Goal: Information Seeking & Learning: Learn about a topic

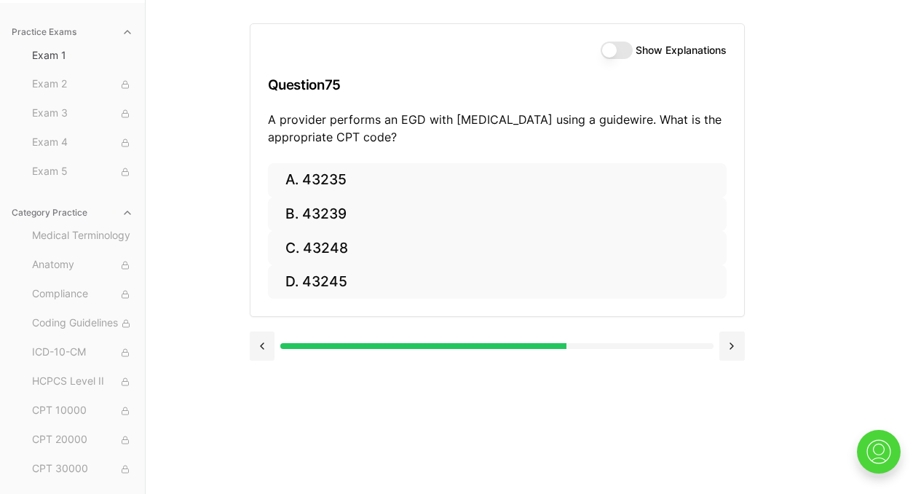
click at [839, 181] on div "Practice Exams Exam 1 Exam 2 Exam 3 Exam 4 Exam 5 Category Practice Medical Ter…" at bounding box center [460, 247] width 921 height 494
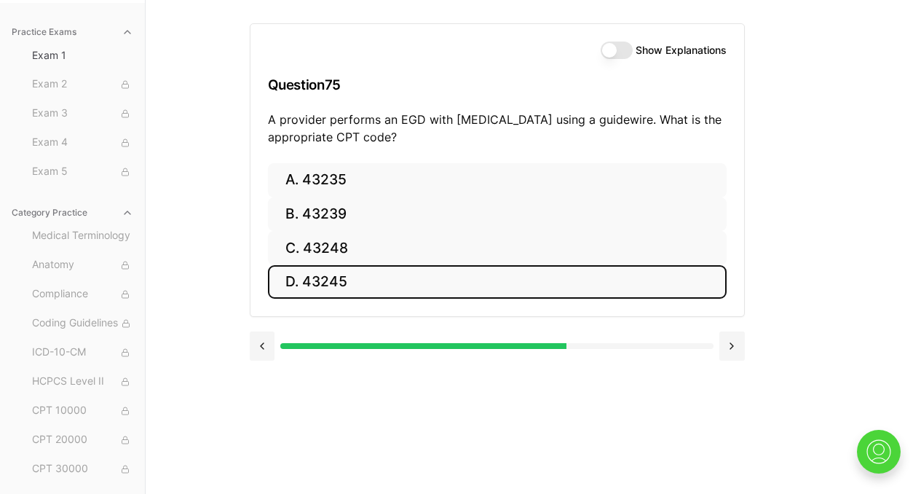
click at [345, 281] on button "D. 43245" at bounding box center [497, 282] width 459 height 34
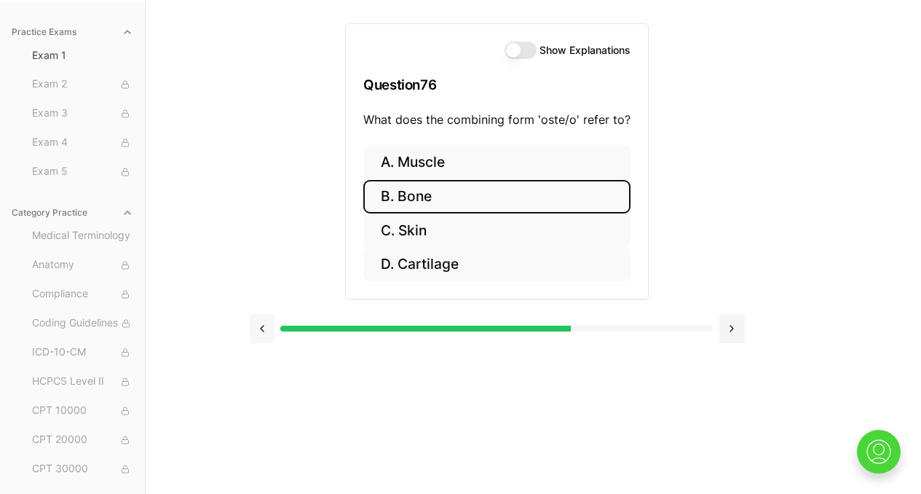
click at [265, 329] on button at bounding box center [262, 328] width 25 height 29
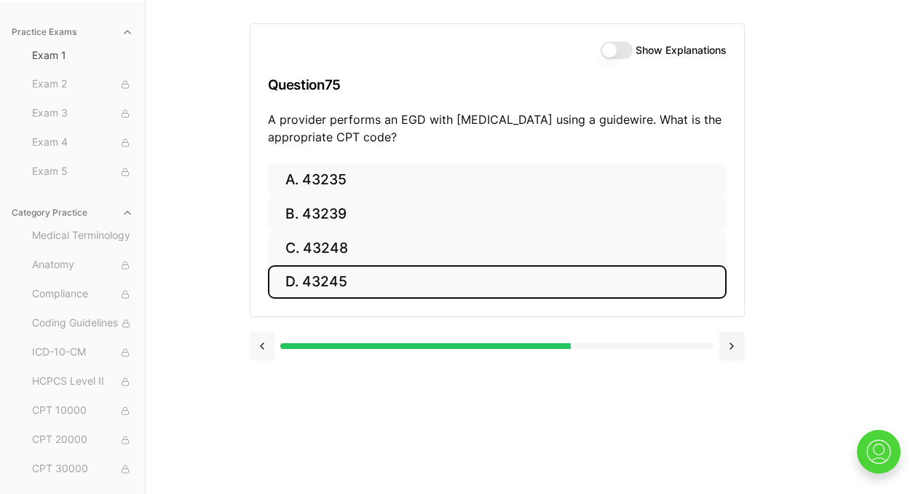
click at [260, 345] on button at bounding box center [262, 345] width 25 height 29
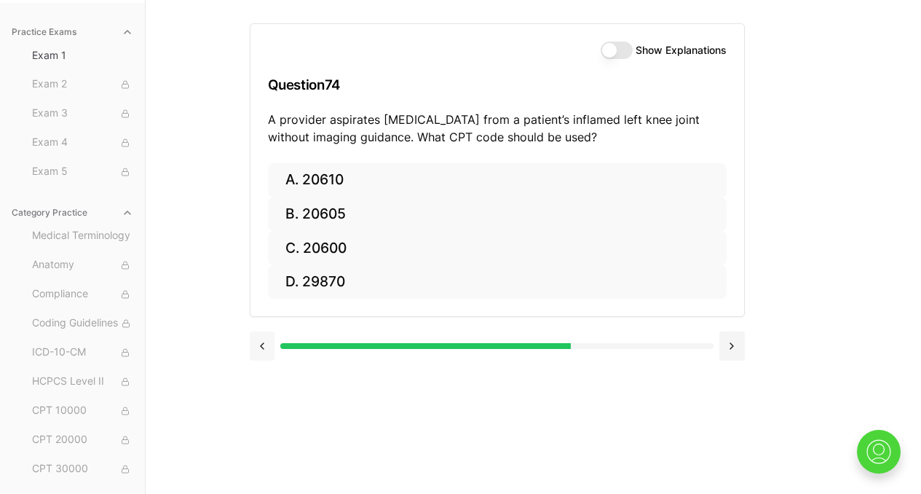
click at [260, 345] on button at bounding box center [262, 345] width 25 height 29
click at [726, 345] on button at bounding box center [732, 345] width 25 height 29
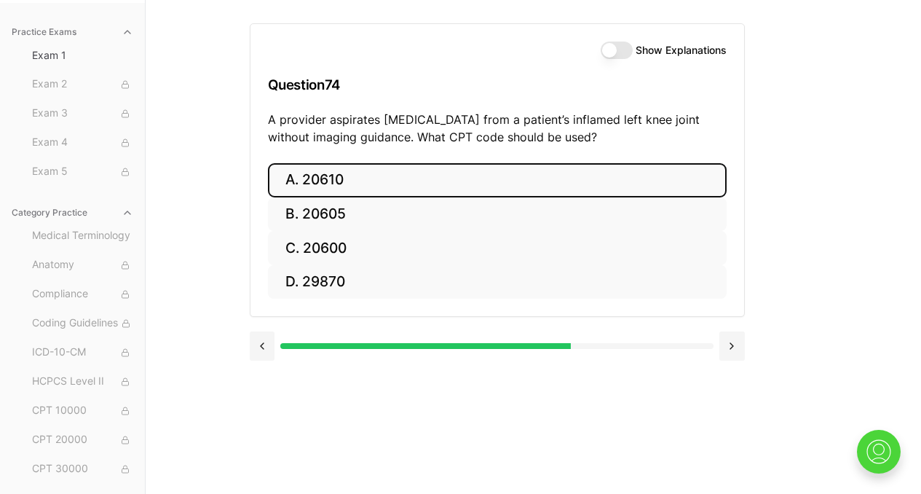
click at [412, 184] on button "A. 20610" at bounding box center [497, 180] width 459 height 34
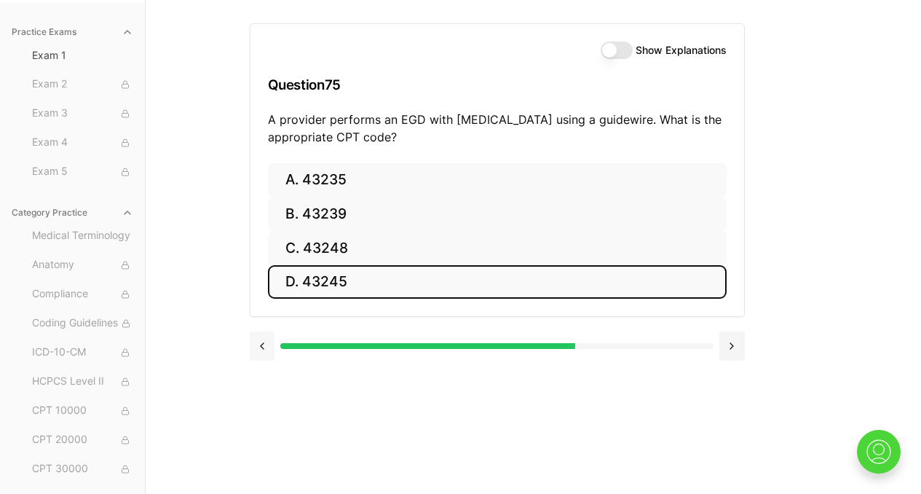
click at [260, 343] on button at bounding box center [262, 345] width 25 height 29
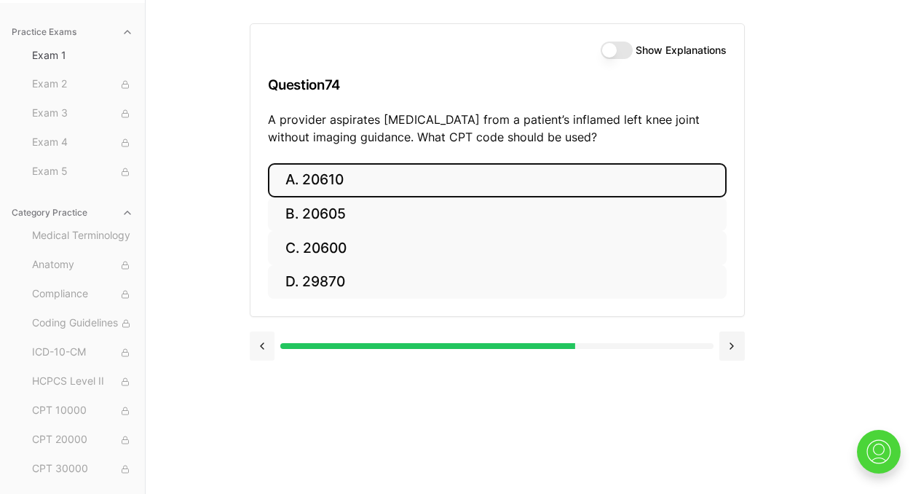
click at [260, 343] on button at bounding box center [262, 345] width 25 height 29
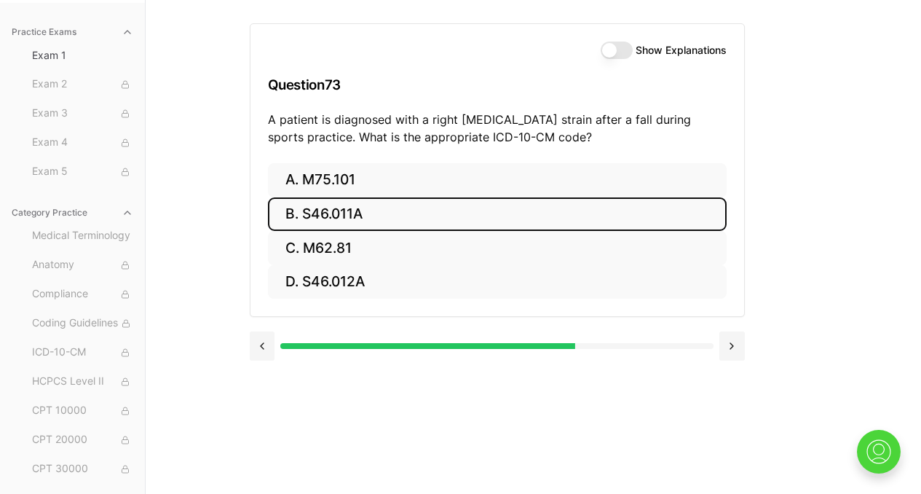
click at [326, 211] on button "B. S46.011A" at bounding box center [497, 214] width 459 height 34
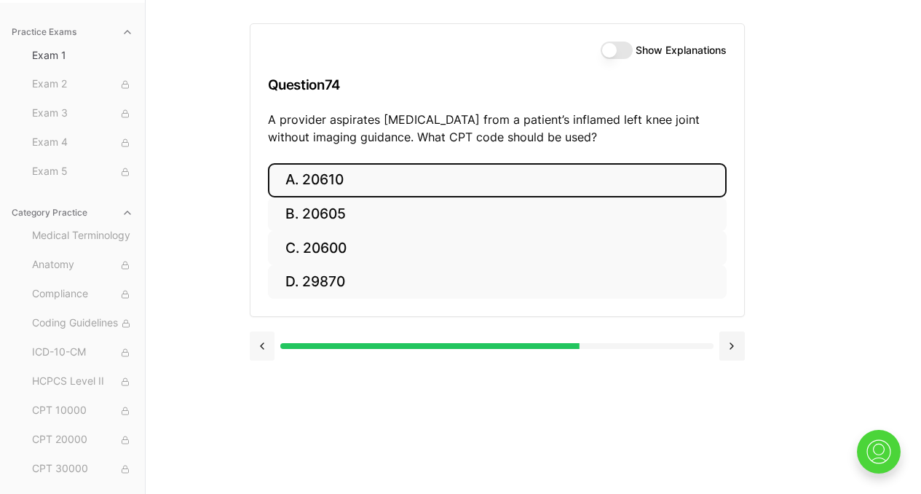
click at [264, 349] on button at bounding box center [262, 345] width 25 height 29
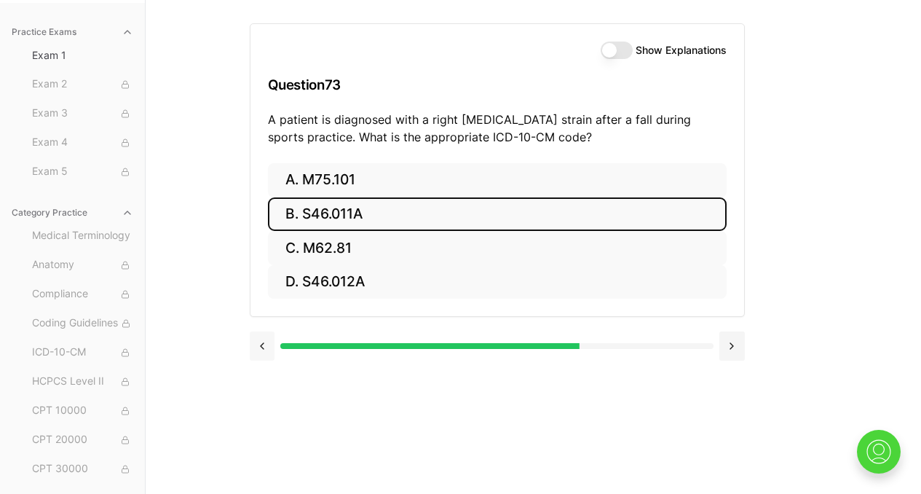
click at [264, 349] on button at bounding box center [262, 345] width 25 height 29
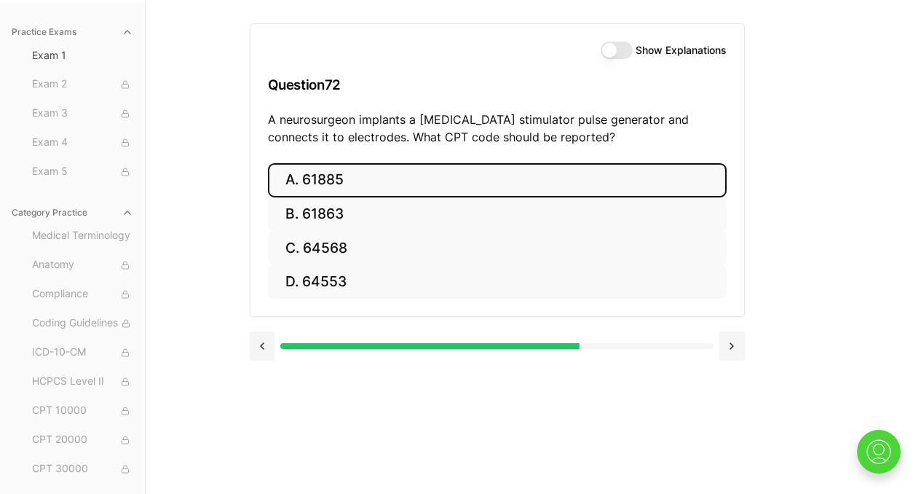
click at [409, 176] on button "A. 61885" at bounding box center [497, 180] width 459 height 34
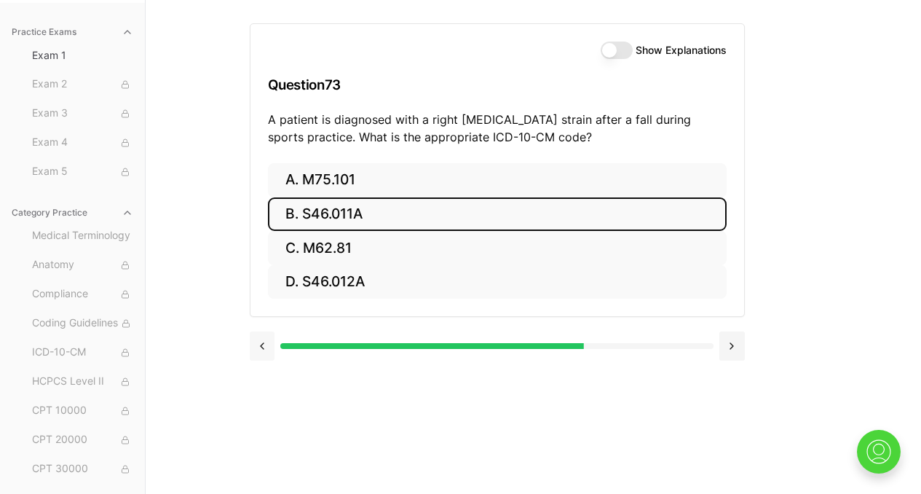
click at [262, 354] on button at bounding box center [262, 345] width 25 height 29
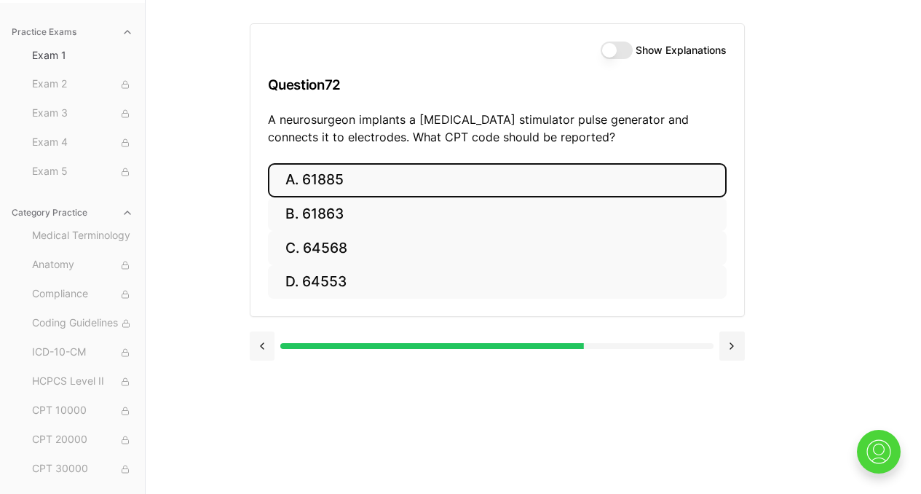
click at [262, 345] on button at bounding box center [262, 345] width 25 height 29
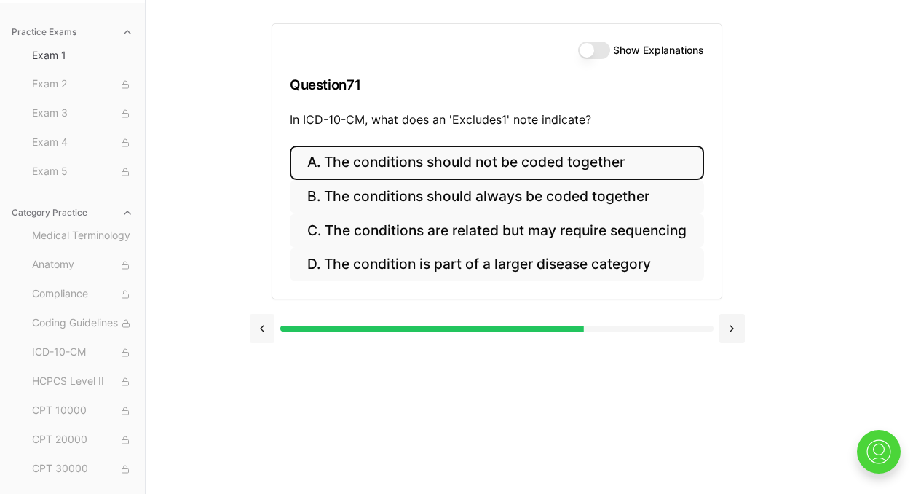
click at [262, 345] on div at bounding box center [497, 326] width 495 height 55
click at [262, 336] on button at bounding box center [262, 328] width 25 height 29
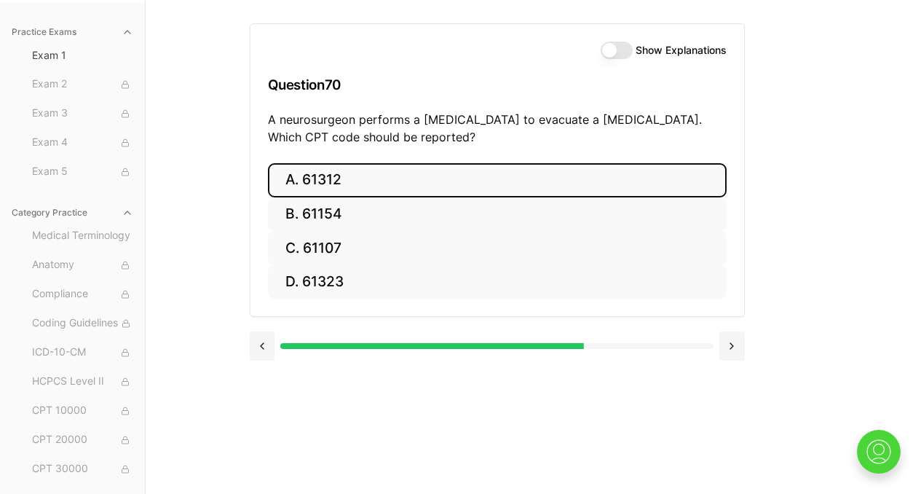
click at [426, 194] on button "A. 61312" at bounding box center [497, 180] width 459 height 34
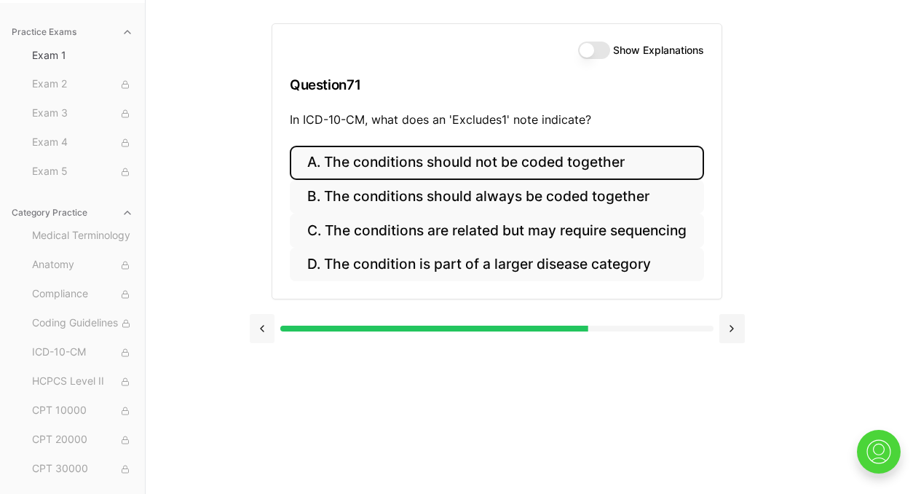
click at [261, 332] on button at bounding box center [262, 328] width 25 height 29
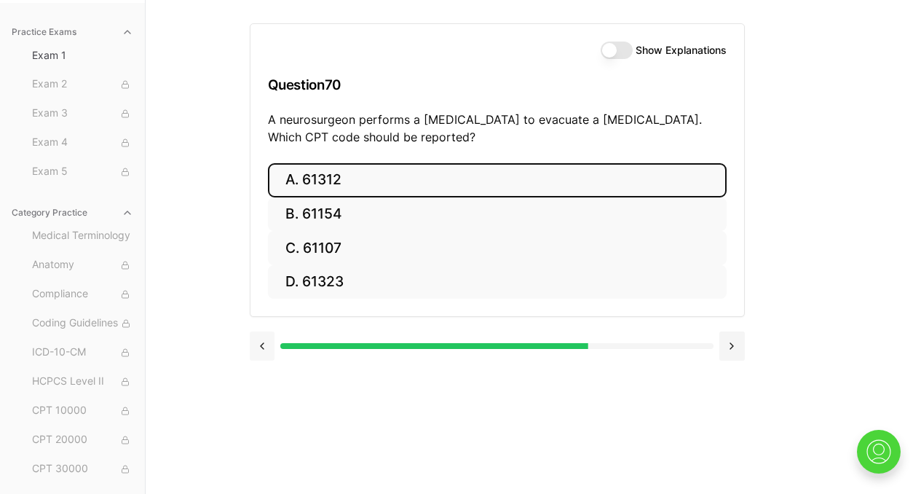
click at [265, 347] on button at bounding box center [262, 345] width 25 height 29
click at [387, 178] on button "A. 25260" at bounding box center [497, 180] width 459 height 34
click at [266, 349] on button at bounding box center [262, 345] width 25 height 29
click at [555, 186] on button "A. M54.5" at bounding box center [497, 180] width 459 height 34
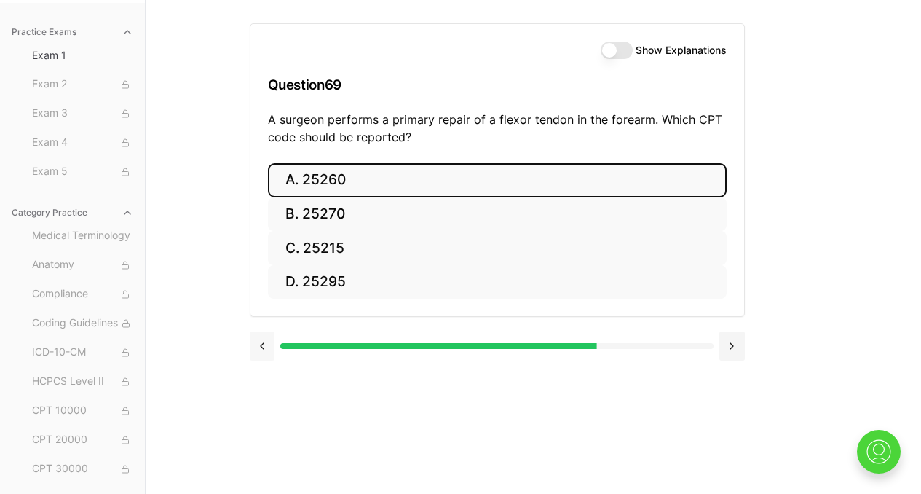
click at [268, 345] on button at bounding box center [262, 345] width 25 height 29
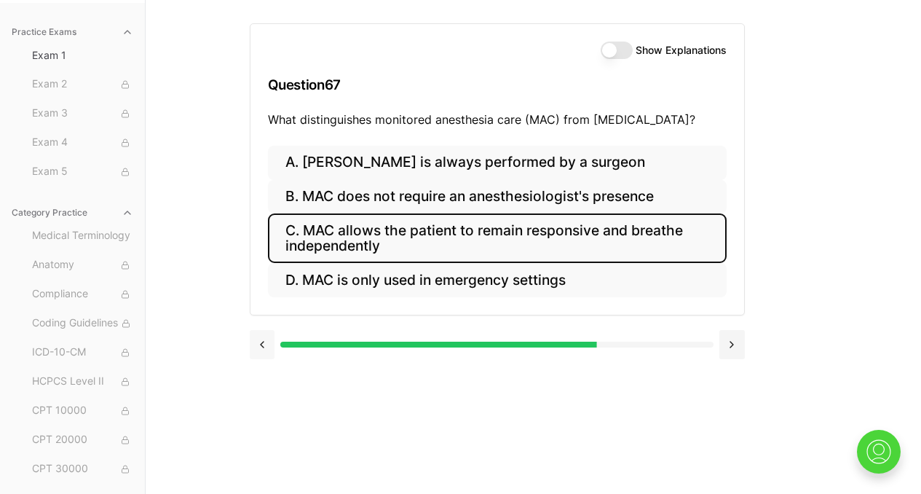
click at [268, 345] on button at bounding box center [262, 344] width 25 height 29
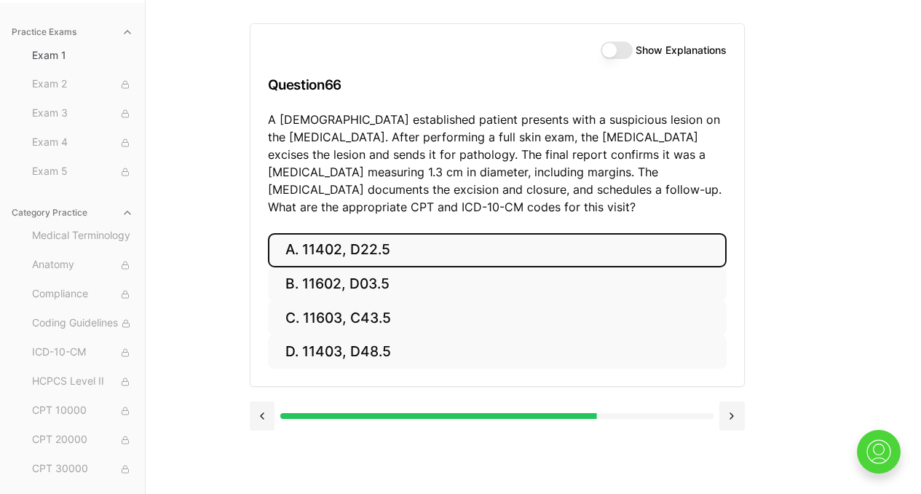
click at [575, 248] on button "A. 11402, D22.5" at bounding box center [497, 250] width 459 height 34
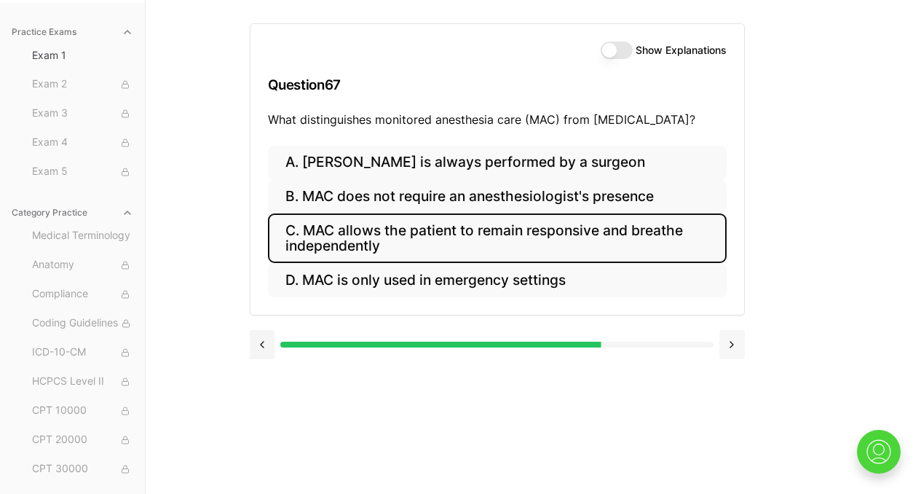
click at [732, 342] on button at bounding box center [732, 344] width 25 height 29
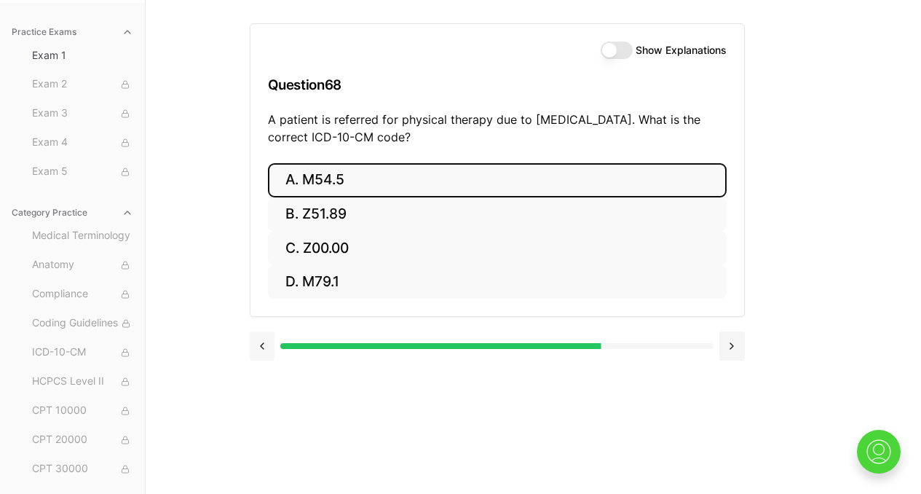
click at [260, 353] on button at bounding box center [262, 345] width 25 height 29
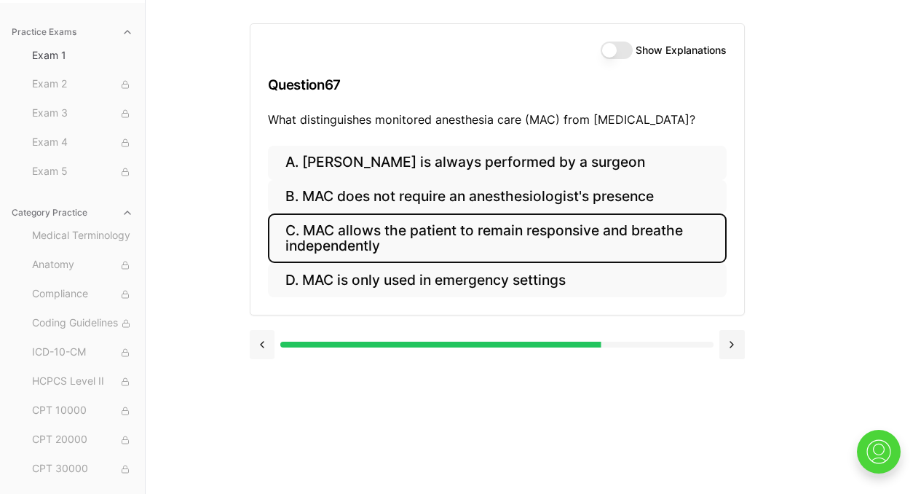
click at [260, 353] on button at bounding box center [262, 344] width 25 height 29
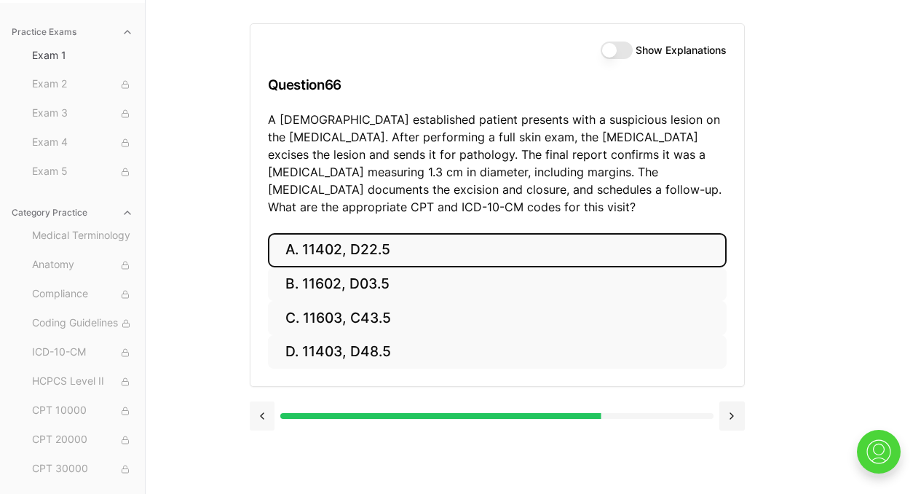
click at [260, 420] on button at bounding box center [262, 415] width 25 height 29
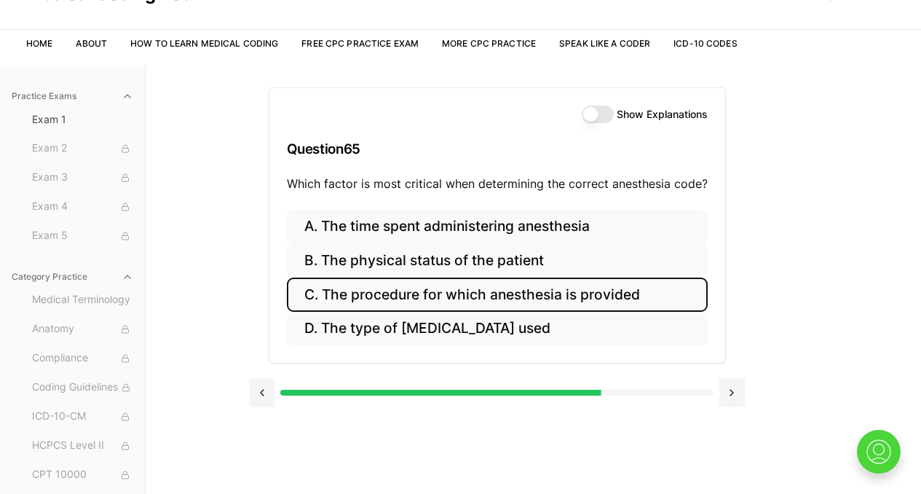
scroll to position [79, 0]
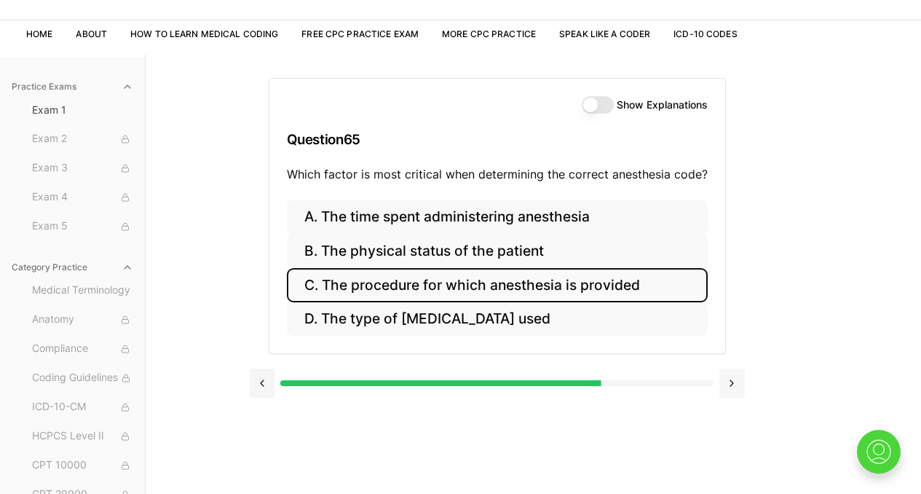
click at [733, 381] on button at bounding box center [732, 383] width 25 height 29
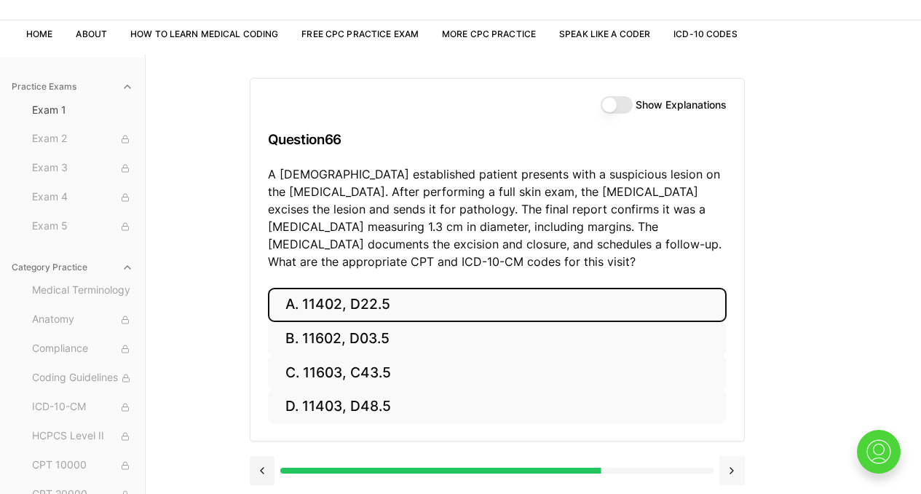
click at [733, 468] on button at bounding box center [732, 470] width 25 height 29
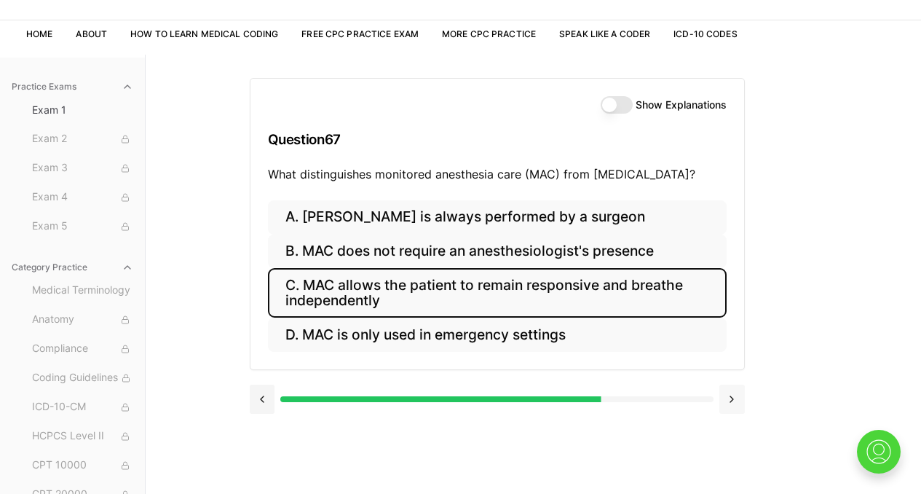
click at [732, 405] on button at bounding box center [732, 399] width 25 height 29
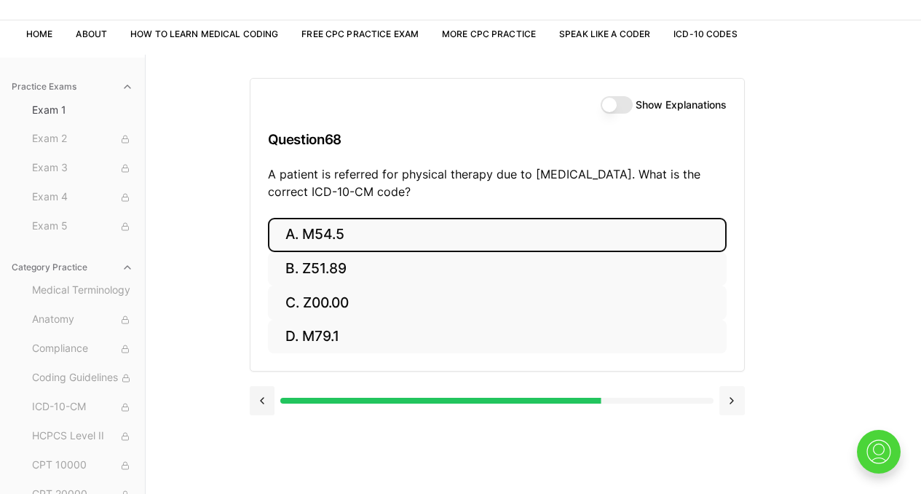
click at [733, 402] on button at bounding box center [732, 400] width 25 height 29
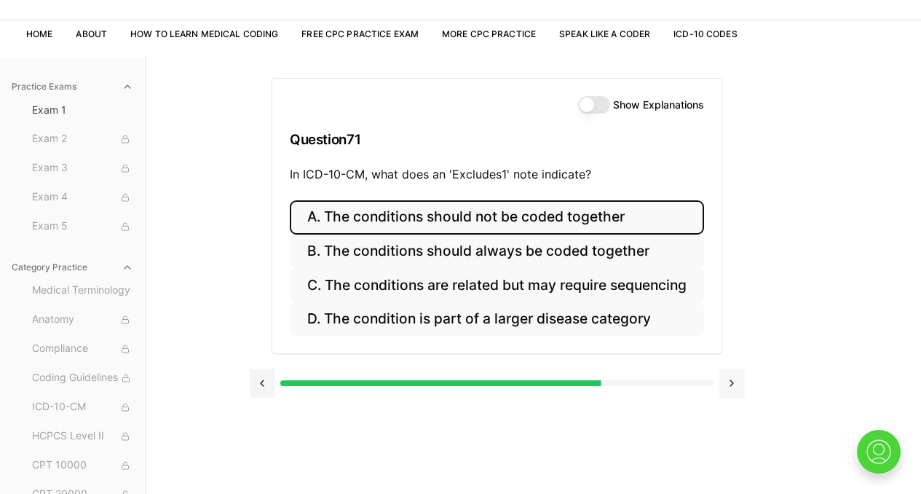
click at [732, 386] on button at bounding box center [732, 383] width 25 height 29
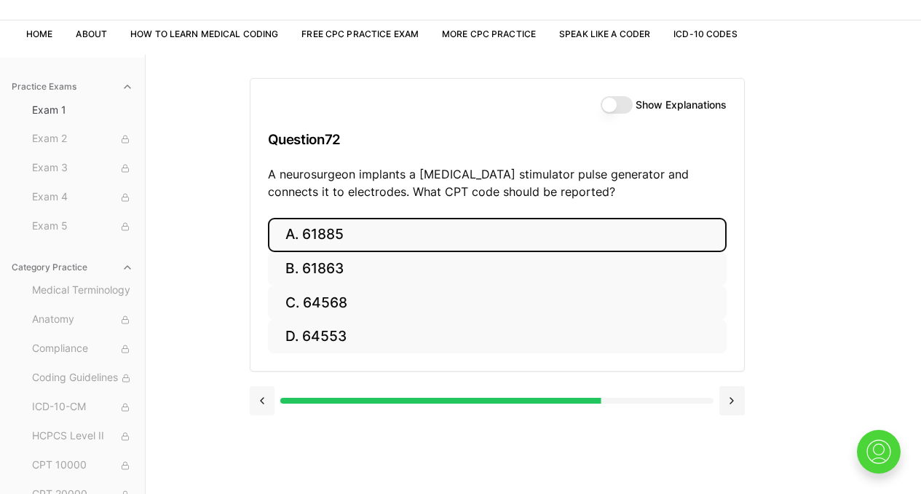
click at [267, 404] on button at bounding box center [262, 400] width 25 height 29
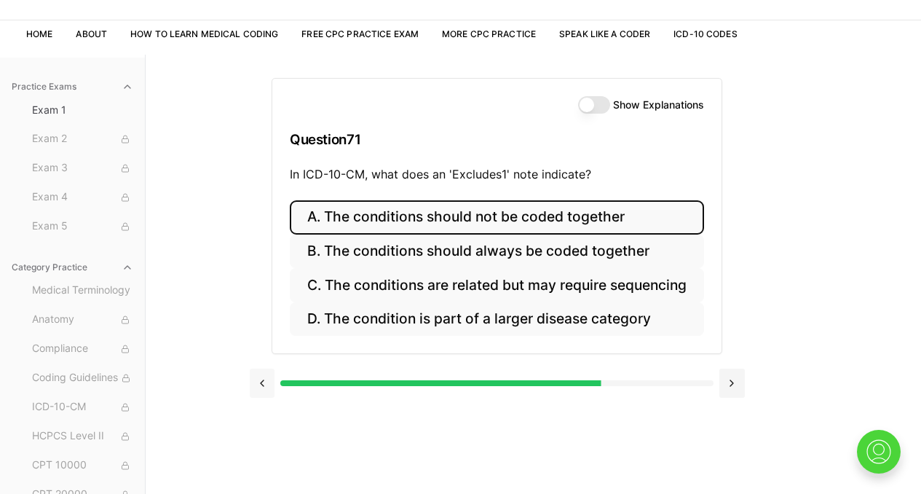
click at [264, 385] on button at bounding box center [262, 383] width 25 height 29
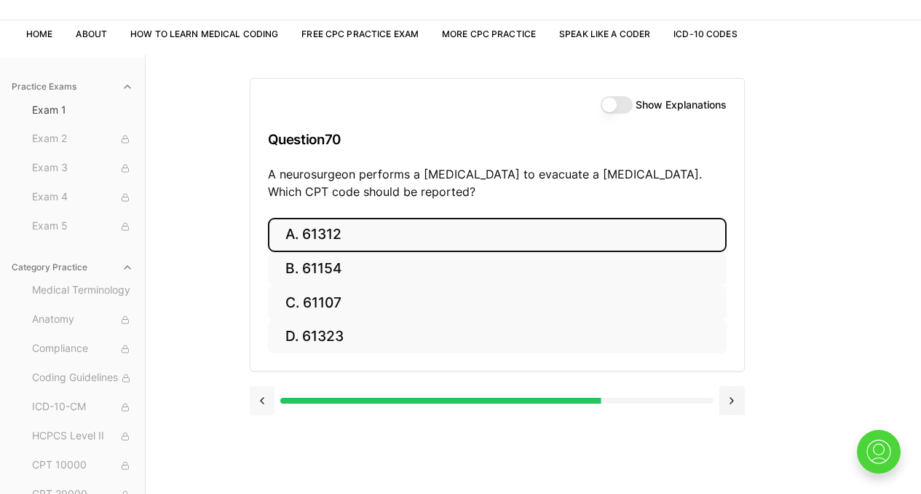
click at [263, 399] on button at bounding box center [262, 400] width 25 height 29
click at [264, 403] on button at bounding box center [262, 400] width 25 height 29
click at [264, 399] on button at bounding box center [262, 400] width 25 height 29
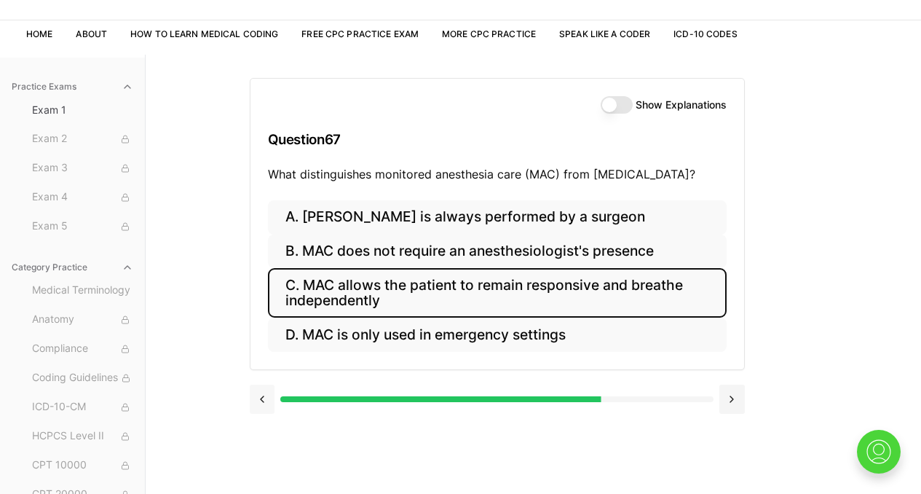
click at [264, 401] on button at bounding box center [262, 399] width 25 height 29
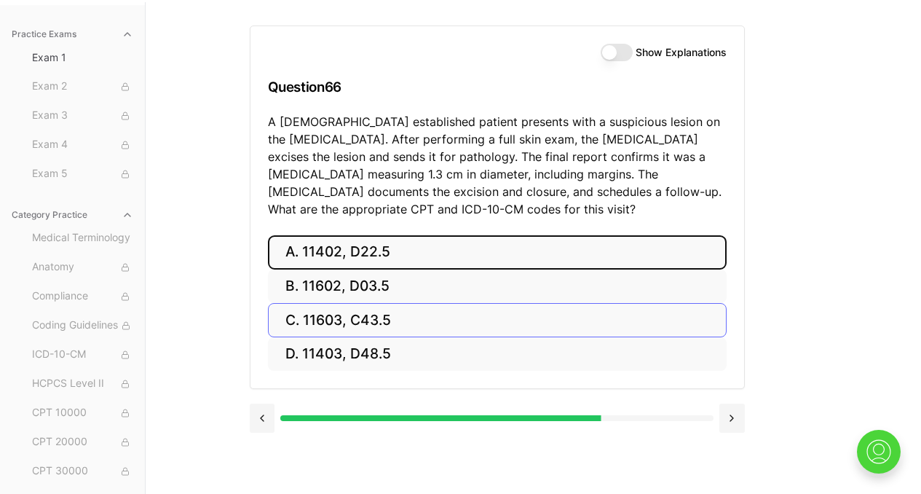
scroll to position [134, 0]
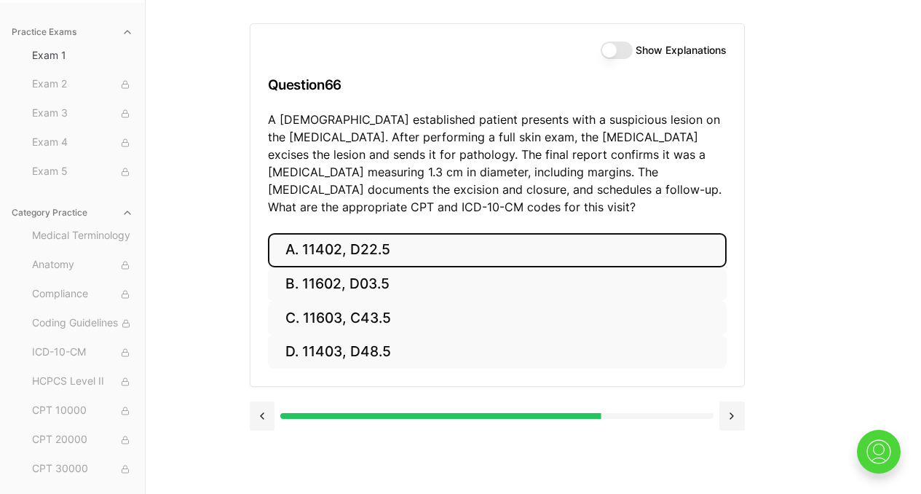
click at [801, 95] on div "Show Explanations Question 66 A [DEMOGRAPHIC_DATA] established patient presents…" at bounding box center [534, 247] width 568 height 494
click at [628, 51] on button "Show Explanations" at bounding box center [617, 50] width 32 height 17
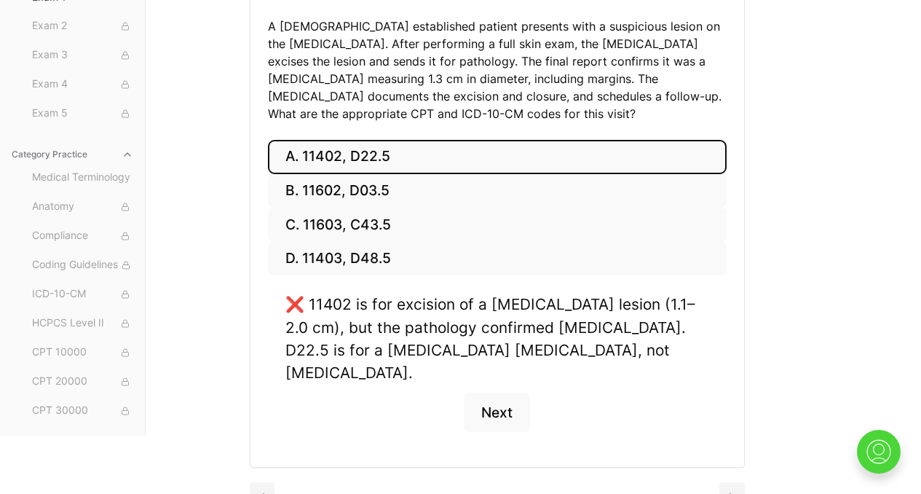
scroll to position [234, 0]
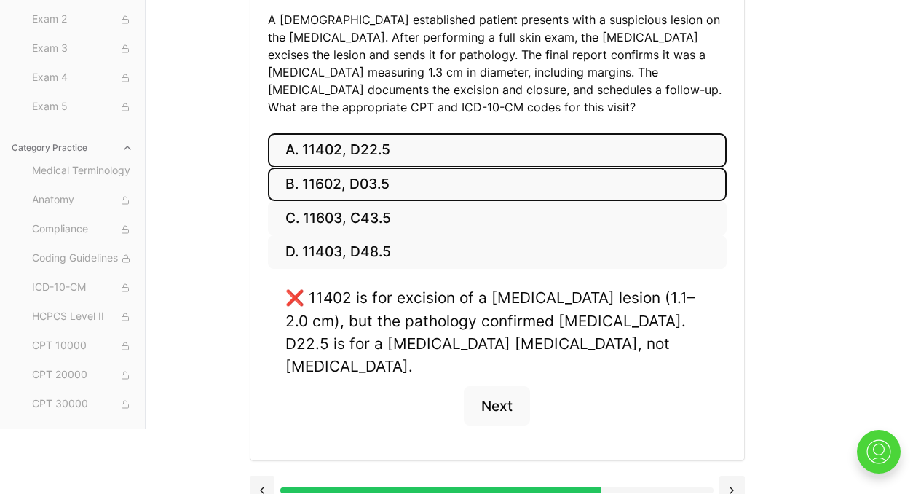
click at [391, 181] on button "B. 11602, D03.5" at bounding box center [497, 185] width 459 height 34
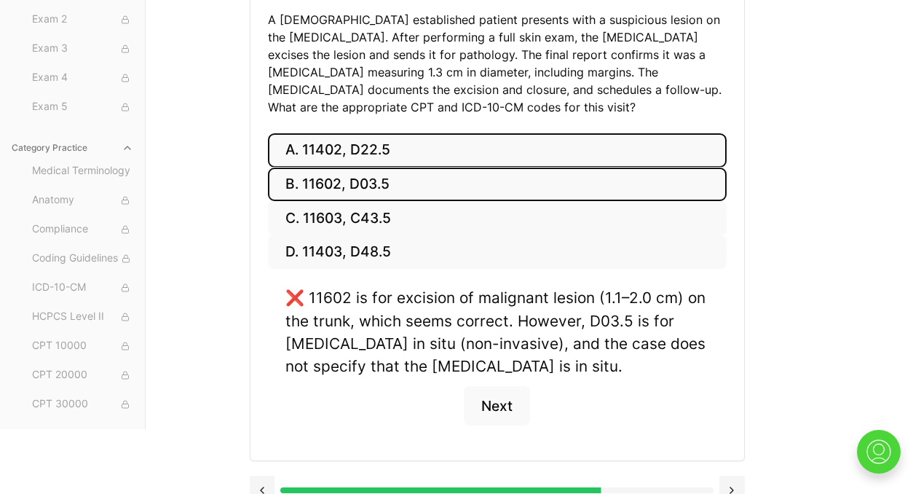
click at [389, 156] on button "A. 11402, D22.5" at bounding box center [497, 150] width 459 height 34
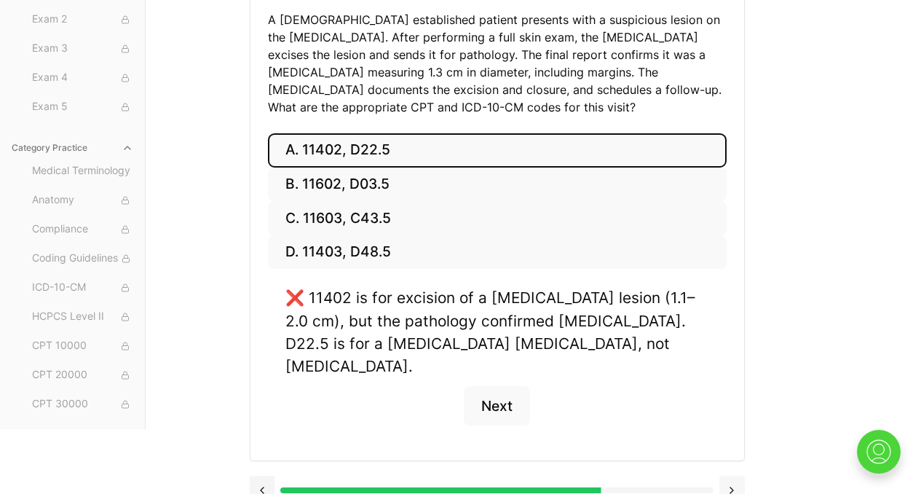
click at [728, 476] on button at bounding box center [732, 490] width 25 height 29
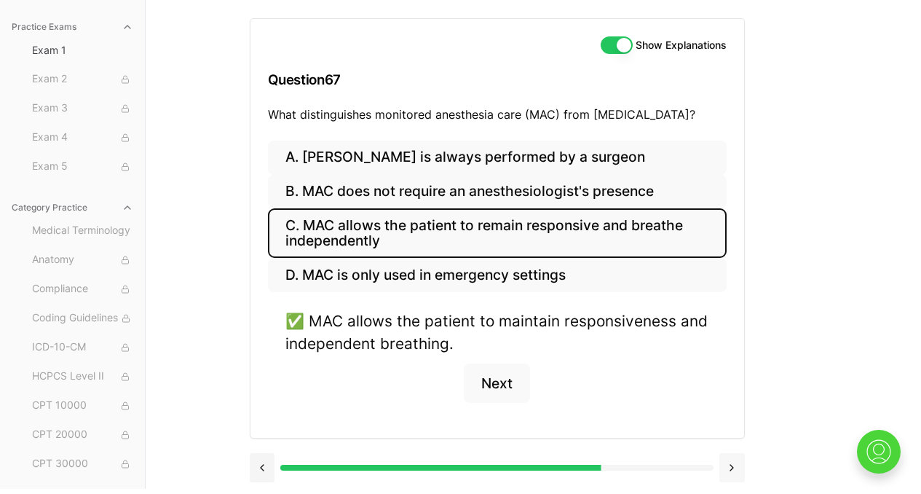
click at [736, 468] on button at bounding box center [732, 467] width 25 height 29
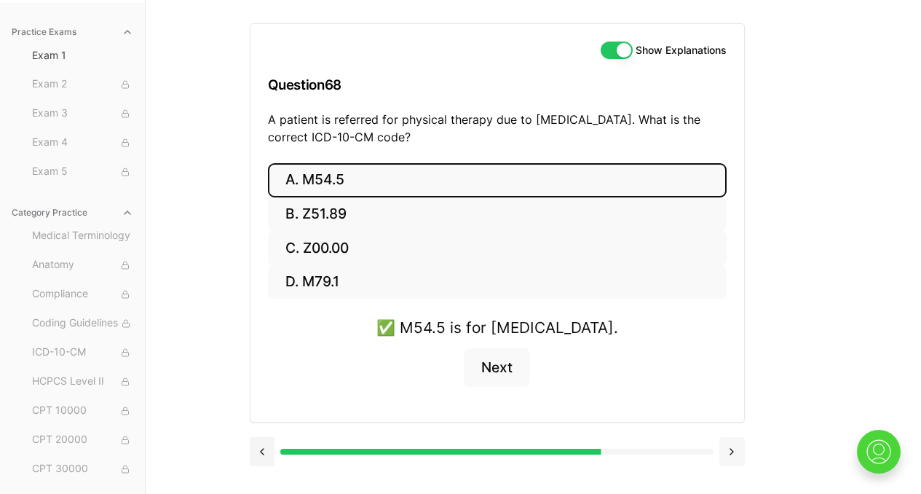
scroll to position [134, 0]
click at [733, 449] on button at bounding box center [732, 451] width 25 height 29
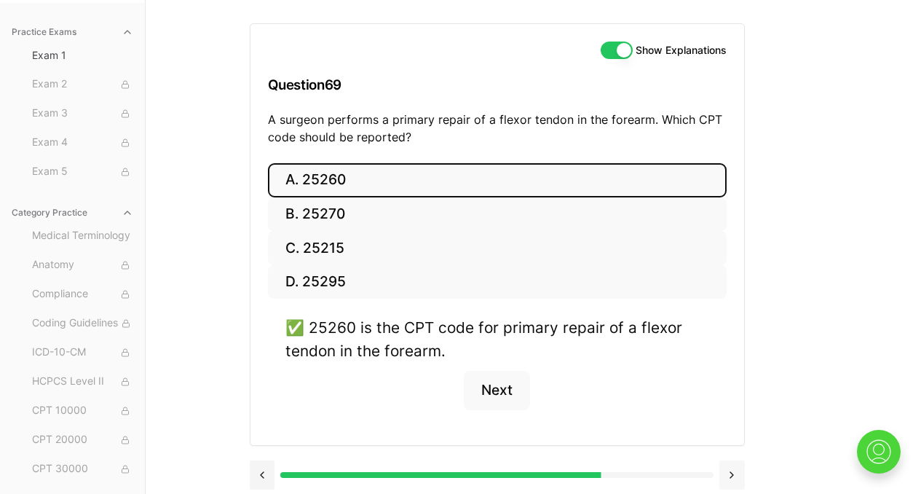
scroll to position [141, 0]
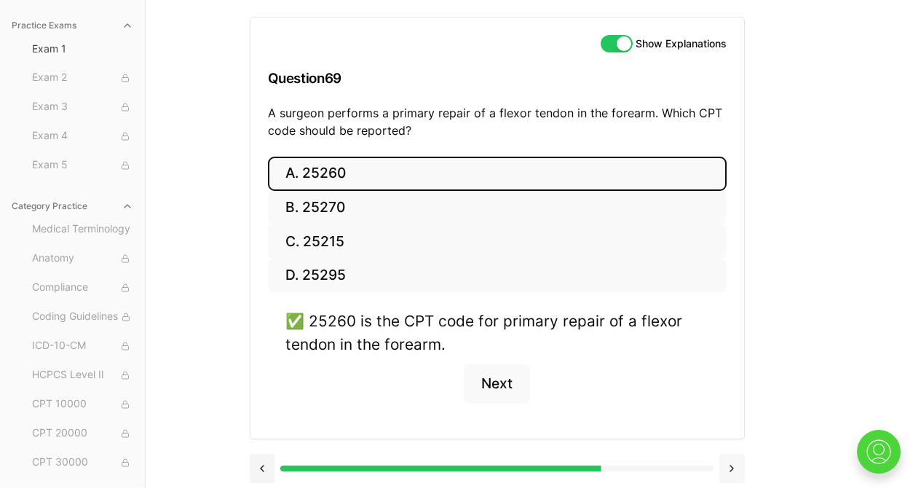
click at [733, 471] on button at bounding box center [732, 468] width 25 height 29
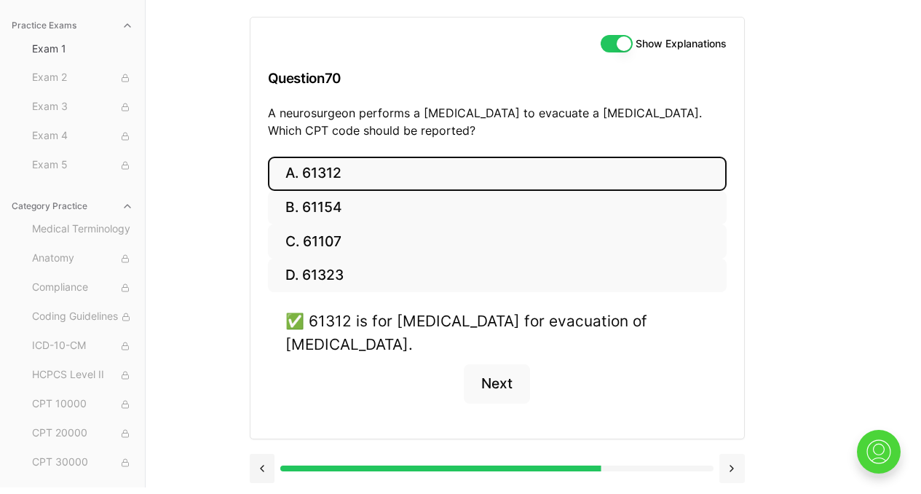
click at [733, 471] on button at bounding box center [732, 468] width 25 height 29
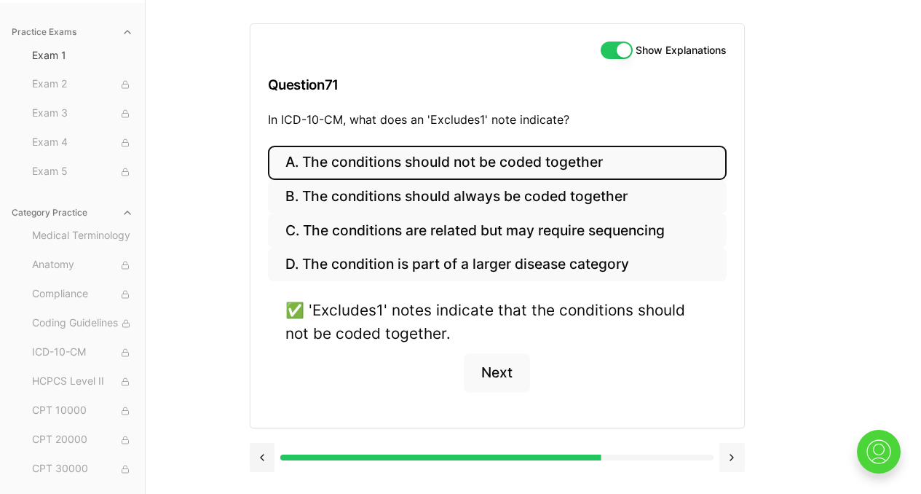
click at [733, 460] on button at bounding box center [732, 457] width 25 height 29
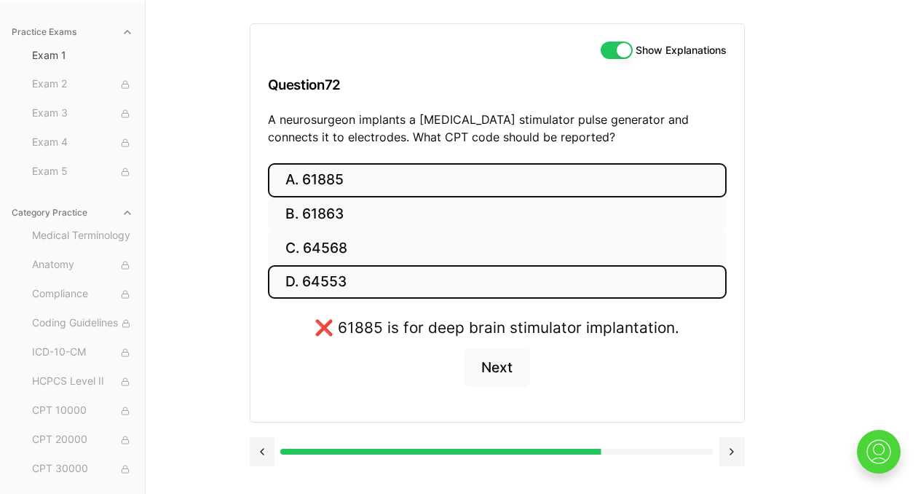
click at [303, 286] on button "D. 64553" at bounding box center [497, 282] width 459 height 34
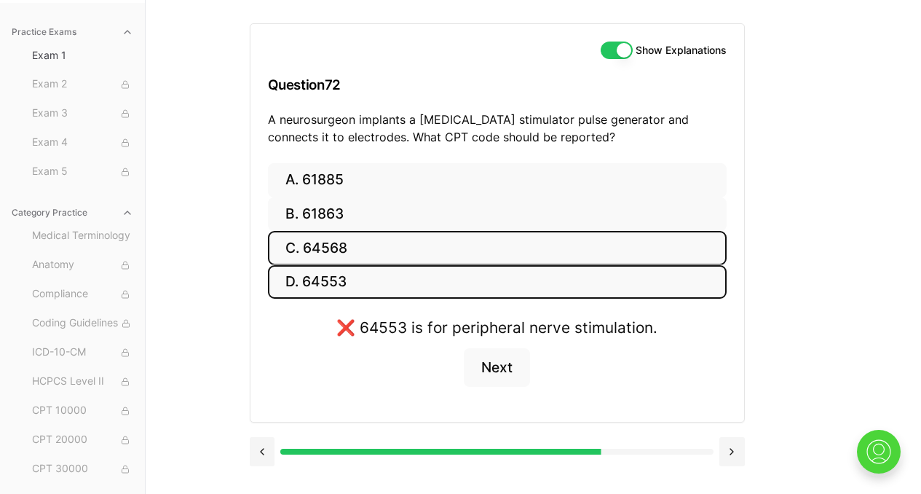
click at [319, 254] on button "C. 64568" at bounding box center [497, 248] width 459 height 34
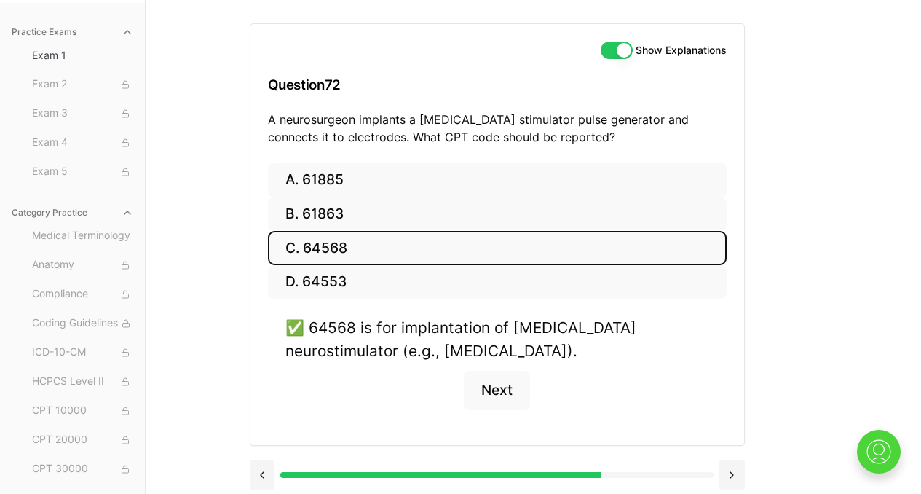
scroll to position [141, 0]
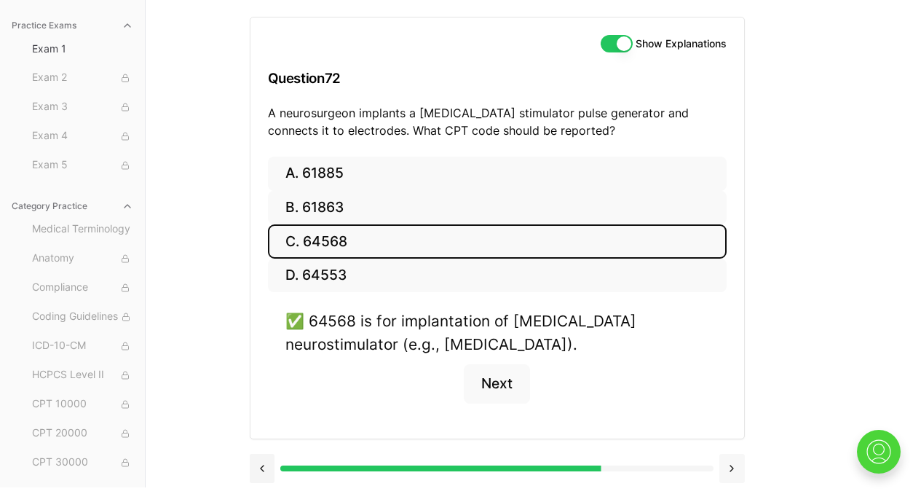
click at [722, 472] on button at bounding box center [732, 468] width 25 height 29
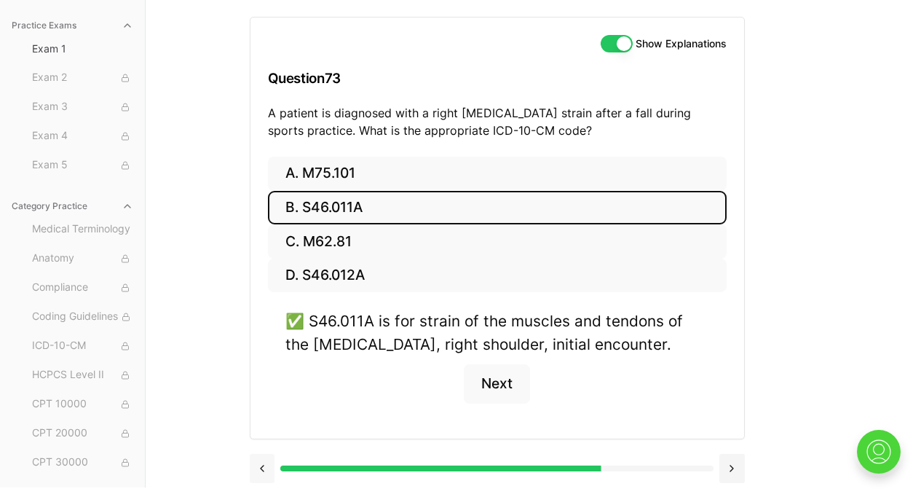
click at [258, 464] on button at bounding box center [262, 468] width 25 height 29
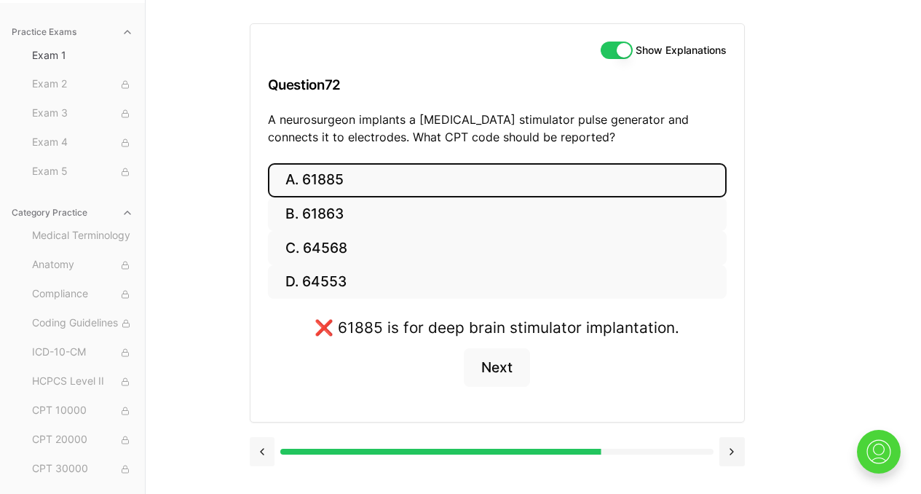
scroll to position [134, 0]
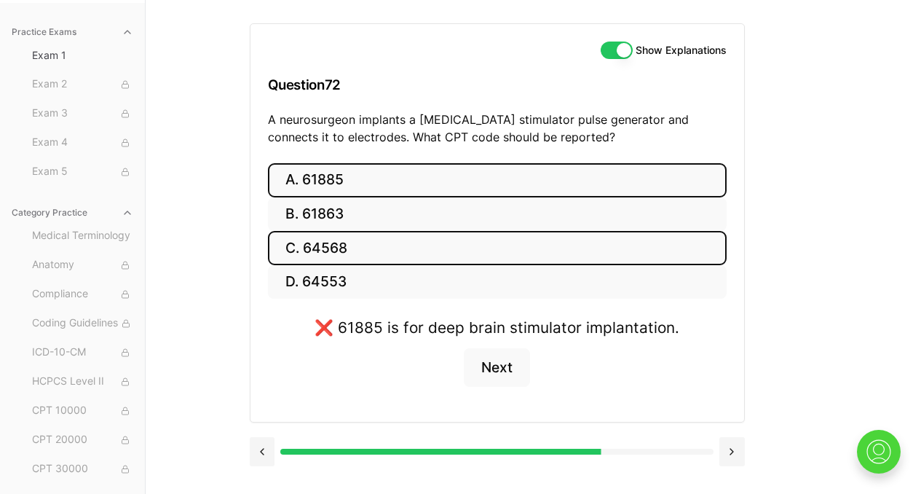
click at [355, 248] on button "C. 64568" at bounding box center [497, 248] width 459 height 34
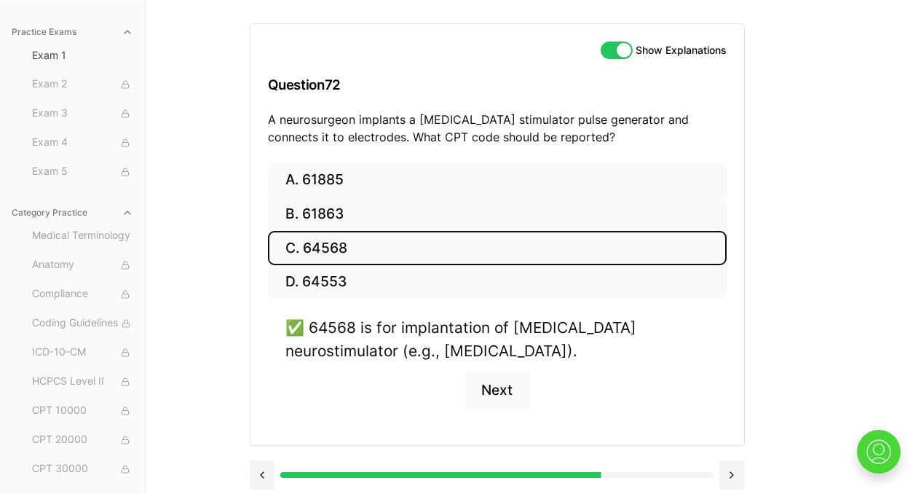
scroll to position [141, 0]
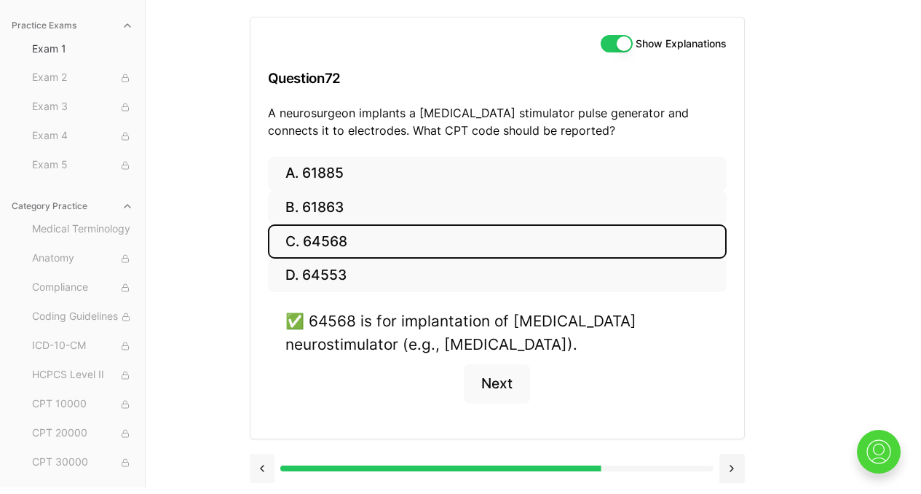
click at [264, 466] on button at bounding box center [262, 468] width 25 height 29
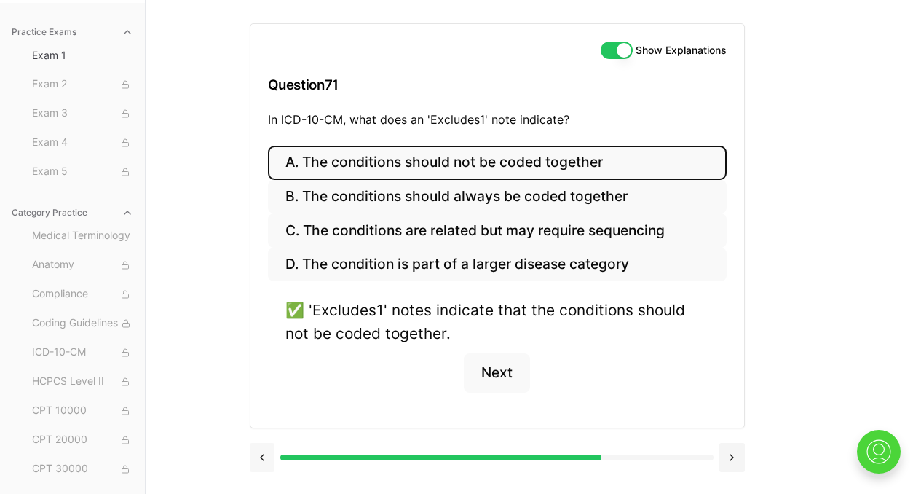
scroll to position [134, 0]
click at [266, 459] on button at bounding box center [262, 457] width 25 height 29
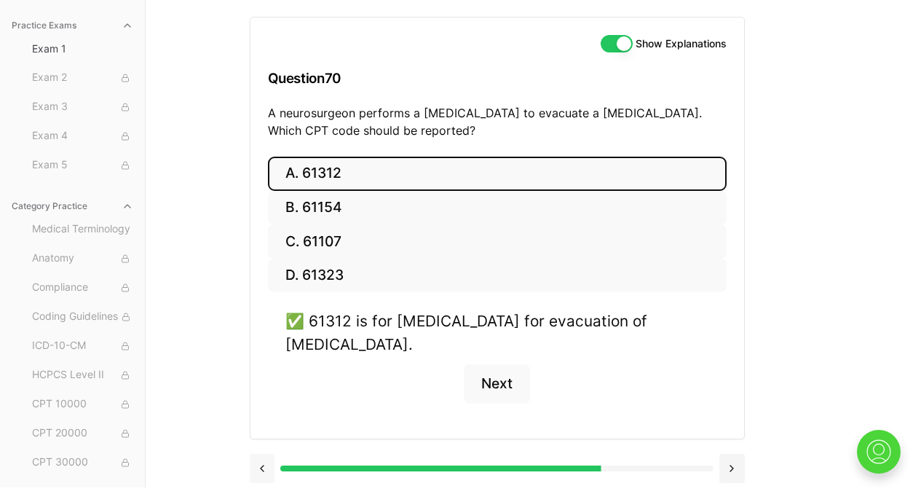
click at [264, 470] on button at bounding box center [262, 468] width 25 height 29
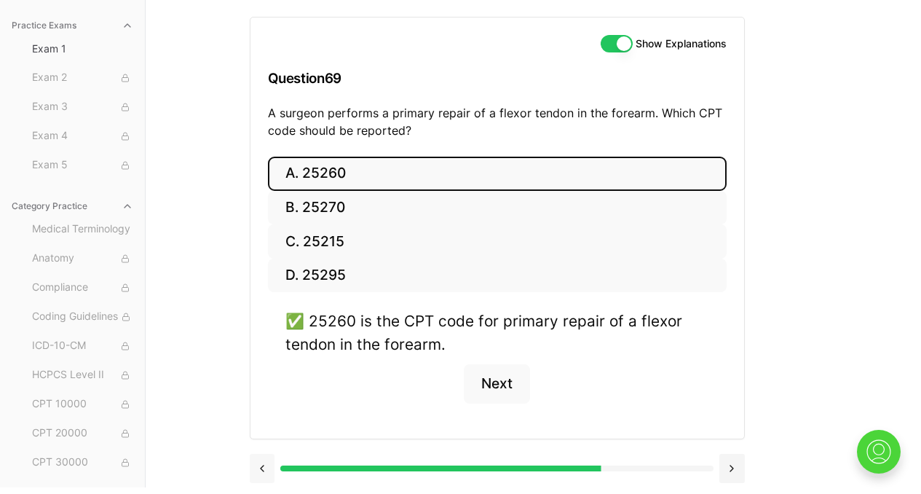
click at [264, 470] on button at bounding box center [262, 468] width 25 height 29
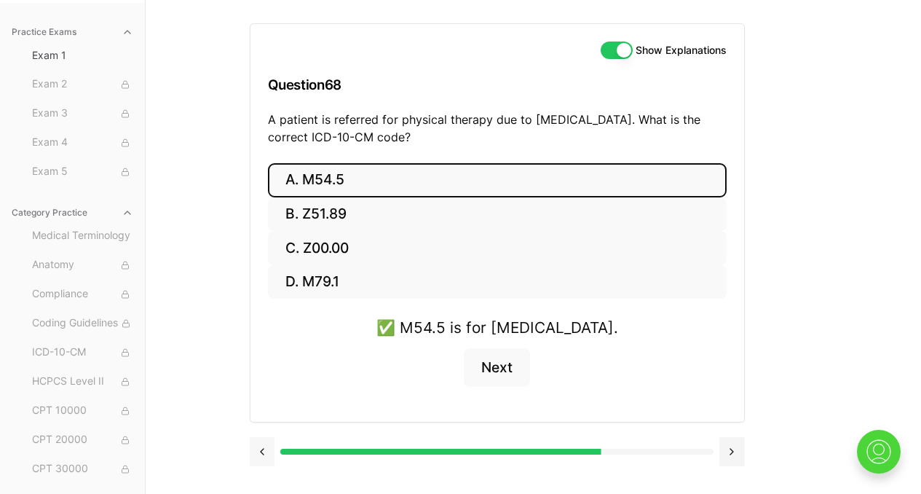
click at [261, 438] on button at bounding box center [262, 451] width 25 height 29
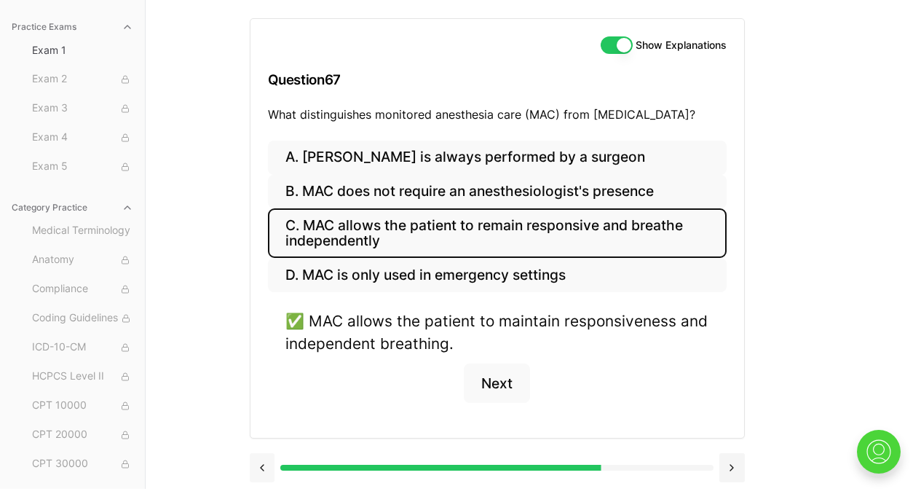
click at [264, 471] on button at bounding box center [262, 467] width 25 height 29
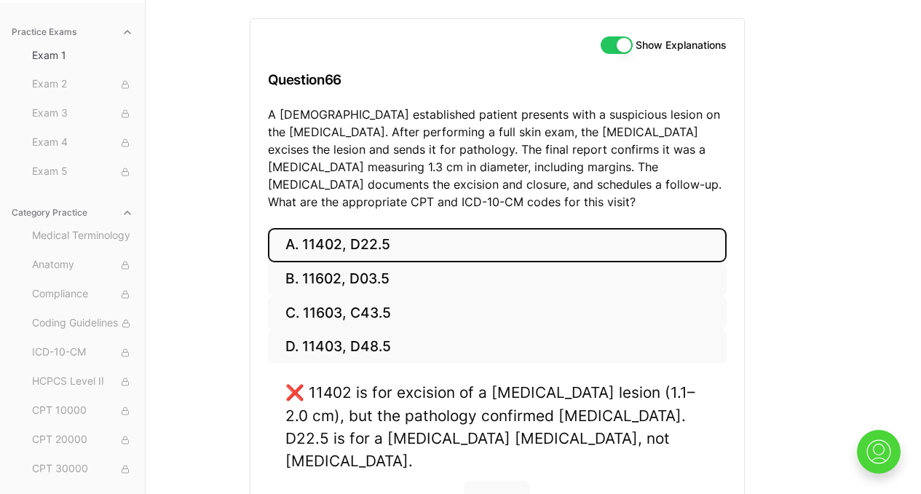
scroll to position [141, 0]
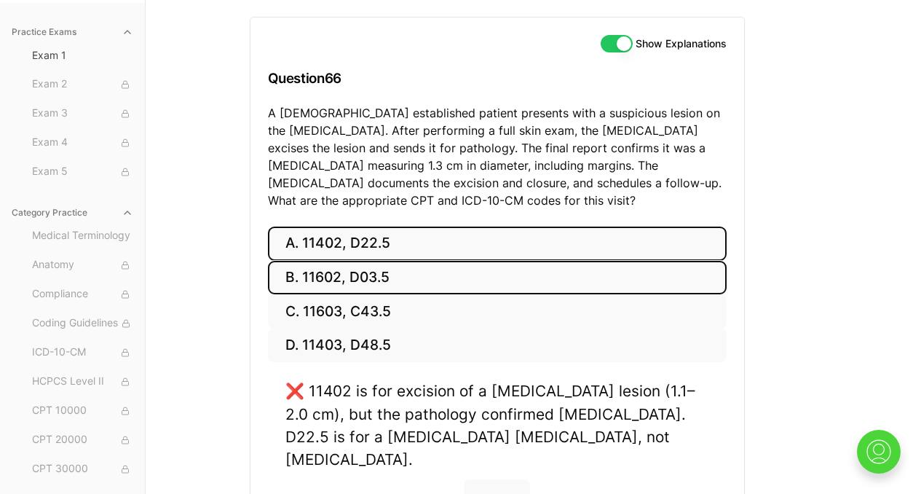
click at [418, 283] on button "B. 11602, D03.5" at bounding box center [497, 278] width 459 height 34
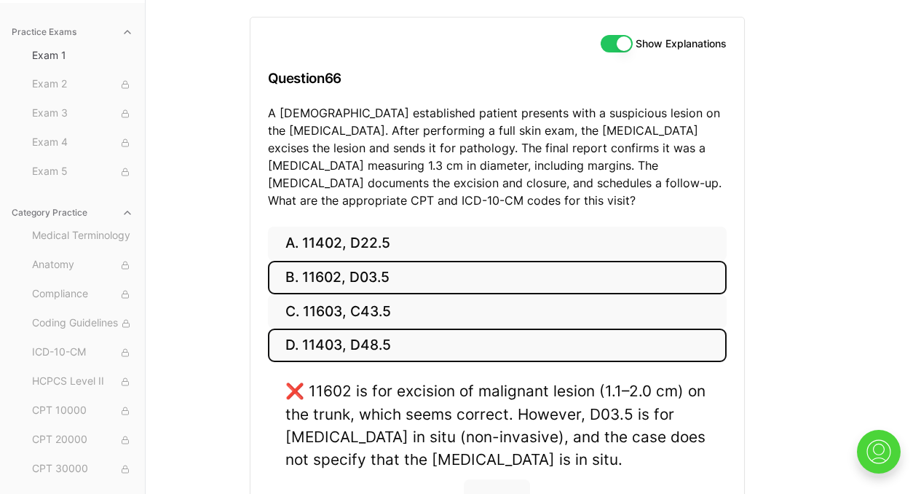
click at [403, 348] on button "D. 11403, D48.5" at bounding box center [497, 345] width 459 height 34
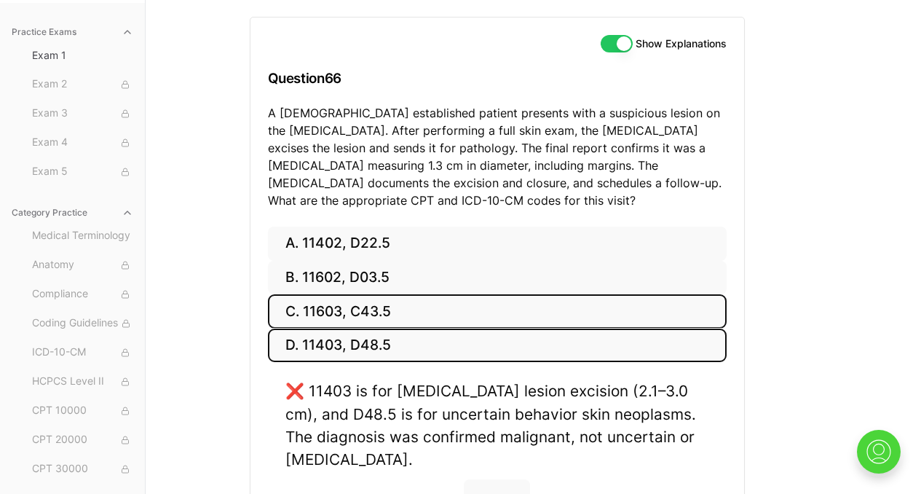
click at [407, 313] on button "C. 11603, C43.5" at bounding box center [497, 311] width 459 height 34
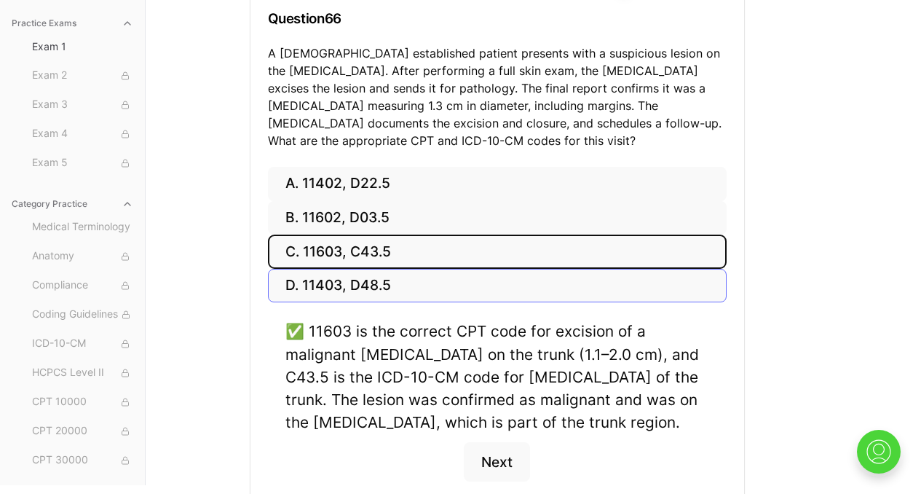
scroll to position [202, 0]
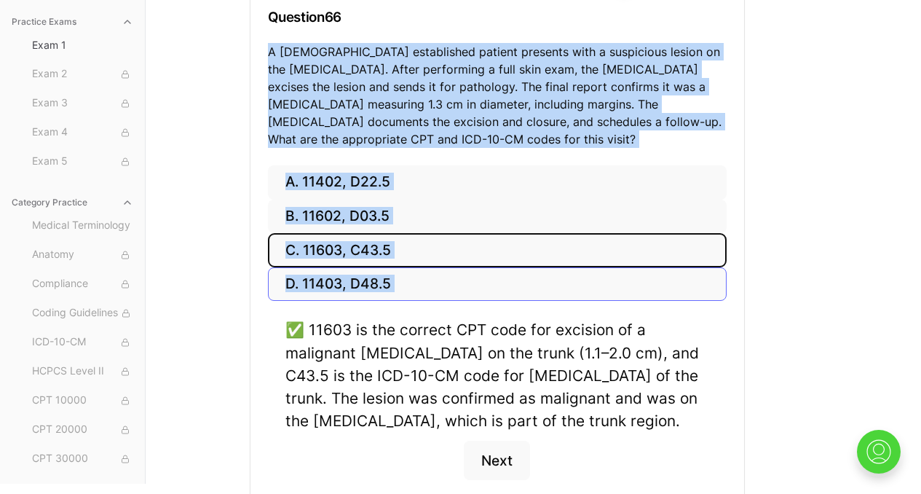
drag, startPoint x: 267, startPoint y: 50, endPoint x: 468, endPoint y: 292, distance: 315.0
click at [473, 296] on div "Show Explanations Question 66 A [DEMOGRAPHIC_DATA] established patient presents…" at bounding box center [497, 236] width 495 height 560
copy div "A [DEMOGRAPHIC_DATA] established patient presents with a suspicious lesion on t…"
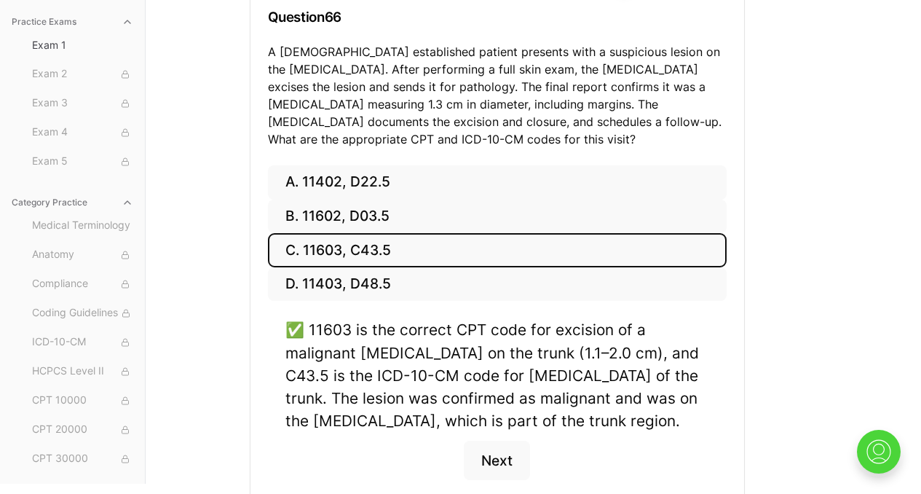
click at [773, 257] on div "Show Explanations Question 66 A [DEMOGRAPHIC_DATA] established patient presents…" at bounding box center [534, 207] width 568 height 551
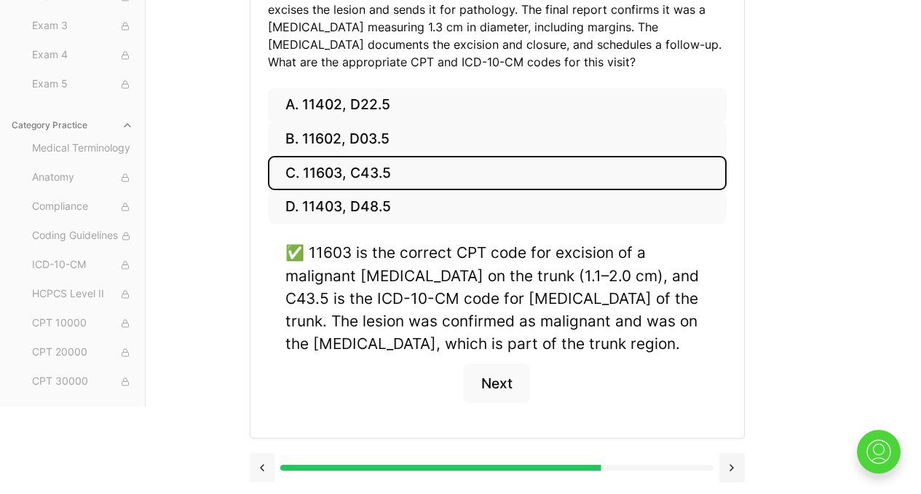
click at [259, 468] on button at bounding box center [262, 467] width 25 height 29
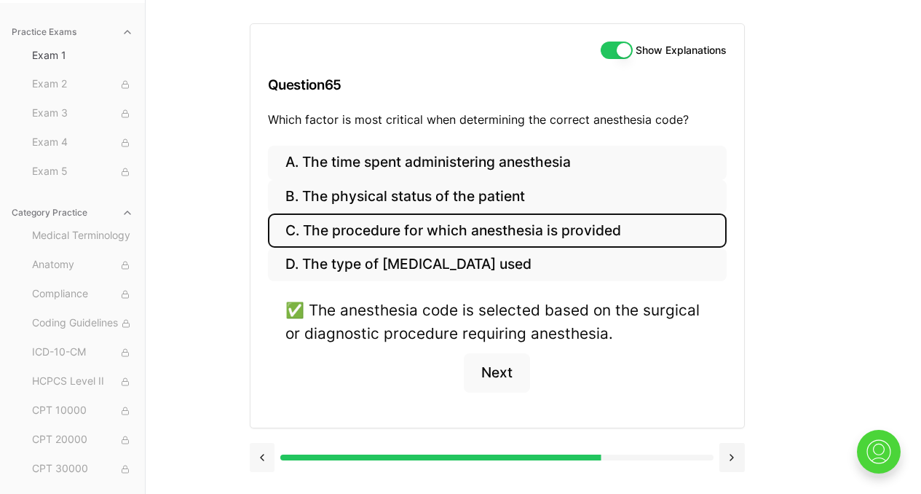
click at [261, 462] on button at bounding box center [262, 457] width 25 height 29
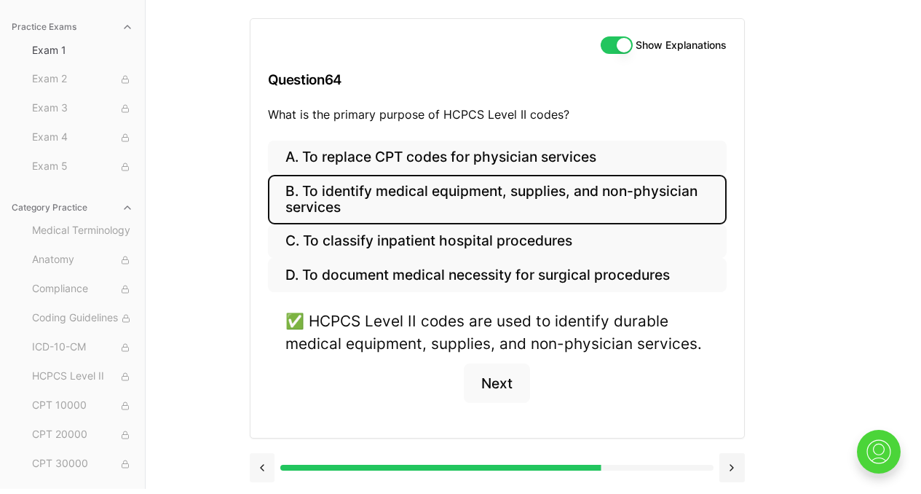
click at [261, 462] on button at bounding box center [262, 467] width 25 height 29
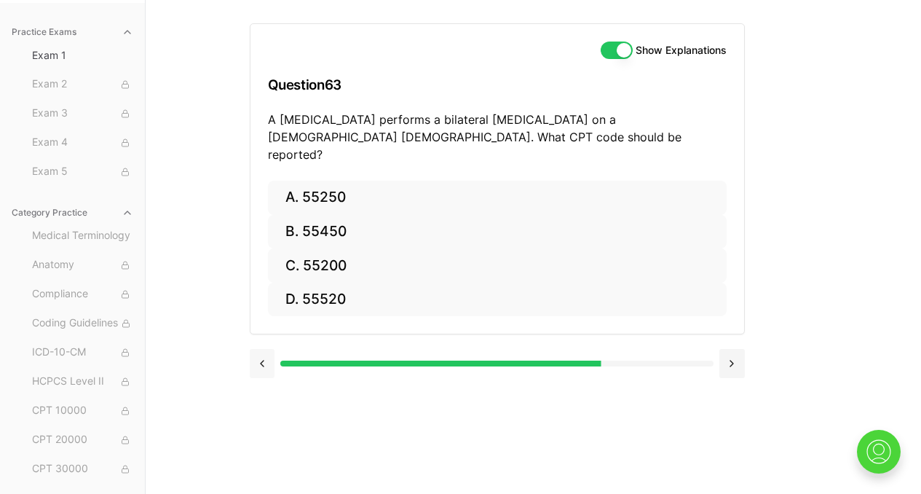
click at [260, 349] on button at bounding box center [262, 363] width 25 height 29
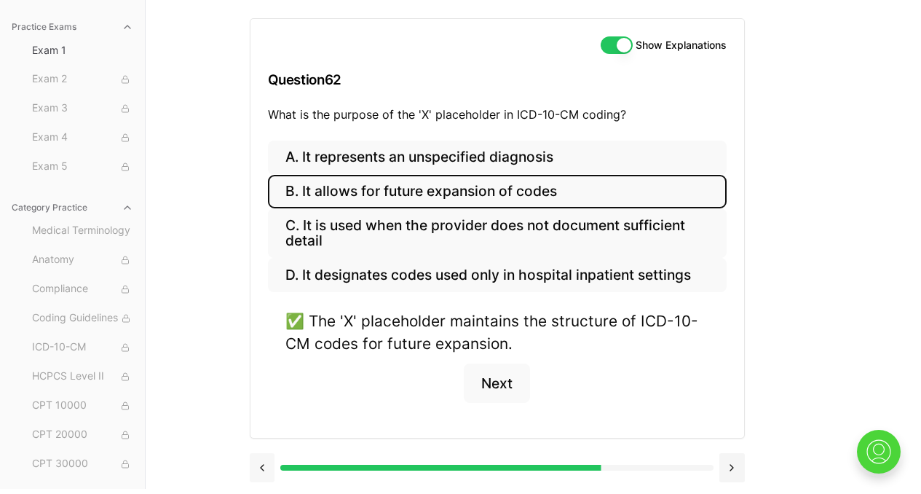
click at [262, 467] on button at bounding box center [262, 467] width 25 height 29
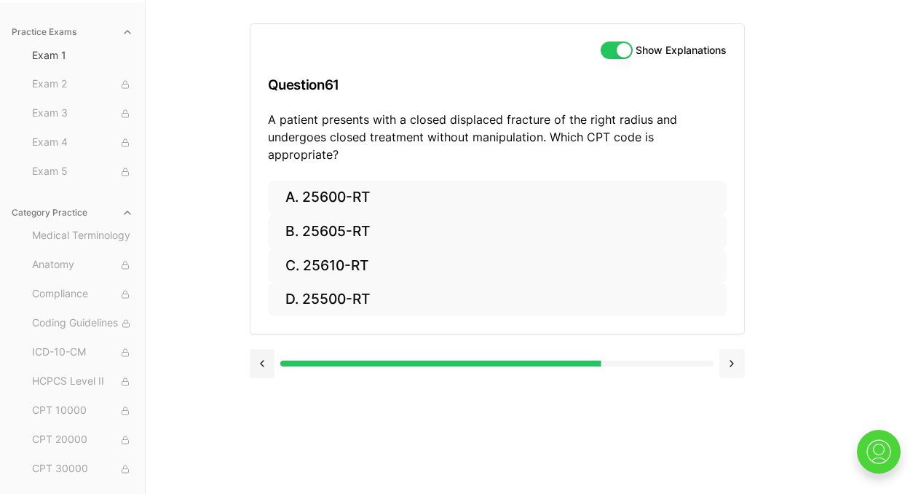
click at [735, 349] on button at bounding box center [732, 363] width 25 height 29
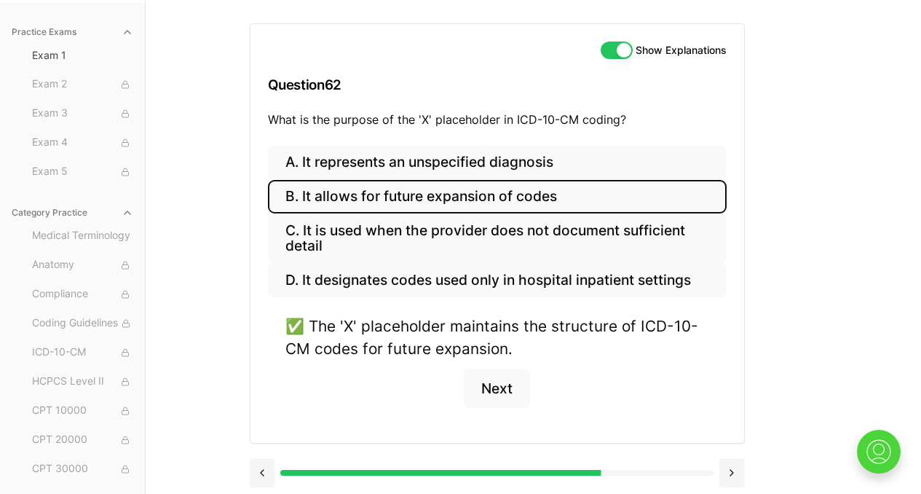
scroll to position [139, 0]
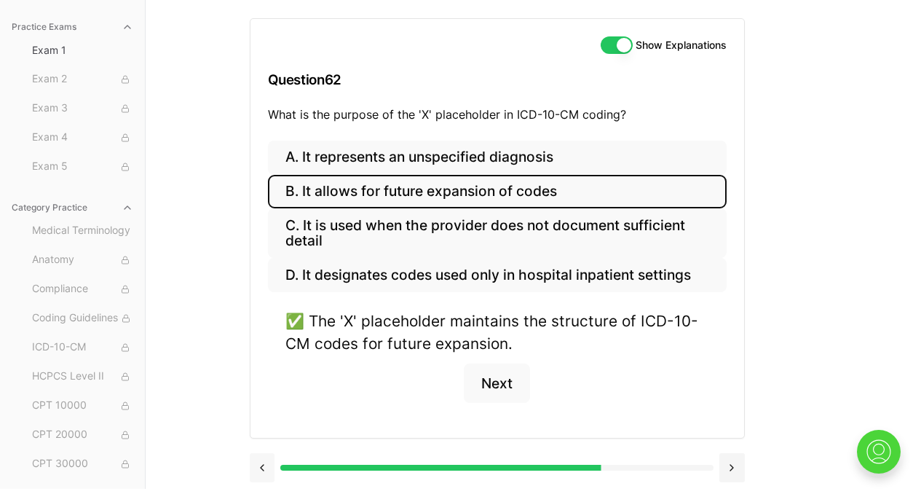
click at [262, 462] on button at bounding box center [262, 467] width 25 height 29
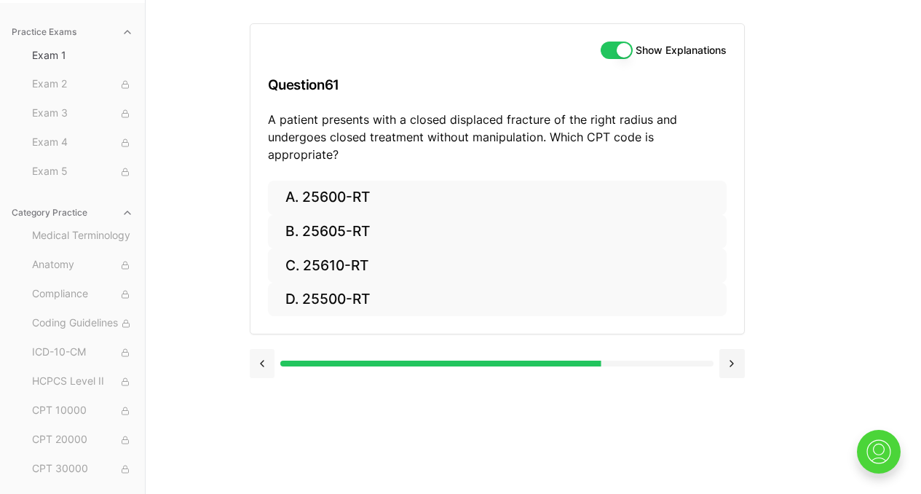
scroll to position [134, 0]
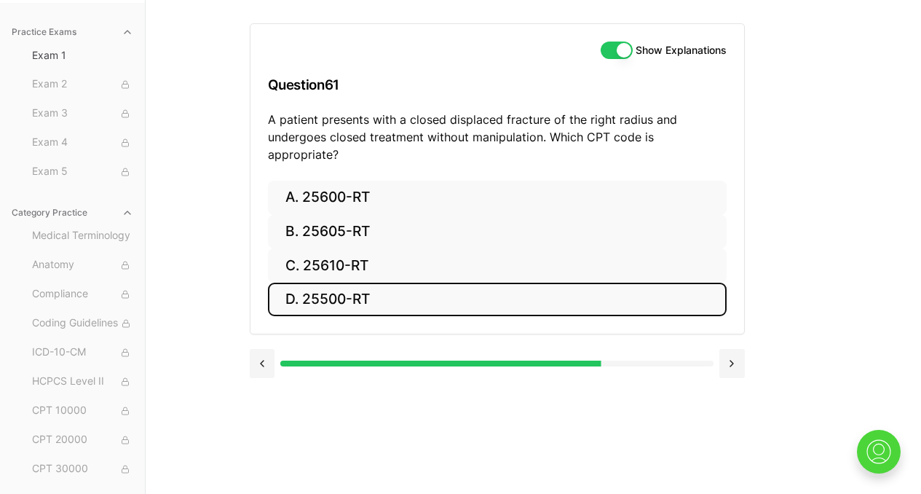
click at [484, 289] on button "D. 25500-RT" at bounding box center [497, 300] width 459 height 34
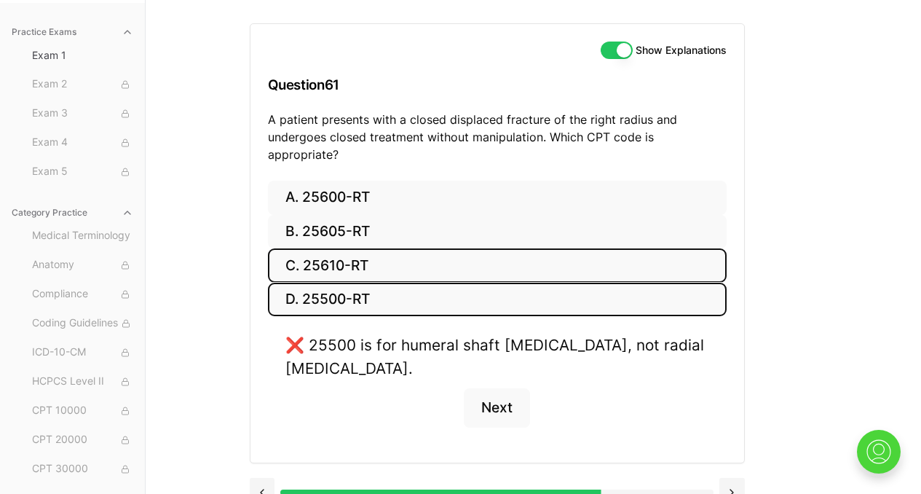
click at [456, 256] on button "C. 25610-RT" at bounding box center [497, 265] width 459 height 34
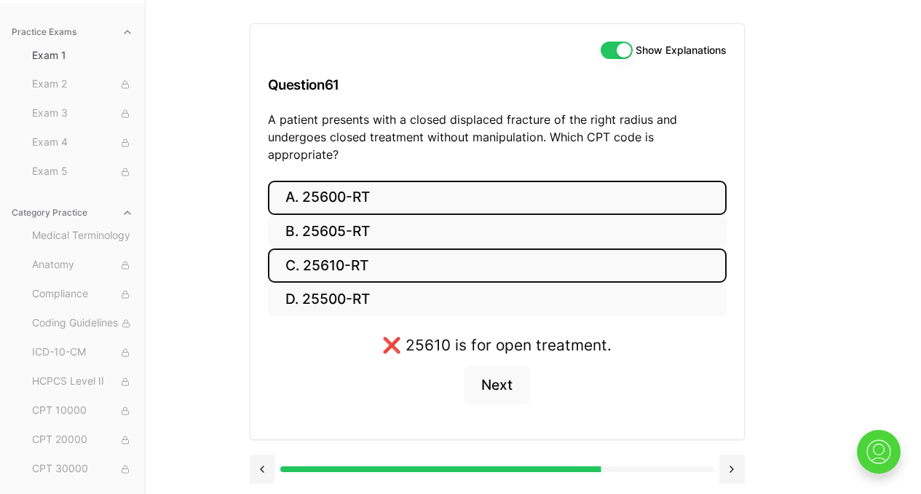
click at [464, 191] on button "A. 25600-RT" at bounding box center [497, 198] width 459 height 34
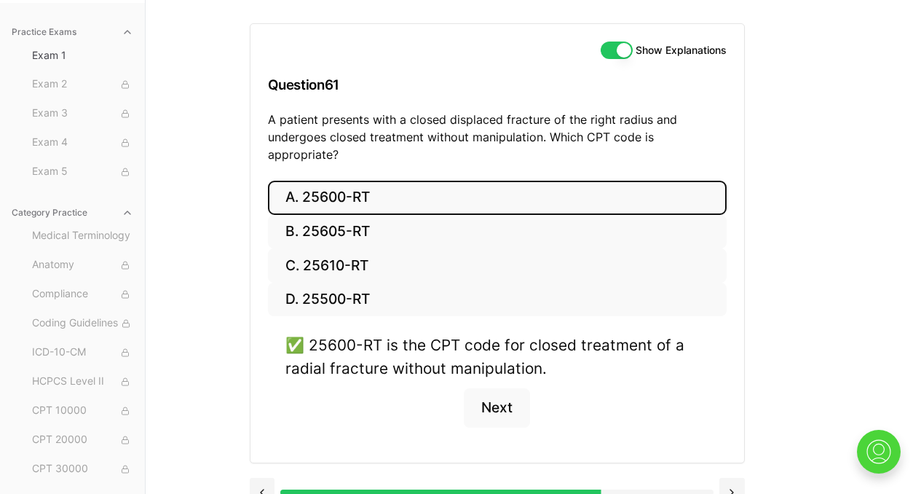
scroll to position [141, 0]
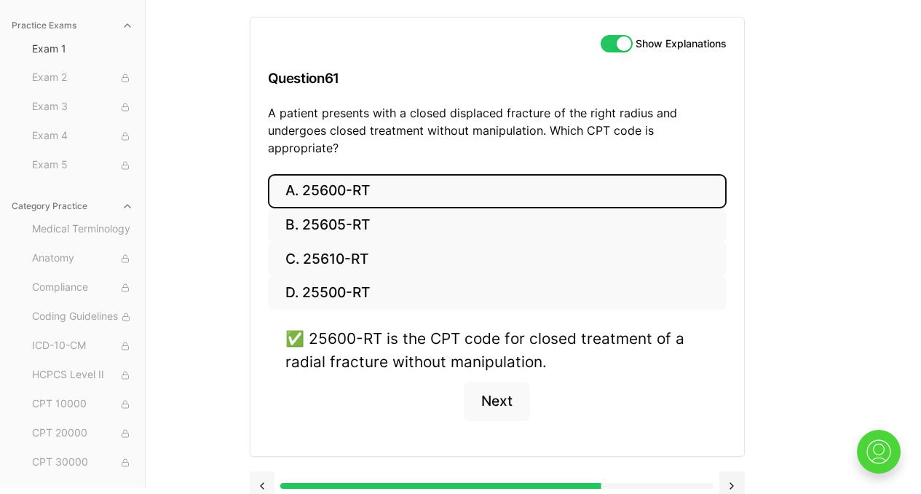
click at [260, 471] on button at bounding box center [262, 485] width 25 height 29
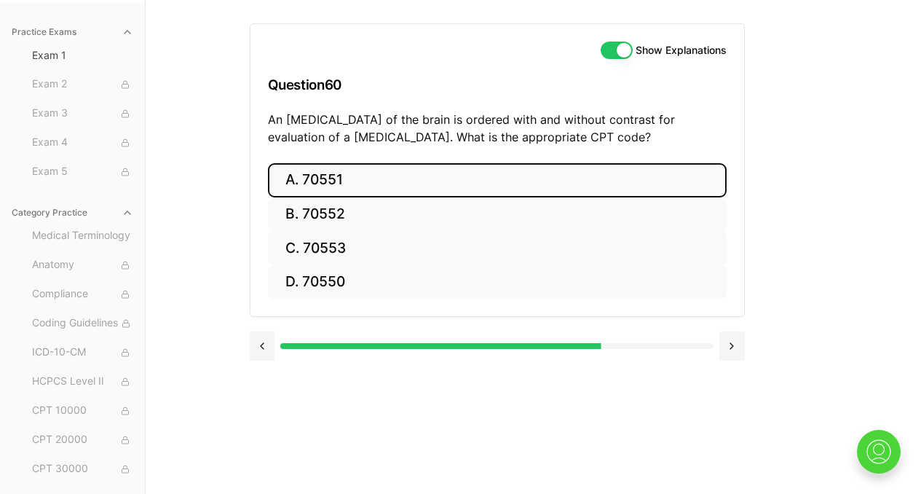
click at [407, 176] on button "A. 70551" at bounding box center [497, 180] width 459 height 34
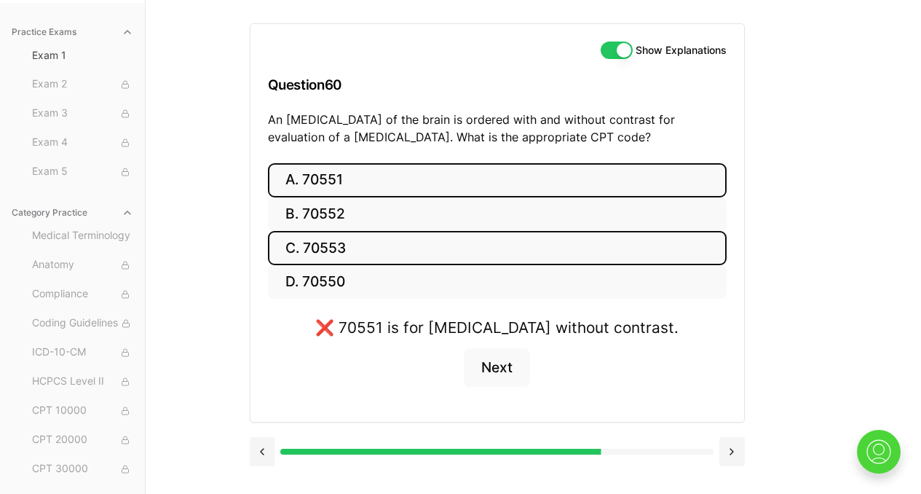
click at [588, 243] on button "C. 70553" at bounding box center [497, 248] width 459 height 34
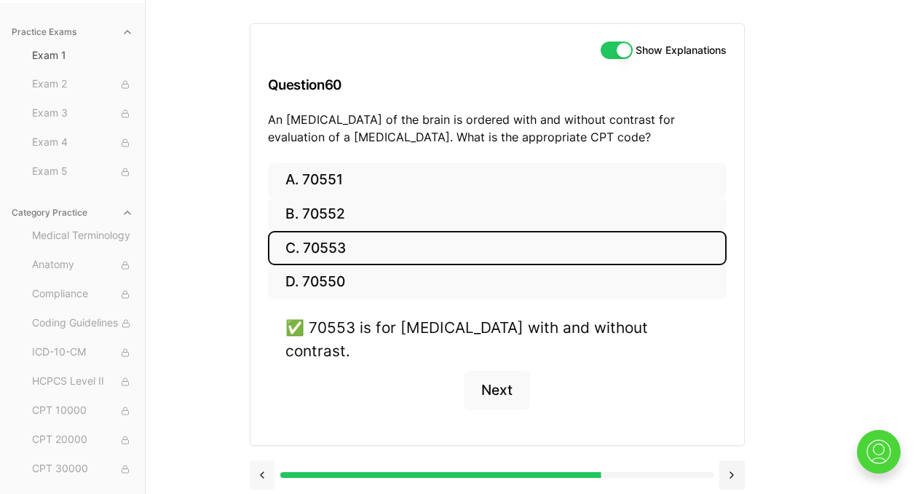
click at [258, 460] on button at bounding box center [262, 474] width 25 height 29
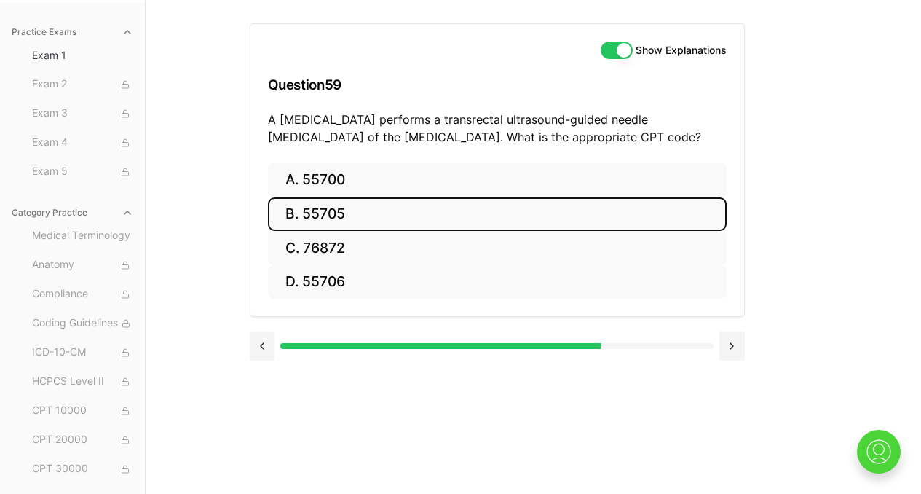
click at [465, 216] on button "B. 55705" at bounding box center [497, 214] width 459 height 34
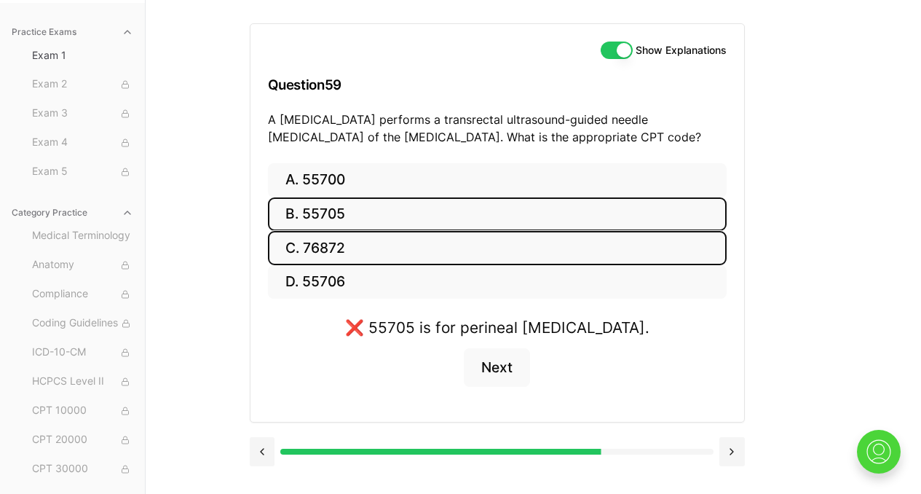
click at [488, 256] on button "C. 76872" at bounding box center [497, 248] width 459 height 34
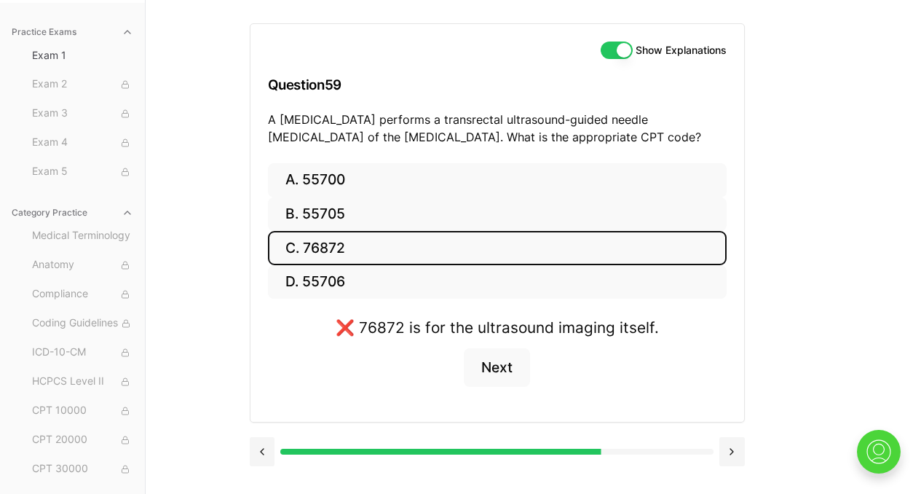
click at [488, 256] on button "C. 76872" at bounding box center [497, 248] width 459 height 34
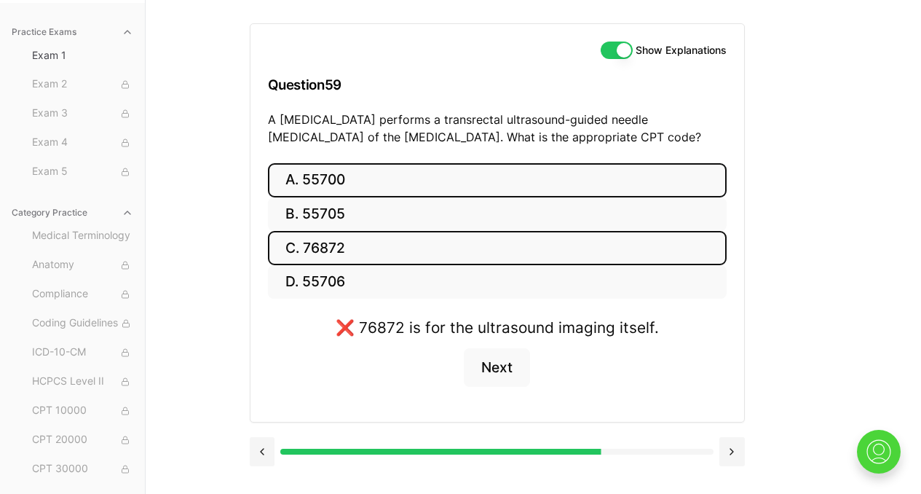
click at [609, 190] on button "A. 55700" at bounding box center [497, 180] width 459 height 34
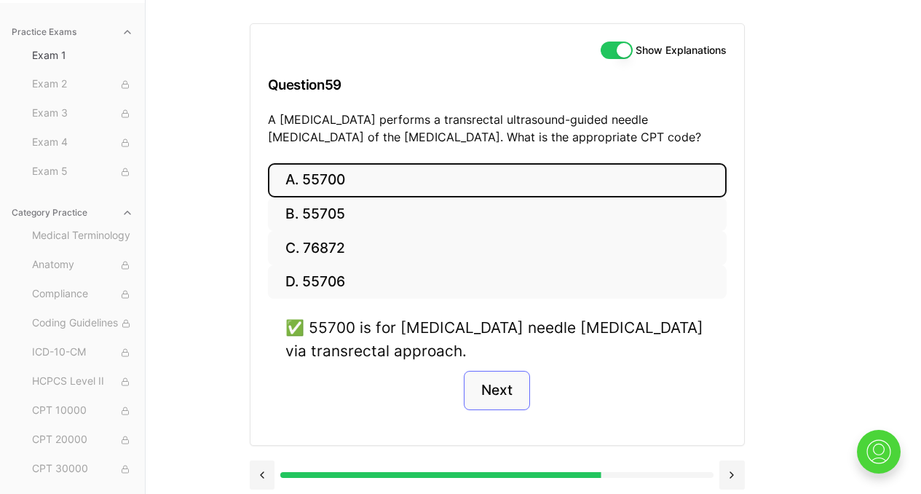
scroll to position [141, 0]
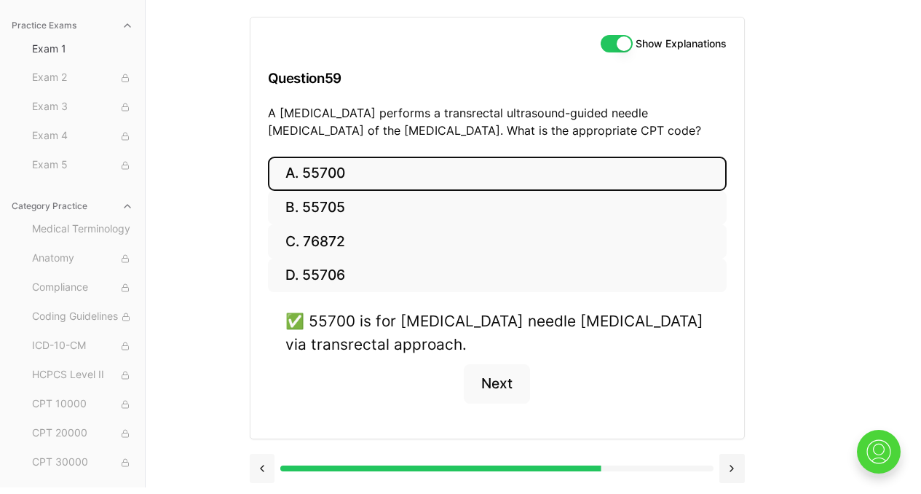
click at [263, 466] on button at bounding box center [262, 468] width 25 height 29
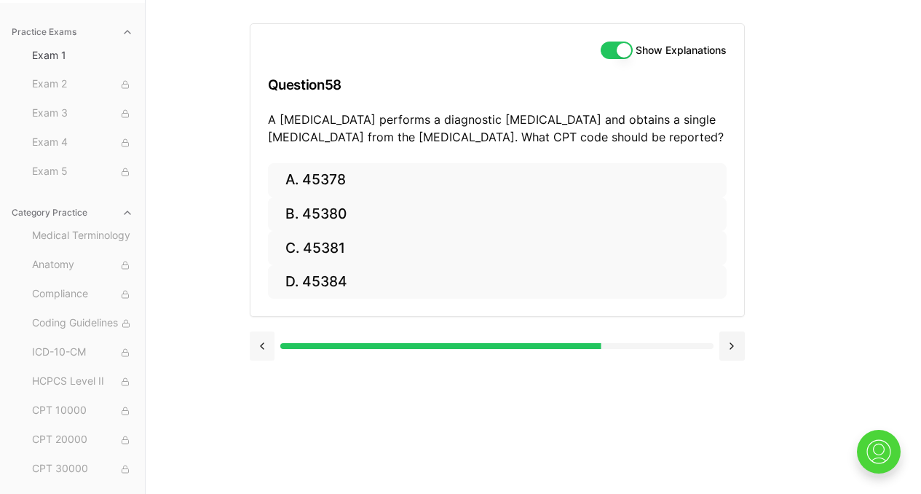
scroll to position [134, 0]
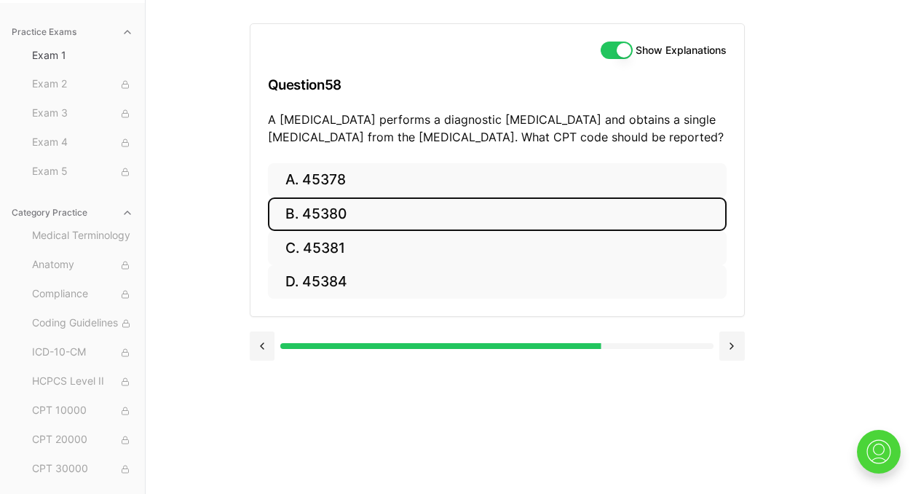
click at [364, 207] on button "B. 45380" at bounding box center [497, 214] width 459 height 34
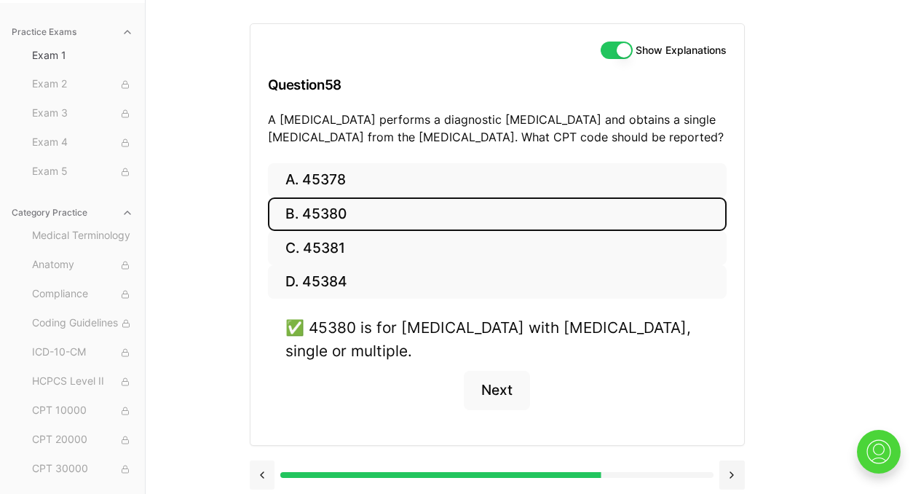
click at [259, 460] on button at bounding box center [262, 474] width 25 height 29
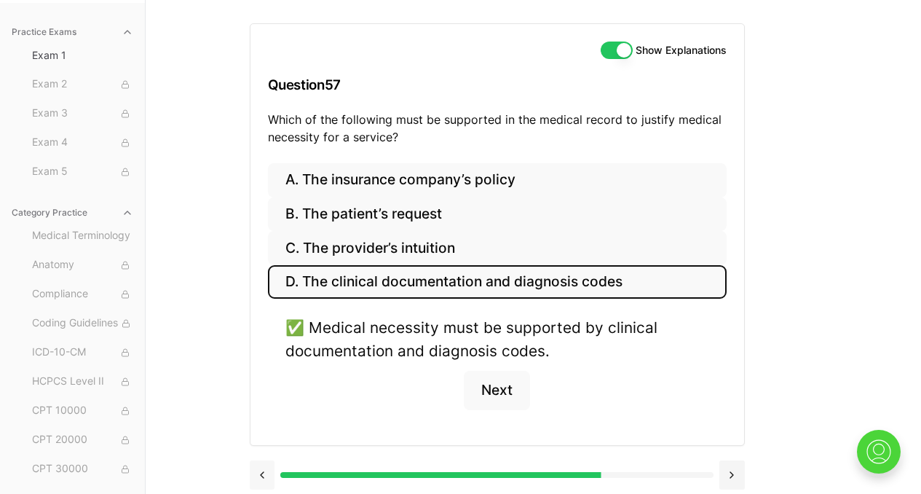
click at [259, 475] on button at bounding box center [262, 474] width 25 height 29
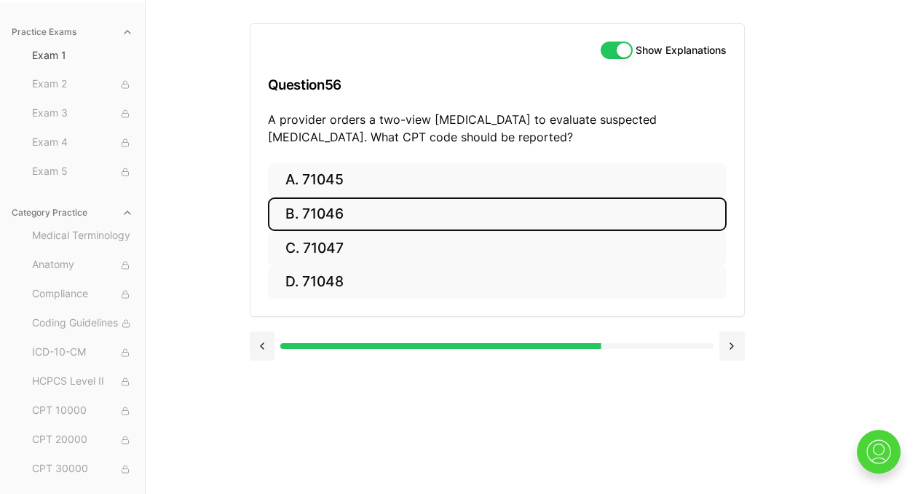
click at [360, 219] on button "B. 71046" at bounding box center [497, 214] width 459 height 34
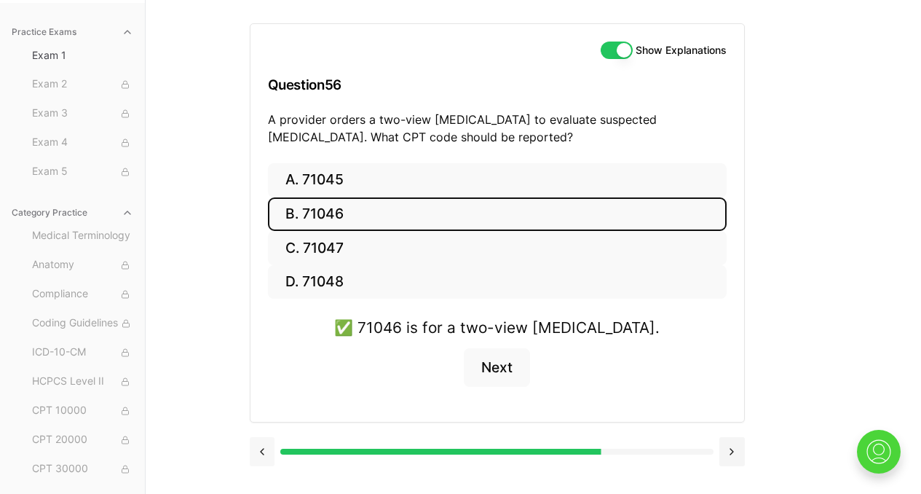
click at [262, 456] on button at bounding box center [262, 451] width 25 height 29
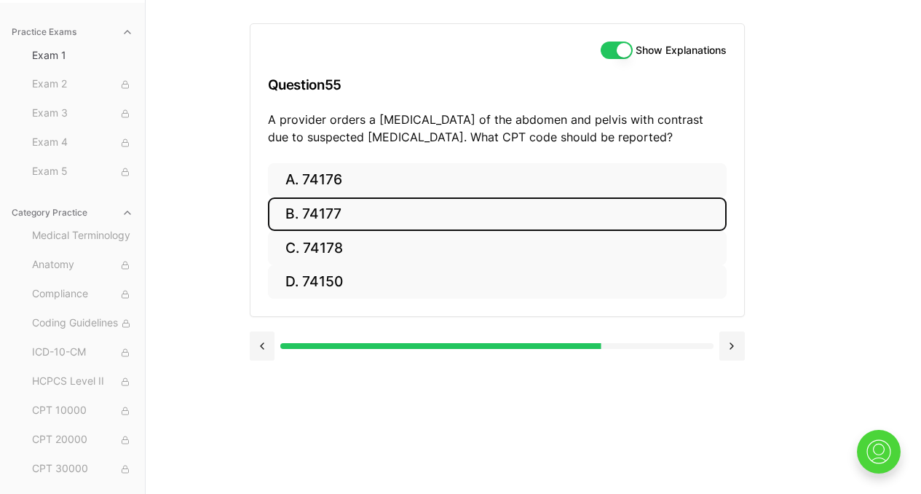
click at [345, 219] on button "B. 74177" at bounding box center [497, 214] width 459 height 34
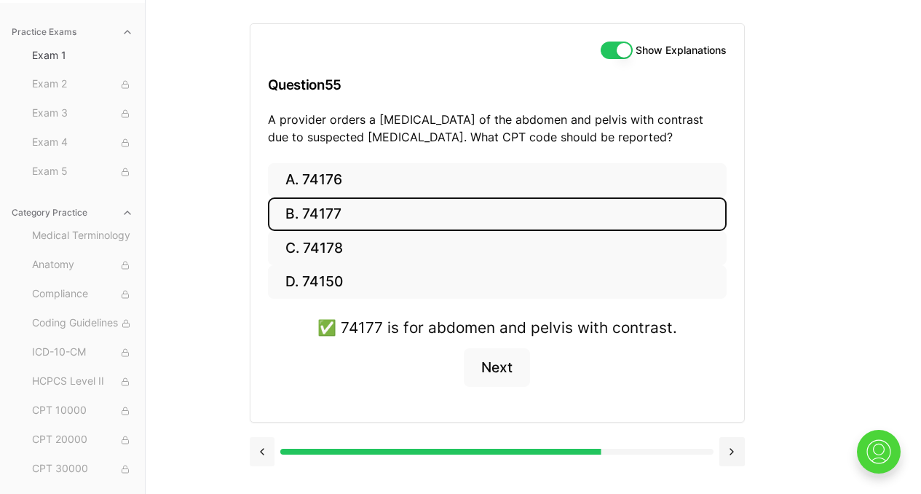
click at [266, 453] on button at bounding box center [262, 451] width 25 height 29
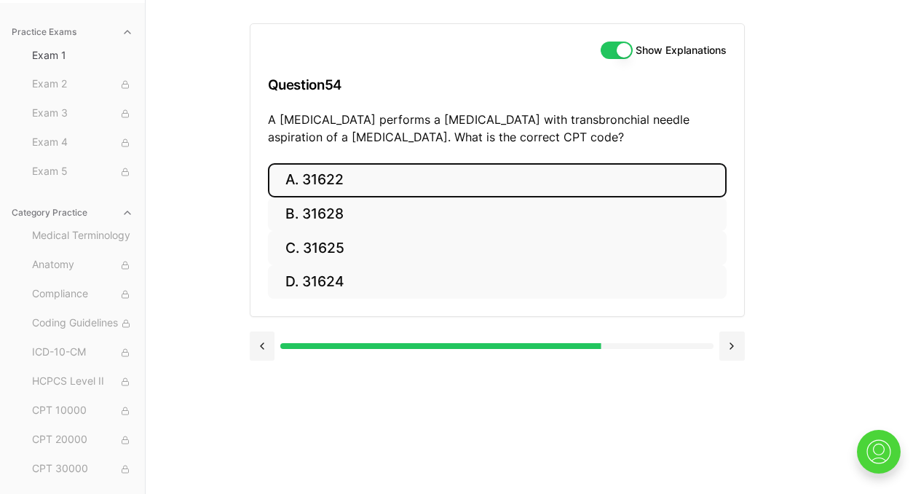
click at [346, 192] on button "A. 31622" at bounding box center [497, 180] width 459 height 34
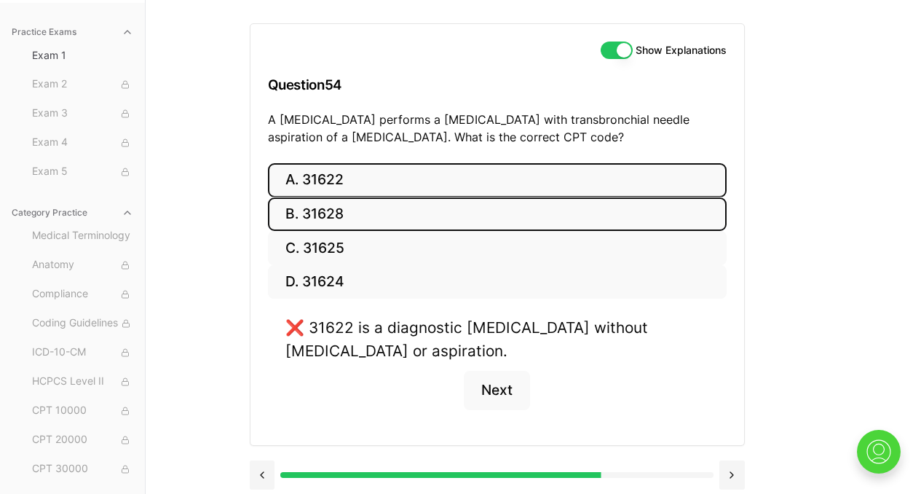
click at [345, 215] on button "B. 31628" at bounding box center [497, 214] width 459 height 34
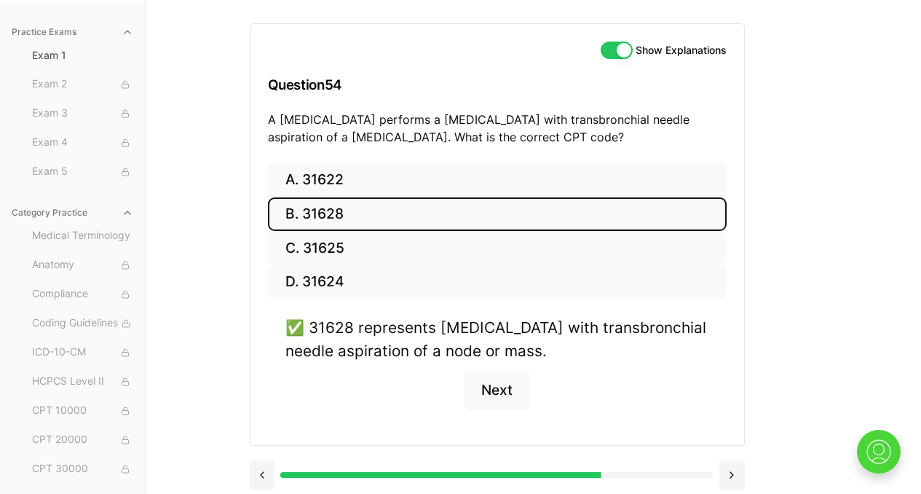
scroll to position [141, 0]
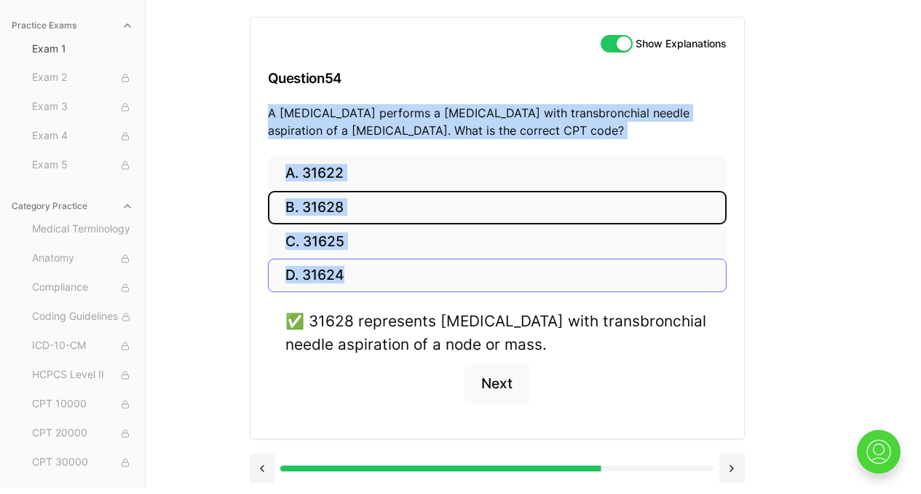
drag, startPoint x: 268, startPoint y: 109, endPoint x: 524, endPoint y: 290, distance: 313.6
click at [524, 290] on div "Show Explanations Question 54 A [MEDICAL_DATA] performs a [MEDICAL_DATA] with t…" at bounding box center [497, 228] width 495 height 422
copy div "A [MEDICAL_DATA] performs a [MEDICAL_DATA] with transbronchial needle aspiratio…"
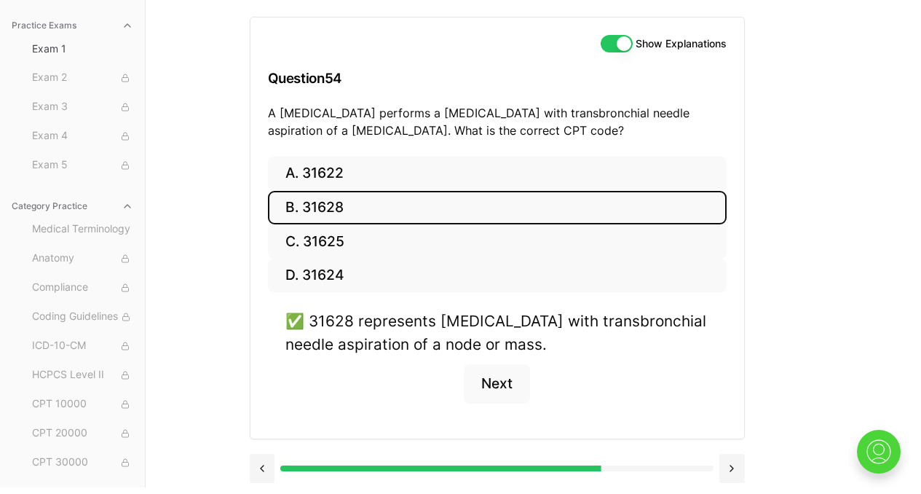
click at [342, 410] on div "✅ 31628 represents [MEDICAL_DATA] with transbronchial needle aspiration of a no…" at bounding box center [497, 365] width 459 height 111
click at [262, 469] on button at bounding box center [262, 468] width 25 height 29
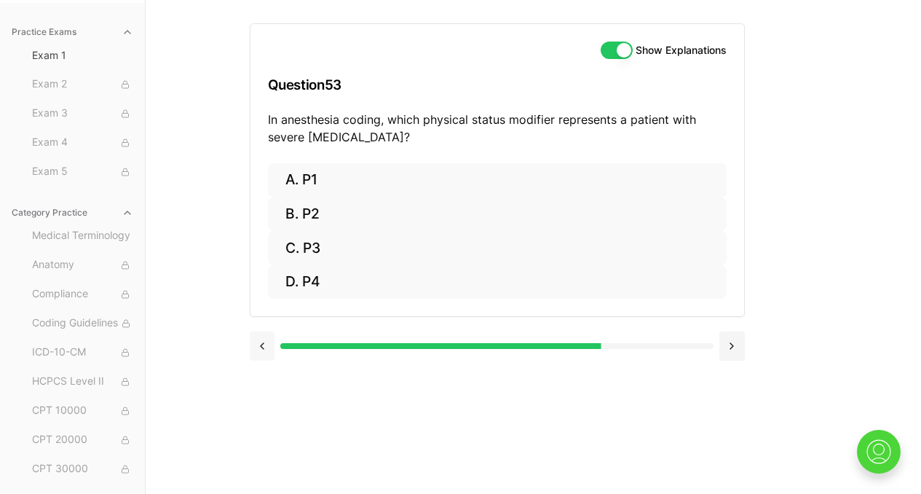
scroll to position [134, 0]
click at [661, 127] on p "In anesthesia coding, which physical status modifier represents a patient with …" at bounding box center [497, 128] width 459 height 35
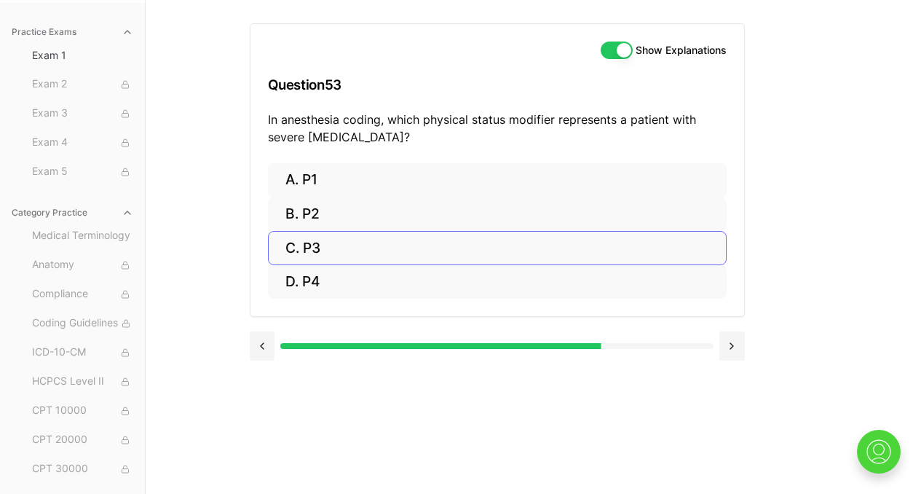
drag, startPoint x: 269, startPoint y: 117, endPoint x: 348, endPoint y: 261, distance: 164.0
click at [348, 263] on div "Show Explanations Question 53 In anesthesia coding, which physical status modif…" at bounding box center [497, 170] width 495 height 294
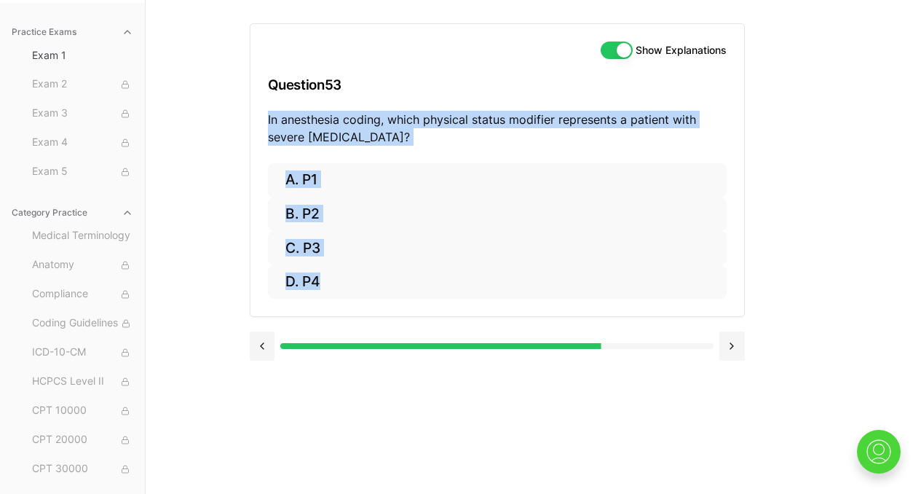
drag, startPoint x: 268, startPoint y: 117, endPoint x: 343, endPoint y: 307, distance: 203.7
click at [343, 307] on div "Show Explanations Question 53 In anesthesia coding, which physical status modif…" at bounding box center [497, 170] width 495 height 294
copy div "In anesthesia coding, which physical status modifier represents a patient with …"
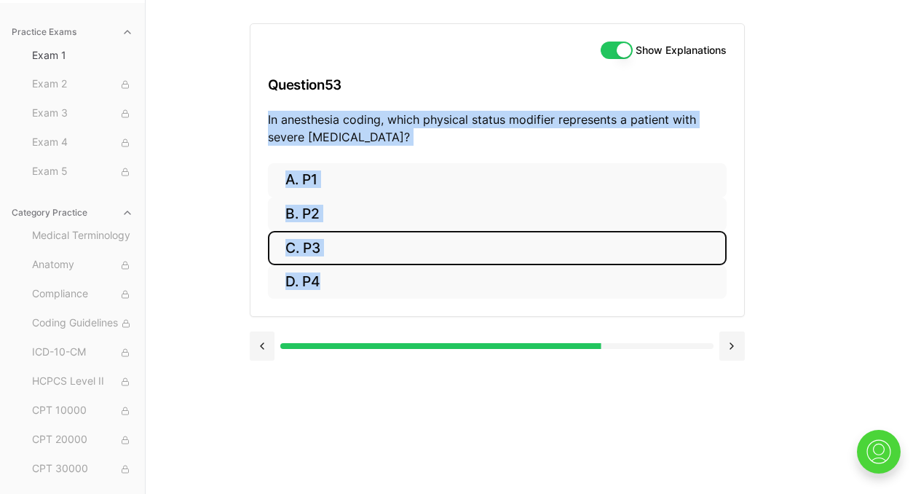
click at [417, 263] on button "C. P3" at bounding box center [497, 248] width 459 height 34
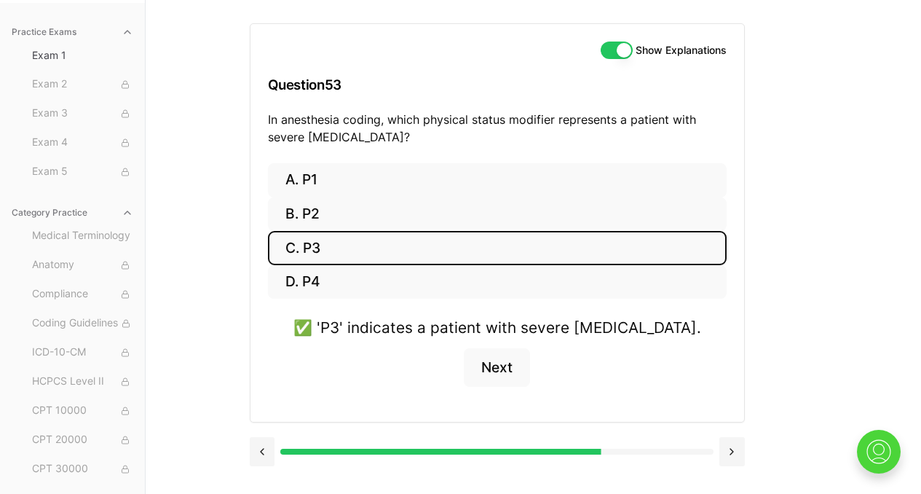
click at [773, 253] on div "Show Explanations Question 53 In anesthesia coding, which physical status modif…" at bounding box center [534, 247] width 568 height 494
click at [266, 455] on button at bounding box center [262, 451] width 25 height 29
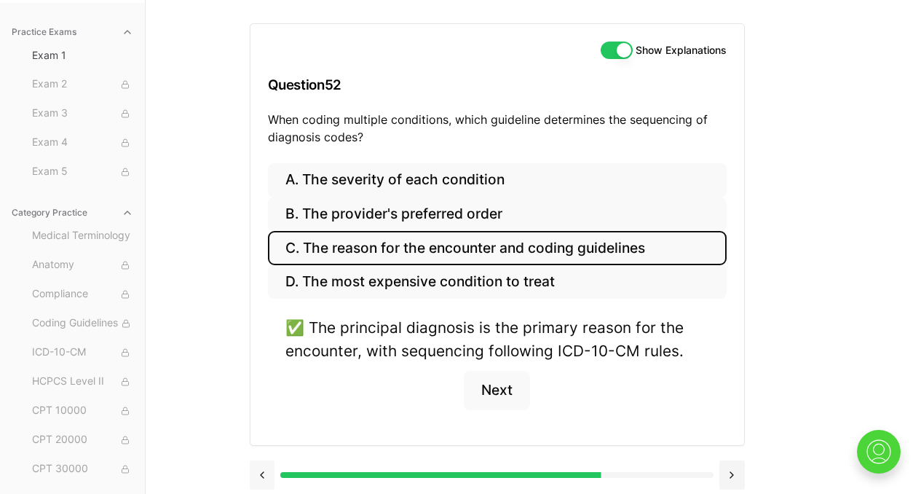
click at [259, 480] on button at bounding box center [262, 474] width 25 height 29
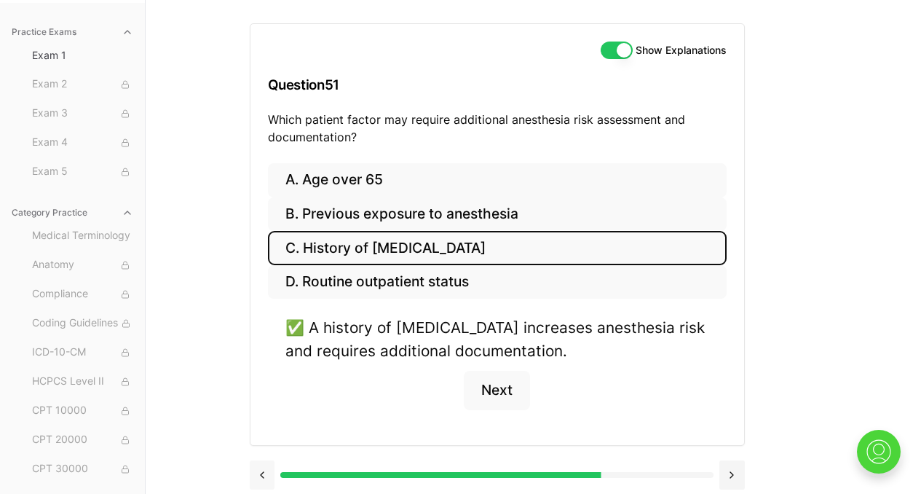
click at [263, 473] on button at bounding box center [262, 474] width 25 height 29
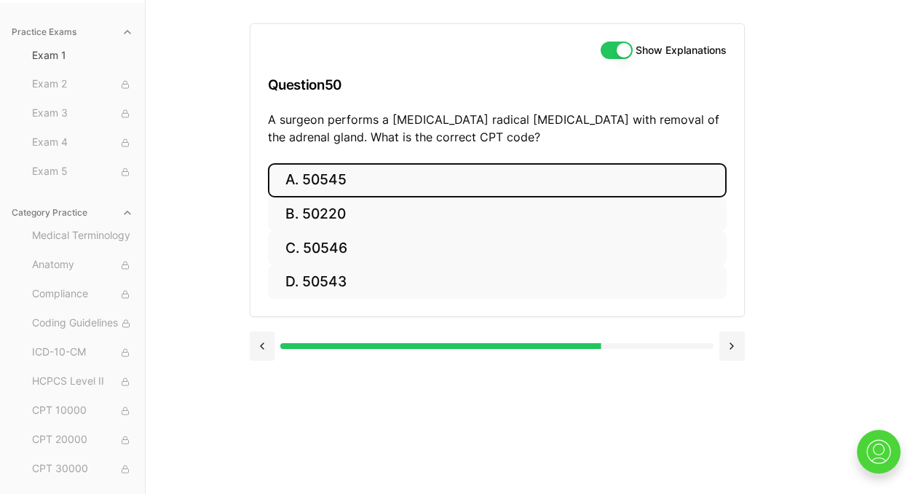
click at [470, 185] on button "A. 50545" at bounding box center [497, 180] width 459 height 34
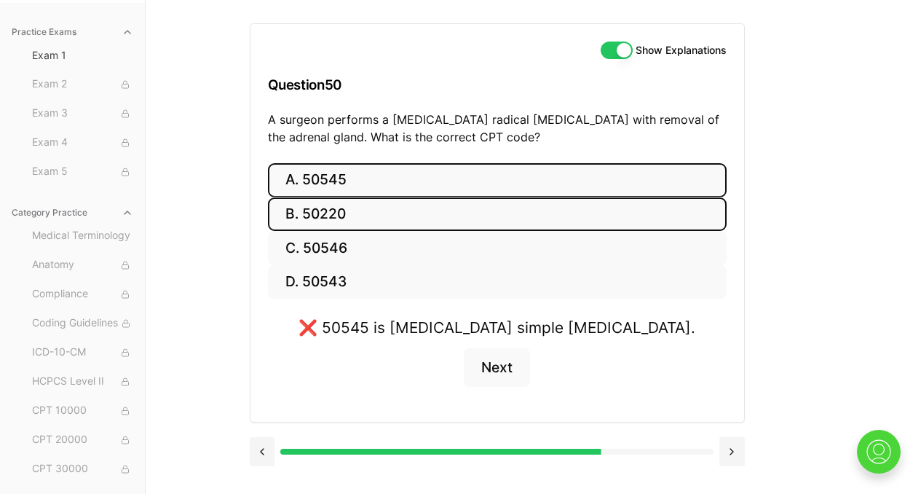
click at [497, 216] on button "B. 50220" at bounding box center [497, 214] width 459 height 34
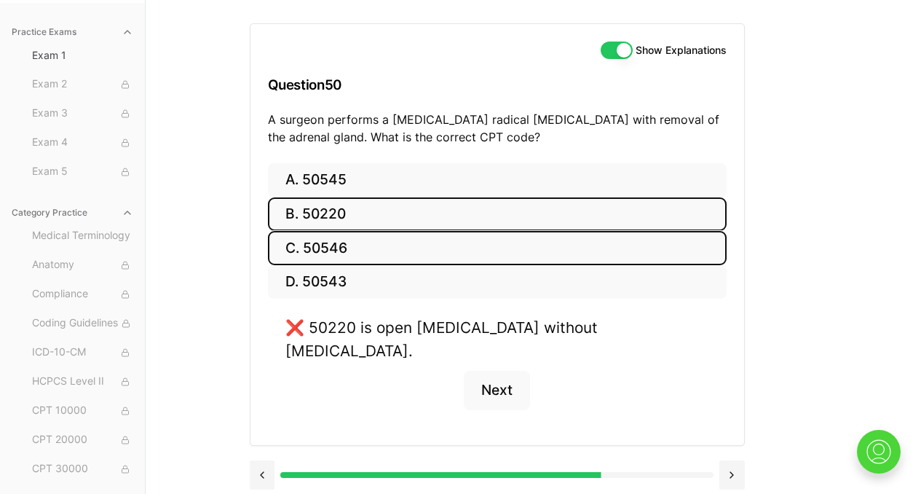
click at [482, 257] on button "C. 50546" at bounding box center [497, 248] width 459 height 34
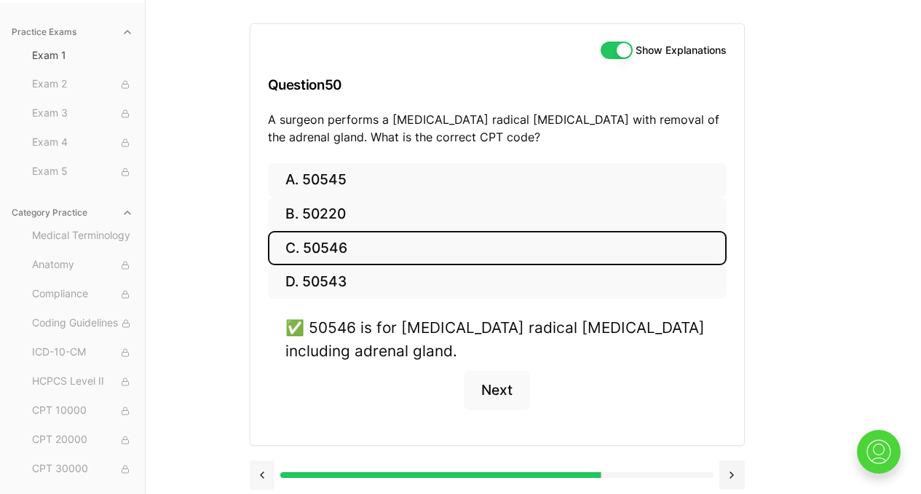
click at [262, 476] on button at bounding box center [262, 474] width 25 height 29
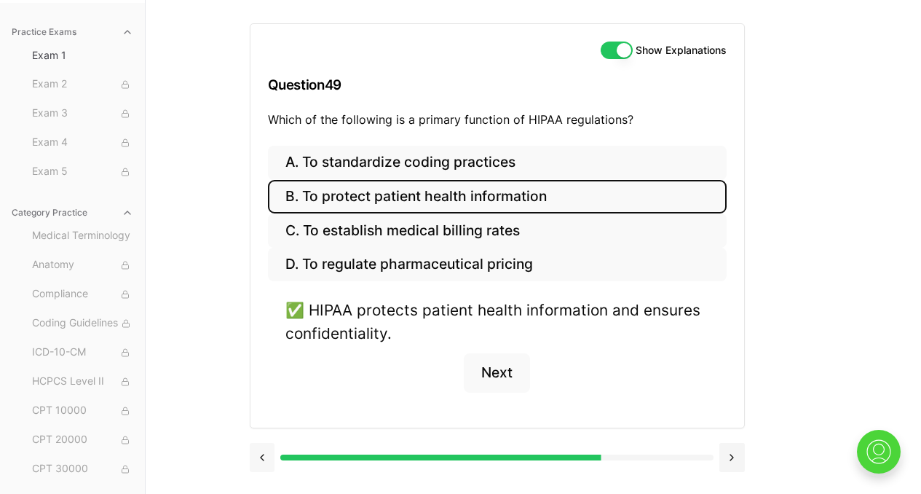
click at [263, 449] on button at bounding box center [262, 457] width 25 height 29
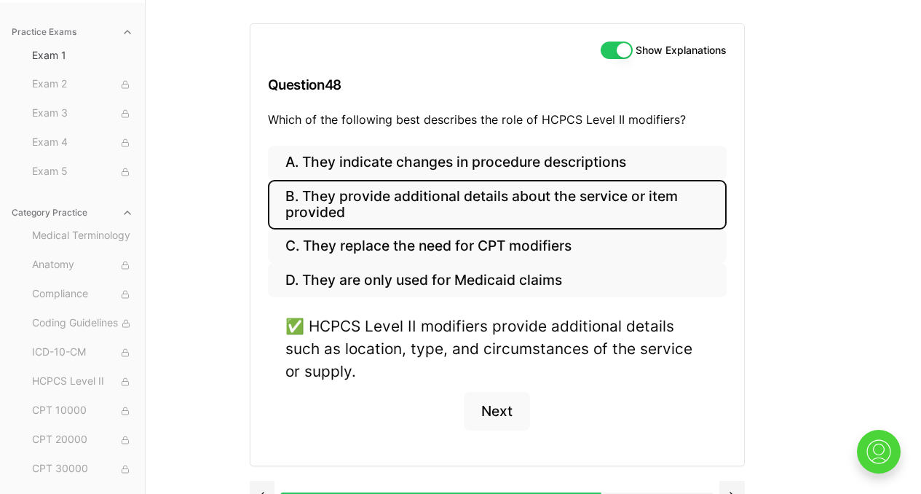
scroll to position [162, 0]
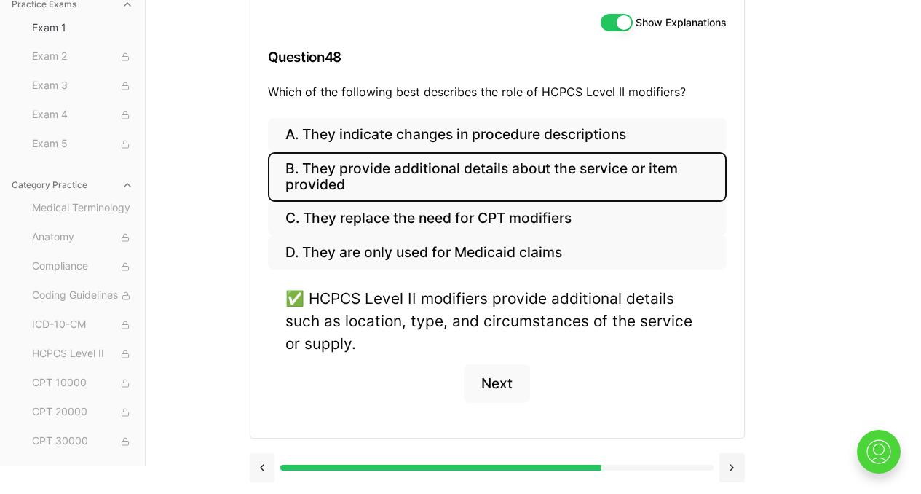
click at [259, 472] on button at bounding box center [262, 467] width 25 height 29
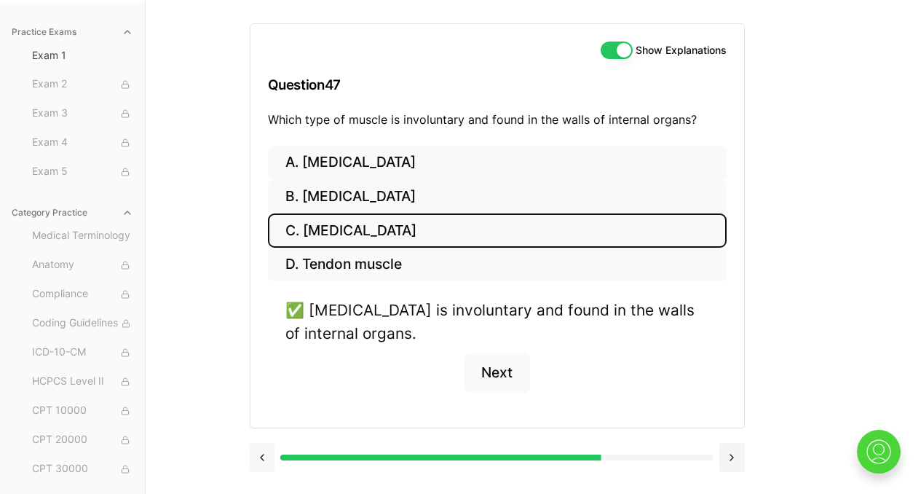
click at [259, 449] on button at bounding box center [262, 457] width 25 height 29
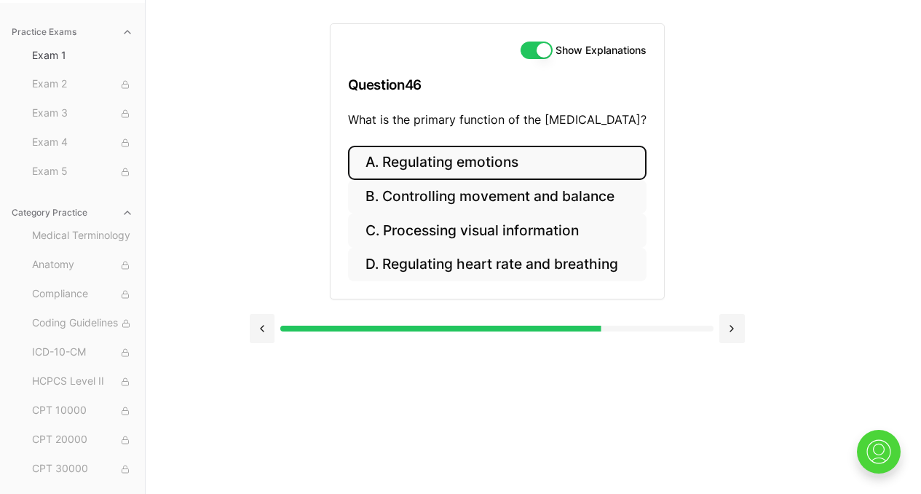
click at [552, 165] on button "A. Regulating emotions" at bounding box center [497, 163] width 299 height 34
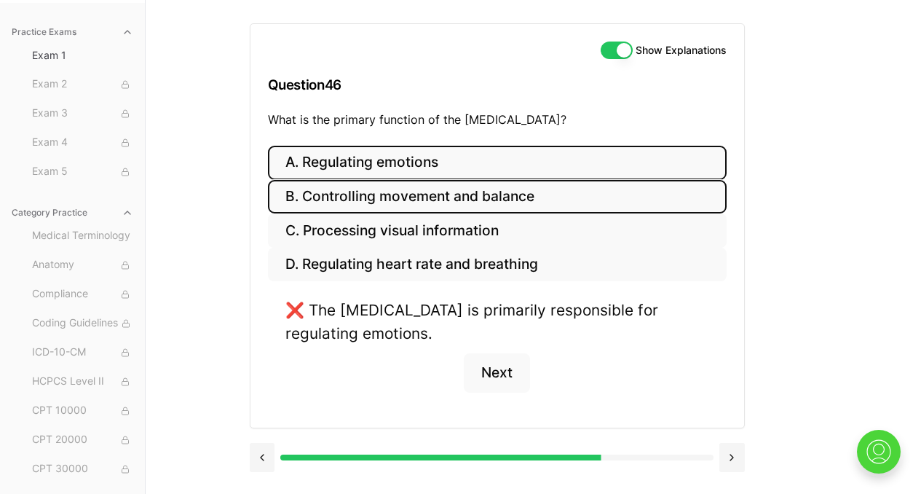
click at [409, 200] on button "B. Controlling movement and balance" at bounding box center [497, 197] width 459 height 34
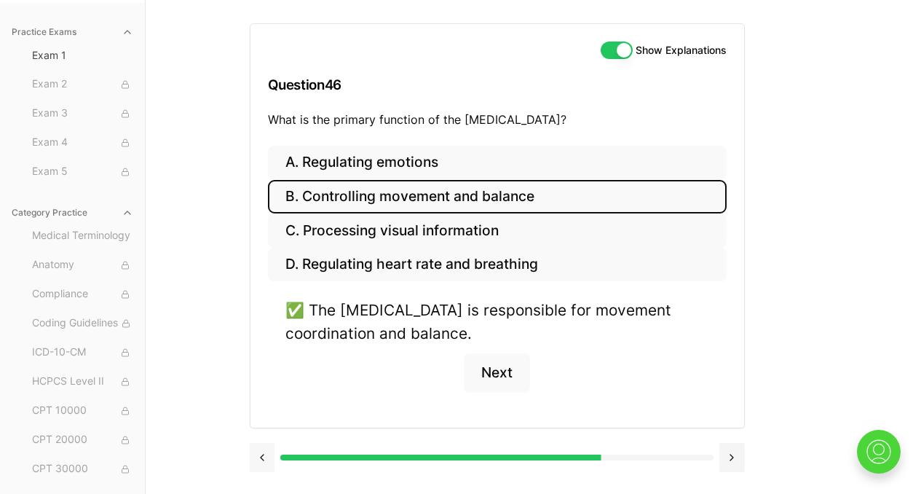
click at [267, 462] on button at bounding box center [262, 457] width 25 height 29
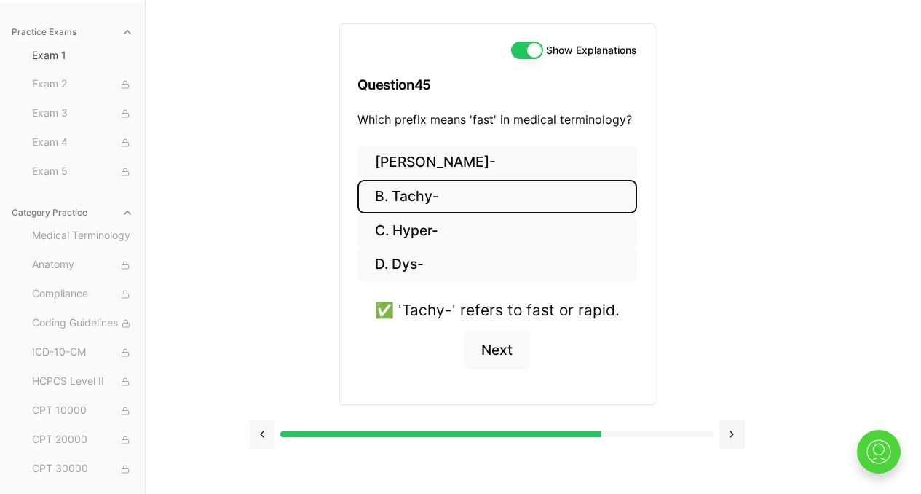
click at [264, 438] on button at bounding box center [262, 434] width 25 height 29
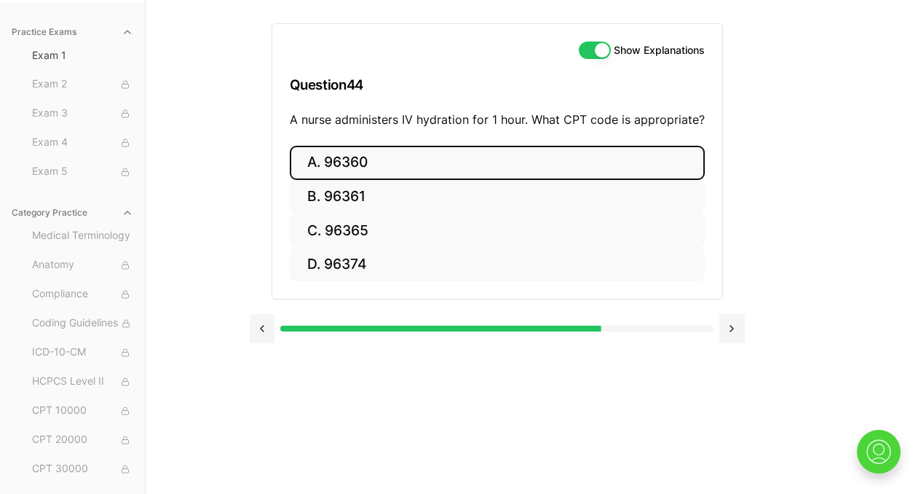
click at [481, 158] on button "A. 96360" at bounding box center [497, 163] width 415 height 34
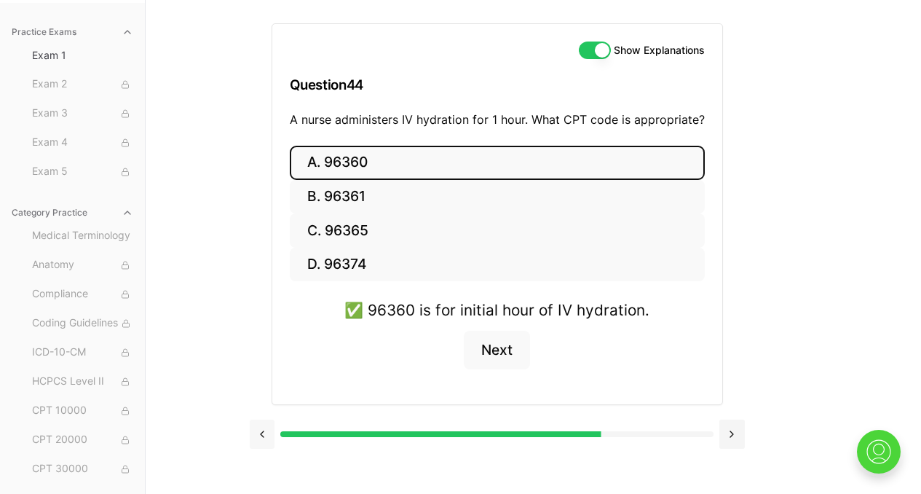
click at [265, 447] on button at bounding box center [262, 434] width 25 height 29
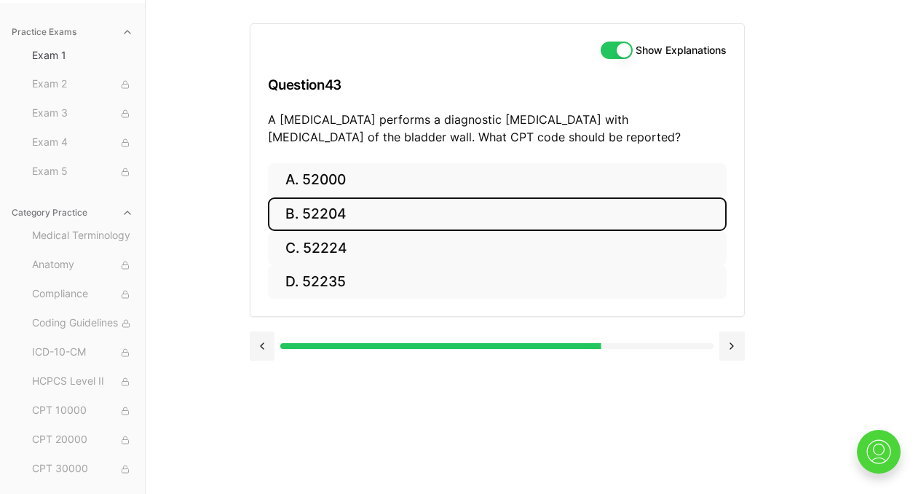
click at [343, 207] on button "B. 52204" at bounding box center [497, 214] width 459 height 34
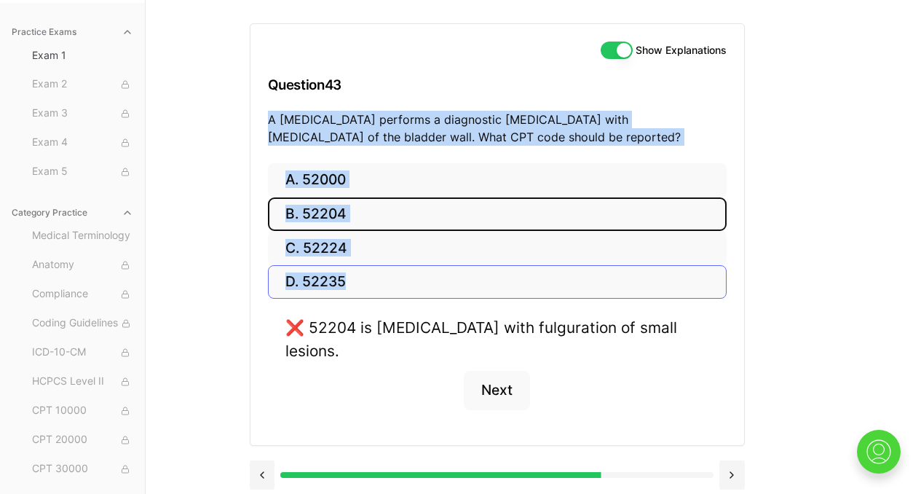
drag, startPoint x: 268, startPoint y: 116, endPoint x: 346, endPoint y: 283, distance: 184.8
click at [346, 283] on div "Show Explanations Question 43 A [MEDICAL_DATA] performs a diagnostic [MEDICAL_D…" at bounding box center [497, 234] width 495 height 422
copy div "A [MEDICAL_DATA] performs a diagnostic [MEDICAL_DATA] with [MEDICAL_DATA] of th…"
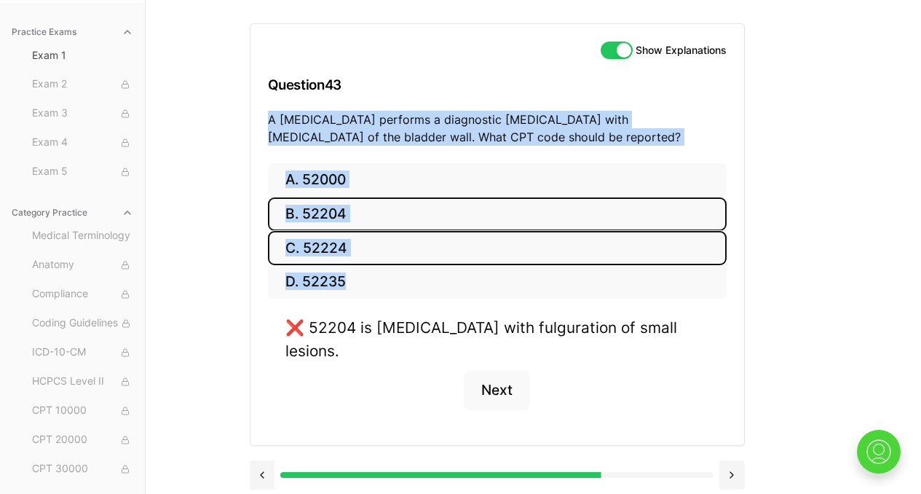
click at [384, 247] on button "C. 52224" at bounding box center [497, 248] width 459 height 34
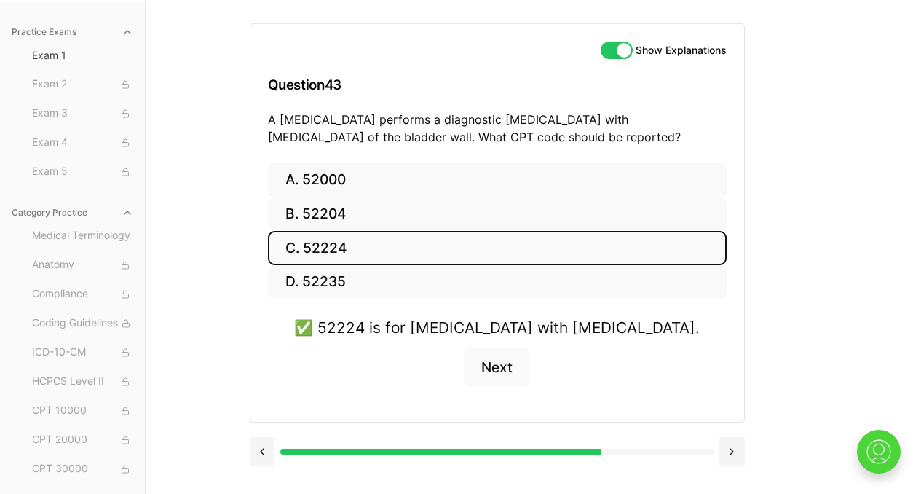
click at [795, 340] on div "Show Explanations Question 43 A [MEDICAL_DATA] performs a diagnostic [MEDICAL_D…" at bounding box center [534, 247] width 568 height 494
click at [254, 455] on button at bounding box center [262, 451] width 25 height 29
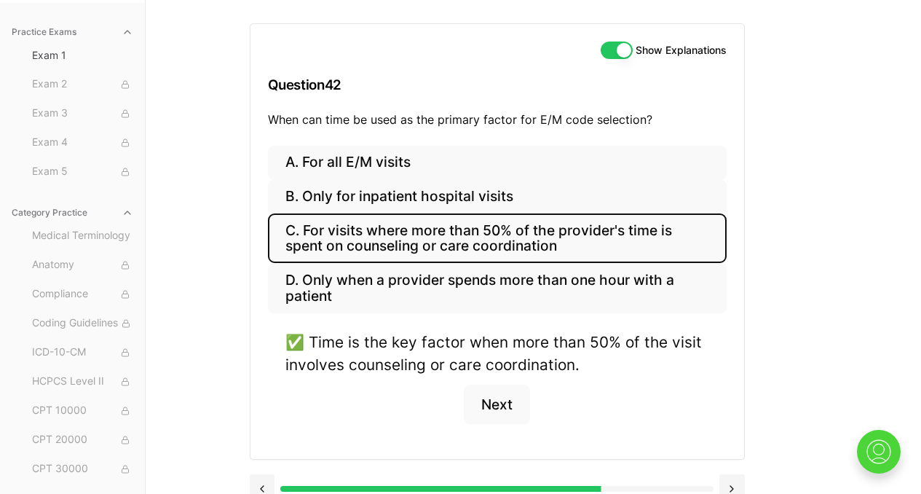
scroll to position [155, 0]
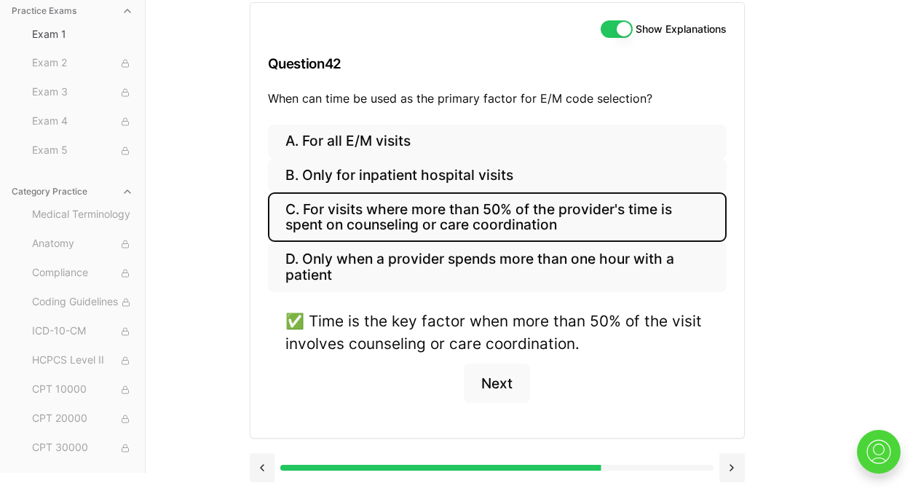
click at [263, 470] on button at bounding box center [262, 467] width 25 height 29
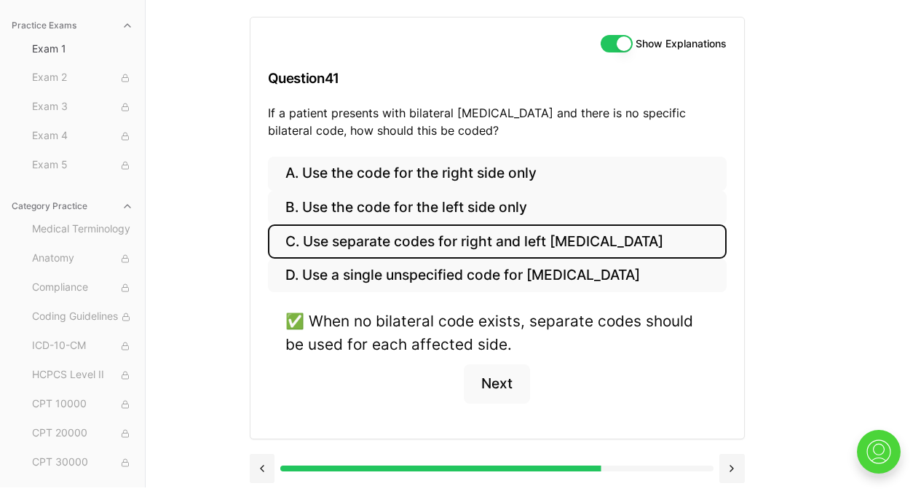
click at [263, 470] on button at bounding box center [262, 468] width 25 height 29
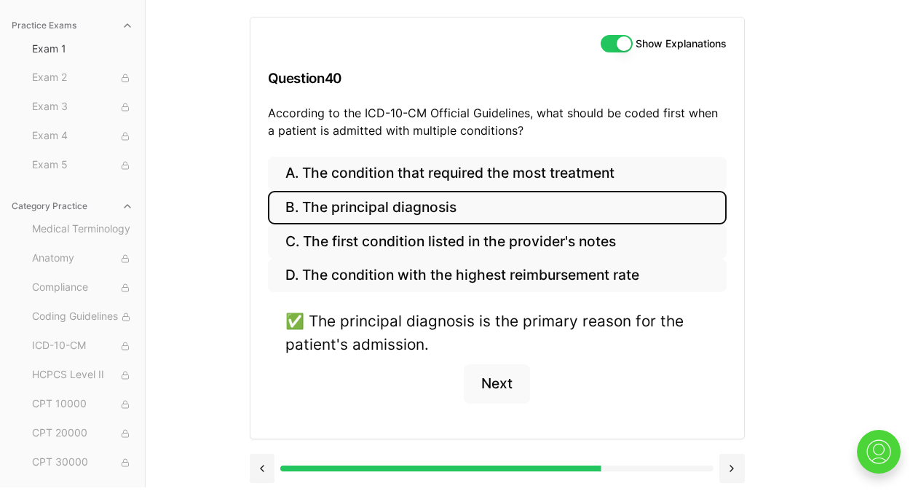
click at [263, 470] on button at bounding box center [262, 468] width 25 height 29
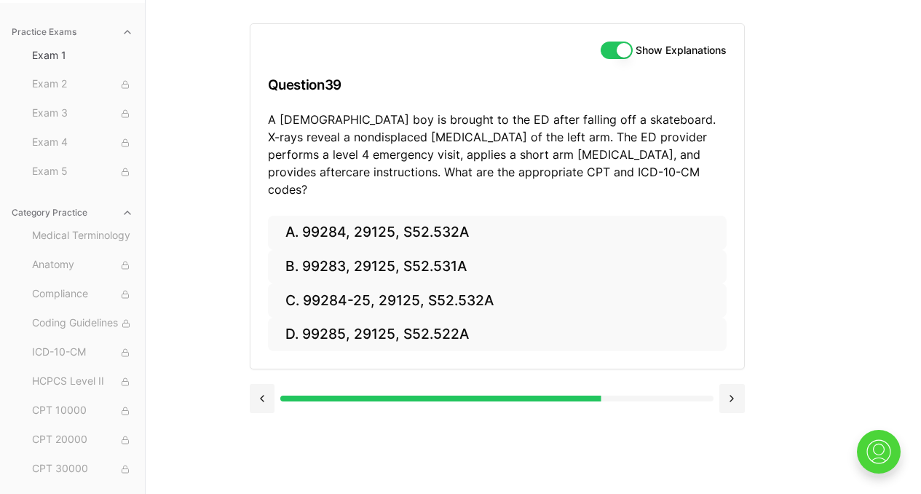
click at [341, 133] on p "A [DEMOGRAPHIC_DATA] boy is brought to the ED after falling off a skateboard. X…" at bounding box center [497, 154] width 459 height 87
copy p "nondisplaced [MEDICAL_DATA]"
click at [759, 182] on div "Show Explanations Question 39 A [DEMOGRAPHIC_DATA] boy is brought to the ED aft…" at bounding box center [534, 247] width 568 height 494
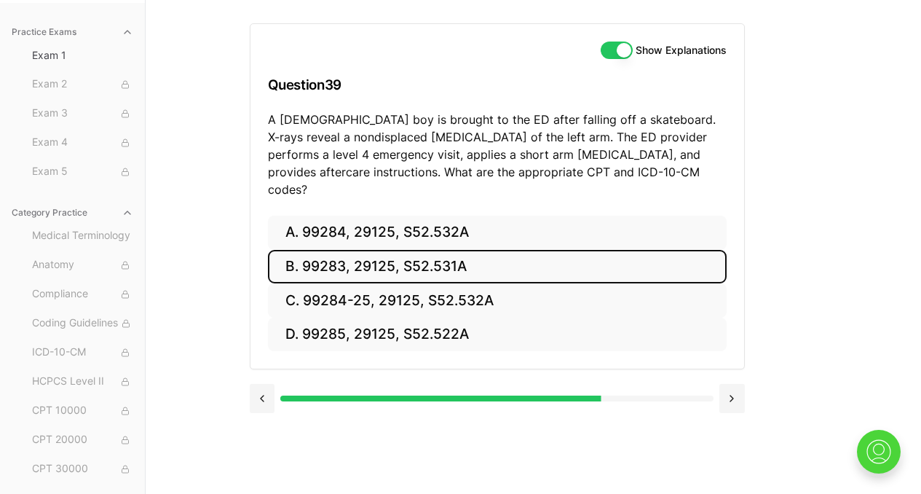
click at [503, 253] on button "B. 99283, 29125, S52.531A" at bounding box center [497, 267] width 459 height 34
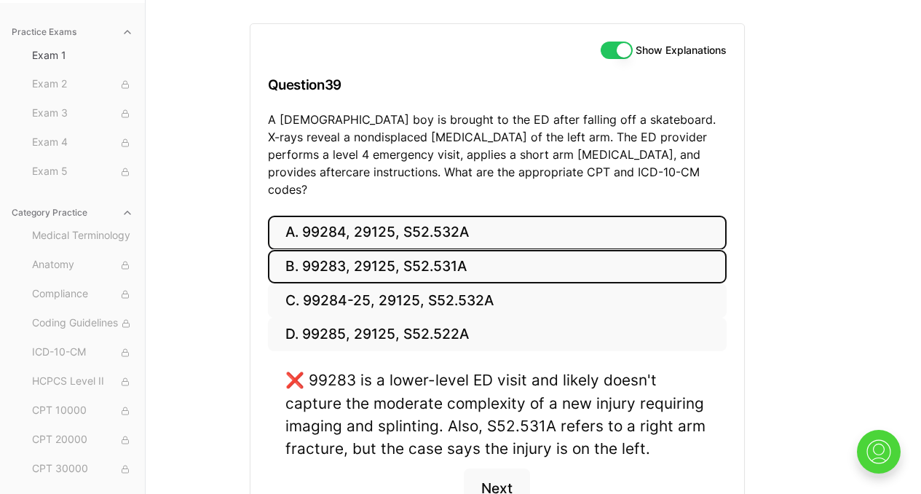
click at [487, 216] on button "A. 99284, 29125, S52.532A" at bounding box center [497, 233] width 459 height 34
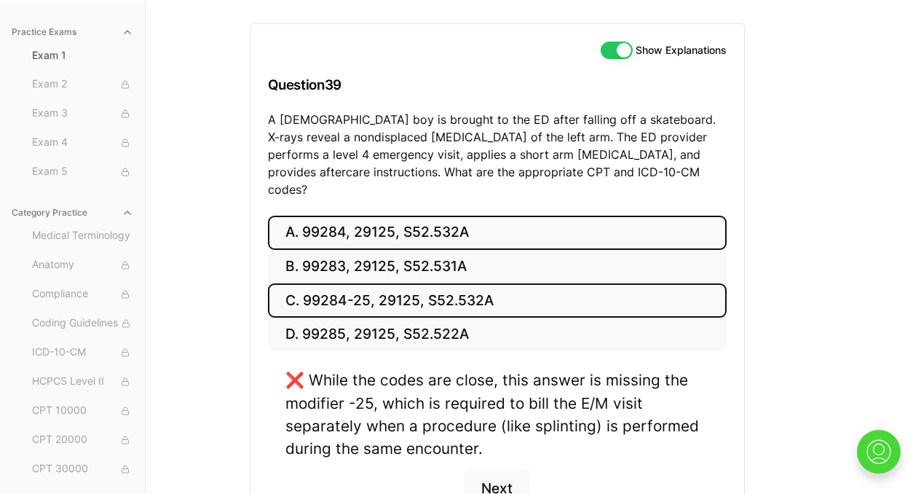
click at [462, 286] on button "C. 99284-25, 29125, S52.532A" at bounding box center [497, 300] width 459 height 34
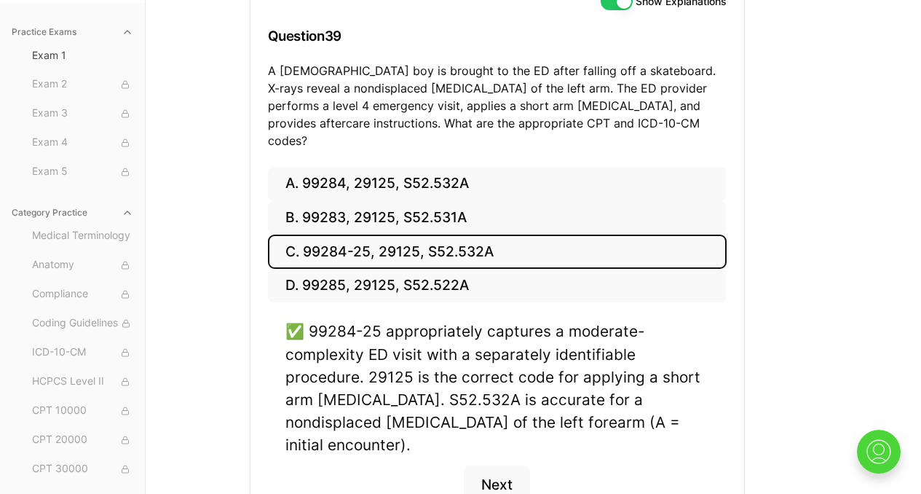
scroll to position [244, 0]
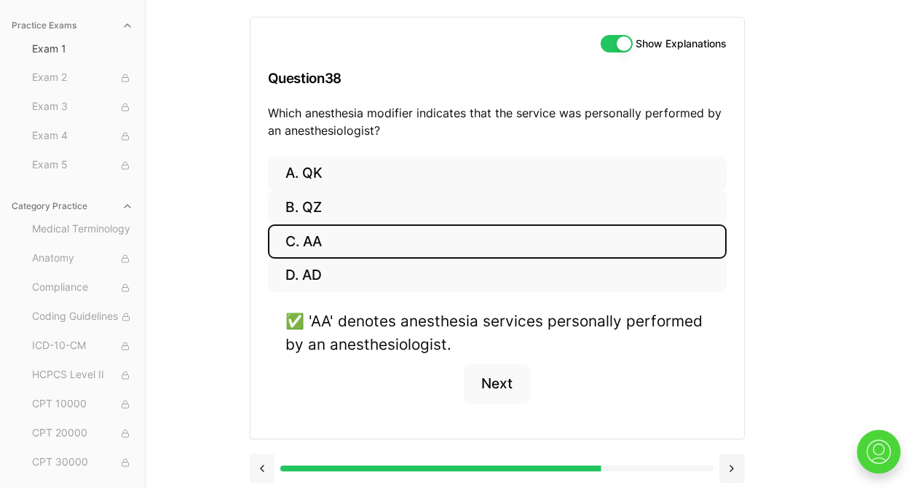
click at [268, 468] on button at bounding box center [262, 468] width 25 height 29
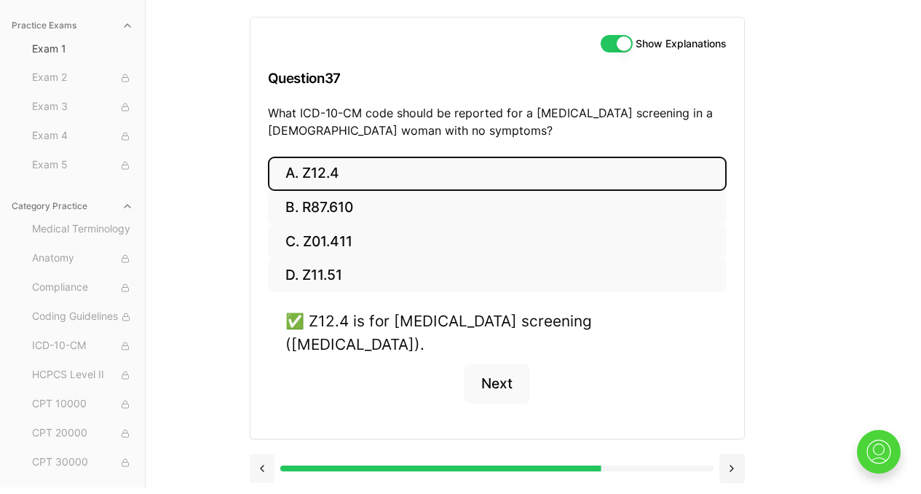
scroll to position [134, 0]
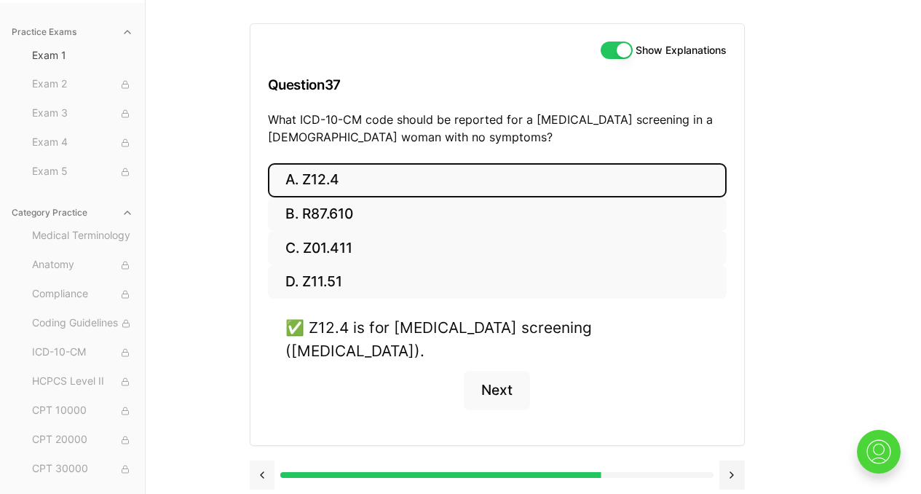
click at [264, 460] on button at bounding box center [262, 474] width 25 height 29
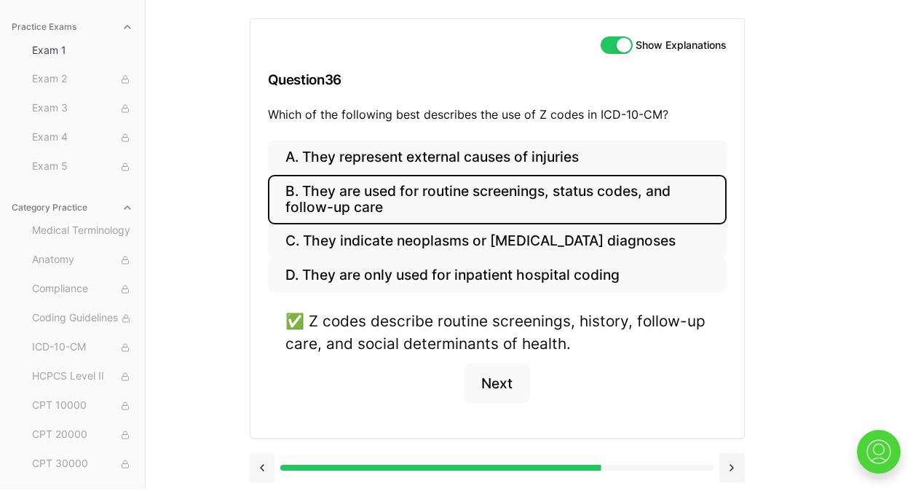
click at [264, 470] on button at bounding box center [262, 467] width 25 height 29
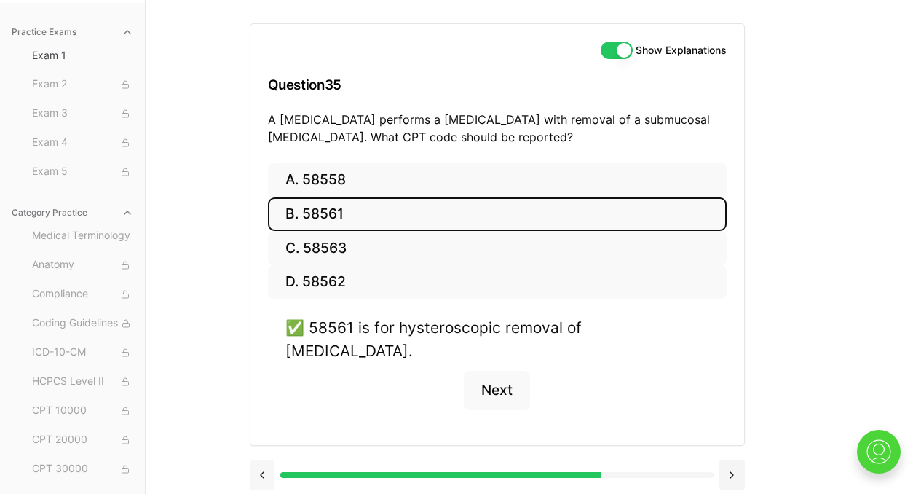
click at [261, 460] on button at bounding box center [262, 474] width 25 height 29
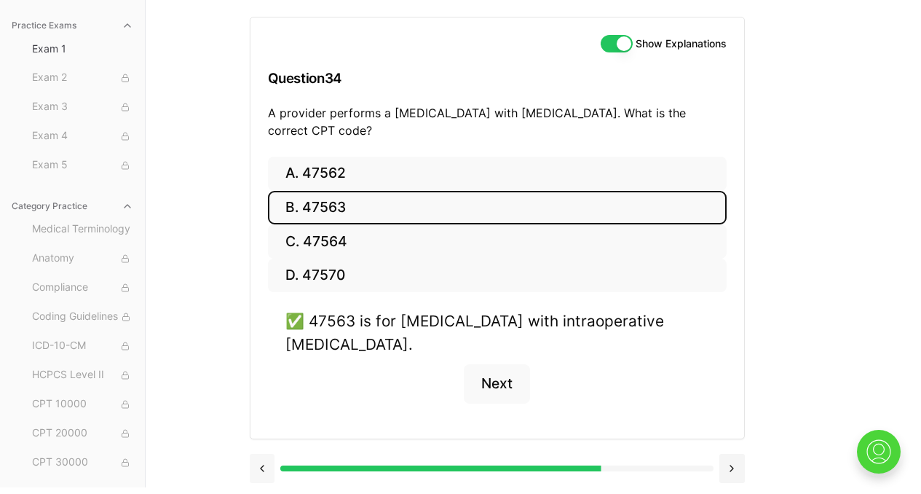
click at [262, 465] on button at bounding box center [262, 468] width 25 height 29
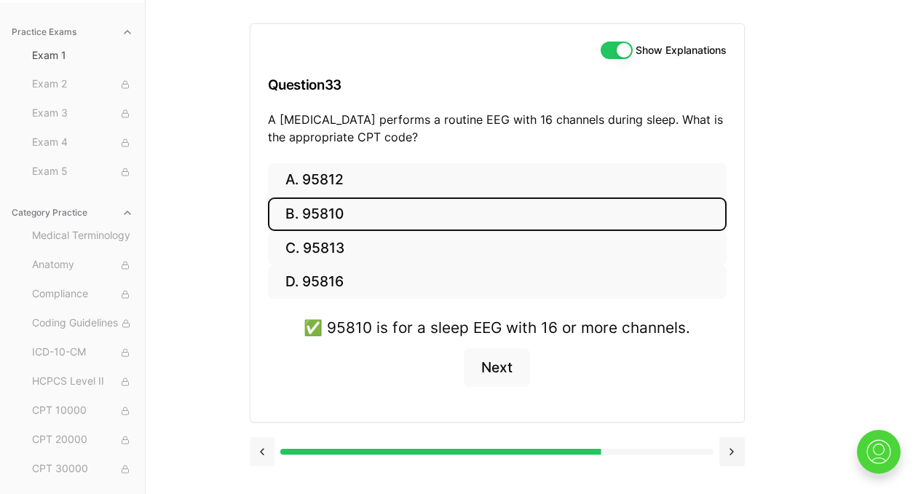
click at [258, 452] on button at bounding box center [262, 451] width 25 height 29
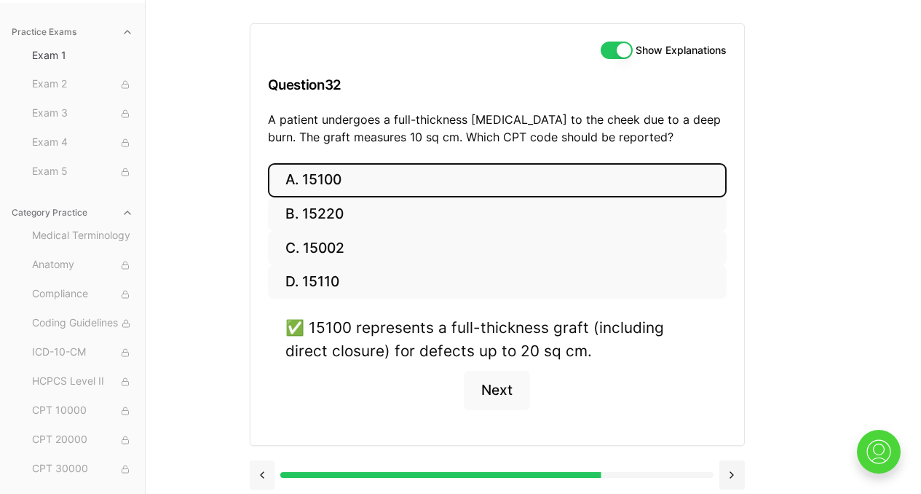
scroll to position [141, 0]
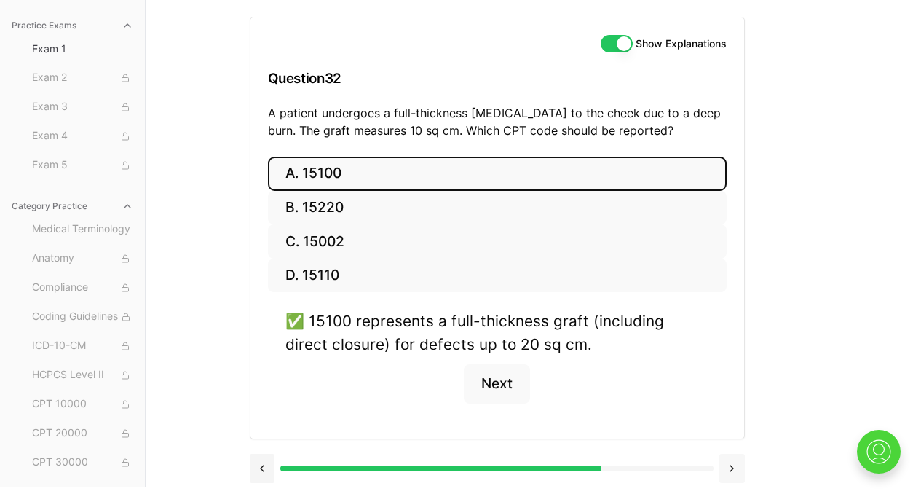
click at [731, 467] on button at bounding box center [732, 468] width 25 height 29
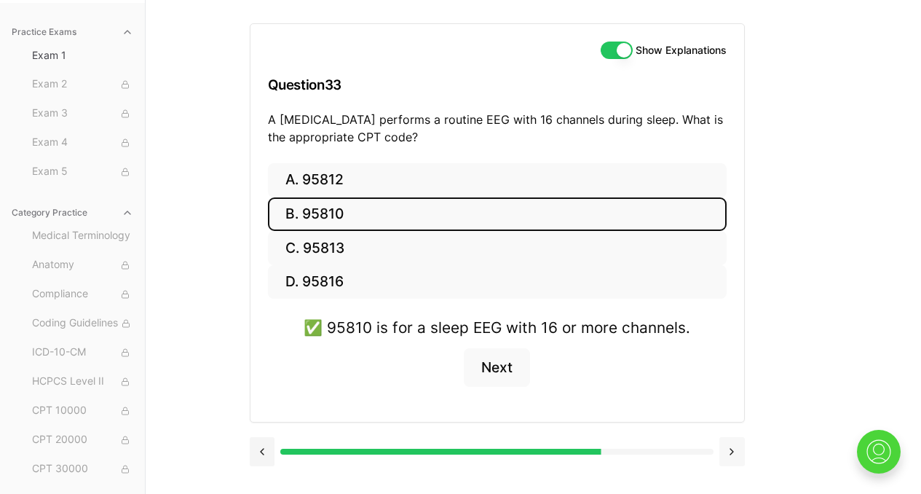
click at [730, 460] on button at bounding box center [732, 451] width 25 height 29
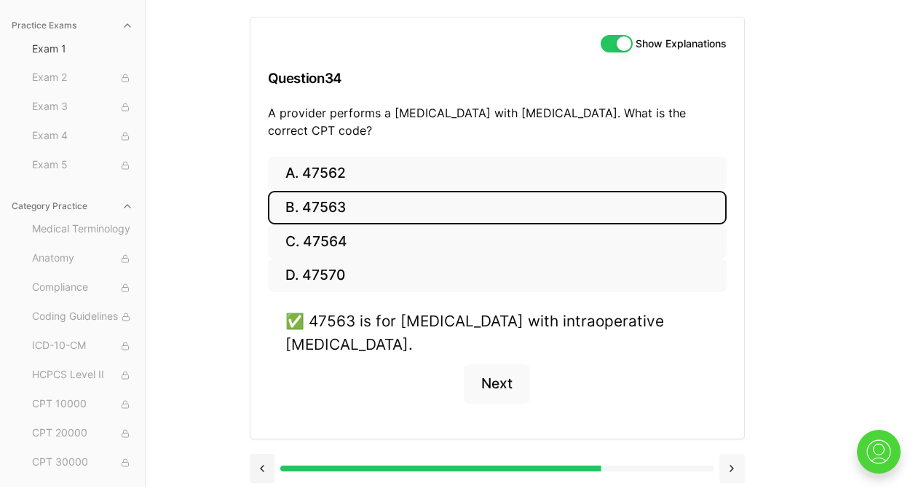
click at [730, 460] on button at bounding box center [732, 468] width 25 height 29
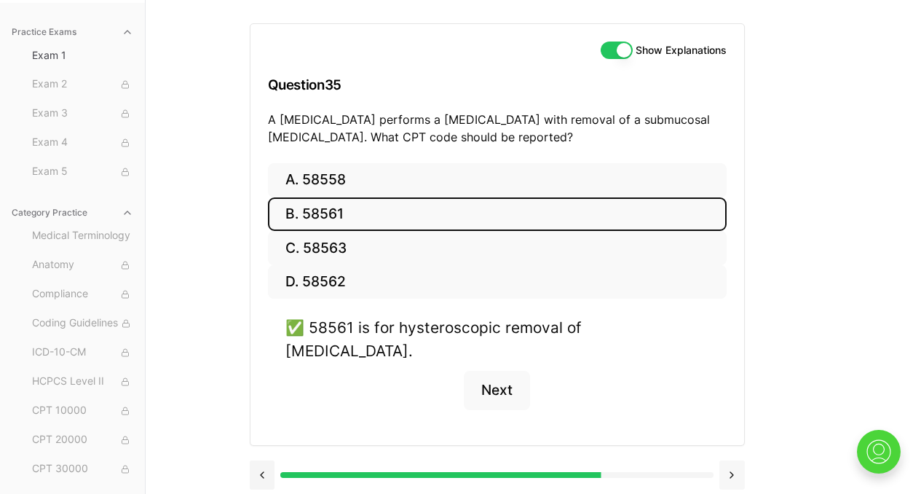
click at [730, 460] on button at bounding box center [732, 474] width 25 height 29
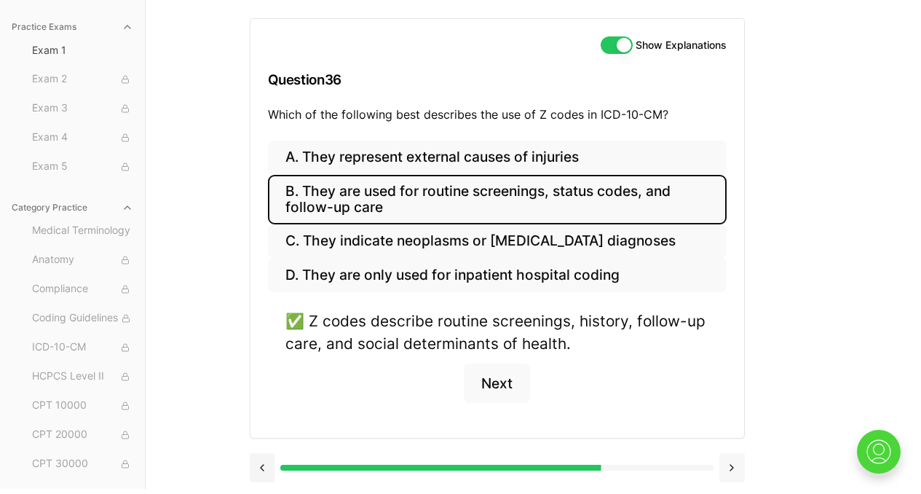
click at [730, 460] on button at bounding box center [732, 467] width 25 height 29
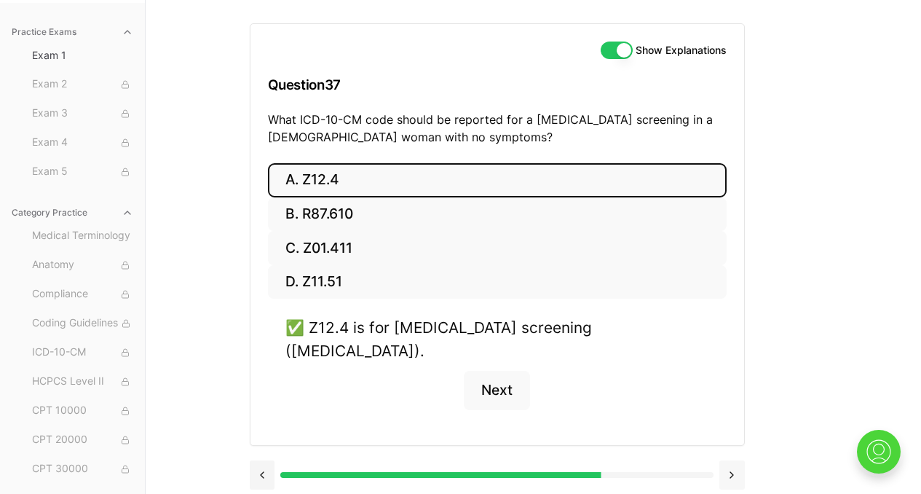
click at [730, 460] on button at bounding box center [732, 474] width 25 height 29
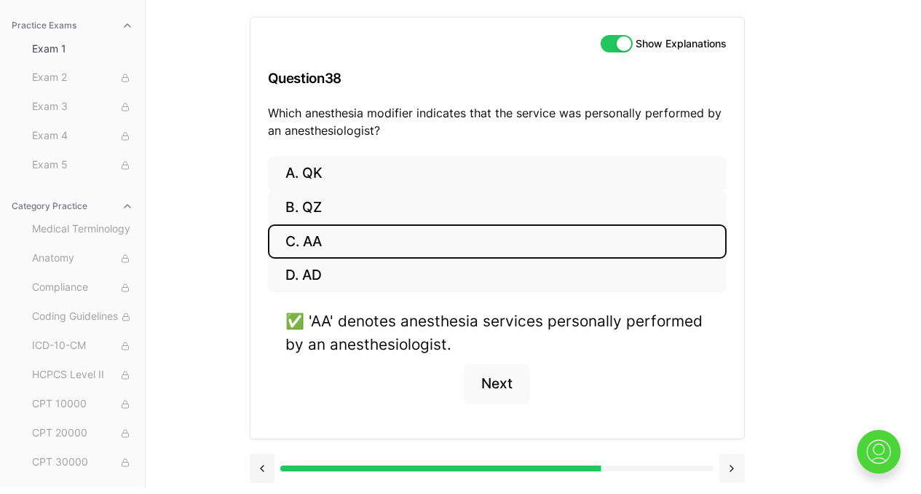
click at [730, 460] on button at bounding box center [732, 468] width 25 height 29
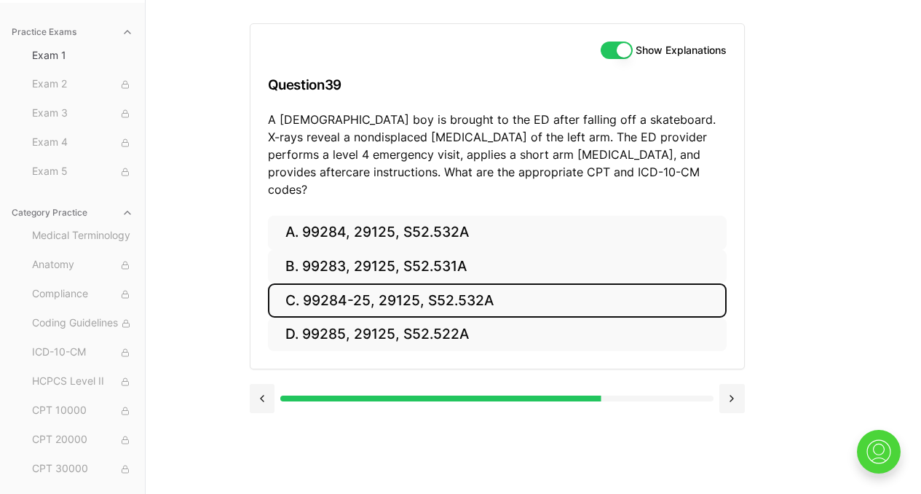
click at [373, 291] on button "C. 99284-25, 29125, S52.532A" at bounding box center [497, 300] width 459 height 34
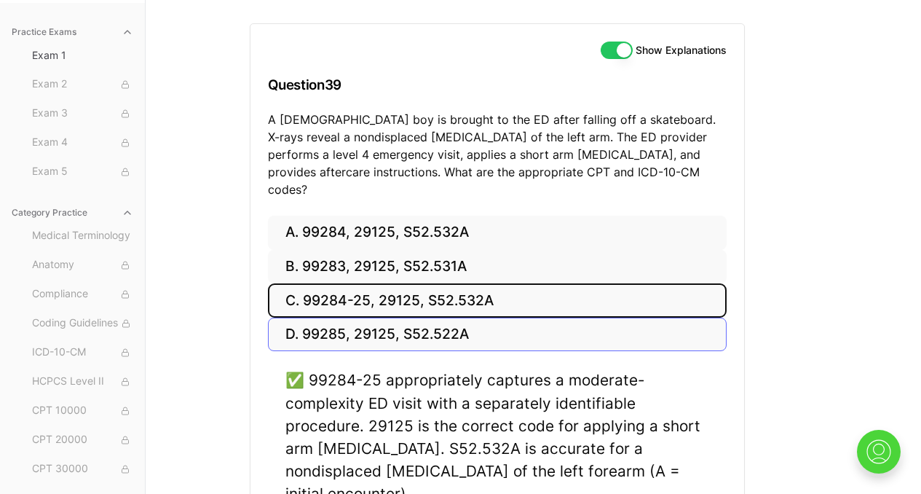
scroll to position [244, 0]
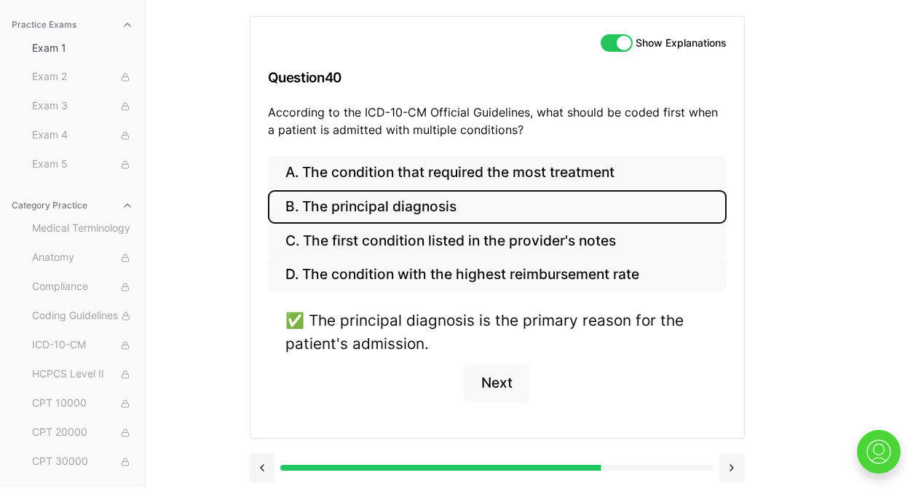
scroll to position [141, 0]
click at [735, 464] on button at bounding box center [732, 468] width 25 height 29
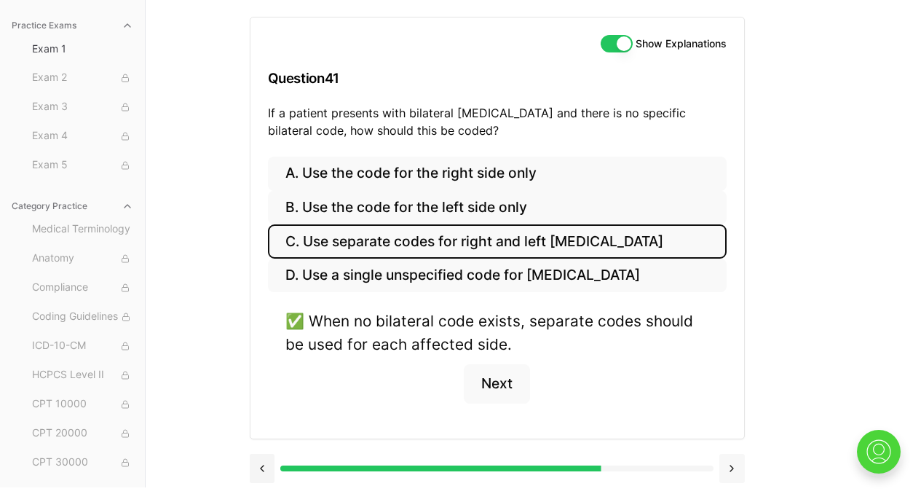
click at [735, 464] on button at bounding box center [732, 468] width 25 height 29
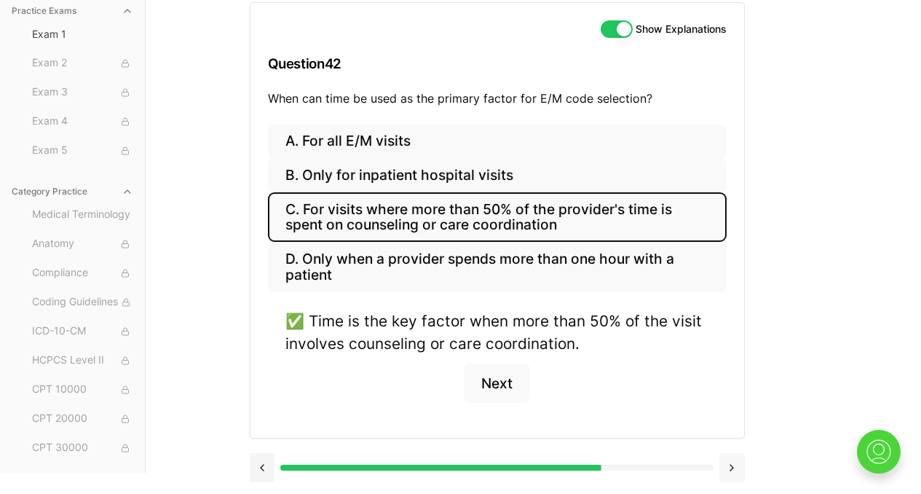
click at [735, 464] on button at bounding box center [732, 467] width 25 height 29
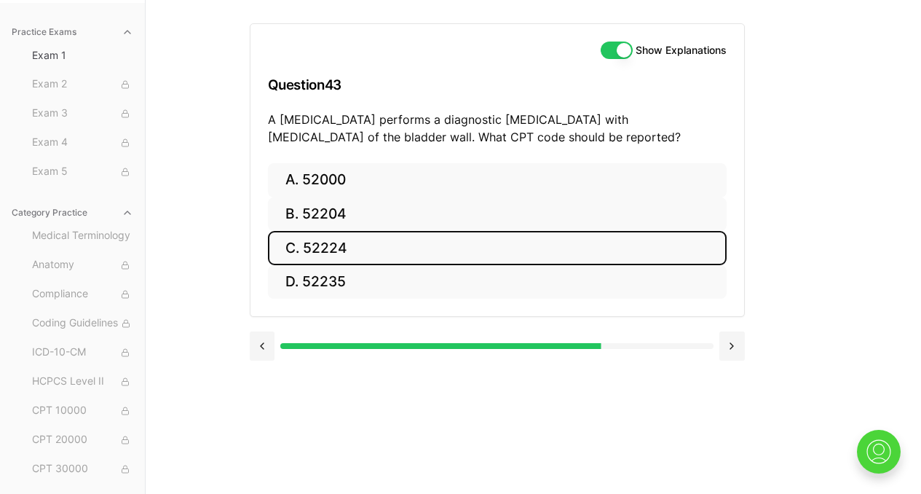
click at [353, 248] on button "C. 52224" at bounding box center [497, 248] width 459 height 34
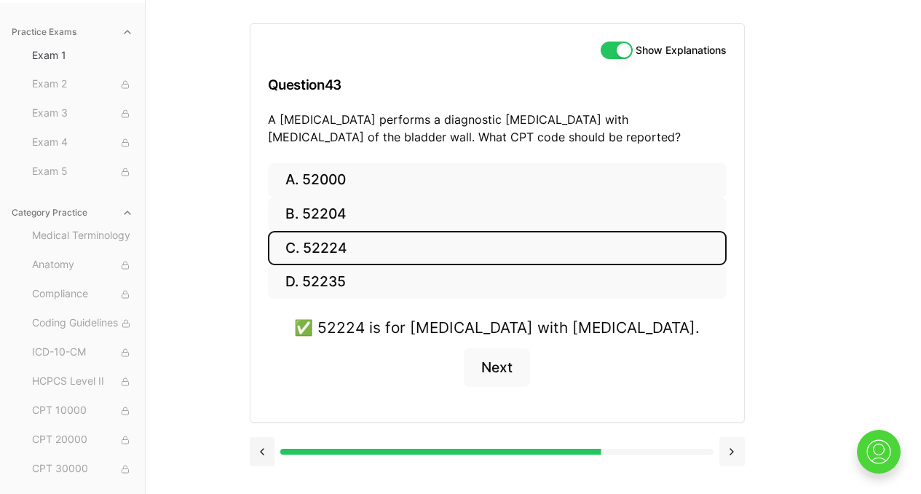
click at [733, 460] on button at bounding box center [732, 451] width 25 height 29
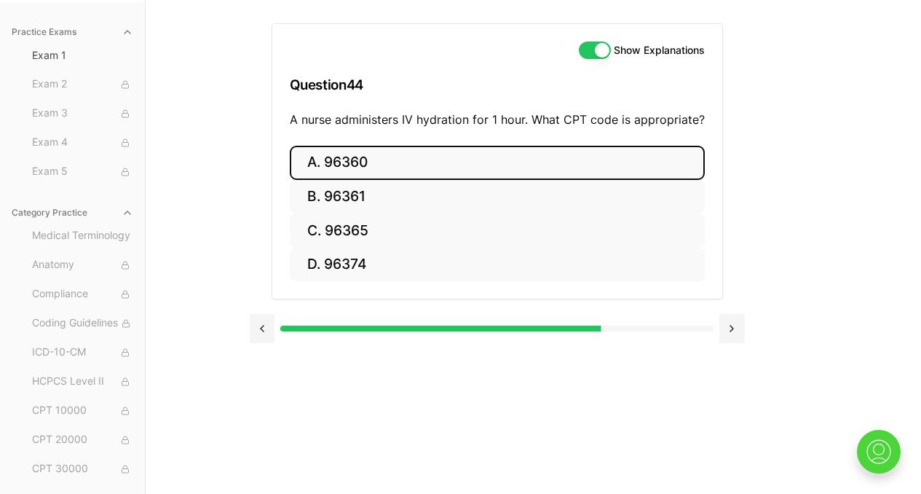
click at [377, 159] on button "A. 96360" at bounding box center [497, 163] width 415 height 34
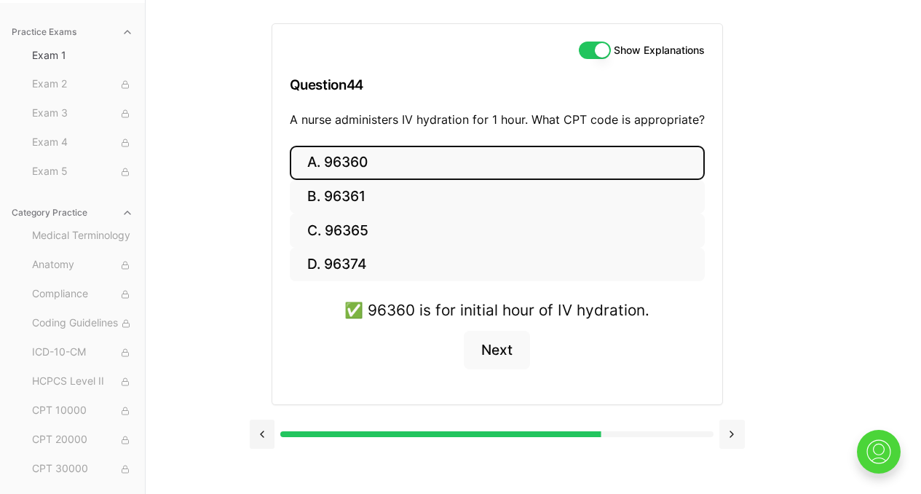
click at [736, 437] on button at bounding box center [732, 434] width 25 height 29
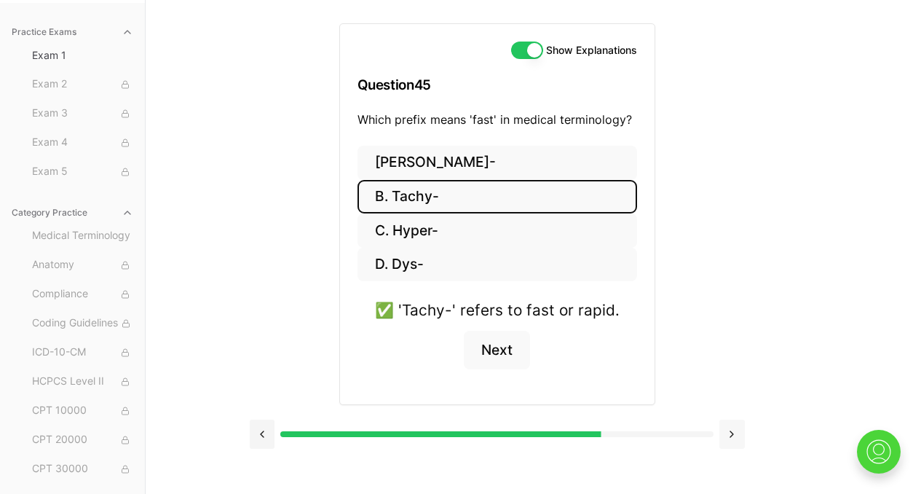
click at [736, 437] on button at bounding box center [732, 434] width 25 height 29
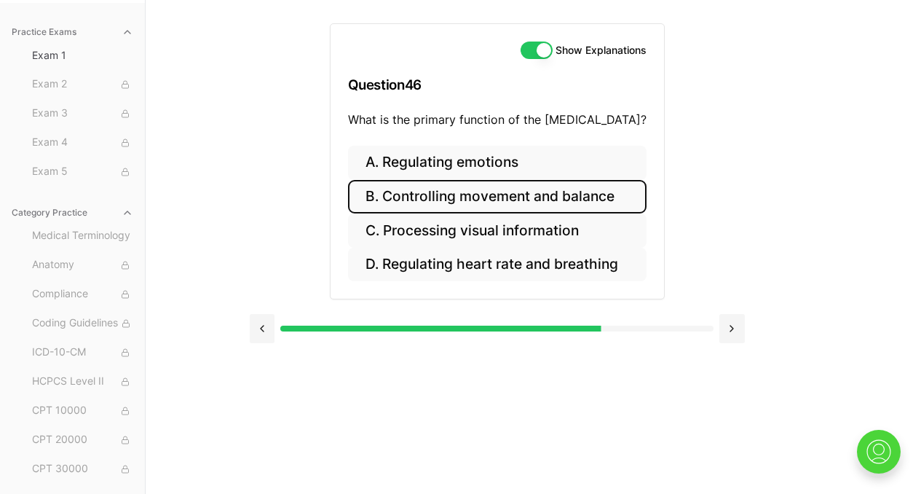
click at [540, 196] on button "B. Controlling movement and balance" at bounding box center [497, 197] width 299 height 34
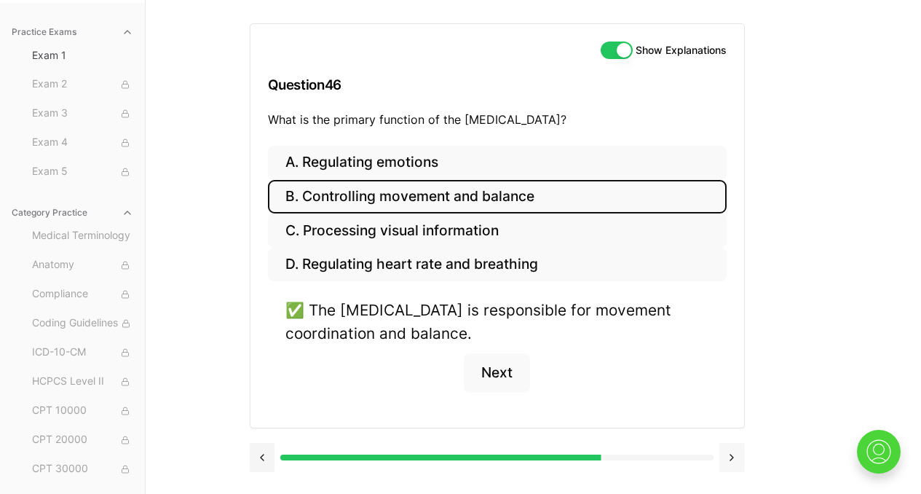
click at [737, 464] on button at bounding box center [732, 457] width 25 height 29
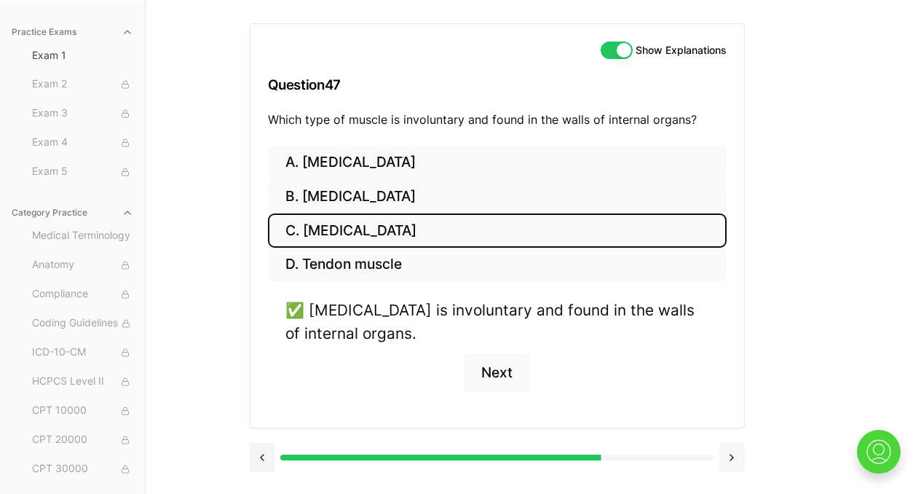
click at [737, 464] on button at bounding box center [732, 457] width 25 height 29
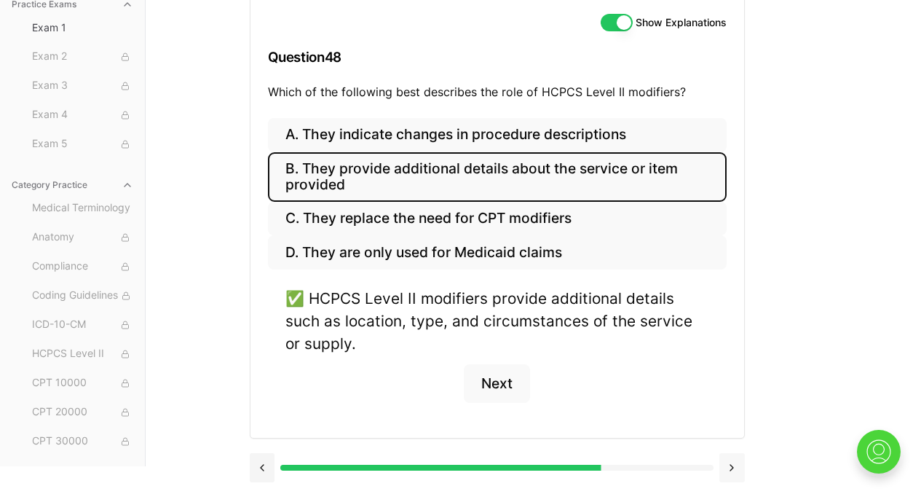
click at [737, 471] on button at bounding box center [732, 467] width 25 height 29
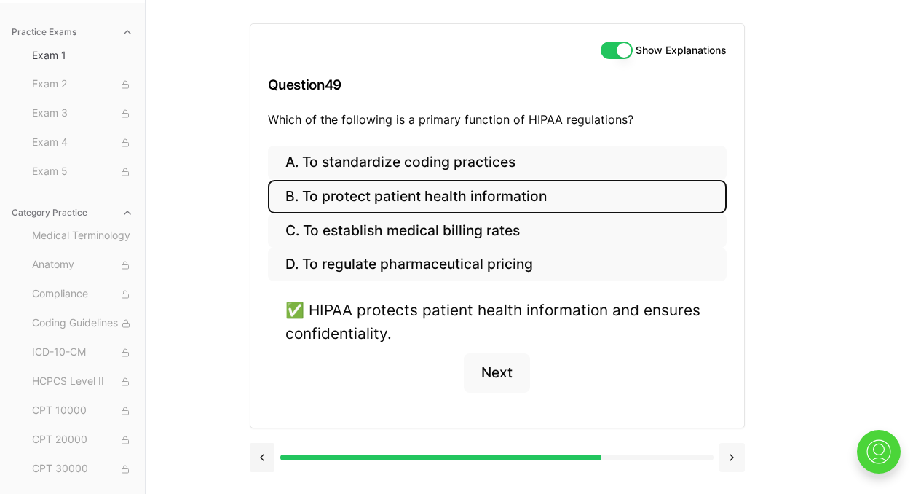
click at [736, 462] on button at bounding box center [732, 457] width 25 height 29
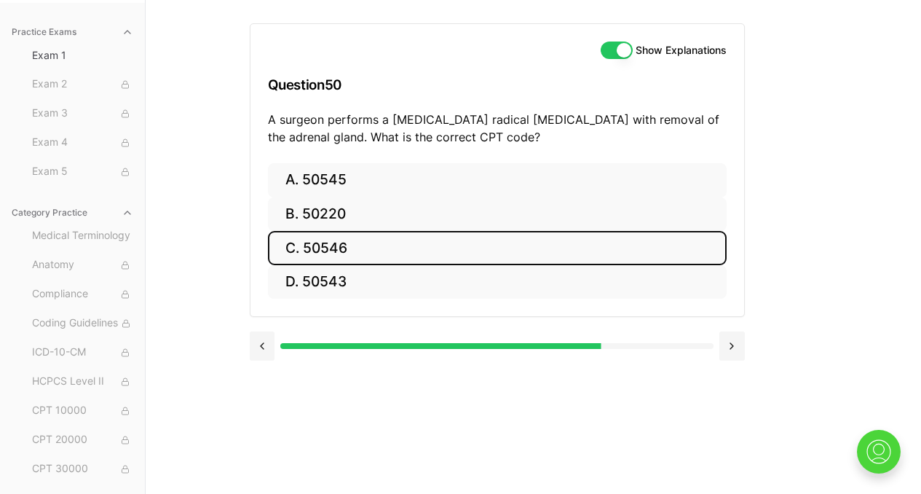
click at [366, 236] on button "C. 50546" at bounding box center [497, 248] width 459 height 34
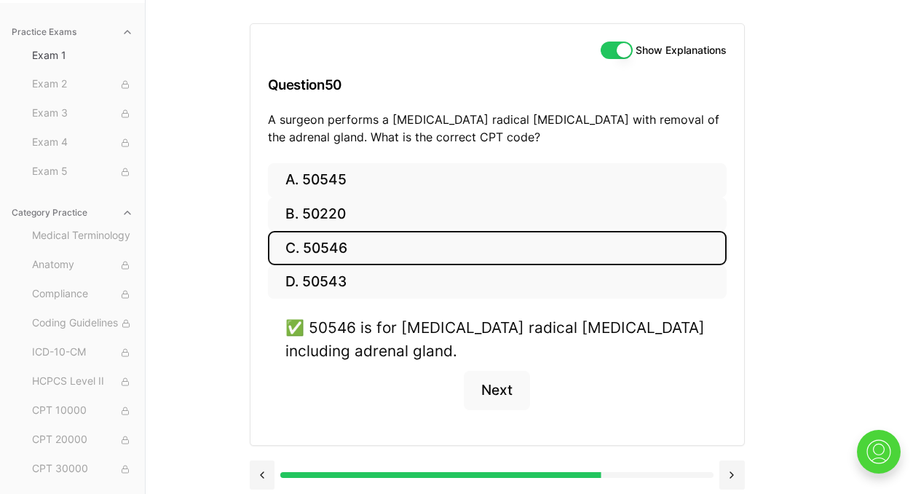
scroll to position [141, 0]
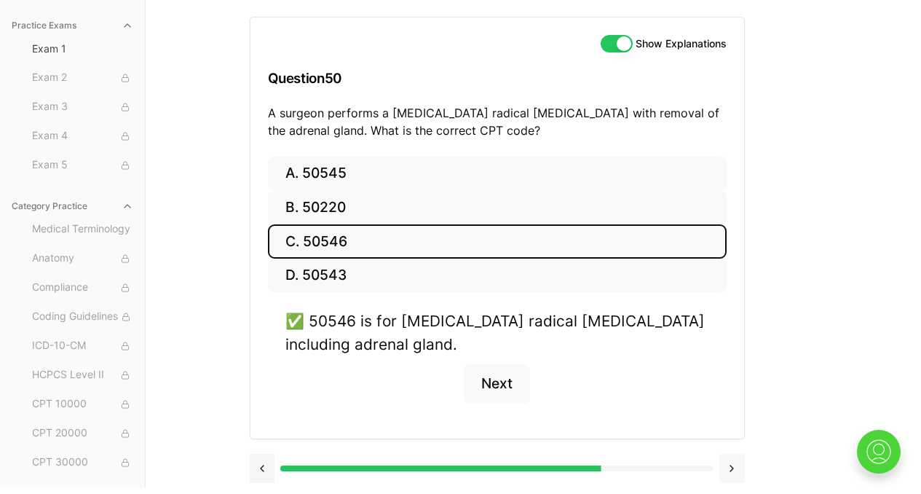
click at [731, 465] on button at bounding box center [732, 468] width 25 height 29
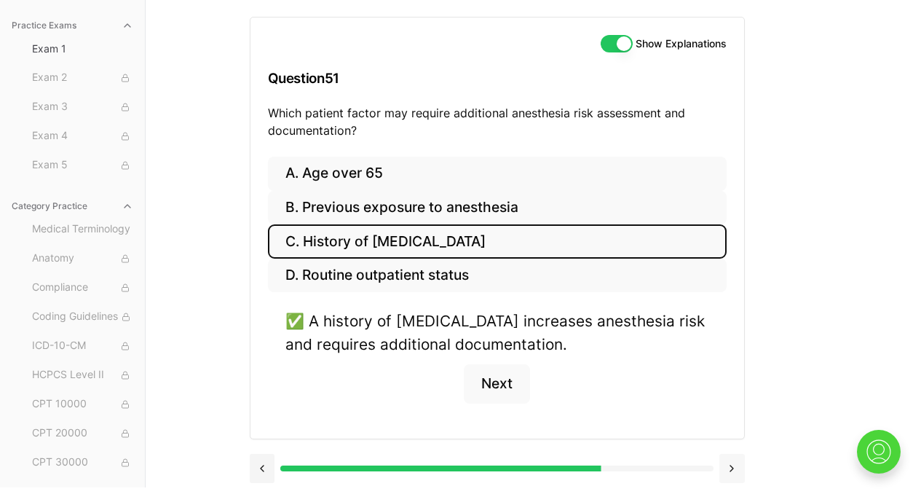
click at [731, 465] on button at bounding box center [732, 468] width 25 height 29
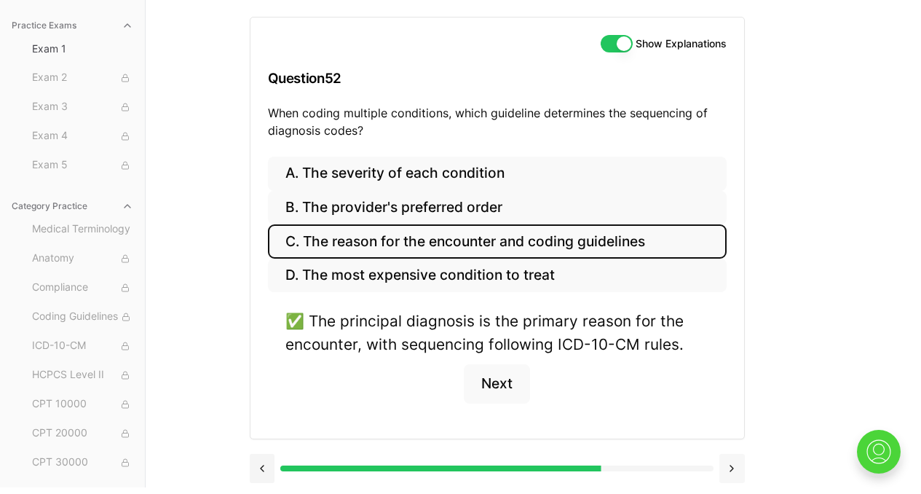
click at [731, 465] on button at bounding box center [732, 468] width 25 height 29
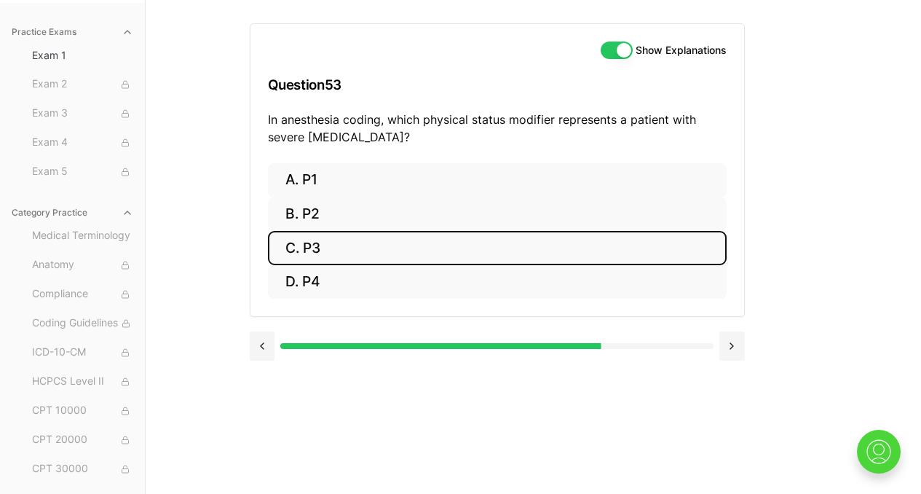
click at [315, 240] on button "C. P3" at bounding box center [497, 248] width 459 height 34
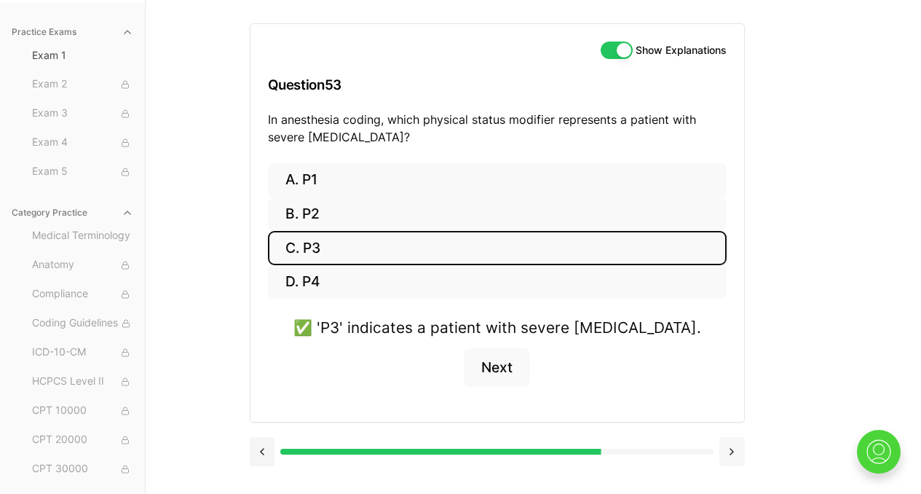
click at [731, 453] on button at bounding box center [732, 451] width 25 height 29
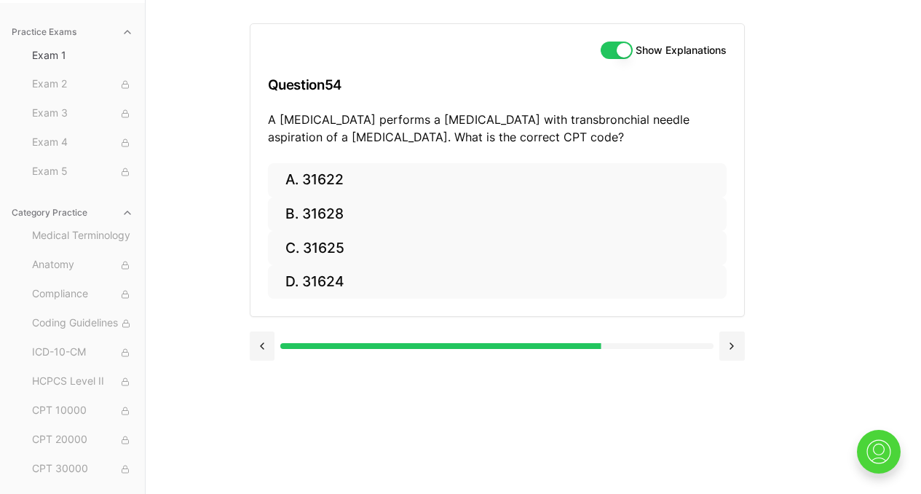
click at [266, 118] on div "Show Explanations Question 54 A [MEDICAL_DATA] performs a [MEDICAL_DATA] with t…" at bounding box center [498, 93] width 494 height 139
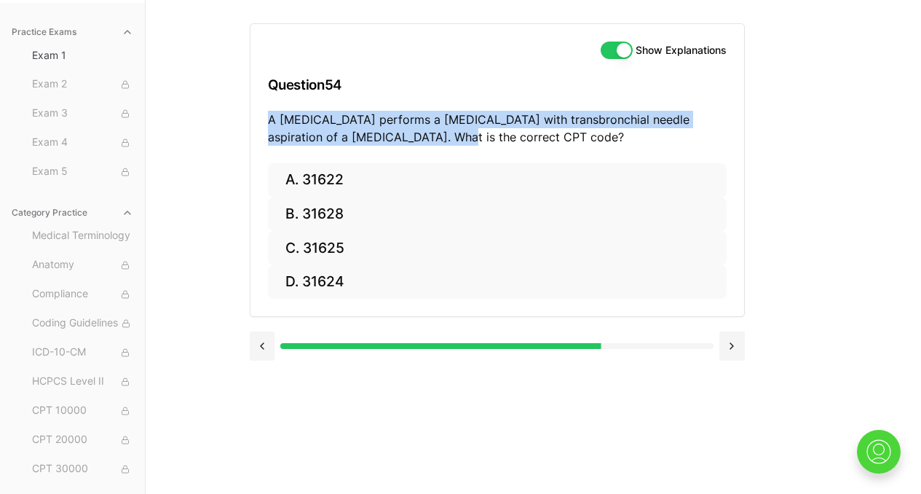
drag, startPoint x: 269, startPoint y: 118, endPoint x: 408, endPoint y: 130, distance: 138.9
click at [408, 130] on p "A [MEDICAL_DATA] performs a [MEDICAL_DATA] with transbronchial needle aspiratio…" at bounding box center [497, 128] width 459 height 35
copy p "A [MEDICAL_DATA] performs a [MEDICAL_DATA] with transbronchial needle aspiratio…"
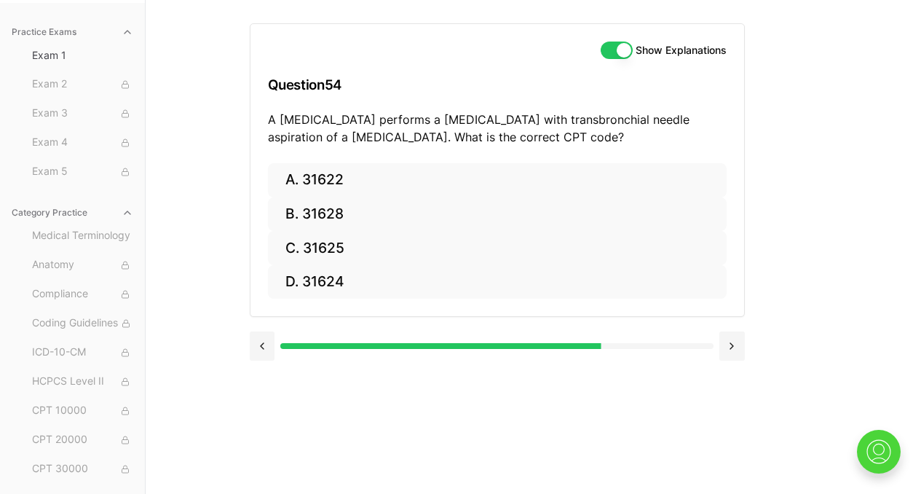
click at [782, 144] on div "Show Explanations Question 54 A [MEDICAL_DATA] performs a [MEDICAL_DATA] with t…" at bounding box center [534, 247] width 568 height 494
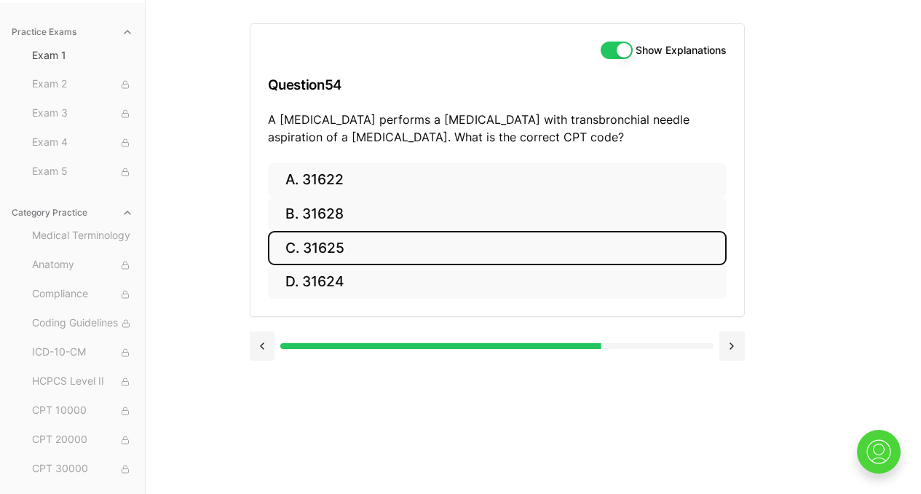
click at [361, 248] on button "C. 31625" at bounding box center [497, 248] width 459 height 34
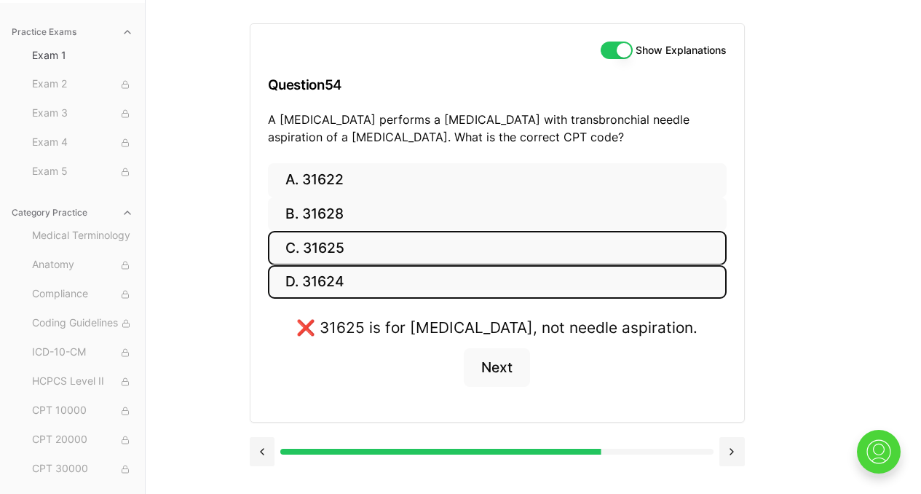
click at [348, 278] on button "D. 31624" at bounding box center [497, 282] width 459 height 34
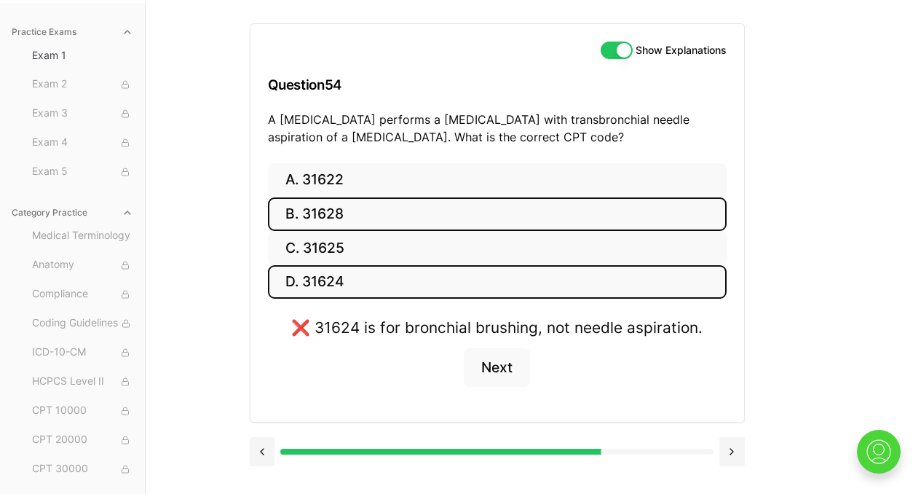
click at [358, 221] on button "B. 31628" at bounding box center [497, 214] width 459 height 34
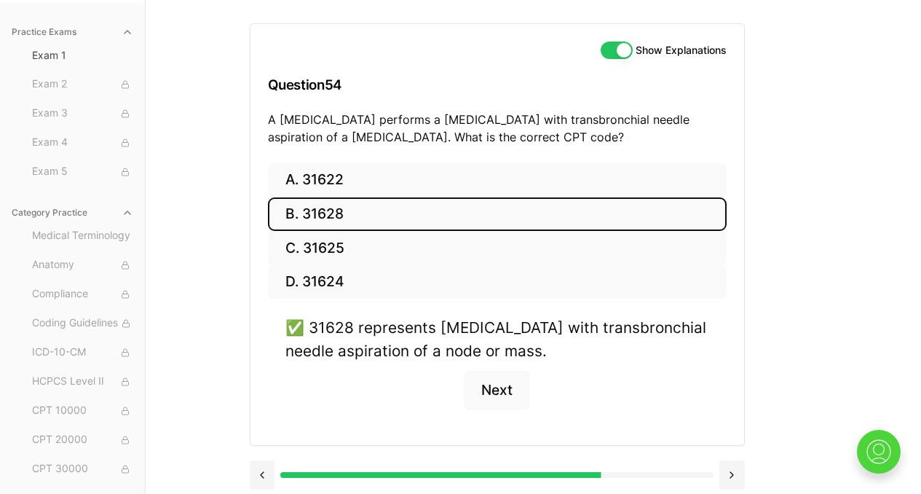
scroll to position [141, 0]
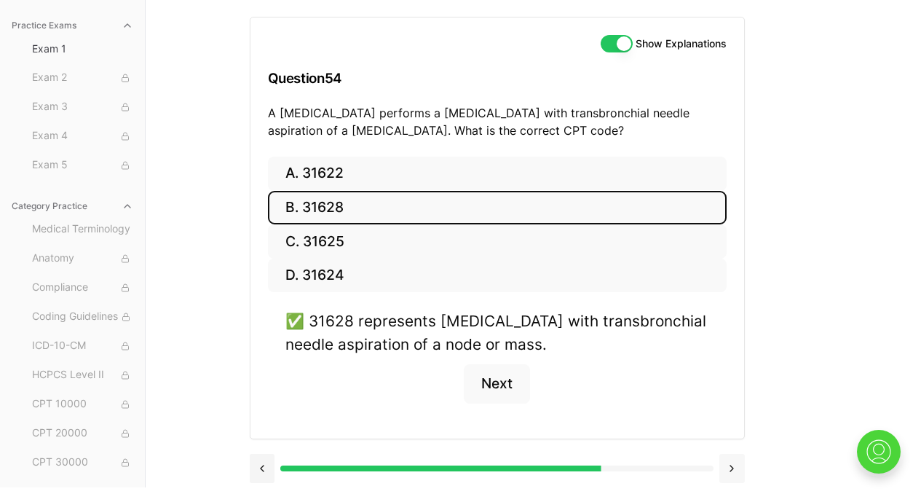
click at [733, 465] on button at bounding box center [732, 468] width 25 height 29
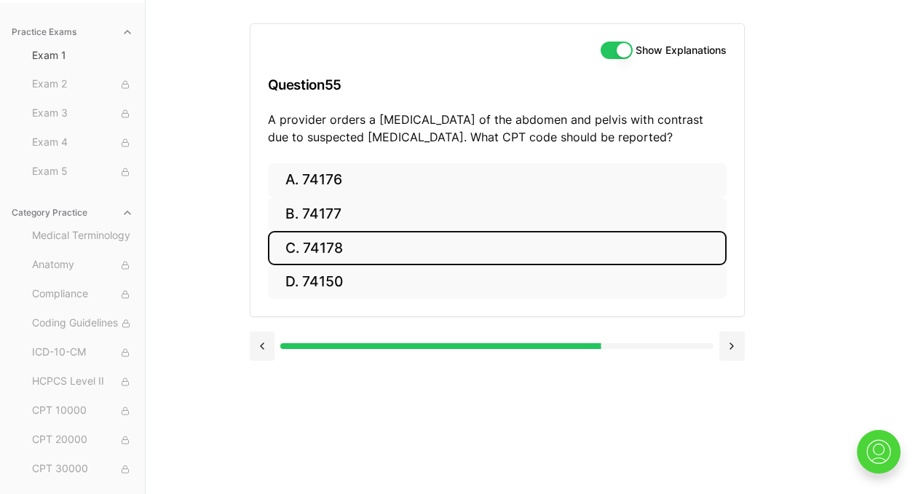
click at [327, 253] on button "C. 74178" at bounding box center [497, 248] width 459 height 34
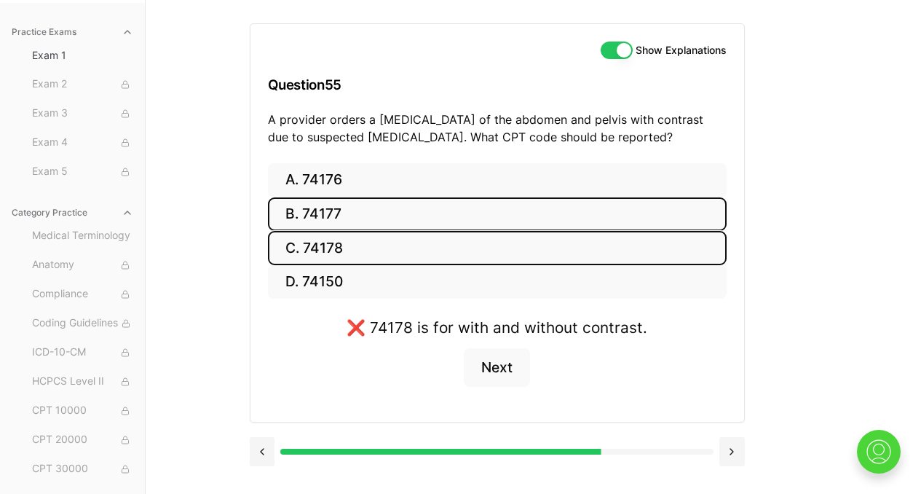
click at [347, 220] on button "B. 74177" at bounding box center [497, 214] width 459 height 34
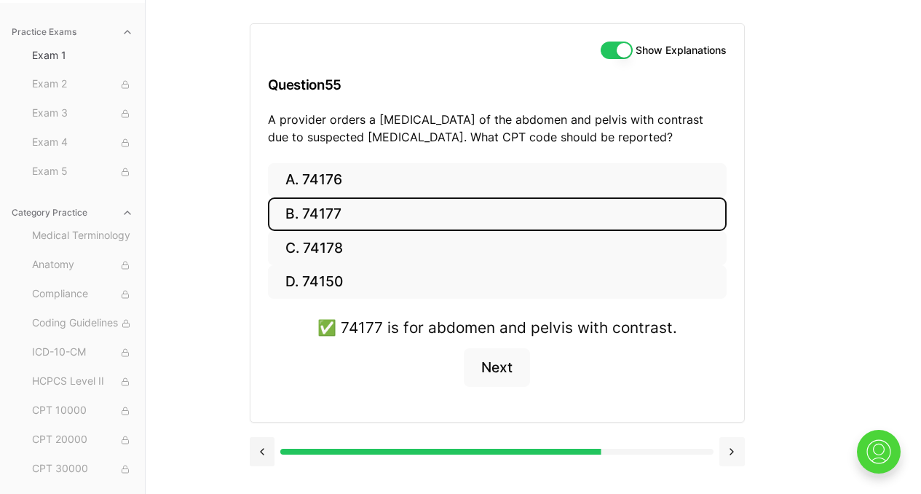
click at [729, 451] on button at bounding box center [732, 451] width 25 height 29
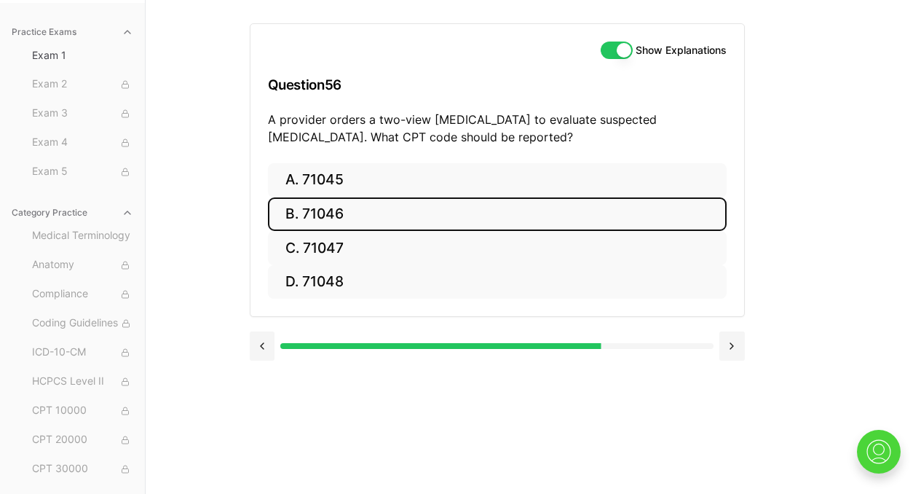
click at [362, 224] on button "B. 71046" at bounding box center [497, 214] width 459 height 34
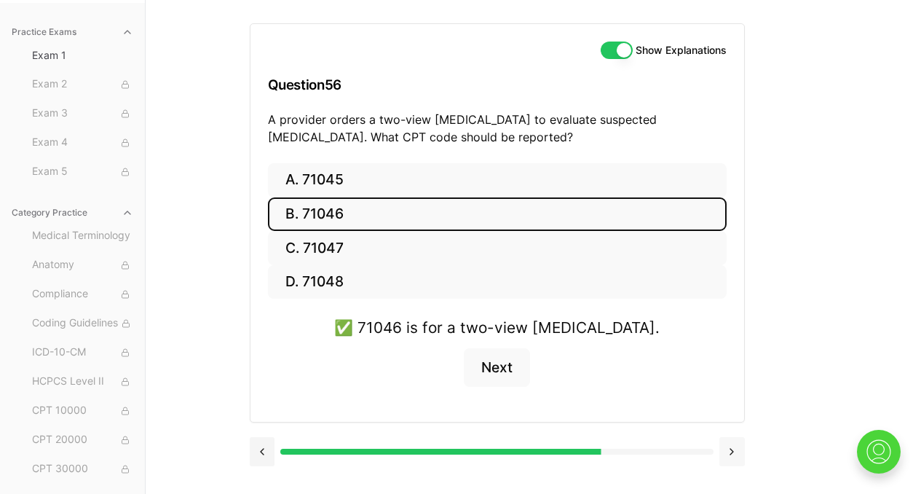
click at [720, 460] on button at bounding box center [732, 451] width 25 height 29
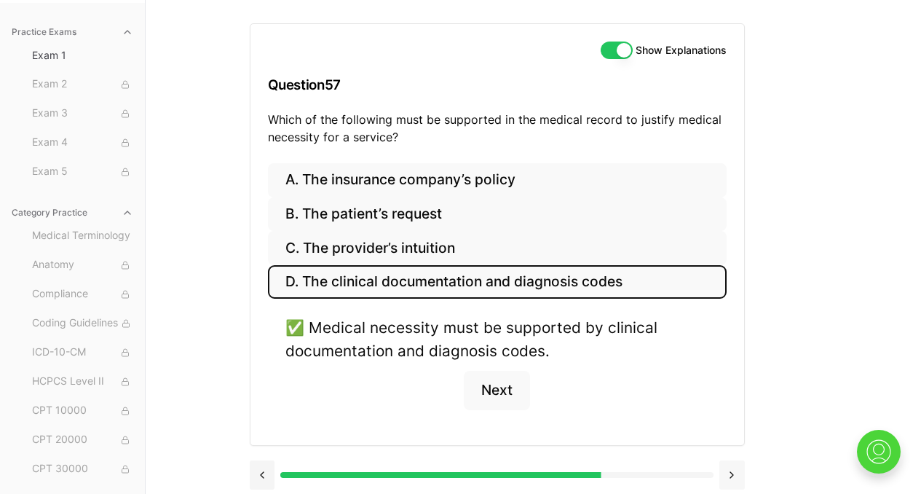
click at [730, 469] on button at bounding box center [732, 474] width 25 height 29
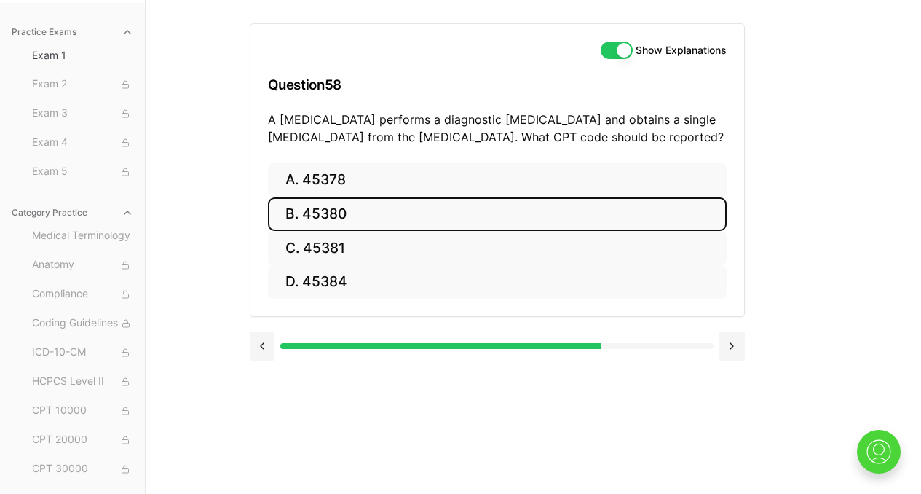
click at [347, 208] on button "B. 45380" at bounding box center [497, 214] width 459 height 34
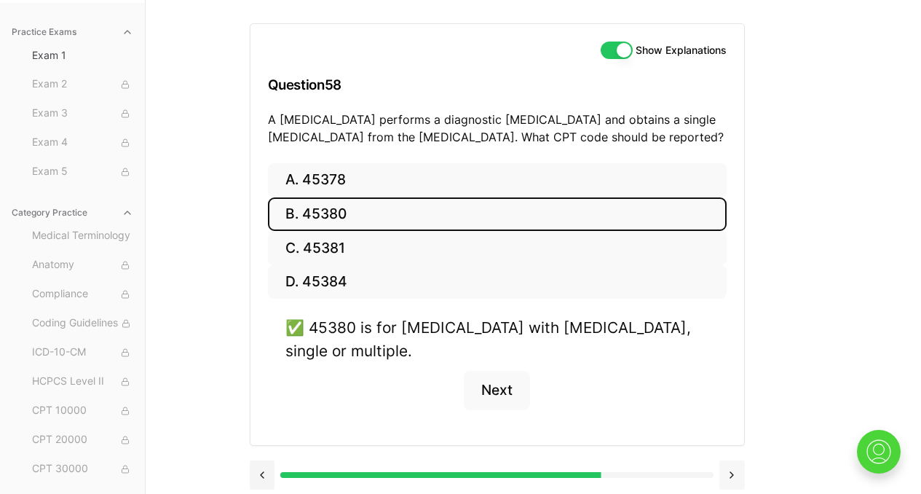
click at [727, 460] on button at bounding box center [732, 474] width 25 height 29
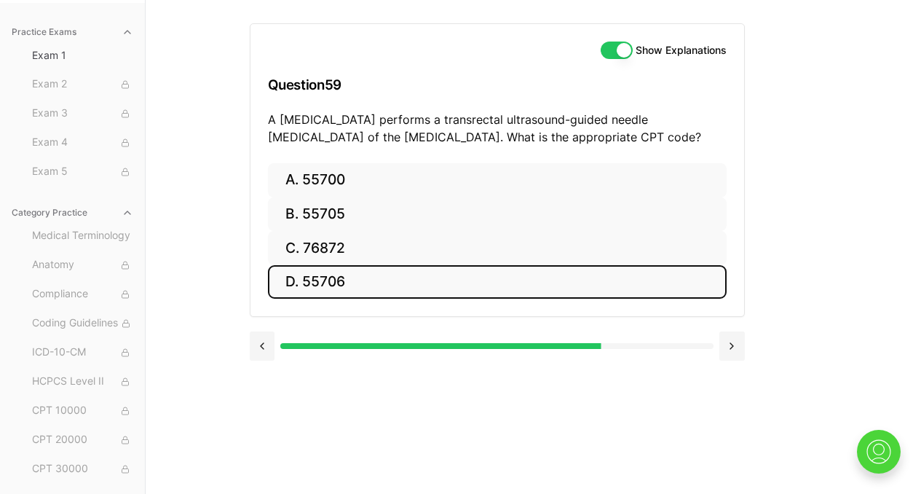
click at [374, 283] on button "D. 55706" at bounding box center [497, 282] width 459 height 34
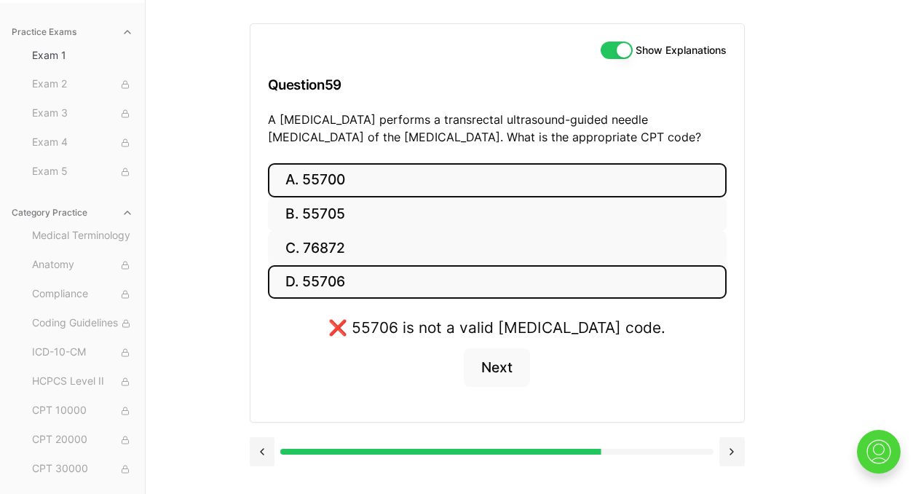
click at [380, 181] on button "A. 55700" at bounding box center [497, 180] width 459 height 34
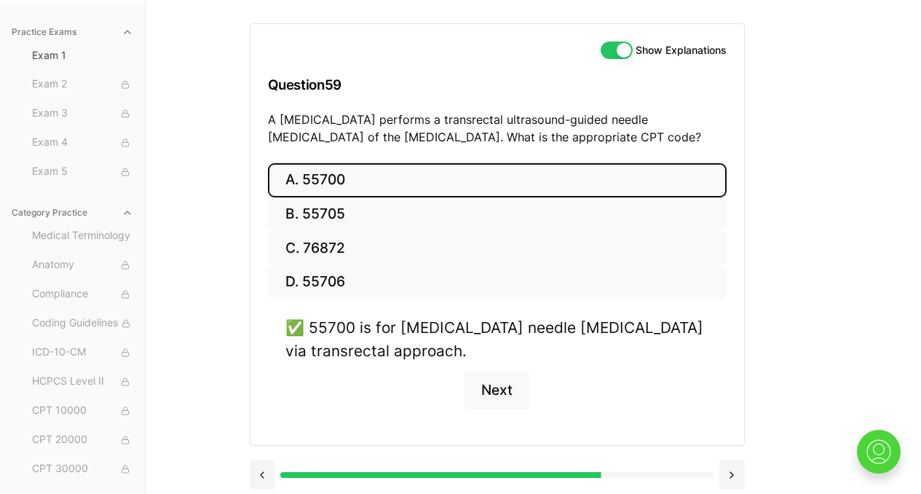
scroll to position [141, 0]
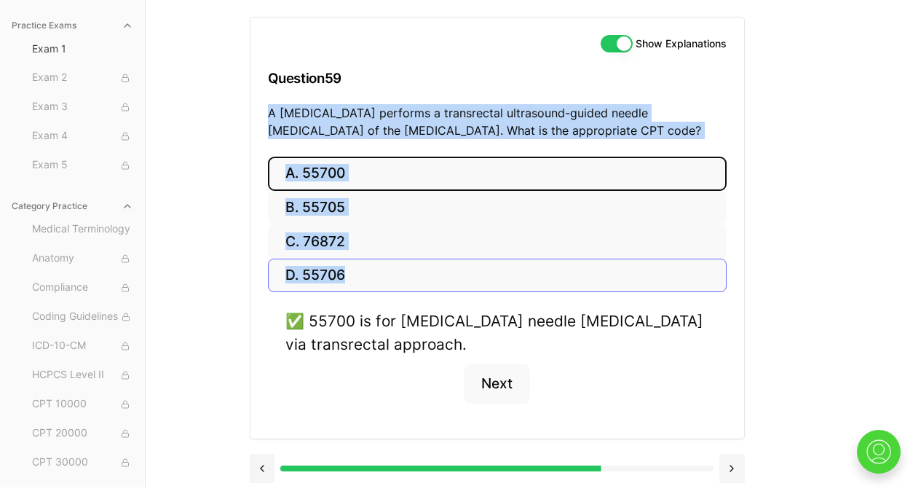
drag, startPoint x: 269, startPoint y: 109, endPoint x: 343, endPoint y: 281, distance: 187.9
click at [343, 281] on div "Show Explanations Question 59 A [MEDICAL_DATA] performs a transrectal ultrasoun…" at bounding box center [497, 228] width 495 height 422
copy div "A [MEDICAL_DATA] performs a transrectal ultrasound-guided needle [MEDICAL_DATA]…"
click at [789, 240] on div "Show Explanations Question 59 A [MEDICAL_DATA] performs a transrectal ultrasoun…" at bounding box center [534, 240] width 568 height 494
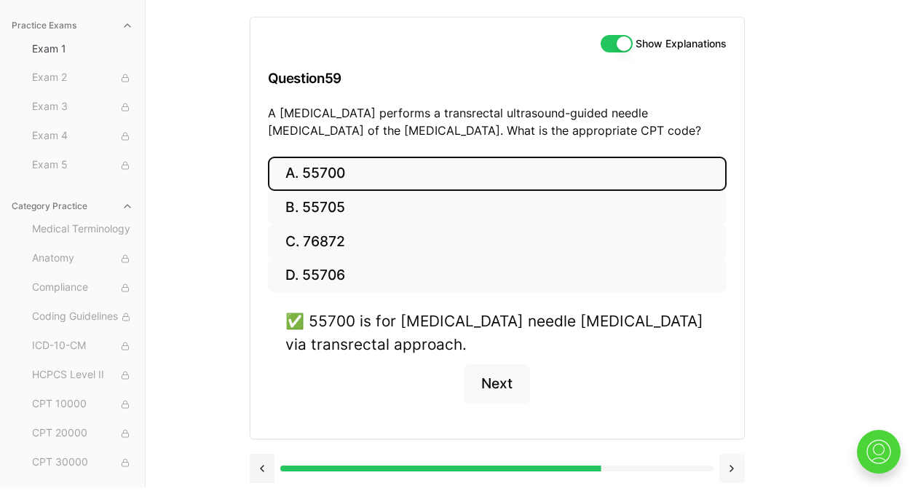
click at [736, 468] on button at bounding box center [732, 468] width 25 height 29
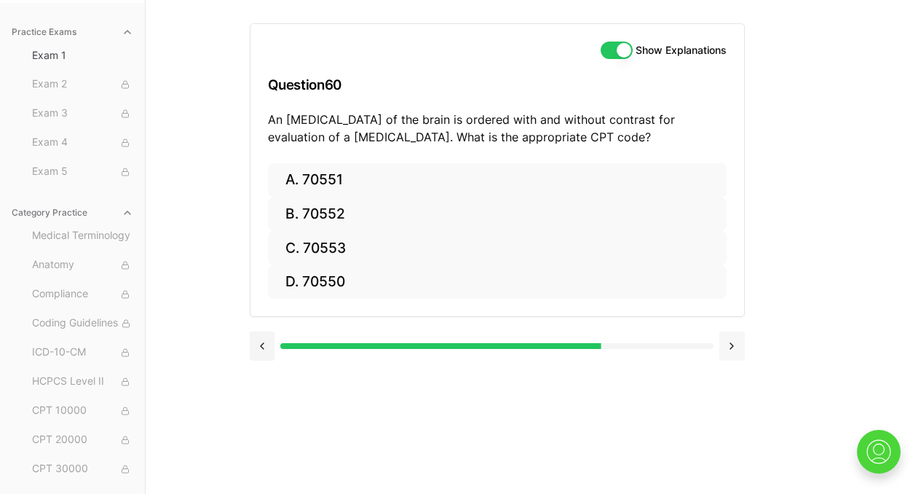
scroll to position [134, 0]
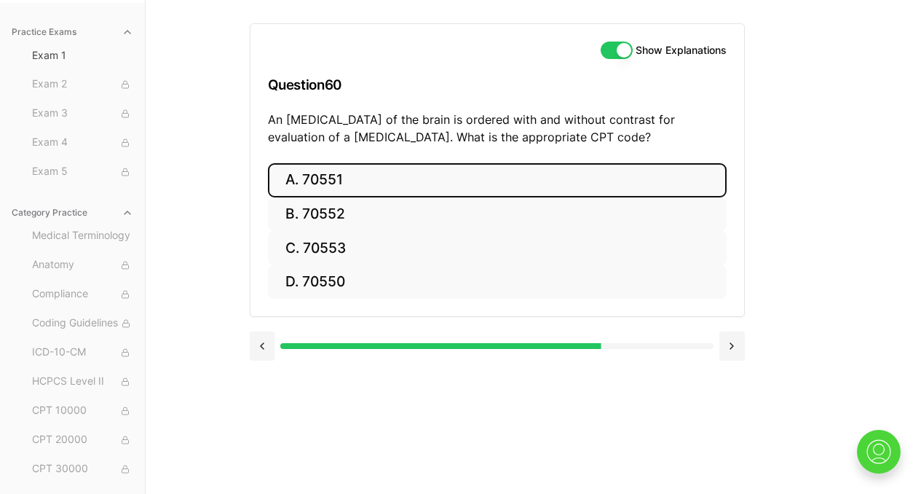
click at [495, 179] on button "A. 70551" at bounding box center [497, 180] width 459 height 34
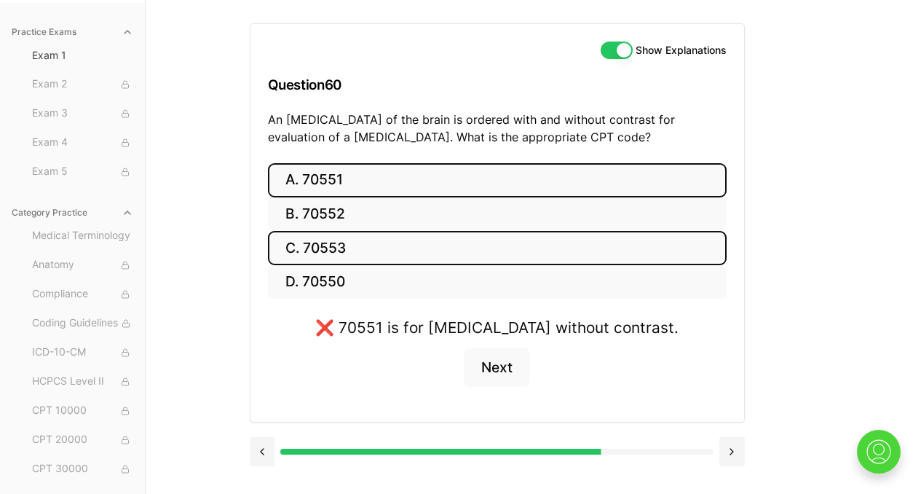
click at [375, 243] on button "C. 70553" at bounding box center [497, 248] width 459 height 34
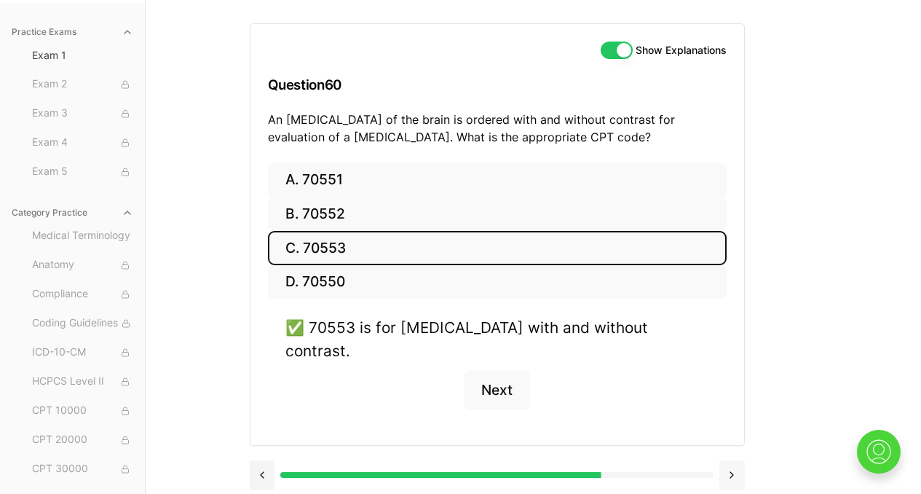
click at [731, 460] on button at bounding box center [732, 474] width 25 height 29
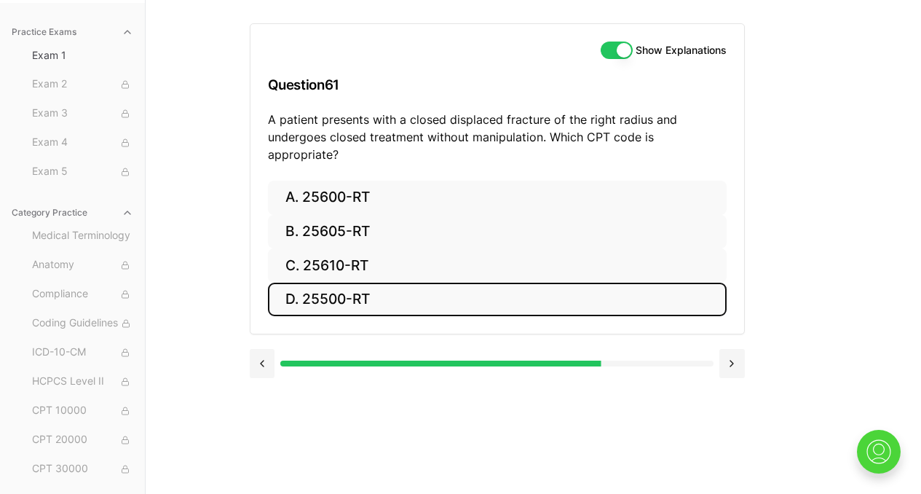
click at [353, 283] on button "D. 25500-RT" at bounding box center [497, 300] width 459 height 34
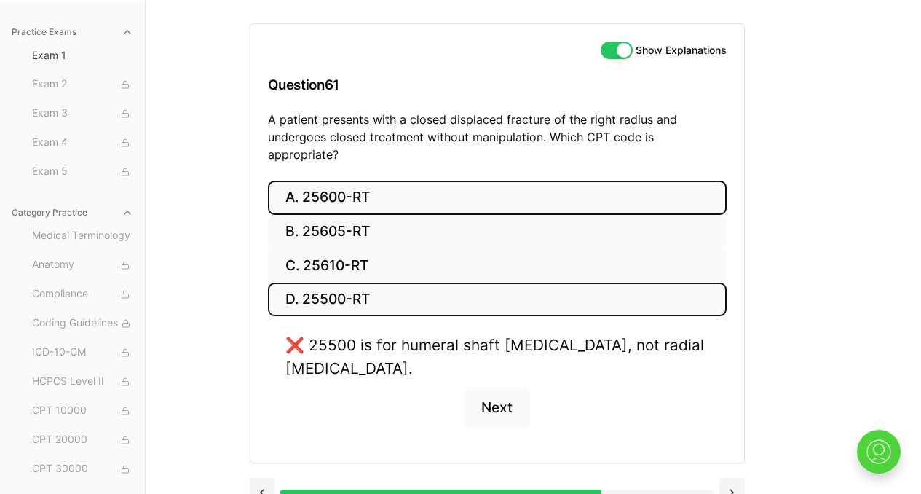
click at [320, 181] on button "A. 25600-RT" at bounding box center [497, 198] width 459 height 34
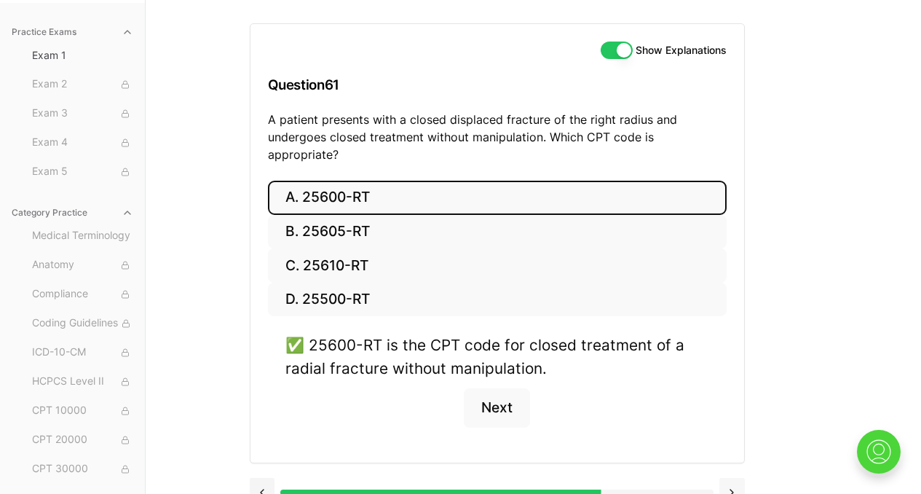
click at [728, 479] on button at bounding box center [732, 492] width 25 height 29
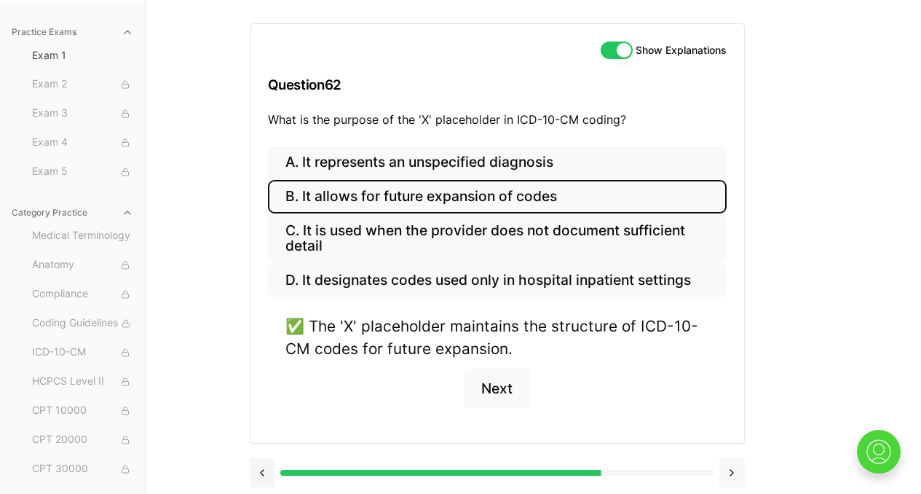
click at [728, 479] on button at bounding box center [732, 472] width 25 height 29
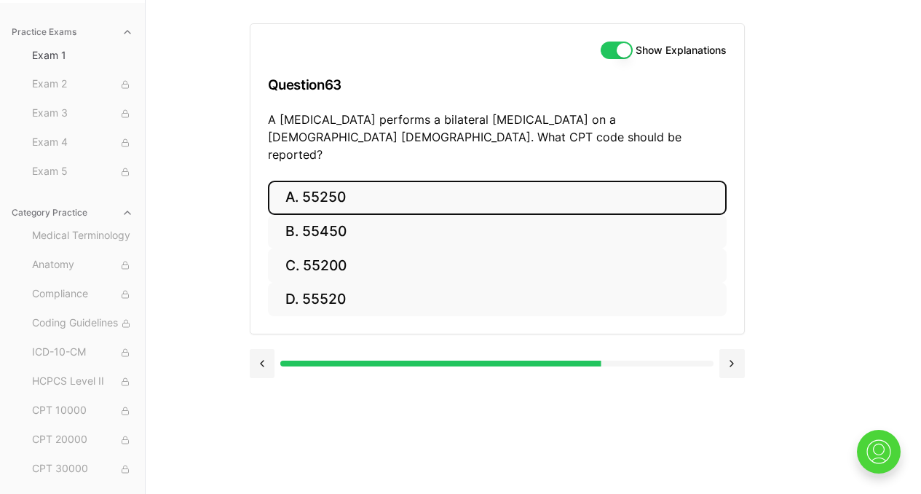
click at [379, 186] on button "A. 55250" at bounding box center [497, 198] width 459 height 34
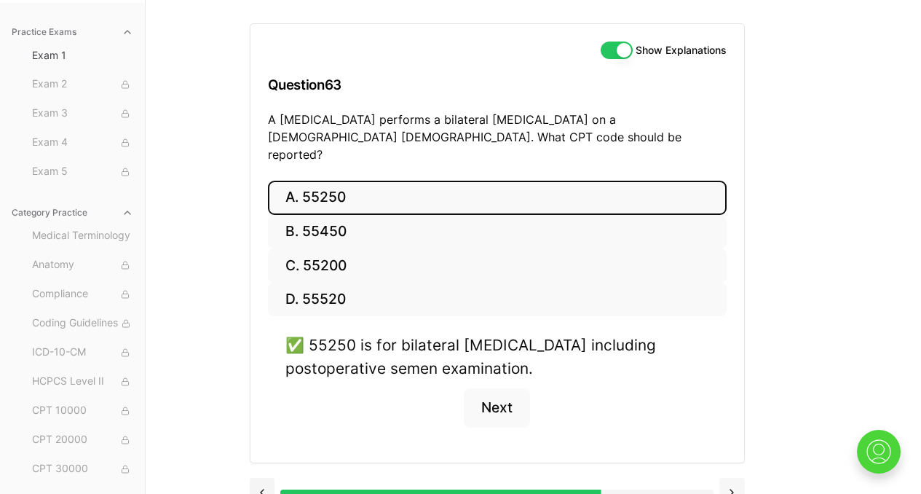
click at [730, 478] on button at bounding box center [732, 492] width 25 height 29
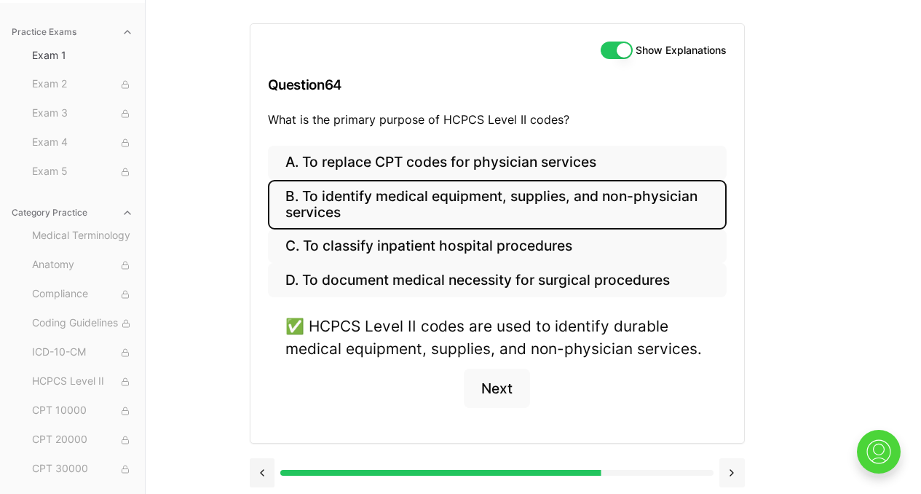
click at [730, 471] on button at bounding box center [732, 472] width 25 height 29
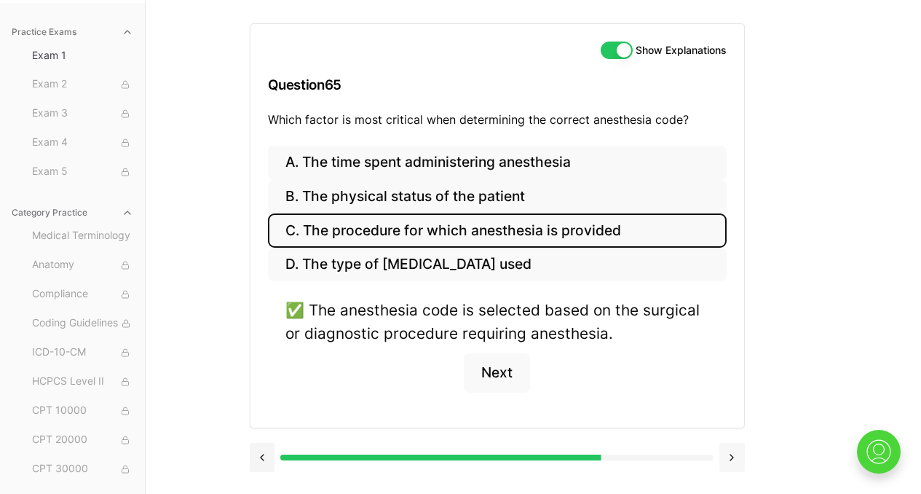
click at [732, 465] on button at bounding box center [732, 457] width 25 height 29
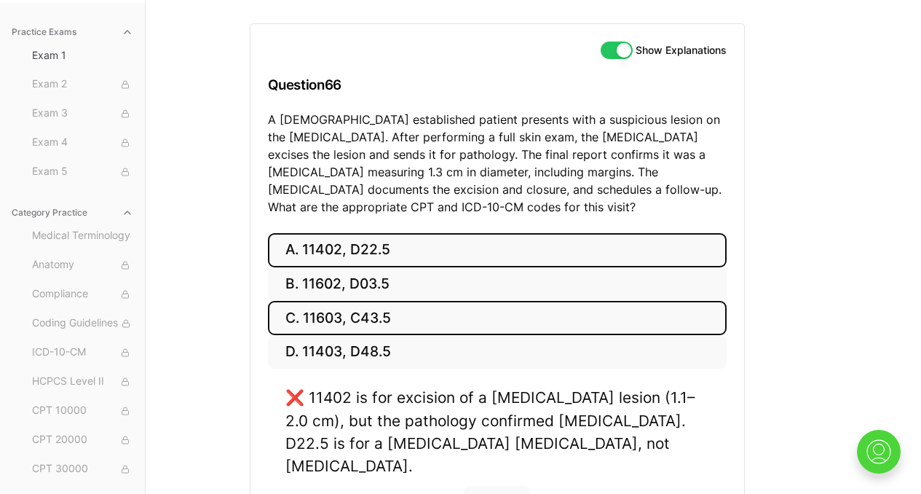
click at [417, 325] on button "C. 11603, C43.5" at bounding box center [497, 318] width 459 height 34
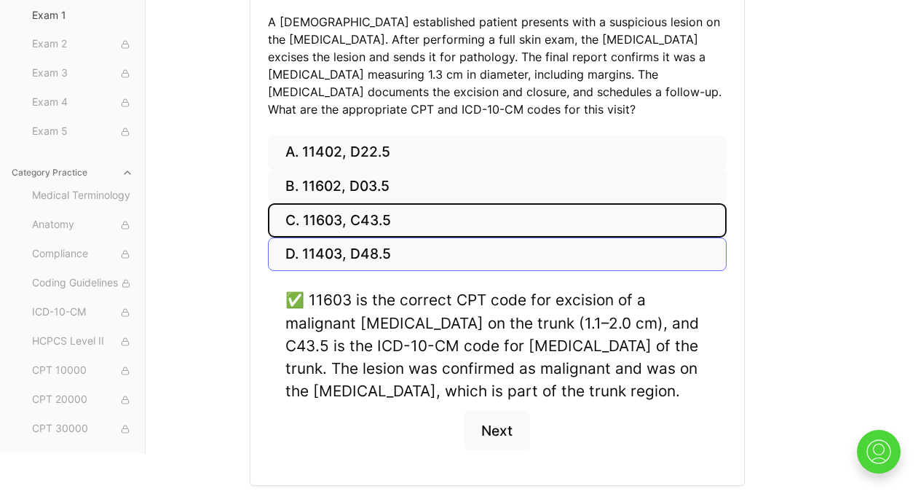
scroll to position [279, 0]
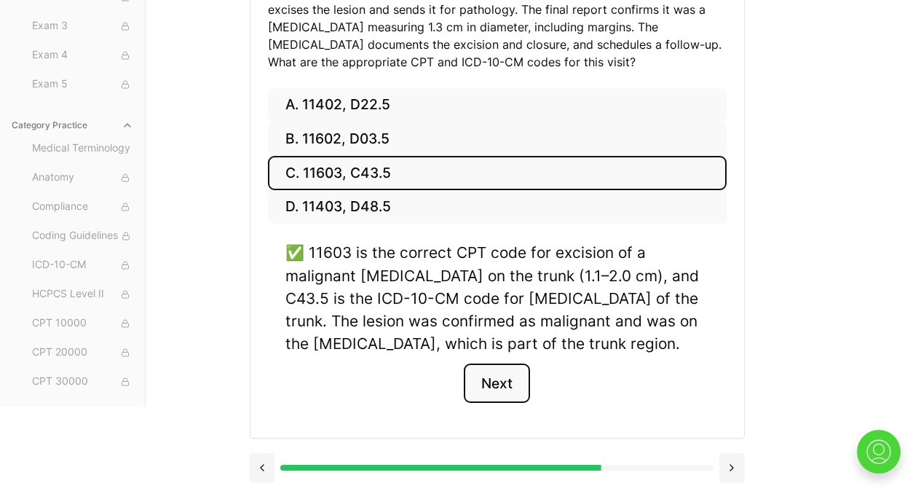
click at [509, 392] on button "Next" at bounding box center [497, 382] width 66 height 39
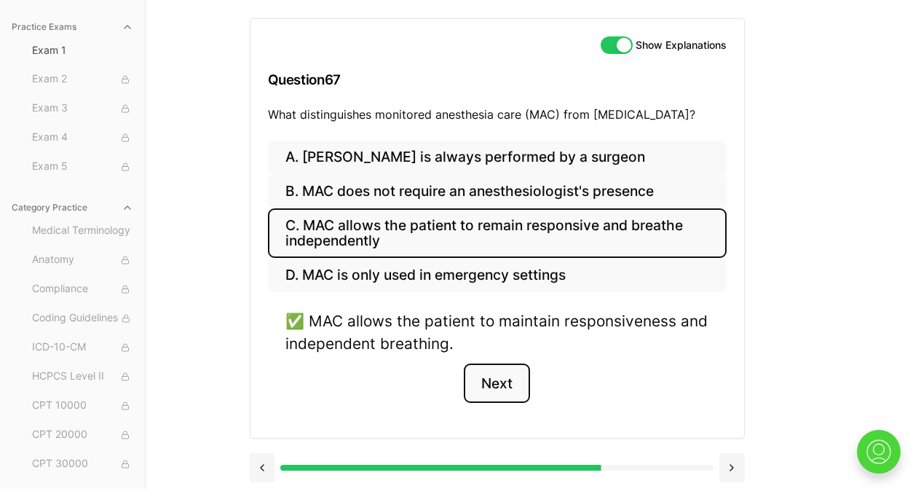
click at [509, 392] on button "Next" at bounding box center [497, 382] width 66 height 39
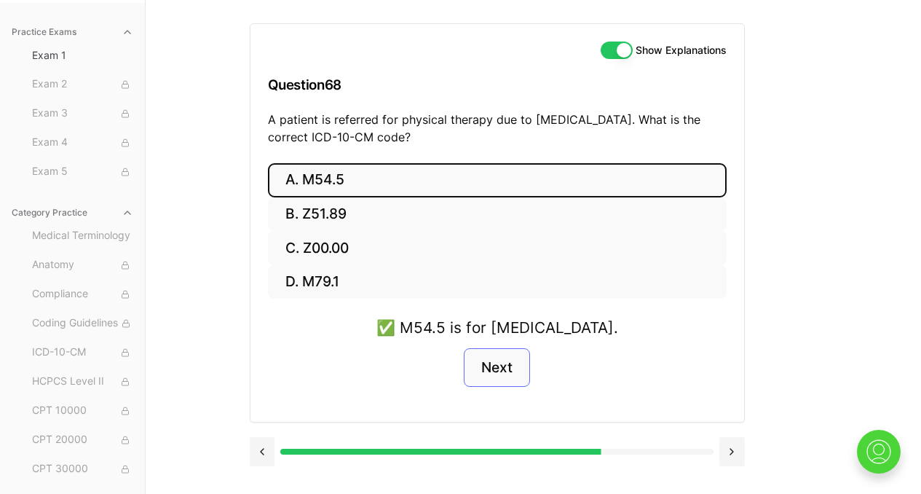
scroll to position [134, 0]
click at [502, 371] on button "Next" at bounding box center [497, 367] width 66 height 39
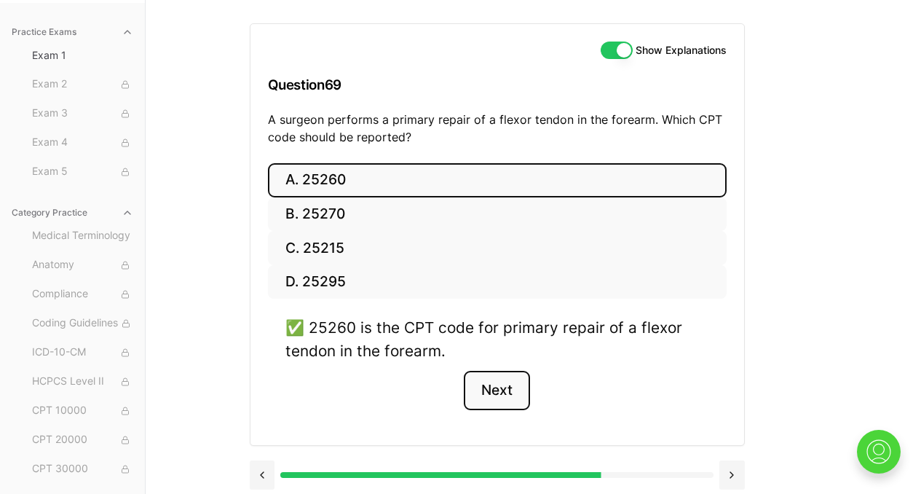
click at [500, 398] on button "Next" at bounding box center [497, 390] width 66 height 39
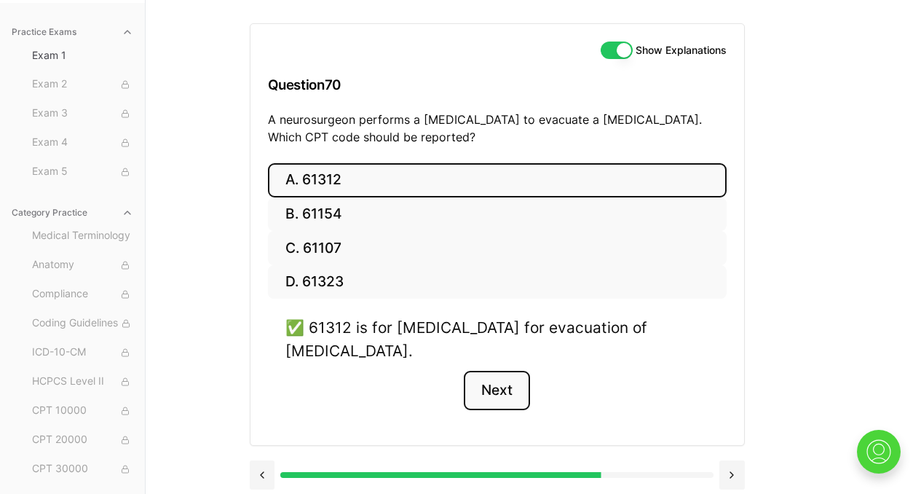
click at [500, 398] on button "Next" at bounding box center [497, 390] width 66 height 39
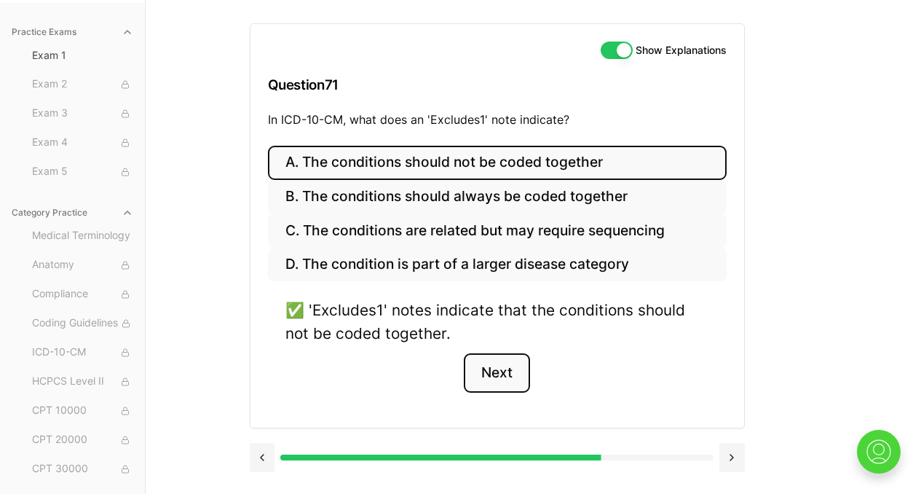
click at [501, 377] on button "Next" at bounding box center [497, 372] width 66 height 39
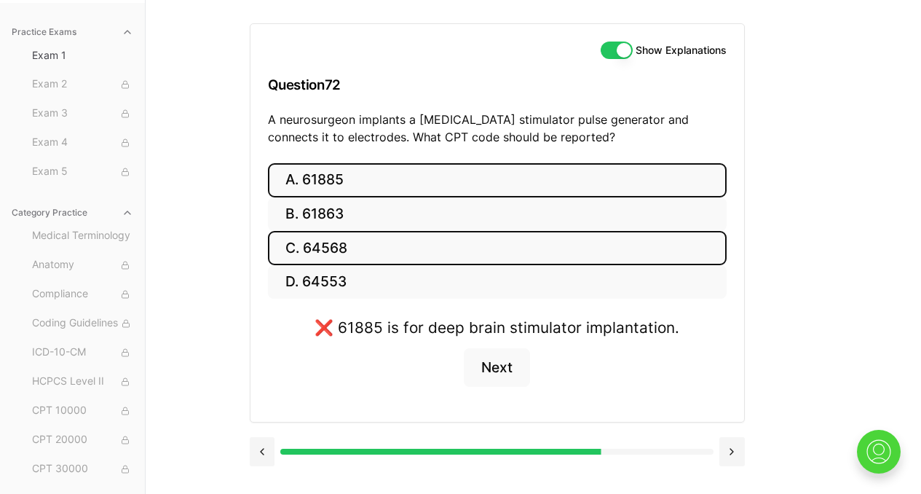
click at [351, 251] on button "C. 64568" at bounding box center [497, 248] width 459 height 34
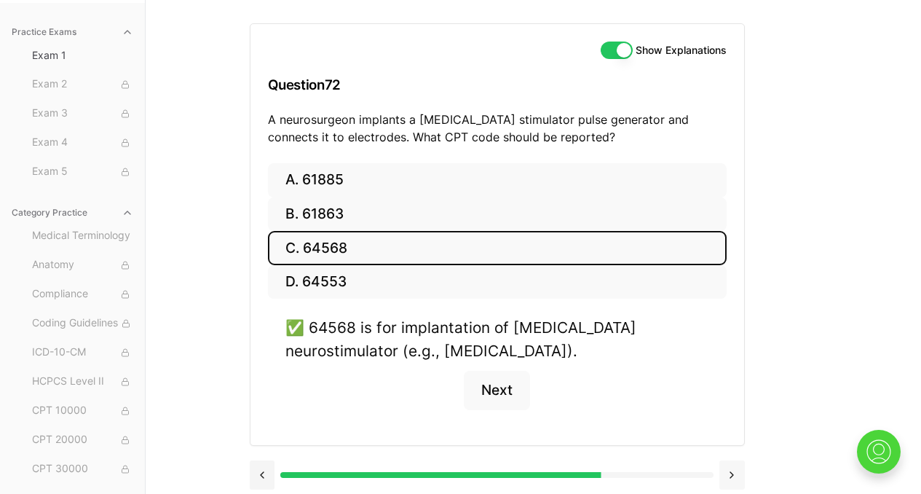
click at [735, 473] on button at bounding box center [732, 474] width 25 height 29
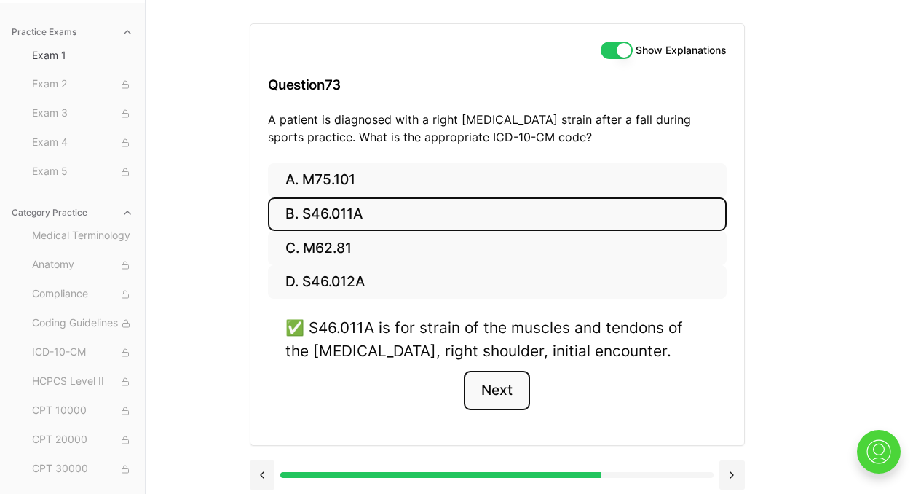
click at [500, 389] on button "Next" at bounding box center [497, 390] width 66 height 39
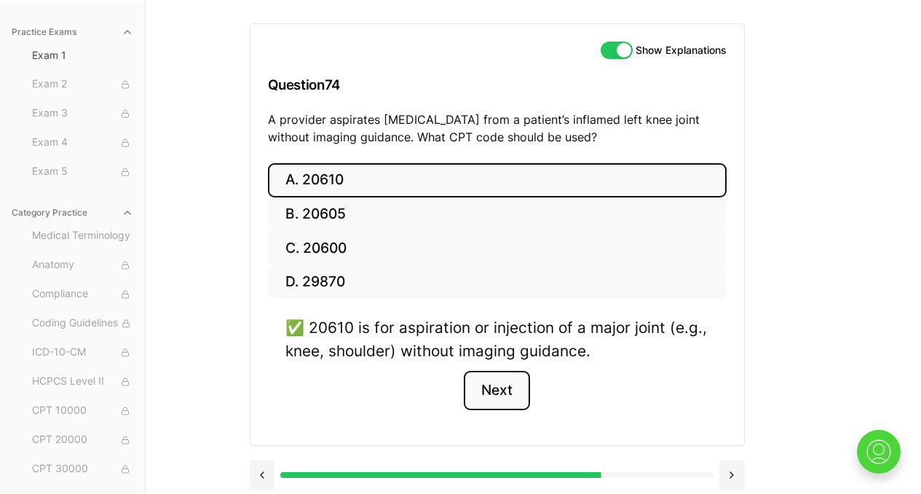
click at [500, 389] on button "Next" at bounding box center [497, 390] width 66 height 39
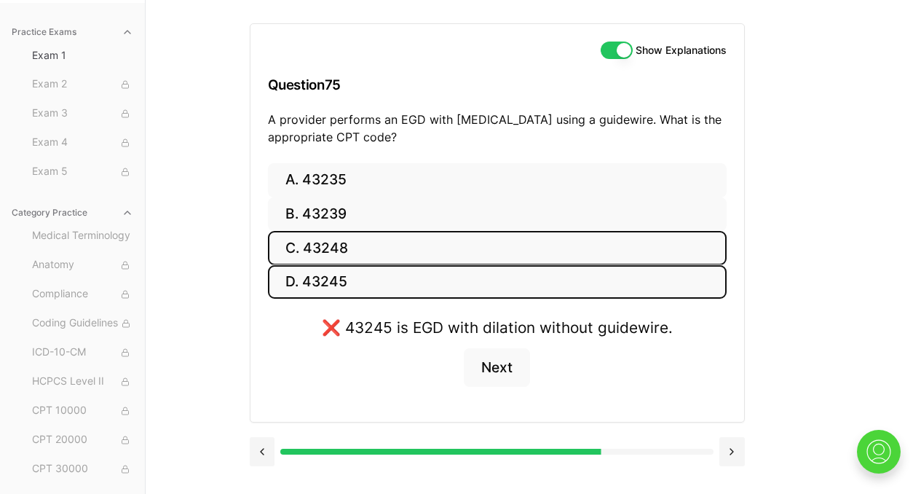
click at [330, 251] on button "C. 43248" at bounding box center [497, 248] width 459 height 34
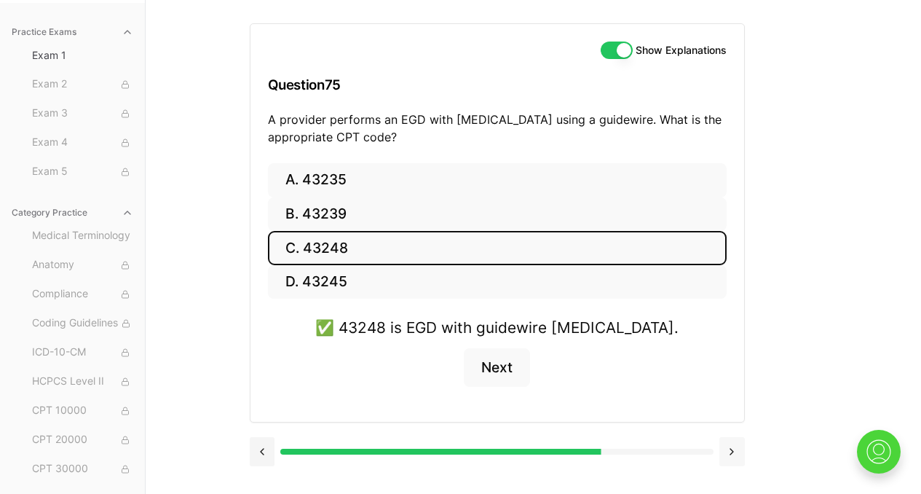
click at [729, 457] on button at bounding box center [732, 451] width 25 height 29
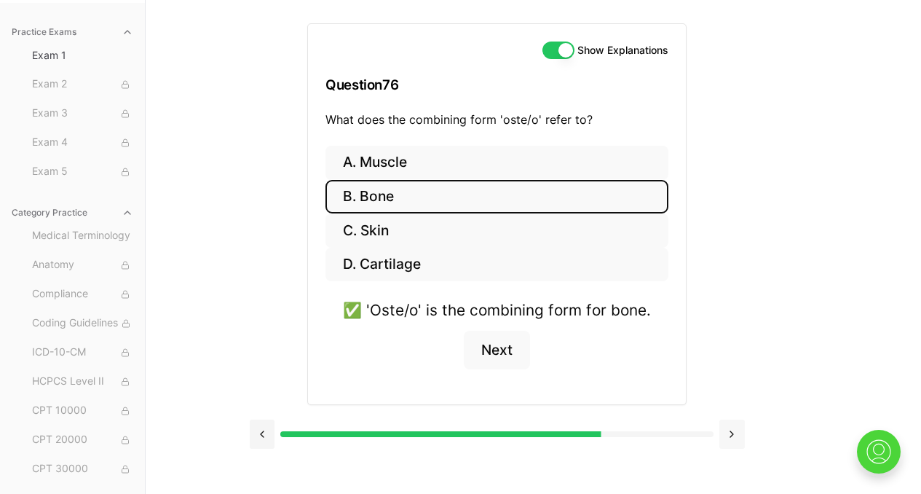
click at [725, 431] on button at bounding box center [732, 434] width 25 height 29
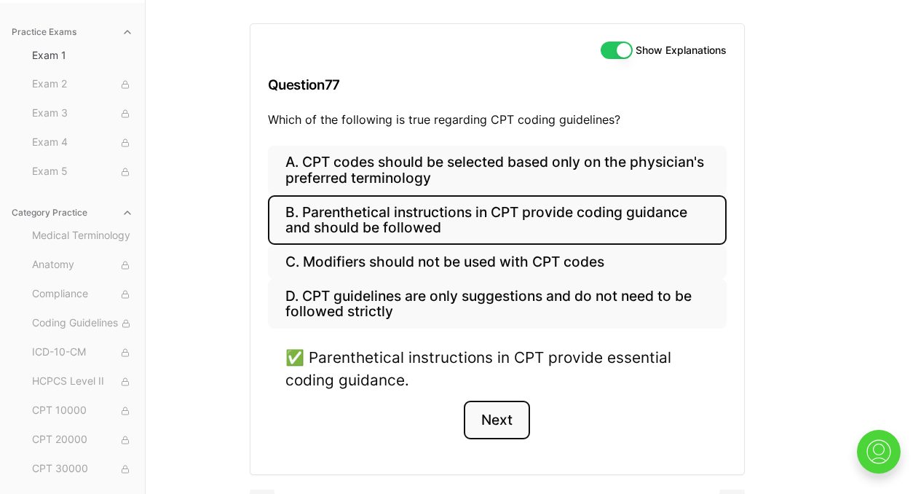
click at [482, 427] on button "Next" at bounding box center [497, 420] width 66 height 39
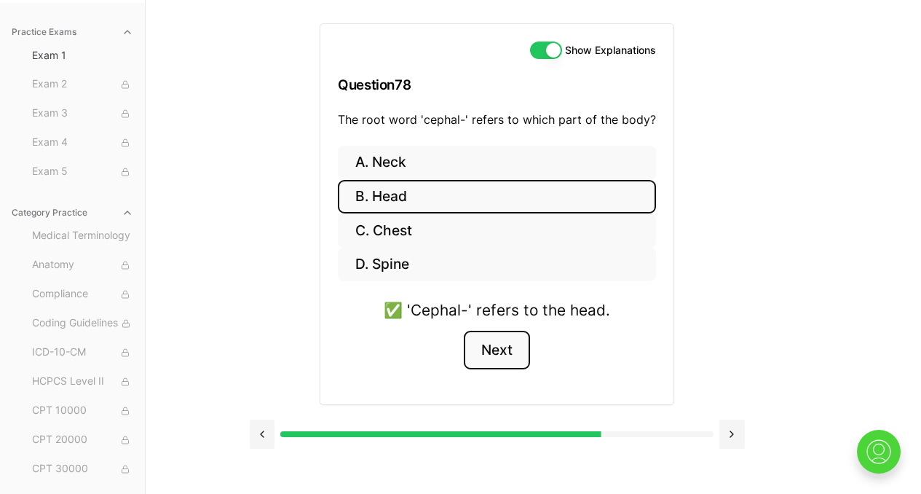
click at [490, 353] on button "Next" at bounding box center [497, 350] width 66 height 39
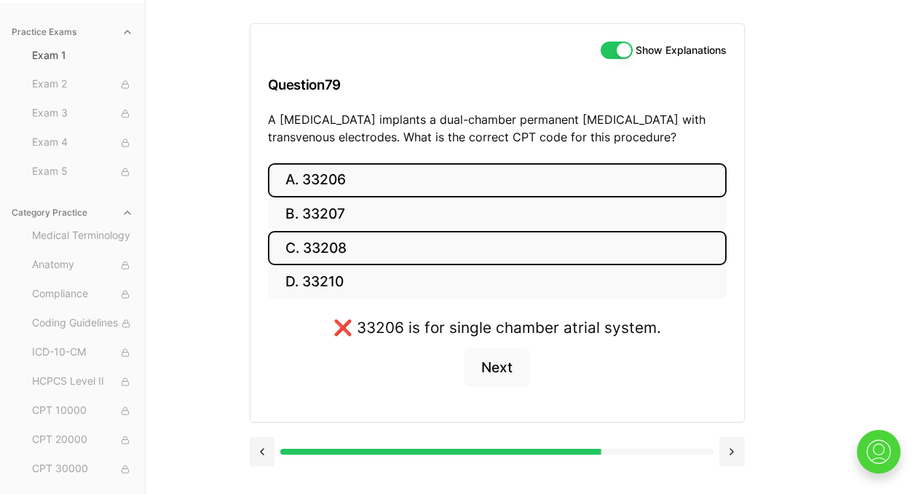
click at [476, 244] on button "C. 33208" at bounding box center [497, 248] width 459 height 34
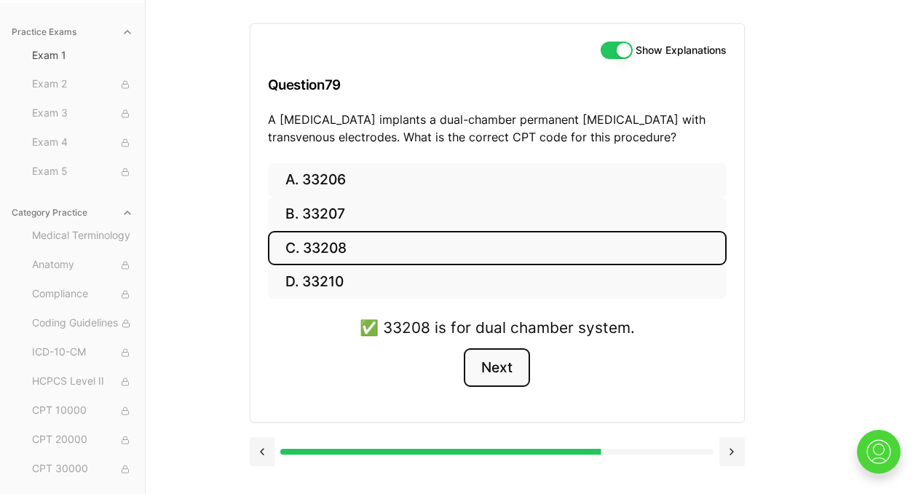
click at [487, 372] on button "Next" at bounding box center [497, 367] width 66 height 39
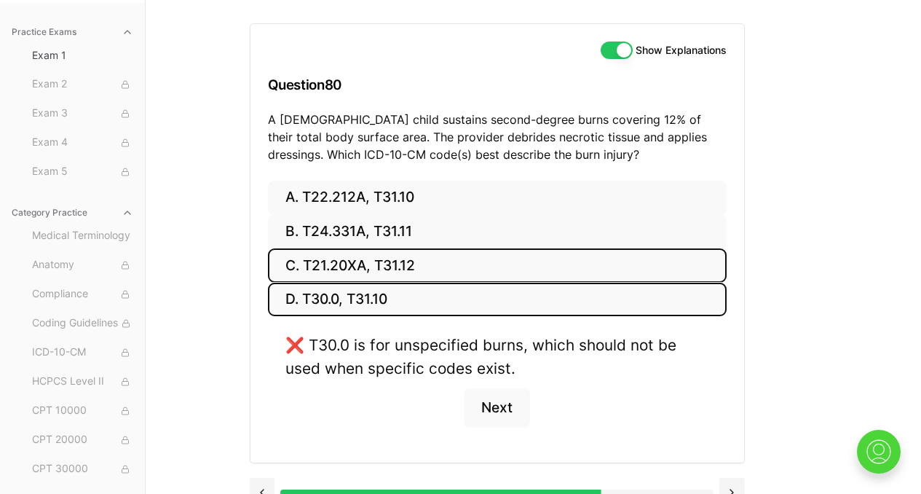
click at [444, 276] on button "C. T21.20XA, T31.12" at bounding box center [497, 265] width 459 height 34
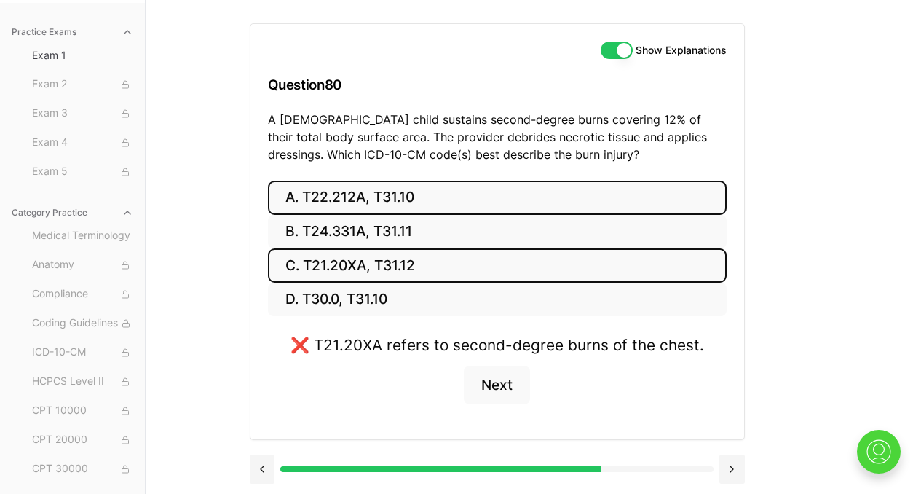
click at [370, 206] on button "A. T22.212A, T31.10" at bounding box center [497, 198] width 459 height 34
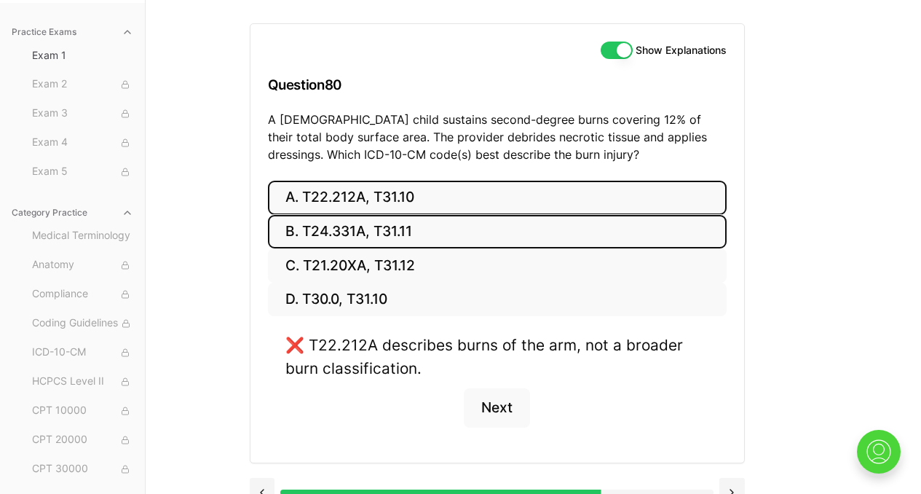
click at [372, 235] on button "B. T24.331A, T31.11" at bounding box center [497, 232] width 459 height 34
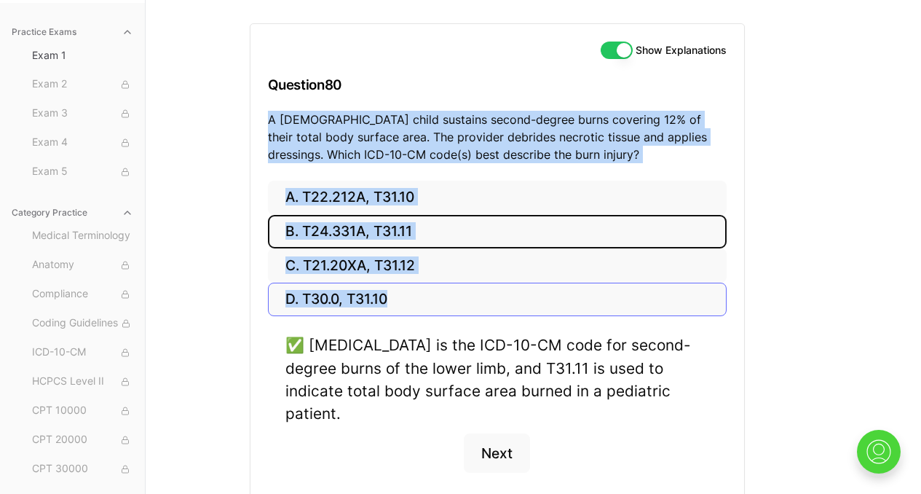
drag, startPoint x: 269, startPoint y: 115, endPoint x: 414, endPoint y: 302, distance: 236.7
click at [414, 302] on div "Show Explanations Question 80 A [DEMOGRAPHIC_DATA] child sustains second-degree…" at bounding box center [497, 265] width 495 height 485
copy div "A [DEMOGRAPHIC_DATA] child sustains second-degree burns covering 12% of their t…"
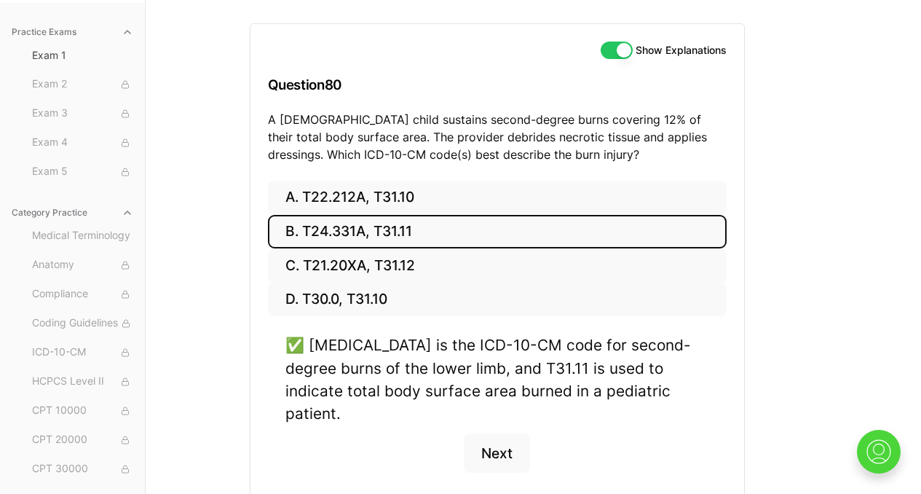
click at [795, 237] on div "Show Explanations Question 80 A [DEMOGRAPHIC_DATA] child sustains second-degree…" at bounding box center [534, 247] width 568 height 494
click at [518, 433] on button "Next" at bounding box center [497, 452] width 66 height 39
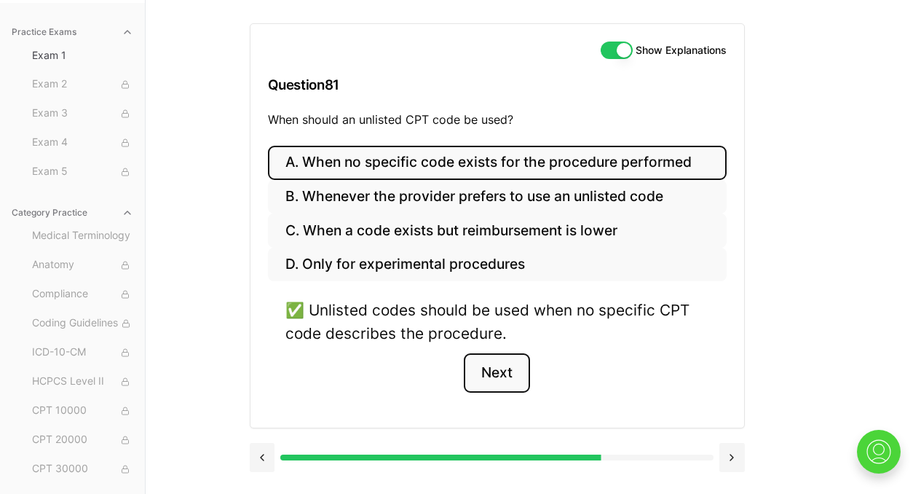
click at [487, 373] on button "Next" at bounding box center [497, 372] width 66 height 39
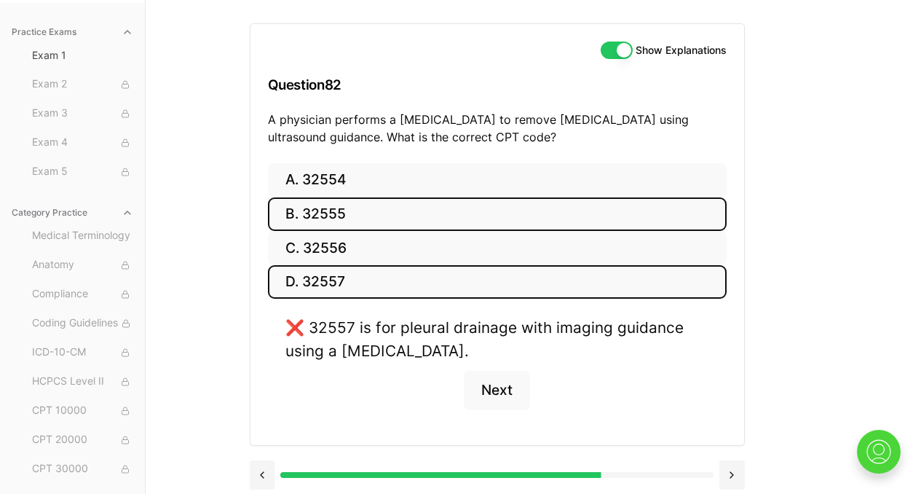
click at [393, 213] on button "B. 32555" at bounding box center [497, 214] width 459 height 34
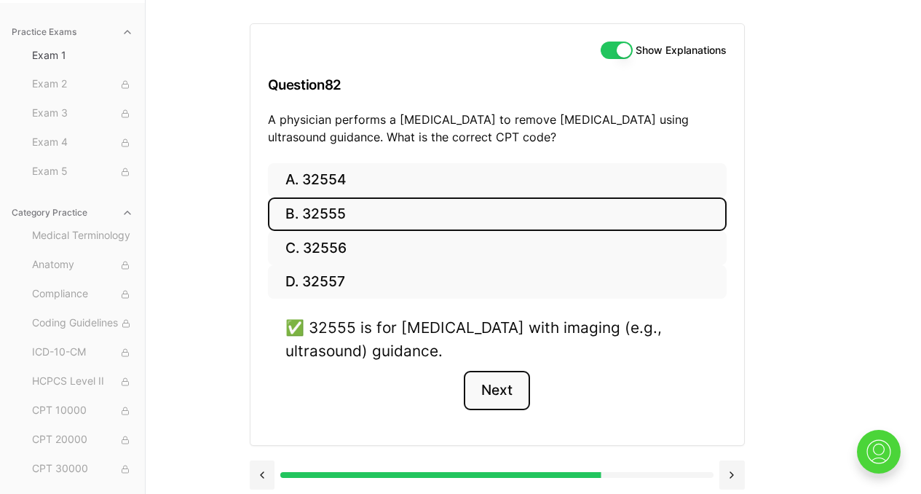
click at [514, 395] on button "Next" at bounding box center [497, 390] width 66 height 39
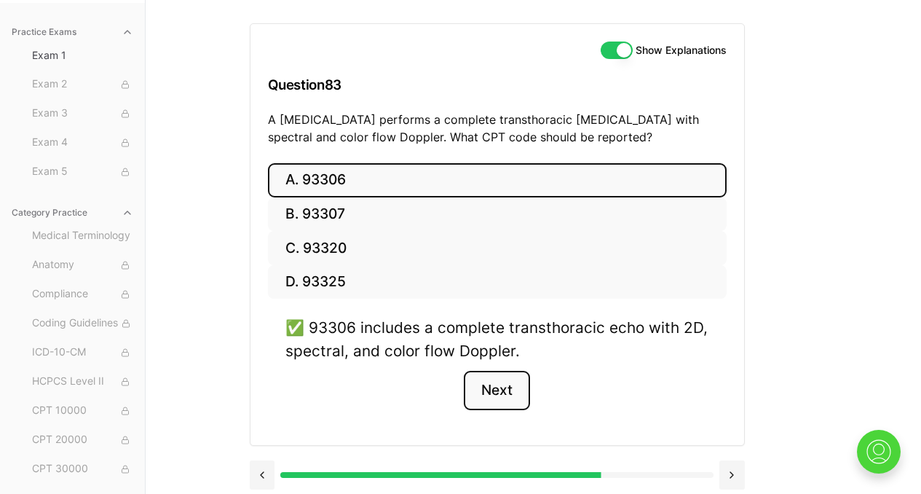
click at [514, 395] on button "Next" at bounding box center [497, 390] width 66 height 39
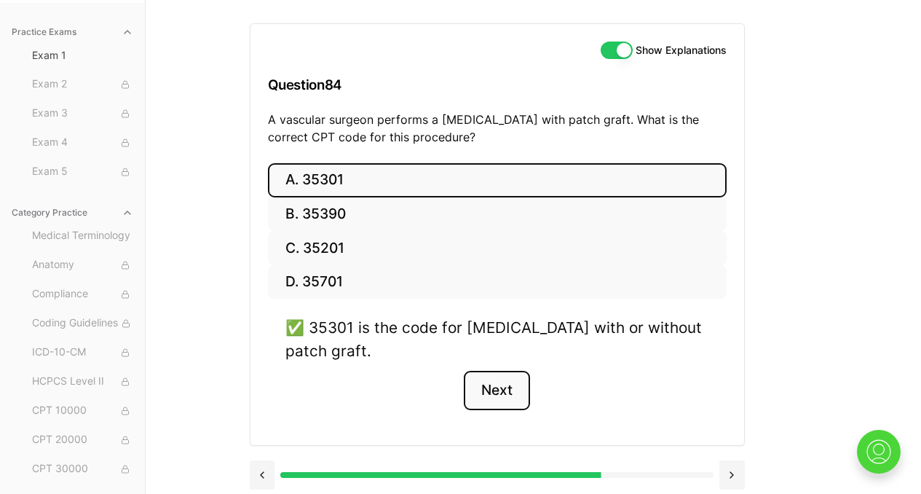
click at [514, 395] on button "Next" at bounding box center [497, 390] width 66 height 39
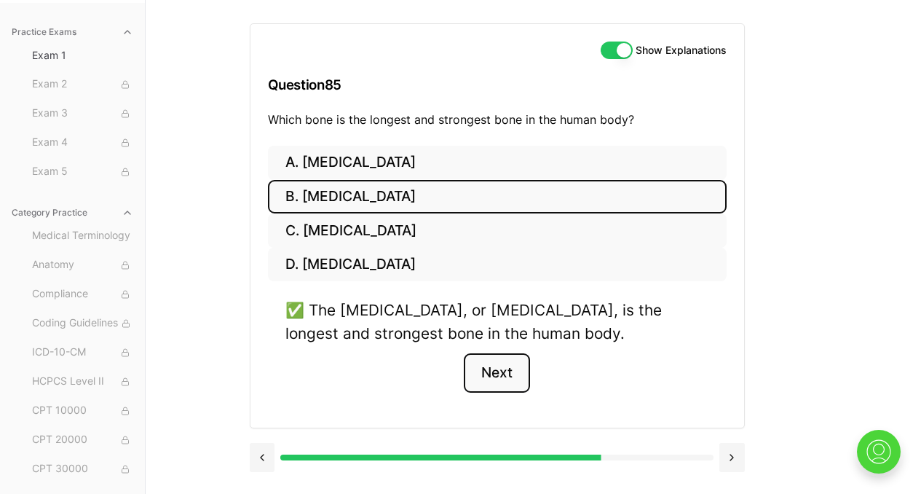
click at [511, 365] on button "Next" at bounding box center [497, 372] width 66 height 39
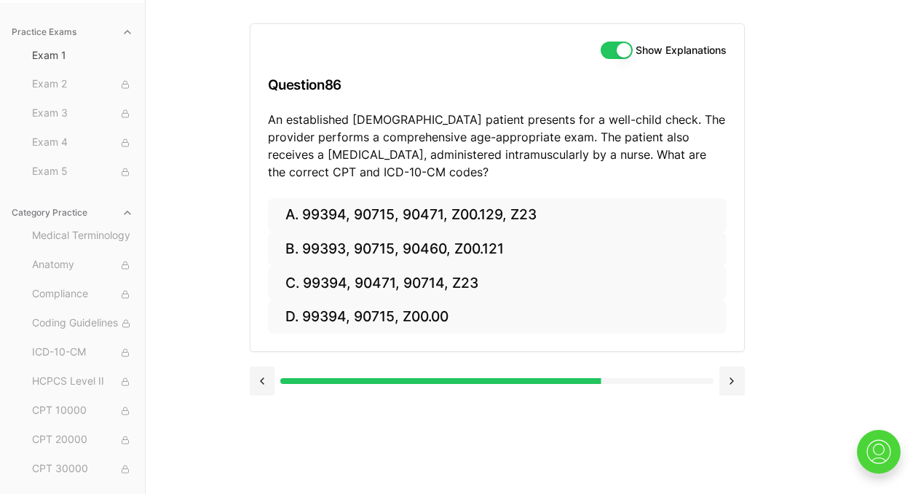
click at [585, 119] on p "An established [DEMOGRAPHIC_DATA] patient presents for a well-child check. The …" at bounding box center [497, 146] width 459 height 70
drag, startPoint x: 540, startPoint y: 119, endPoint x: 637, endPoint y: 124, distance: 96.3
click at [637, 124] on p "An established [DEMOGRAPHIC_DATA] patient presents for a well-child check. The …" at bounding box center [497, 146] width 459 height 70
copy p "well-child check."
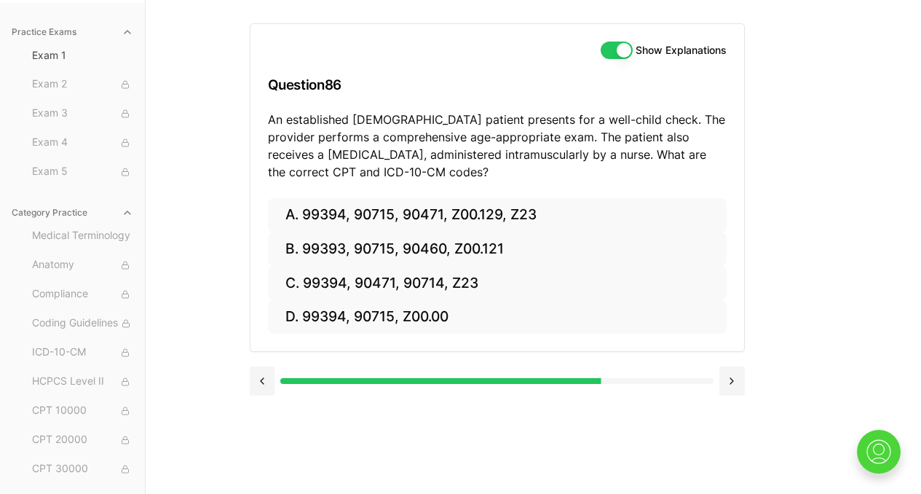
click at [764, 197] on div "Show Explanations Question 86 An established [DEMOGRAPHIC_DATA] patient present…" at bounding box center [534, 247] width 568 height 494
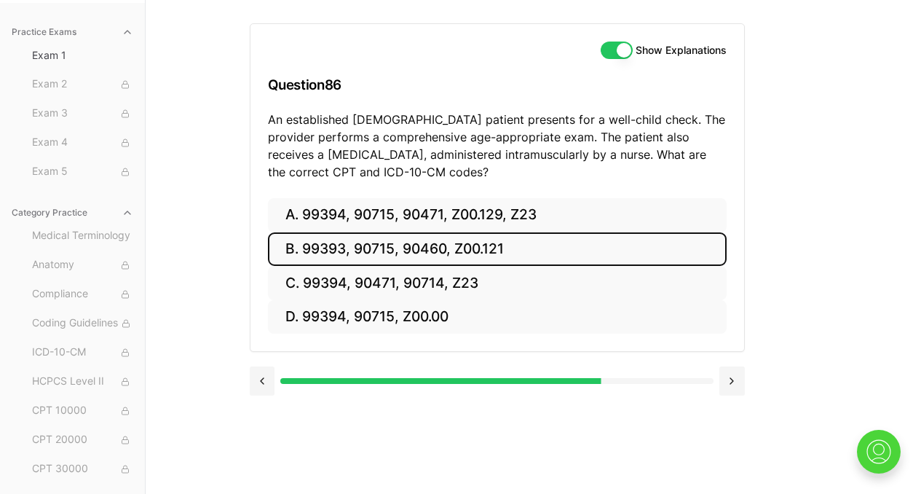
click at [451, 258] on button "B. 99393, 90715, 90460, Z00.121" at bounding box center [497, 249] width 459 height 34
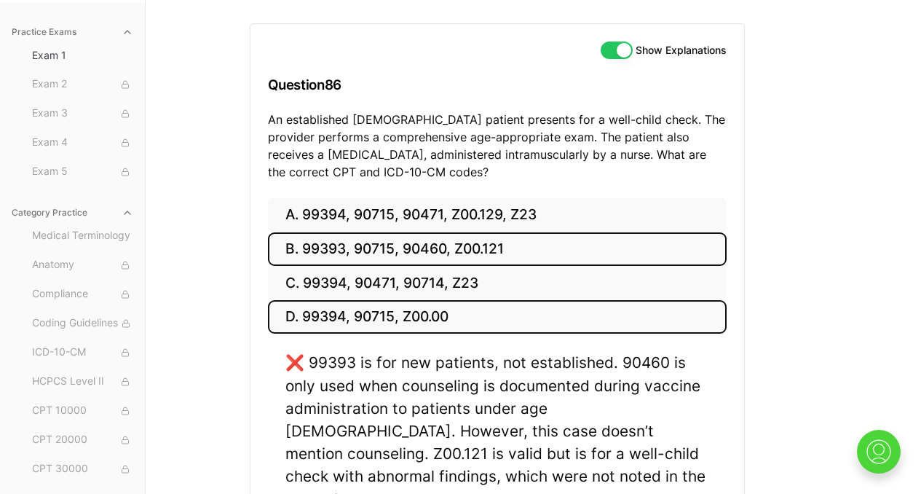
click at [374, 318] on button "D. 99394, 90715, Z00.00" at bounding box center [497, 317] width 459 height 34
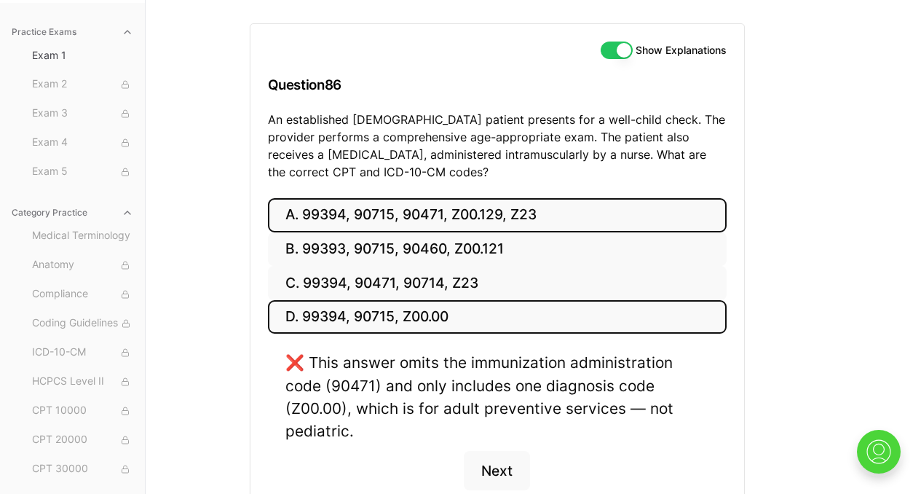
click at [377, 213] on button "A. 99394, 90715, 90471, Z00.129, Z23" at bounding box center [497, 215] width 459 height 34
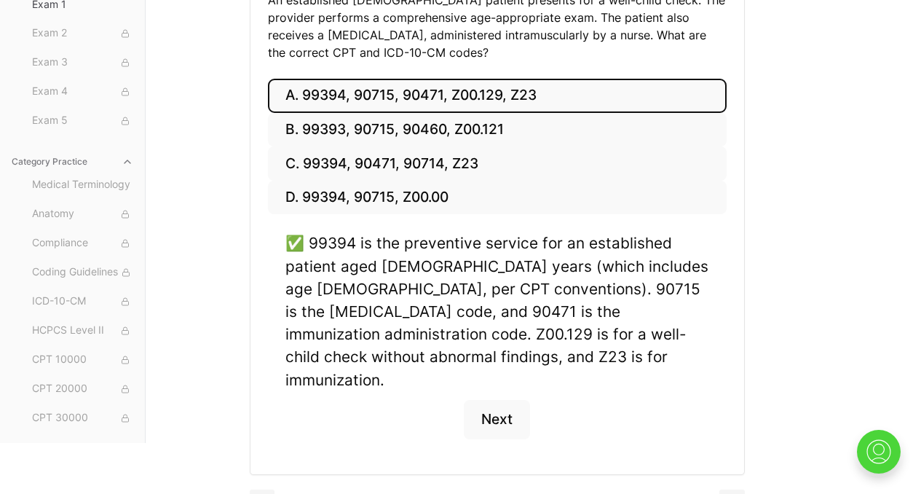
scroll to position [257, 0]
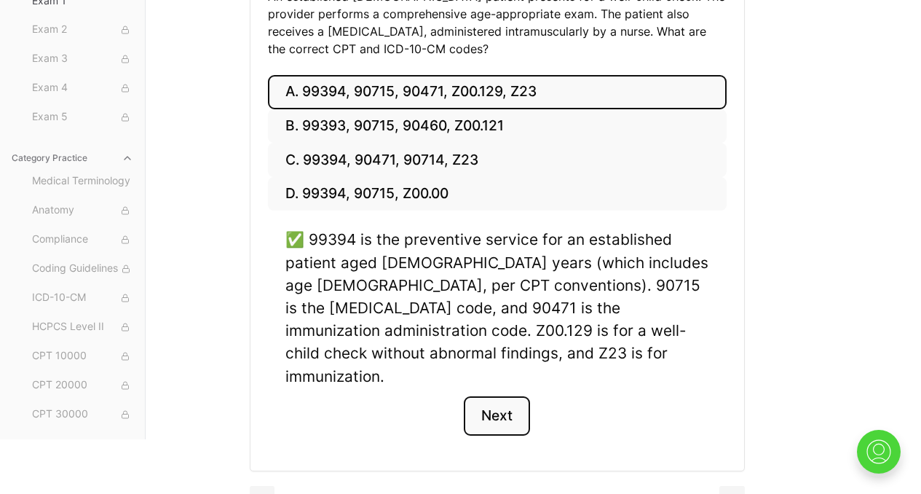
click at [503, 399] on button "Next" at bounding box center [497, 415] width 66 height 39
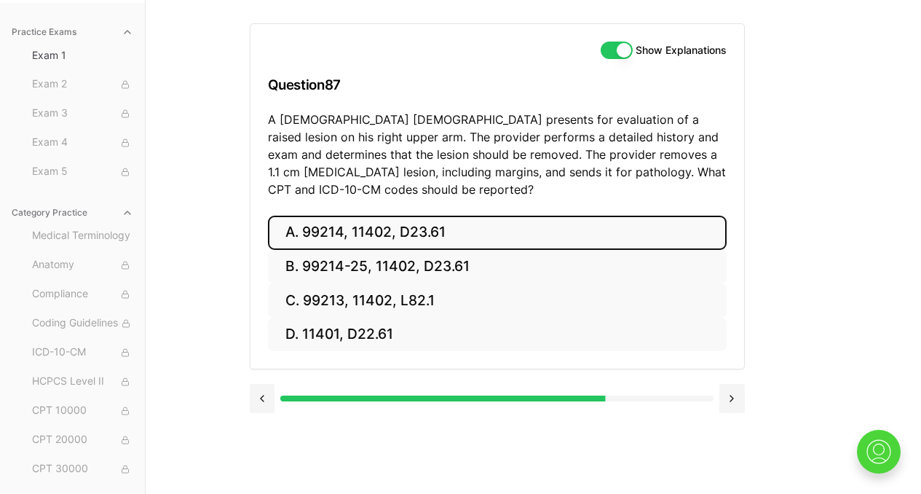
click at [438, 230] on button "A. 99214, 11402, D23.61" at bounding box center [497, 233] width 459 height 34
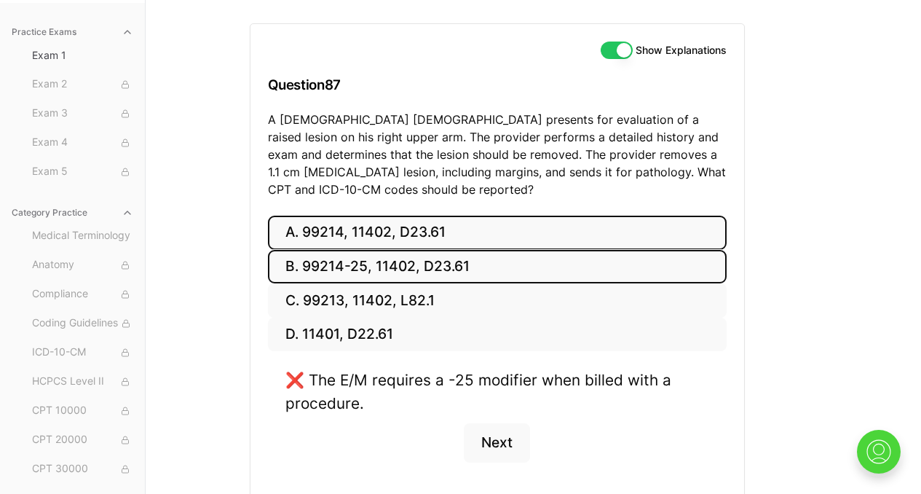
click at [420, 266] on button "B. 99214-25, 11402, D23.61" at bounding box center [497, 267] width 459 height 34
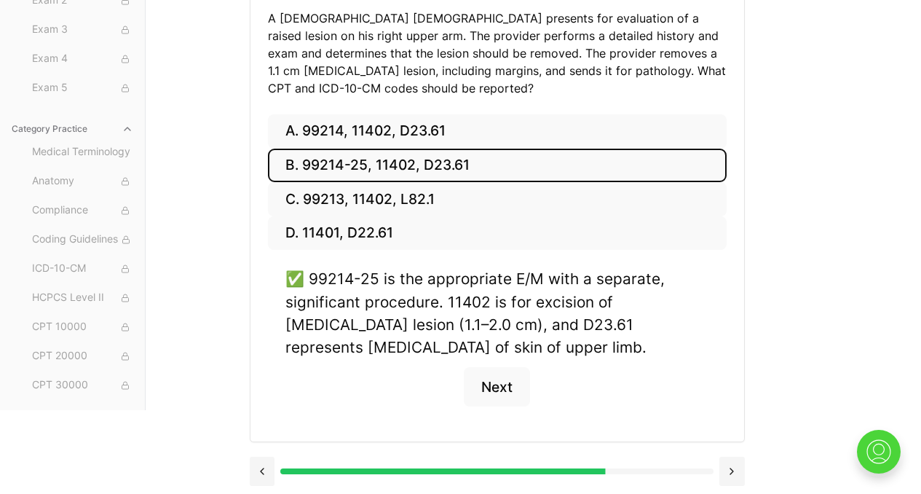
scroll to position [239, 0]
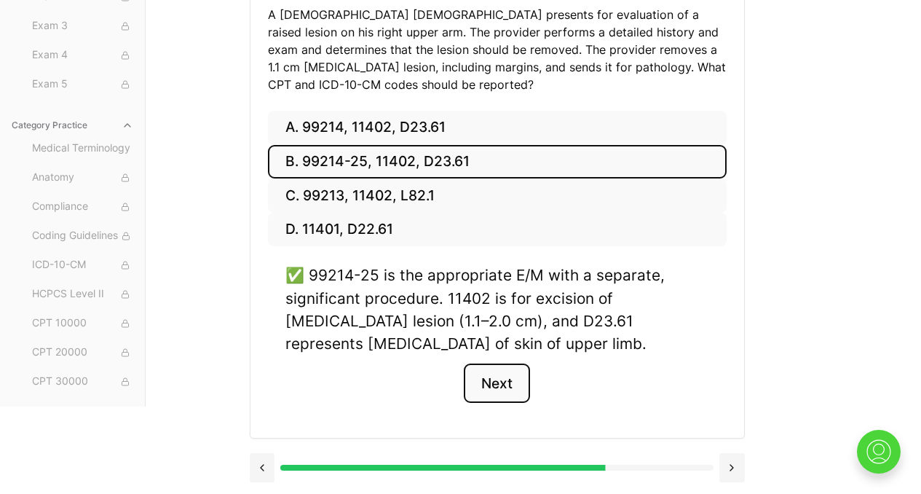
click at [496, 387] on button "Next" at bounding box center [497, 382] width 66 height 39
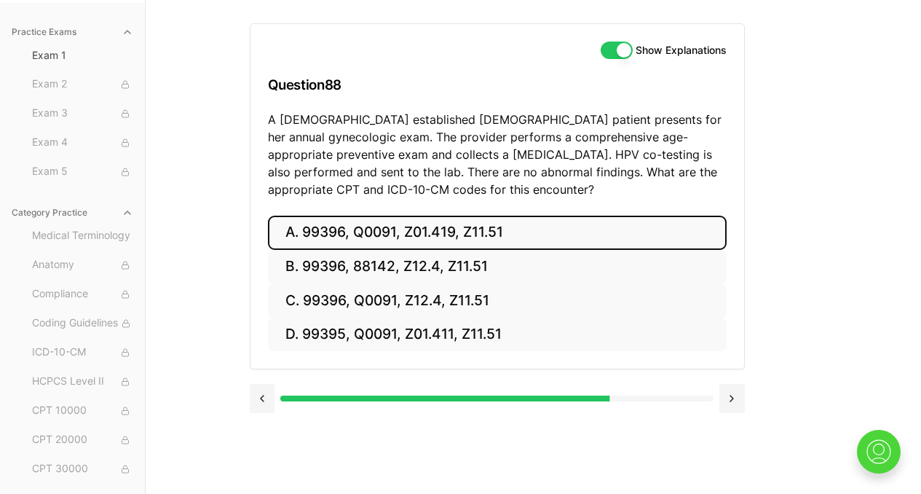
click at [494, 235] on button "A. 99396, Q0091, Z01.419, Z11.51" at bounding box center [497, 233] width 459 height 34
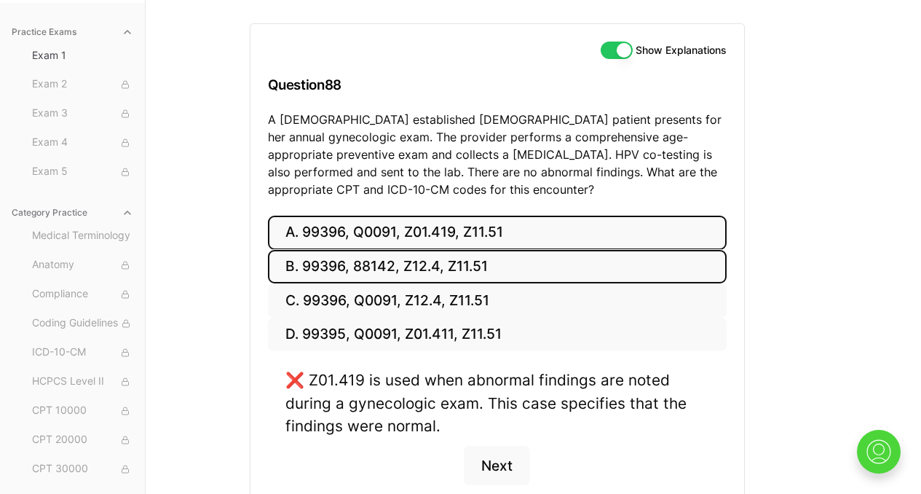
click at [470, 275] on button "B. 99396, 88142, Z12.4, Z11.51" at bounding box center [497, 267] width 459 height 34
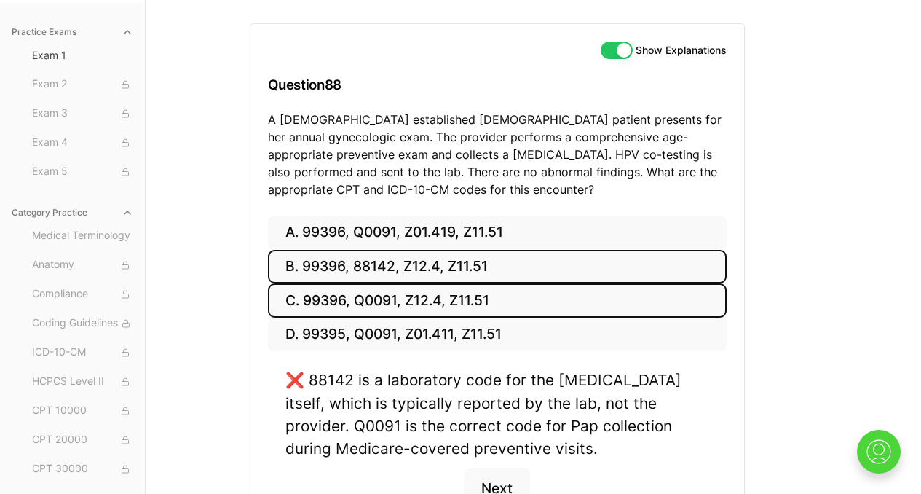
click at [465, 302] on button "C. 99396, Q0091, Z12.4, Z11.51" at bounding box center [497, 300] width 459 height 34
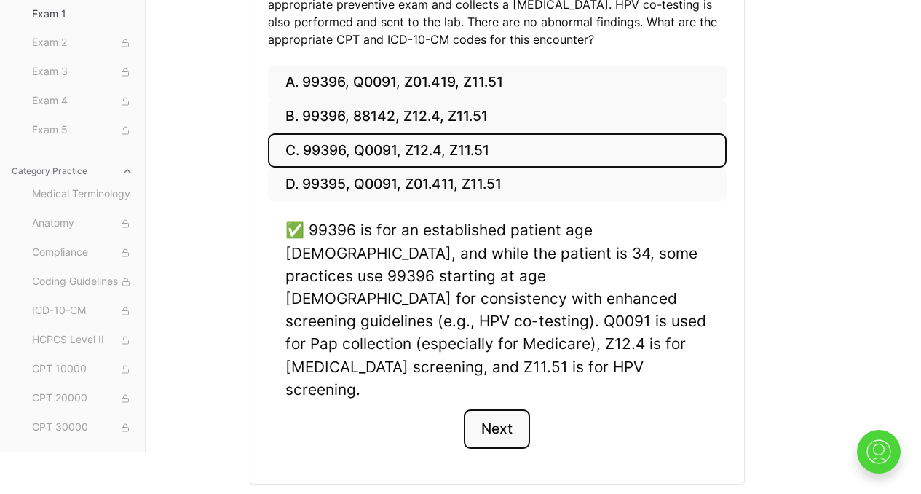
click at [507, 409] on button "Next" at bounding box center [497, 428] width 66 height 39
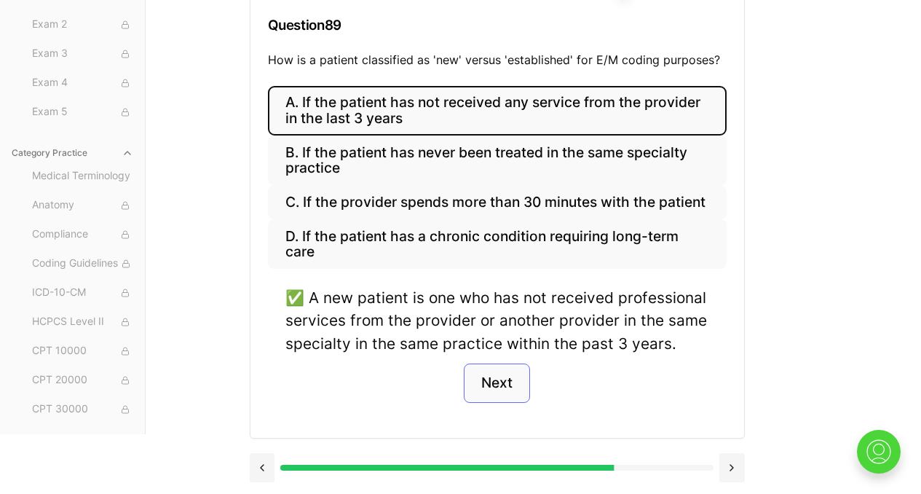
scroll to position [193, 0]
click at [493, 401] on button "Next" at bounding box center [497, 383] width 66 height 39
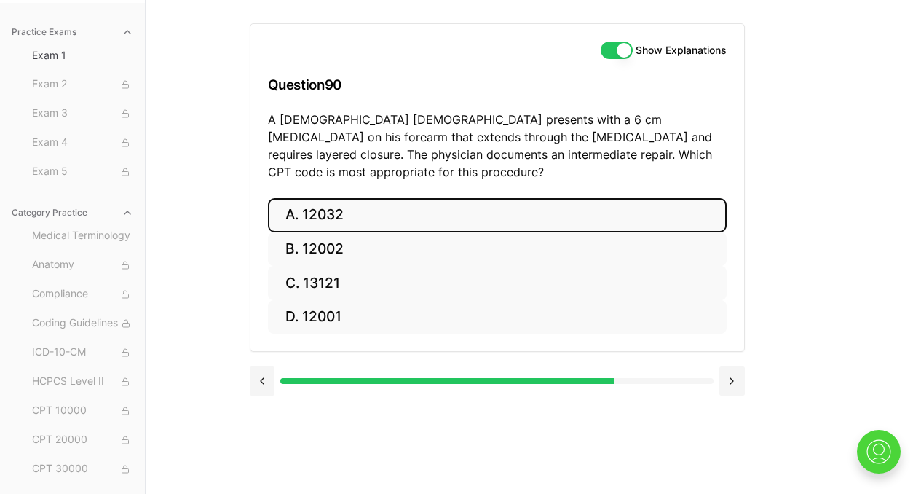
click at [425, 204] on button "A. 12032" at bounding box center [497, 215] width 459 height 34
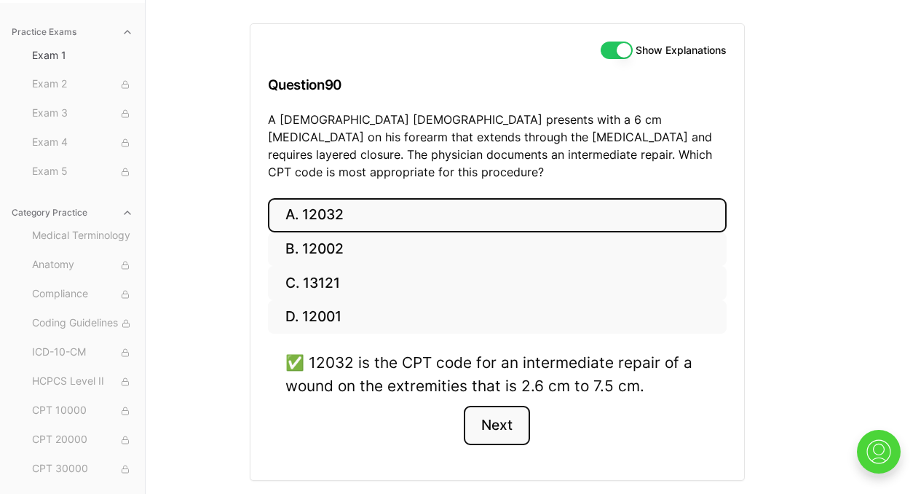
click at [501, 417] on button "Next" at bounding box center [497, 425] width 66 height 39
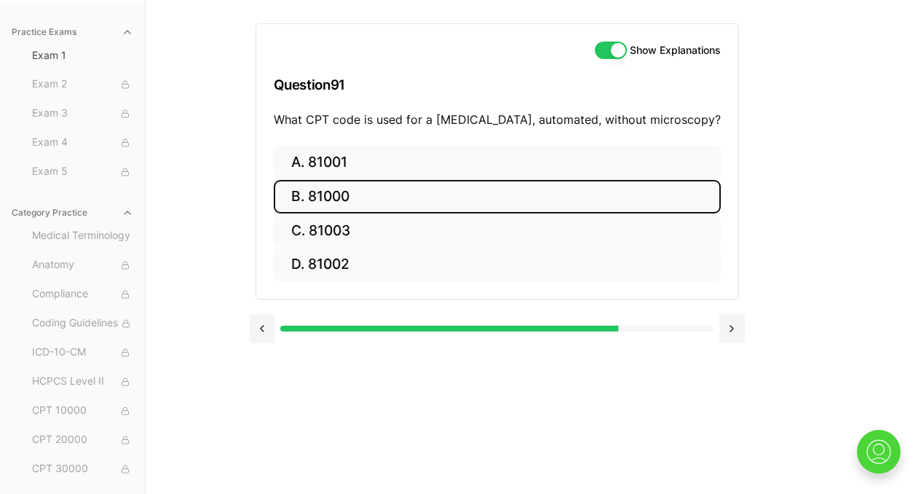
click at [434, 180] on button "B. 81000" at bounding box center [497, 197] width 447 height 34
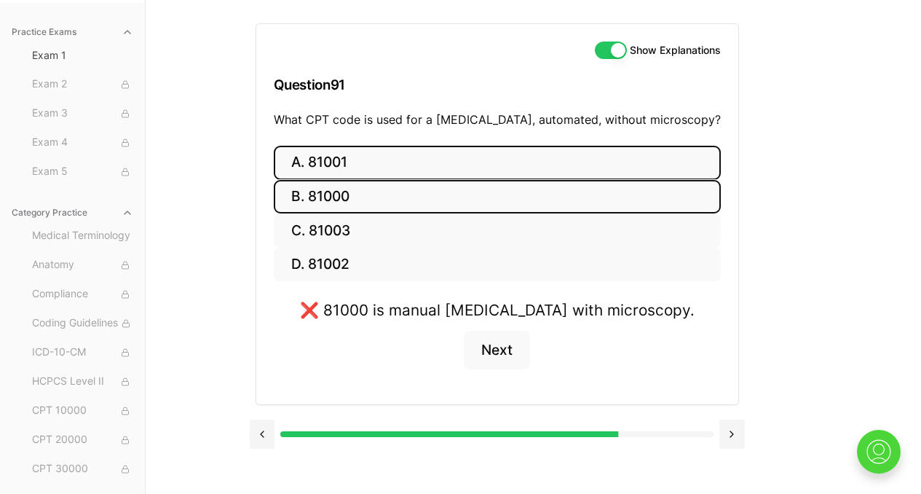
click at [435, 152] on button "A. 81001" at bounding box center [497, 163] width 447 height 34
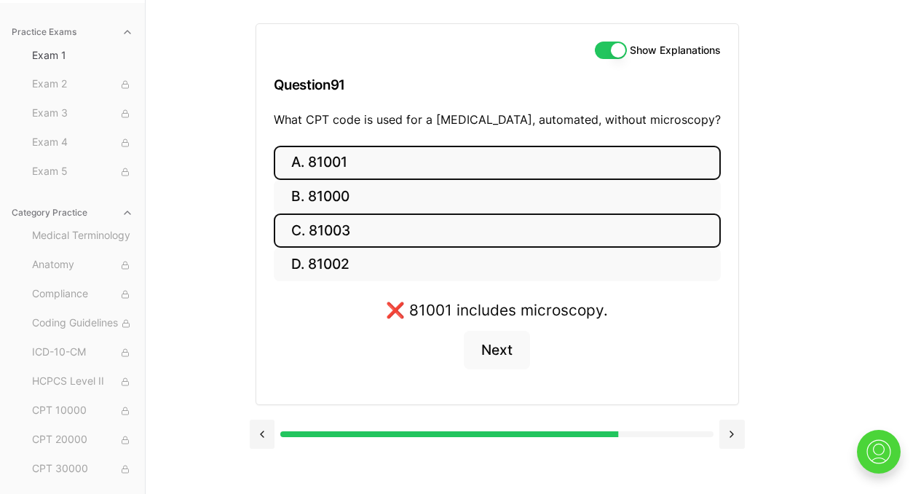
click at [395, 224] on button "C. 81003" at bounding box center [497, 230] width 447 height 34
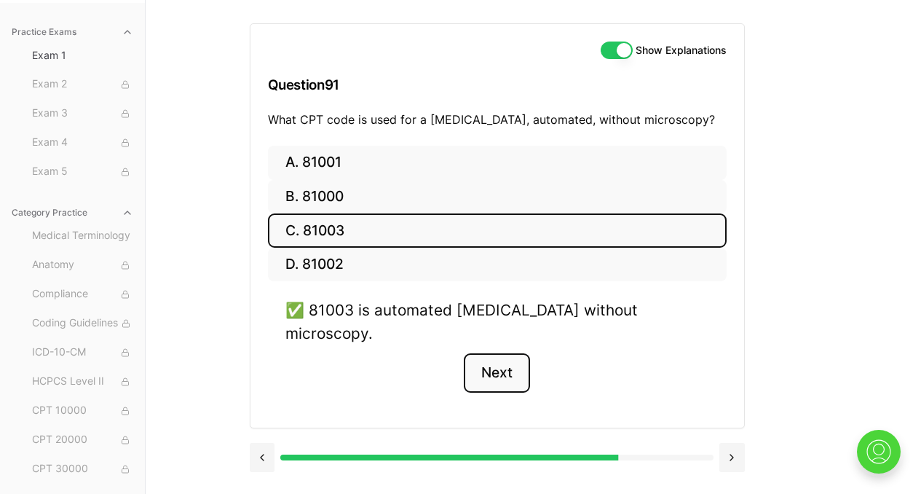
click at [500, 353] on button "Next" at bounding box center [497, 372] width 66 height 39
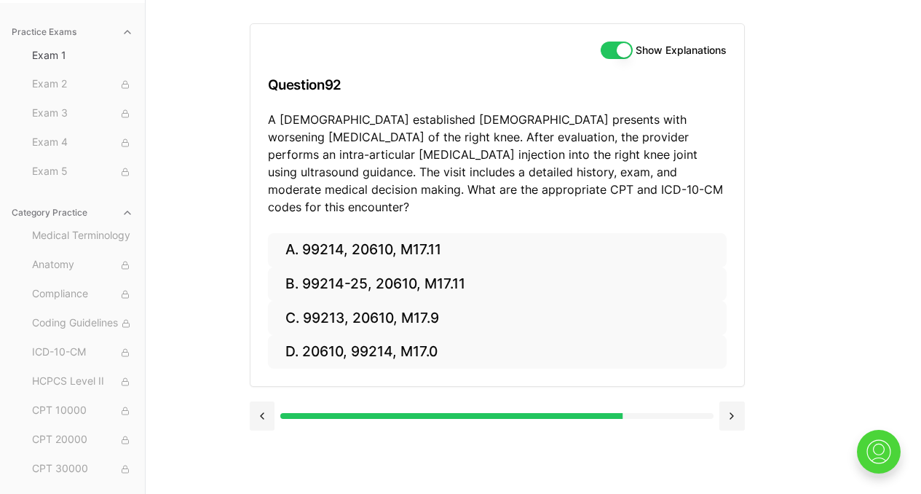
click at [465, 214] on div "Show Explanations Question 92 A [DEMOGRAPHIC_DATA] established [DEMOGRAPHIC_DAT…" at bounding box center [498, 128] width 494 height 209
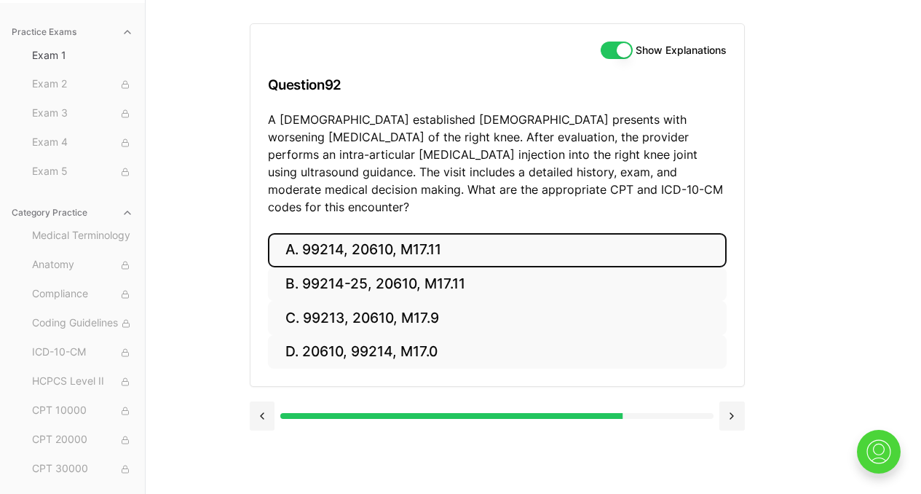
click at [464, 233] on button "A. 99214, 20610, M17.11" at bounding box center [497, 250] width 459 height 34
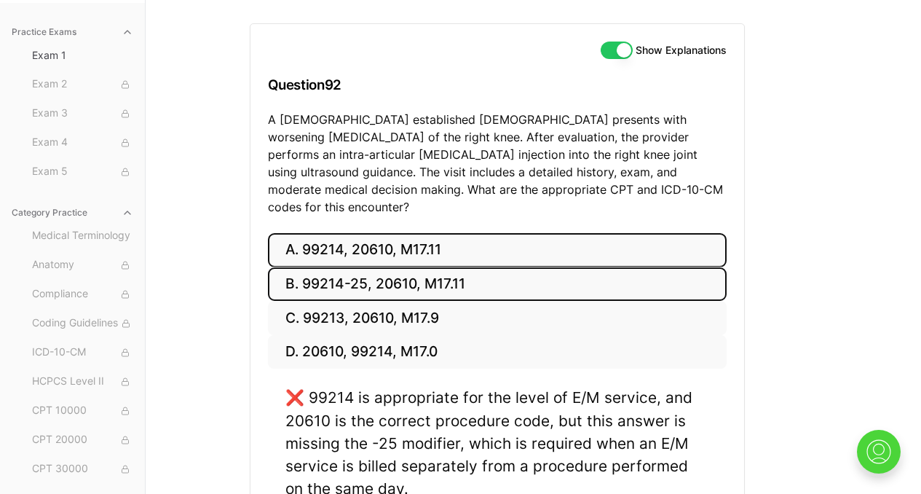
click at [449, 279] on button "B. 99214-25, 20610, M17.11" at bounding box center [497, 284] width 459 height 34
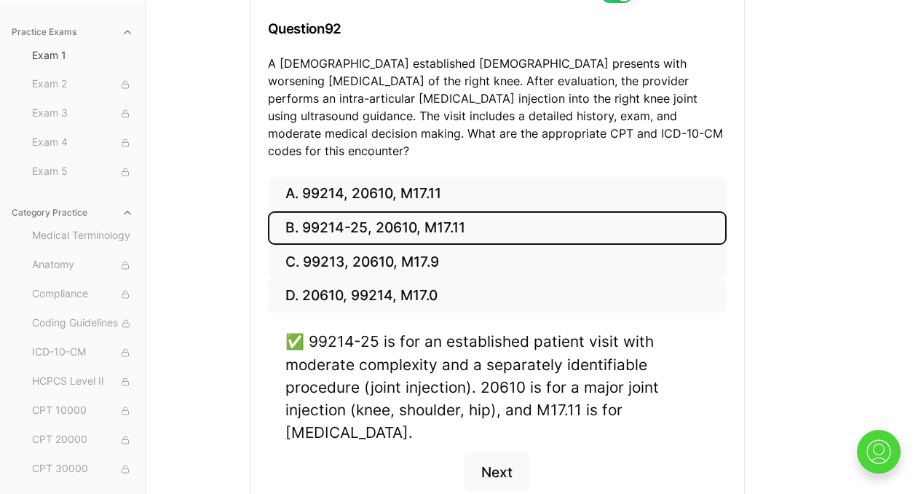
scroll to position [261, 0]
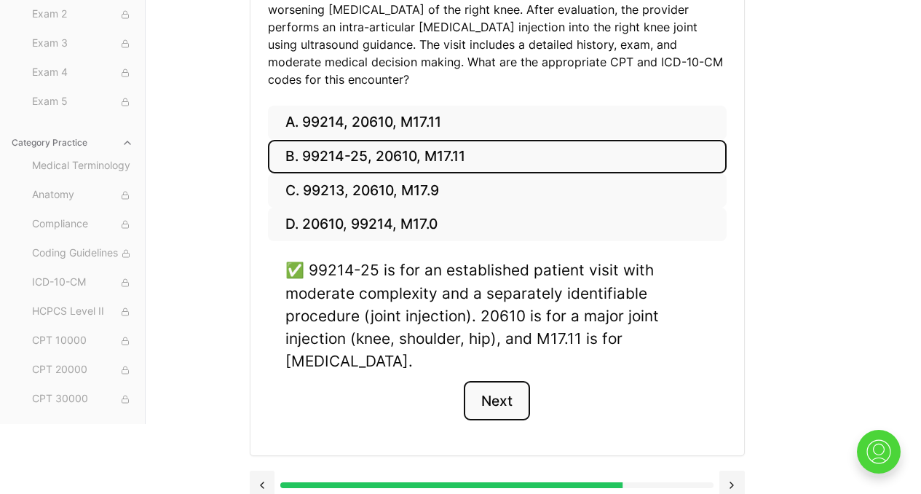
click at [516, 381] on button "Next" at bounding box center [497, 400] width 66 height 39
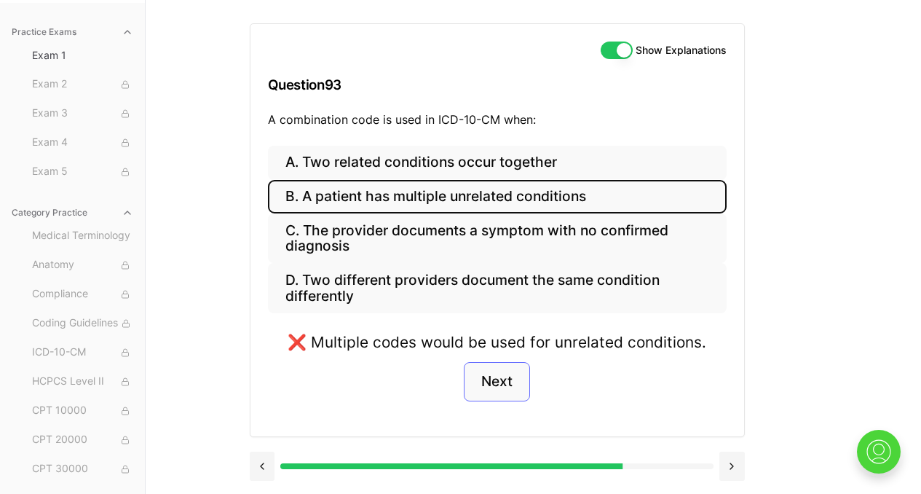
scroll to position [178, 0]
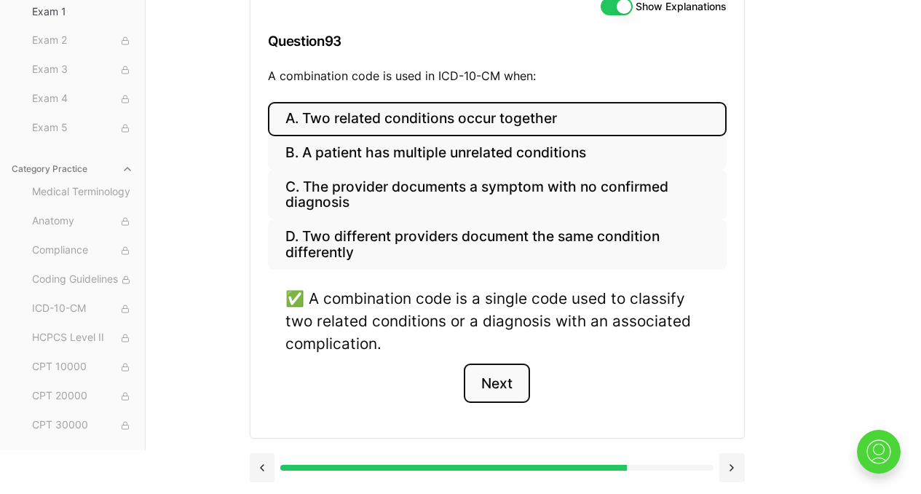
click at [511, 382] on button "Next" at bounding box center [497, 382] width 66 height 39
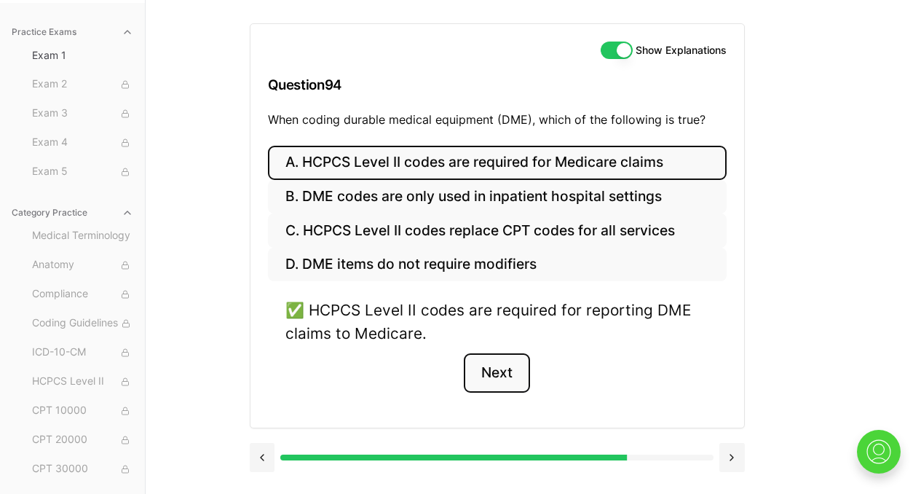
click at [511, 382] on button "Next" at bounding box center [497, 372] width 66 height 39
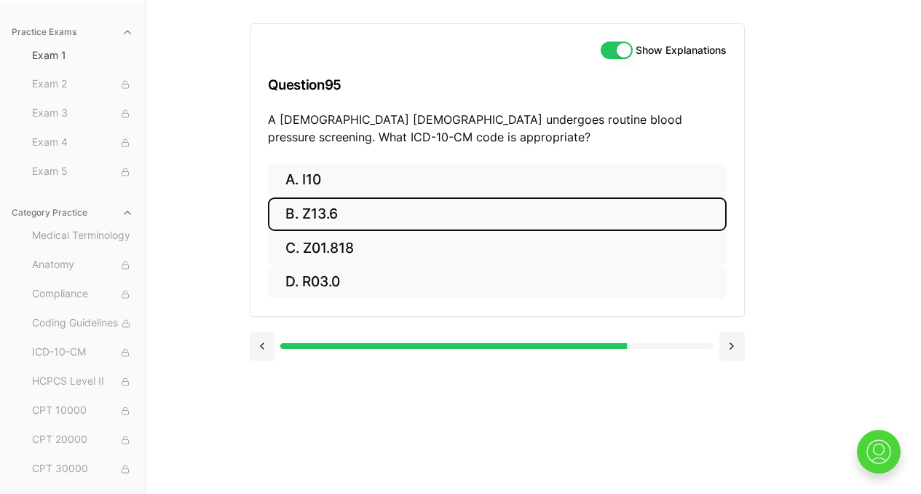
click at [345, 203] on button "B. Z13.6" at bounding box center [497, 214] width 459 height 34
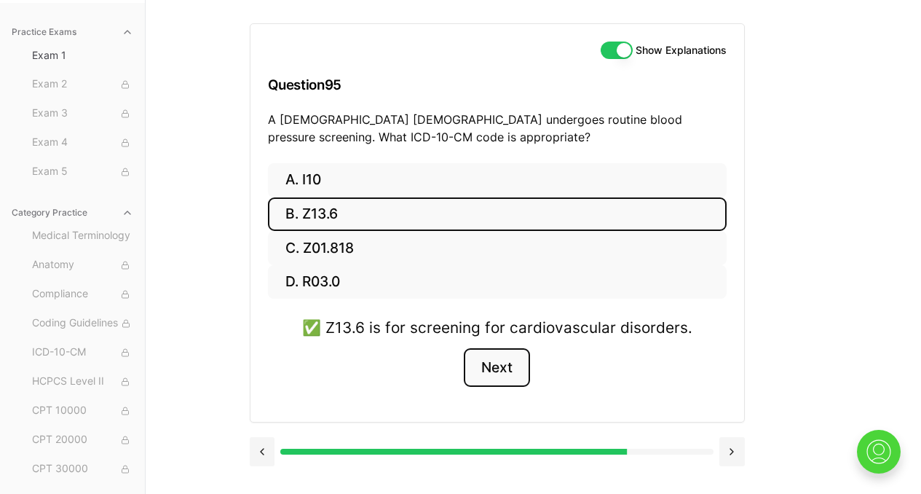
click at [508, 375] on button "Next" at bounding box center [497, 367] width 66 height 39
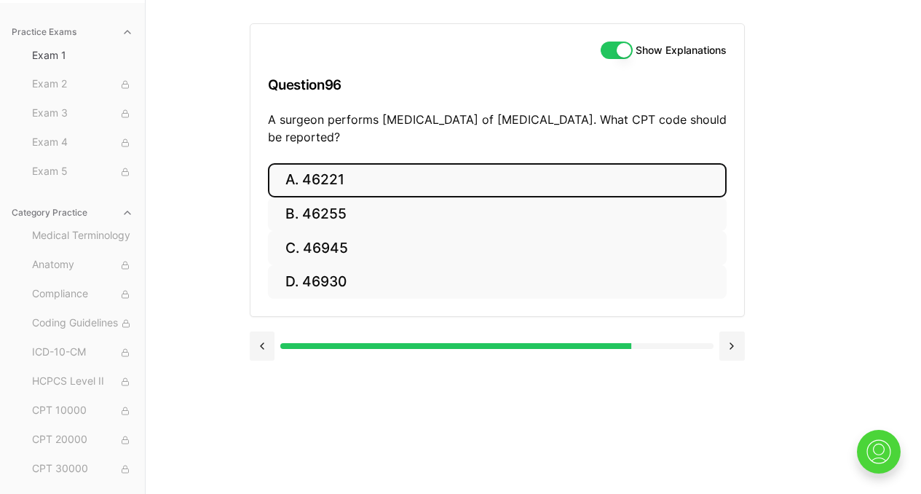
click at [359, 184] on button "A. 46221" at bounding box center [497, 180] width 459 height 34
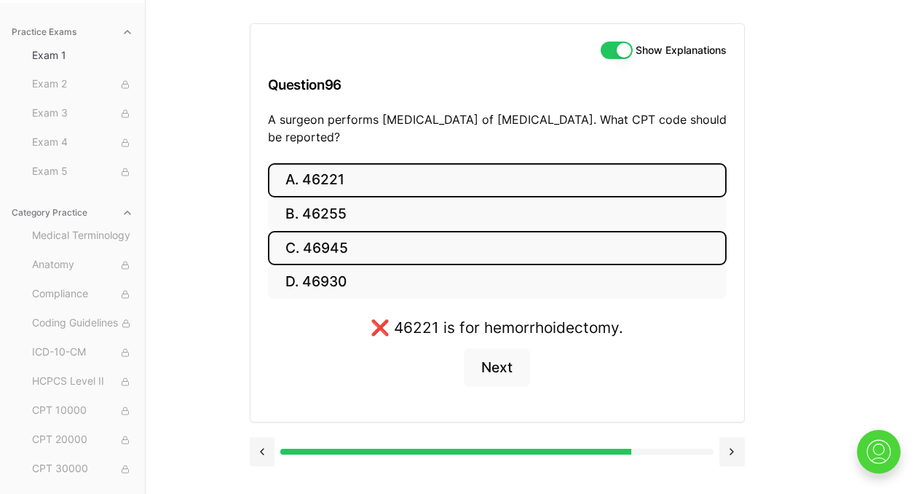
click at [340, 259] on button "C. 46945" at bounding box center [497, 248] width 459 height 34
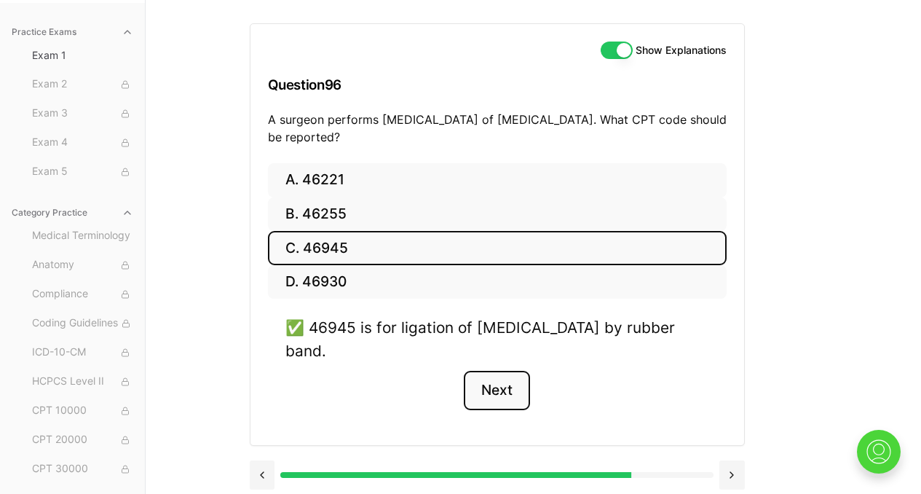
click at [497, 387] on button "Next" at bounding box center [497, 390] width 66 height 39
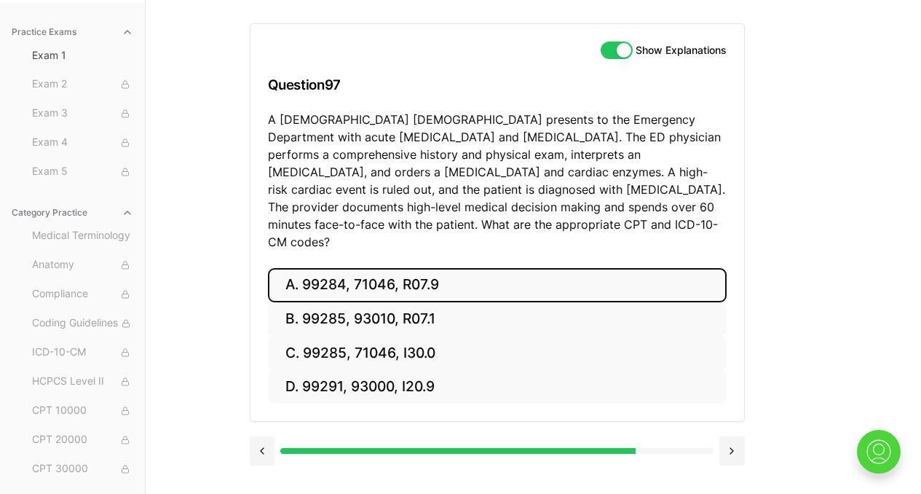
click at [468, 272] on button "A. 99284, 71046, R07.9" at bounding box center [497, 285] width 459 height 34
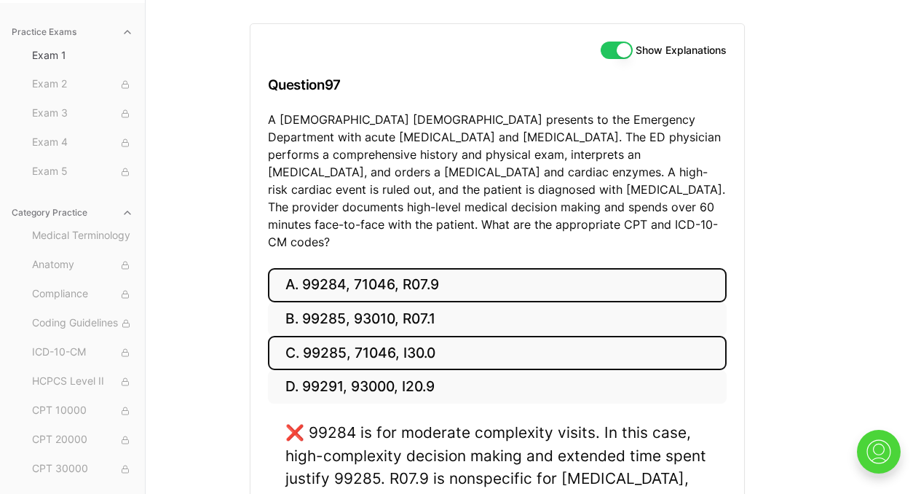
click at [449, 336] on button "C. 99285, 71046, I30.0" at bounding box center [497, 353] width 459 height 34
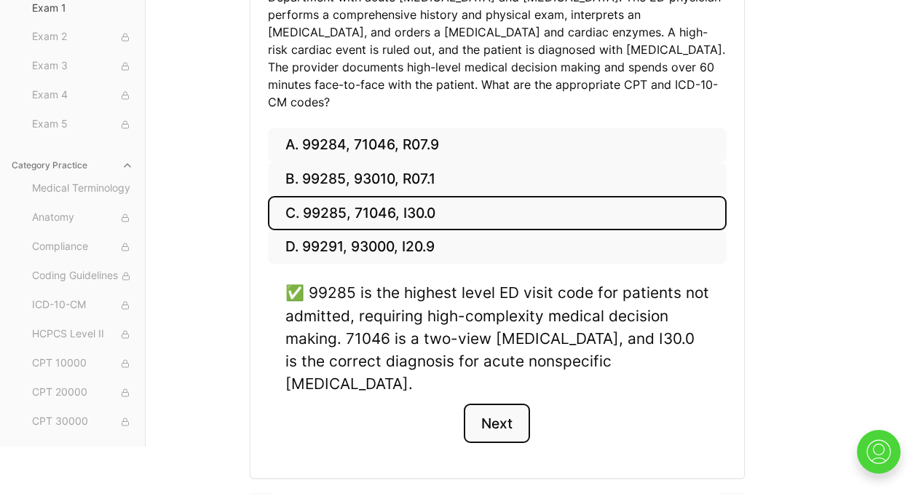
click at [516, 403] on button "Next" at bounding box center [497, 422] width 66 height 39
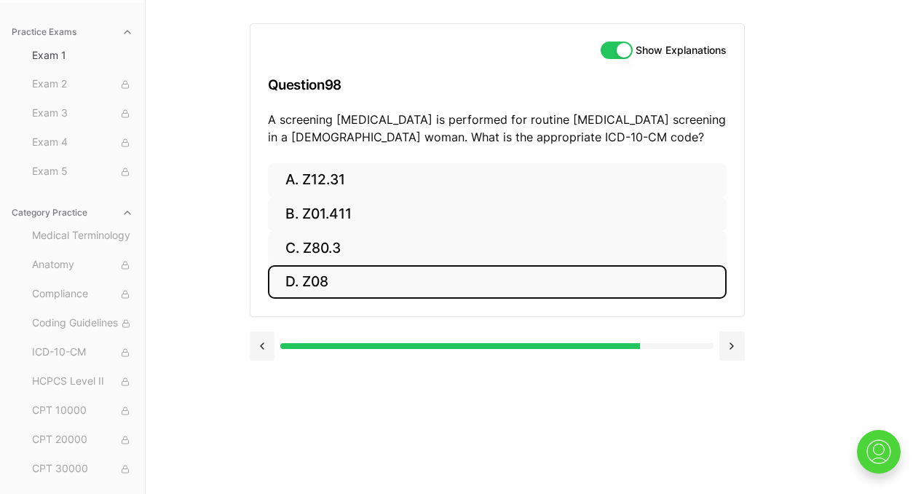
click at [378, 296] on button "D. Z08" at bounding box center [497, 282] width 459 height 34
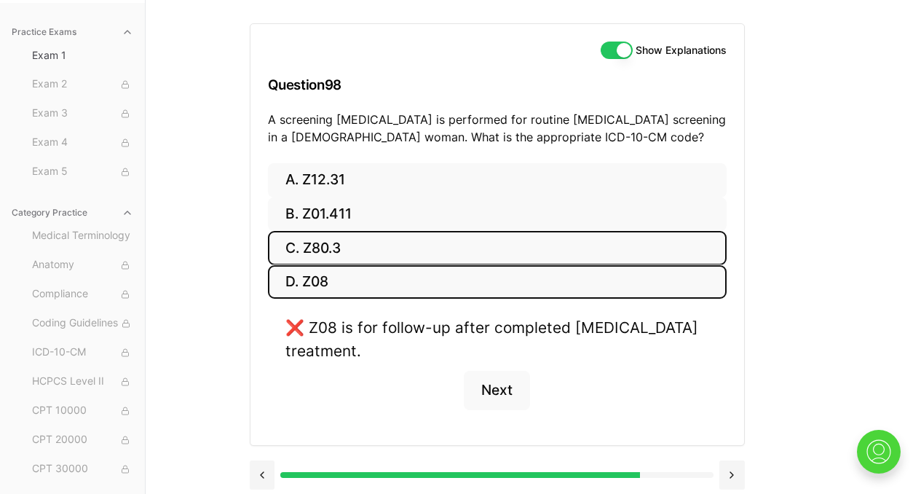
click at [385, 256] on button "C. Z80.3" at bounding box center [497, 248] width 459 height 34
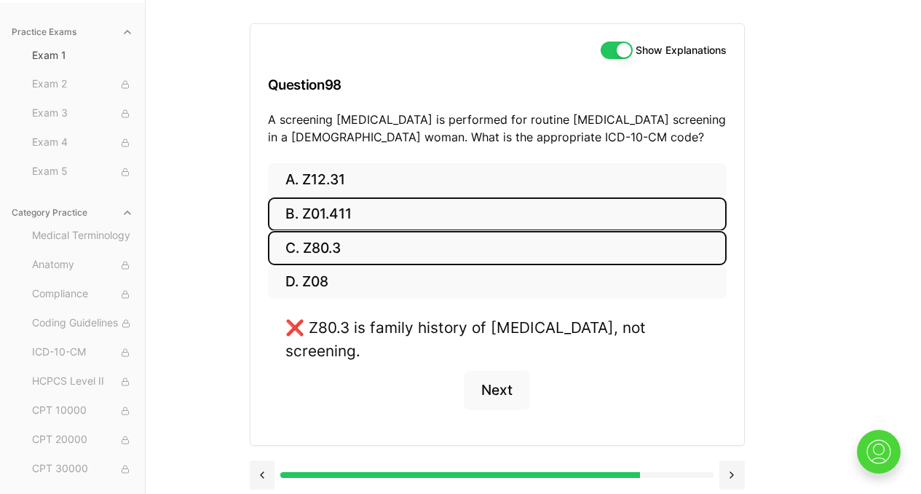
click at [398, 216] on button "B. Z01.411" at bounding box center [497, 214] width 459 height 34
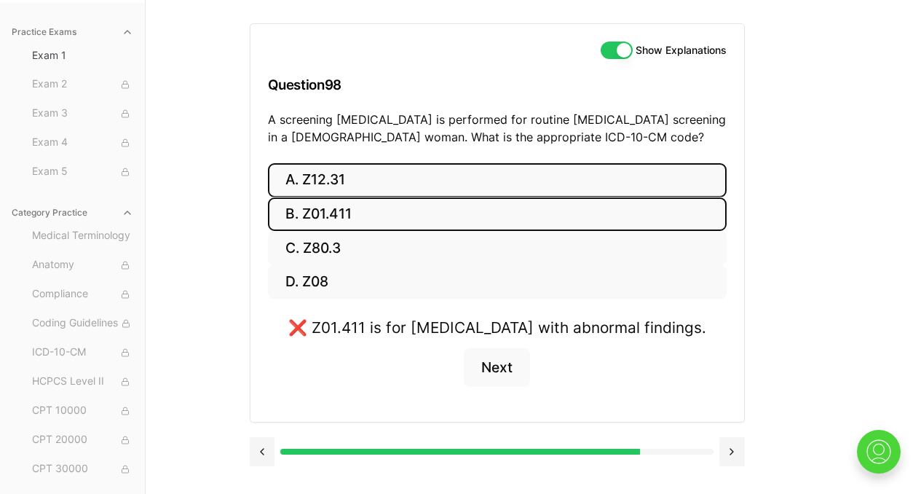
click at [398, 190] on button "A. Z12.31" at bounding box center [497, 180] width 459 height 34
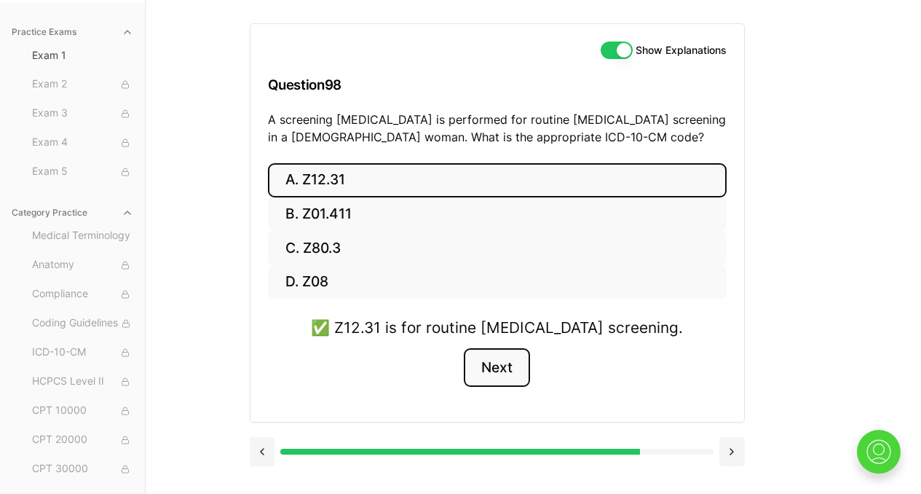
click at [493, 366] on button "Next" at bounding box center [497, 367] width 66 height 39
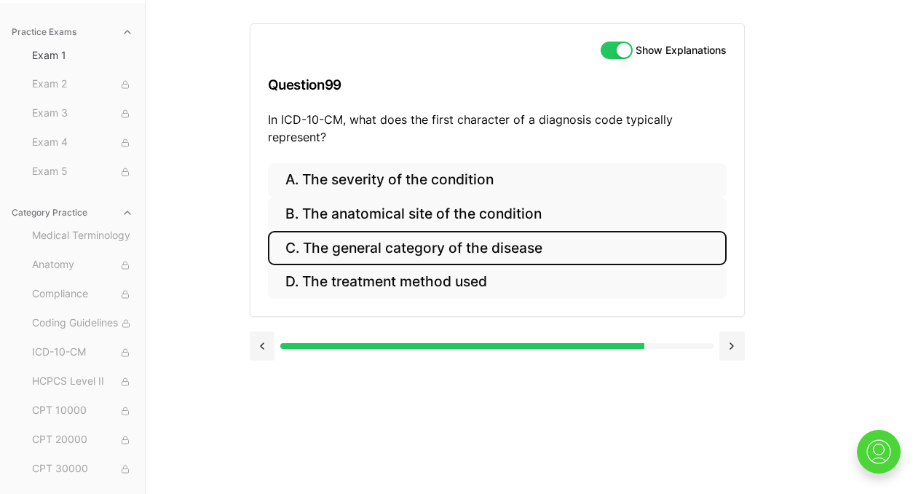
click at [507, 253] on button "C. The general category of the disease" at bounding box center [497, 248] width 459 height 34
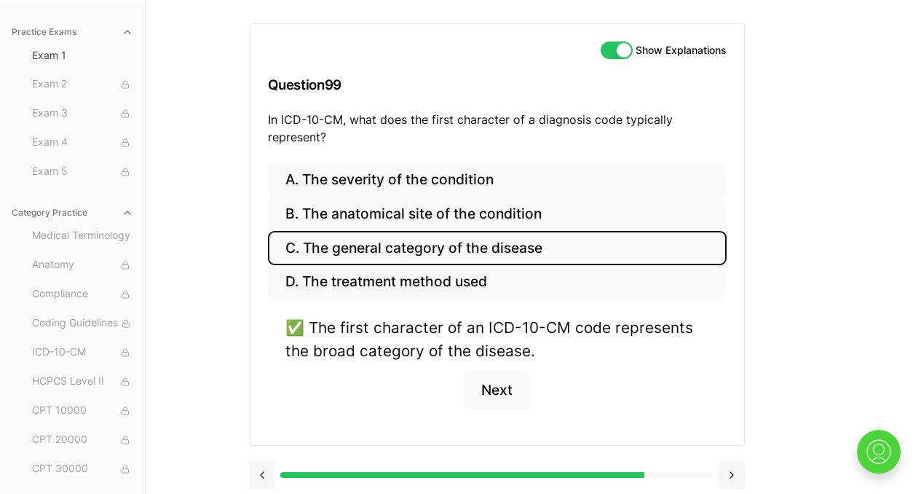
click at [503, 417] on div "✅ The first character of an ICD-10-CM code represents the broad category of the…" at bounding box center [497, 371] width 459 height 111
click at [503, 407] on button "Next" at bounding box center [497, 390] width 66 height 39
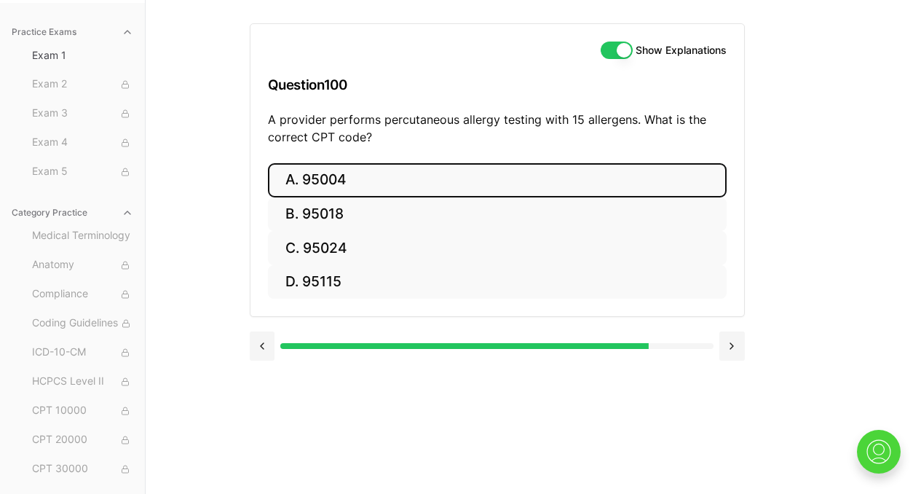
click at [452, 189] on button "A. 95004" at bounding box center [497, 180] width 459 height 34
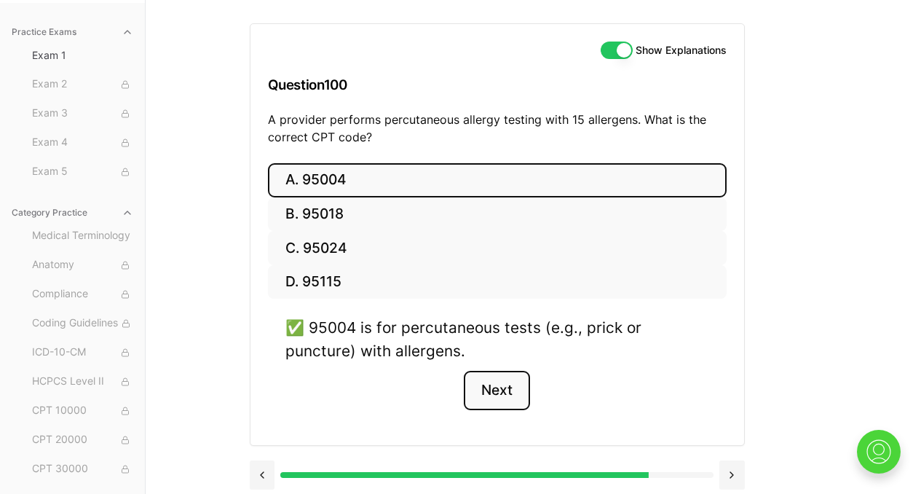
click at [497, 385] on button "Next" at bounding box center [497, 390] width 66 height 39
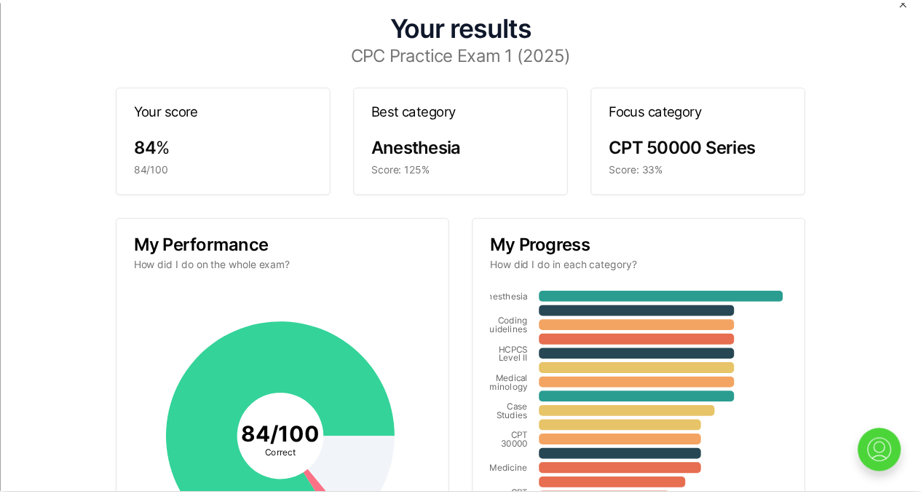
scroll to position [0, 0]
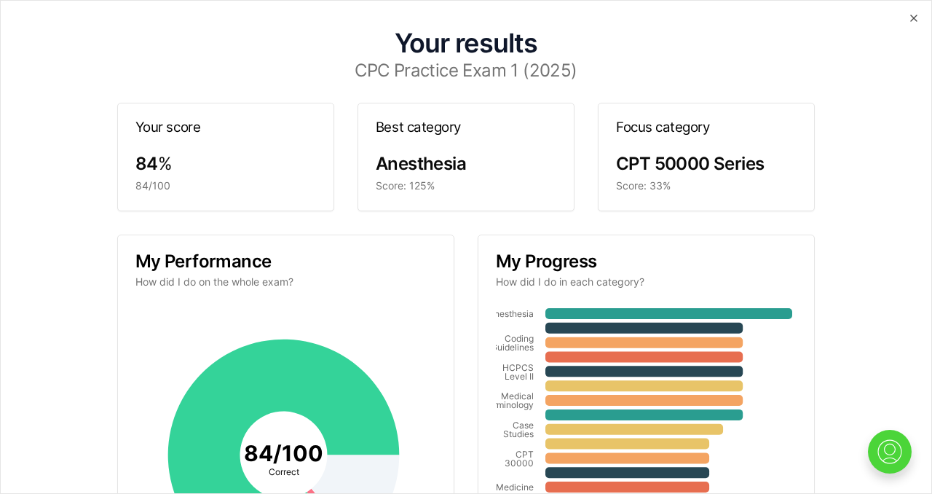
click at [676, 192] on div "Score: 33%" at bounding box center [706, 185] width 181 height 15
click at [897, 25] on div "Your results CPC Practice Exam 1 (2025) Your score 84 % 84/100 Best category An…" at bounding box center [466, 352] width 896 height 669
click at [908, 22] on icon "button" at bounding box center [914, 18] width 12 height 12
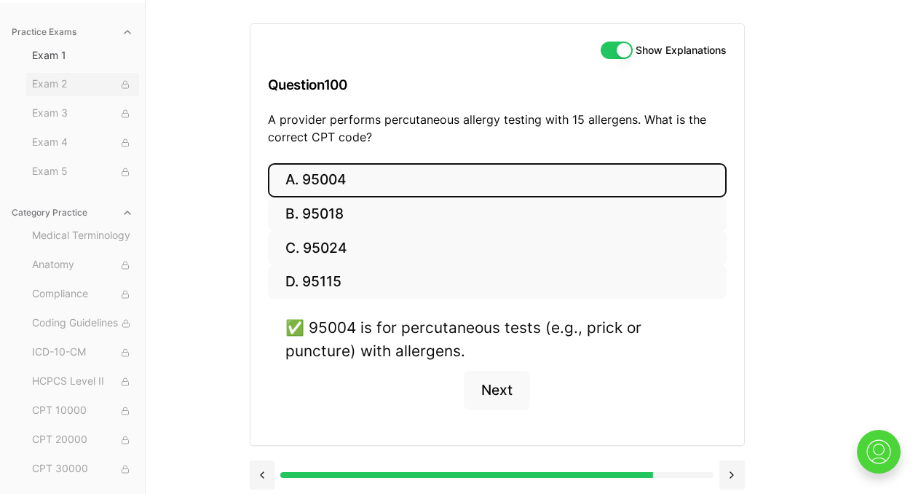
click at [55, 86] on span "Exam 2" at bounding box center [82, 84] width 101 height 16
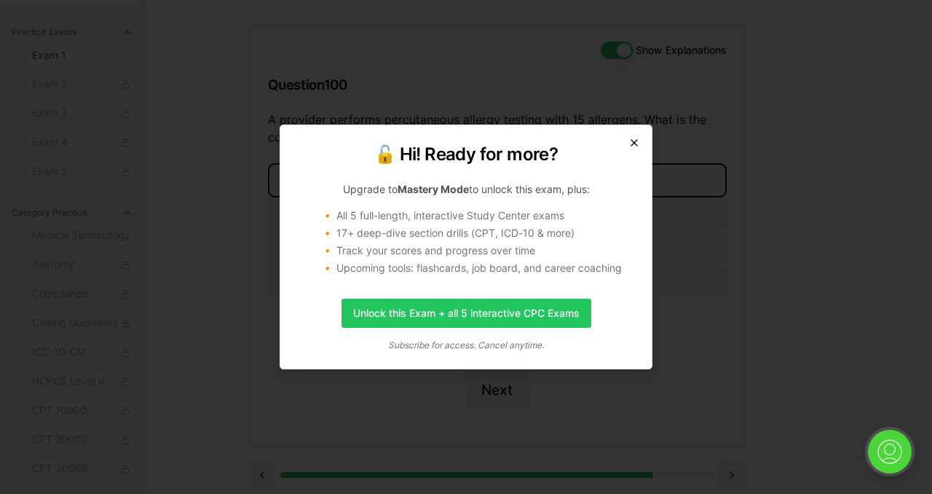
click at [635, 137] on icon "button" at bounding box center [635, 143] width 12 height 12
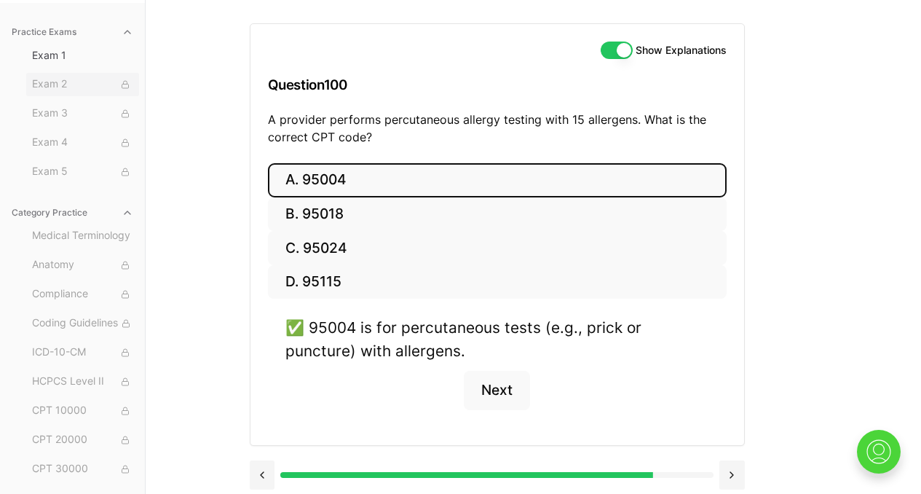
click at [98, 81] on span "Exam 2" at bounding box center [82, 84] width 101 height 16
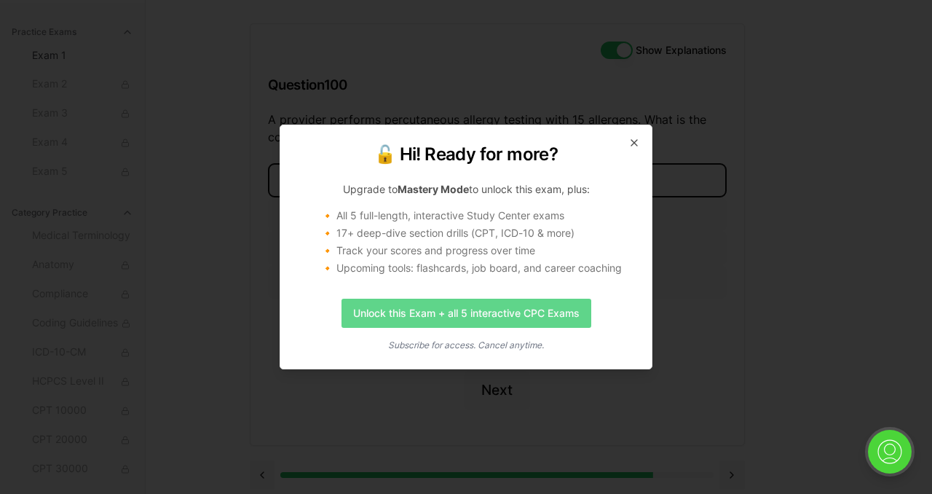
click at [398, 310] on link "Unlock this Exam + all 5 interactive CPC Exams" at bounding box center [467, 313] width 250 height 29
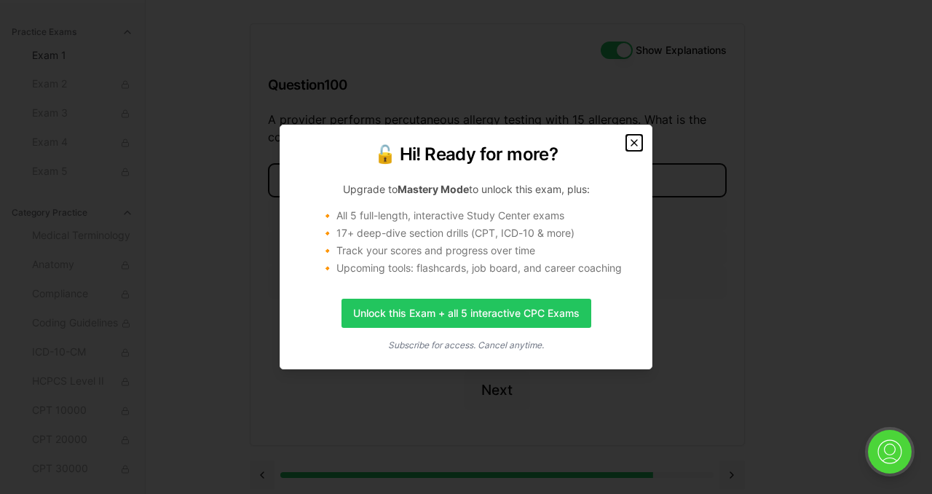
click at [631, 146] on icon "button" at bounding box center [635, 143] width 12 height 12
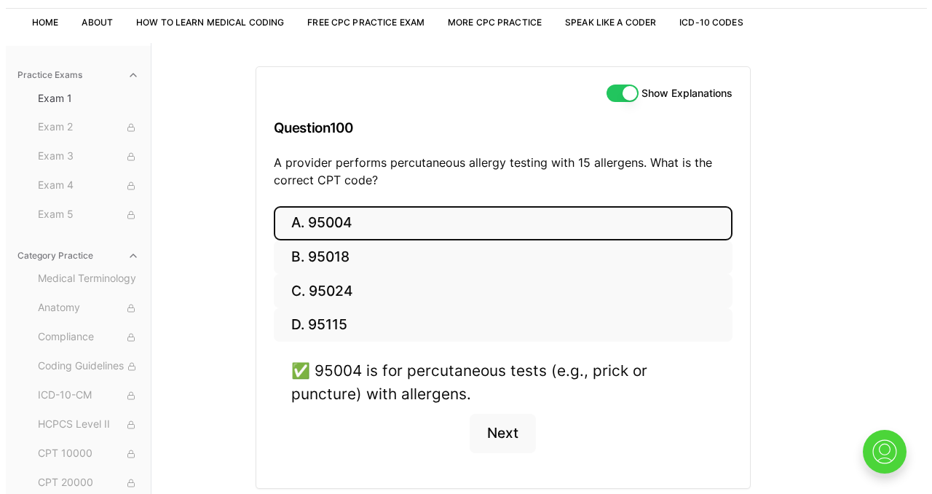
scroll to position [141, 0]
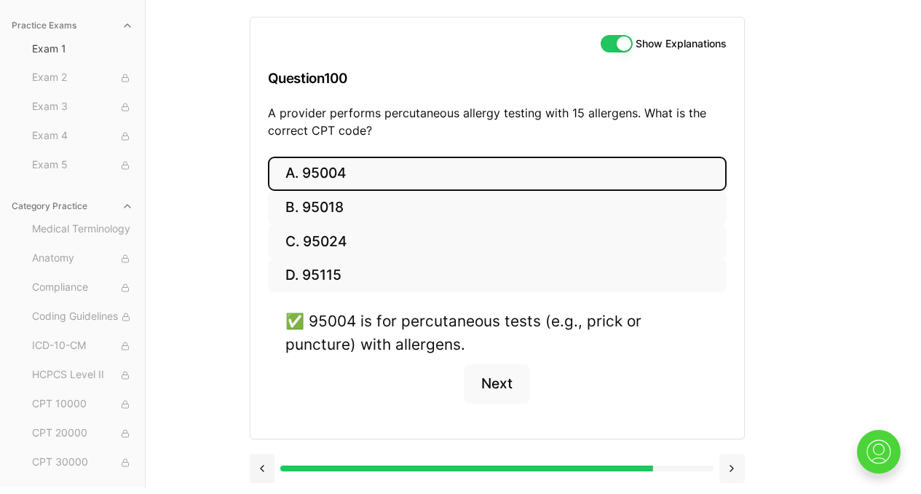
click at [731, 464] on button at bounding box center [732, 468] width 25 height 29
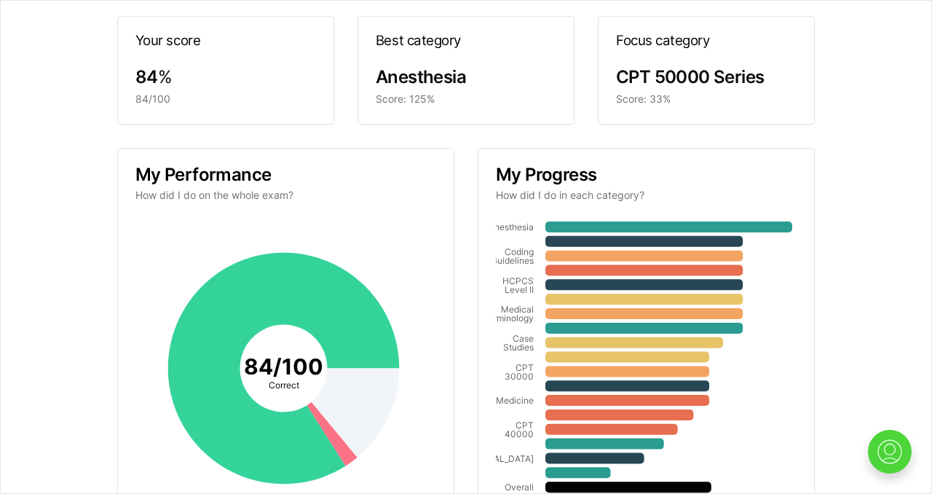
scroll to position [207, 0]
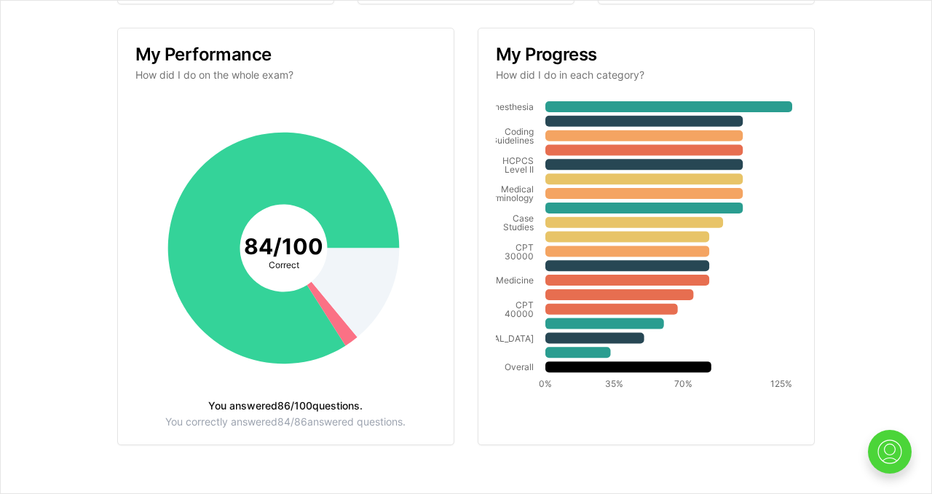
click at [288, 256] on tspan "84 / 100" at bounding box center [283, 245] width 79 height 26
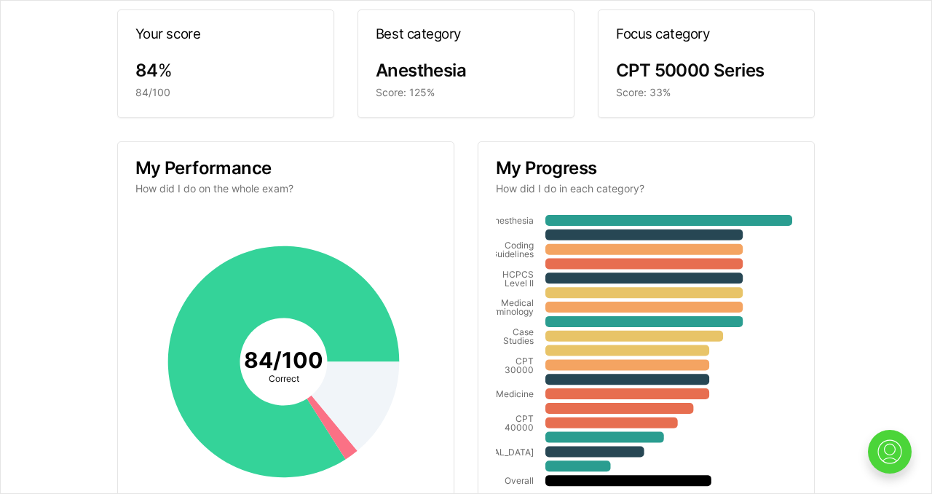
scroll to position [0, 0]
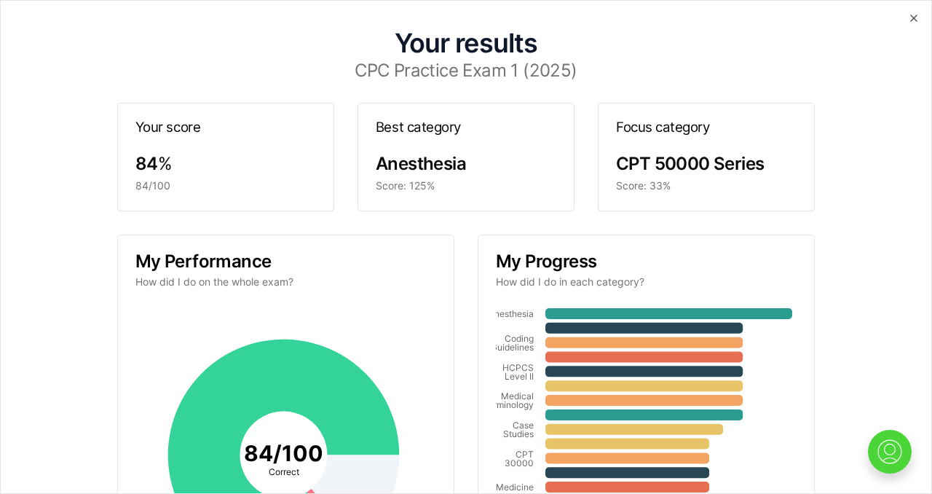
click at [434, 173] on span "Anesthesia" at bounding box center [421, 163] width 90 height 21
click at [183, 165] on div "84 %" at bounding box center [225, 163] width 181 height 23
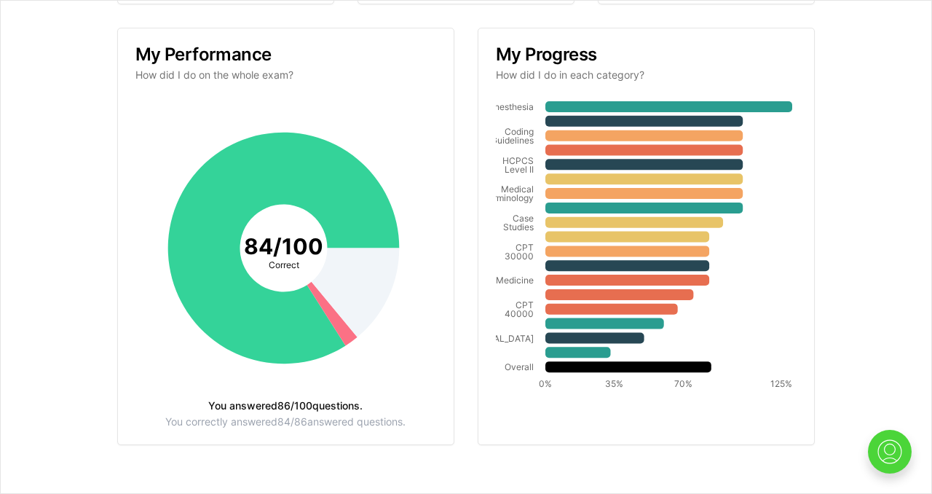
click at [302, 264] on icon "84 / 100 Correct" at bounding box center [283, 248] width 296 height 296
click at [315, 390] on icon "84 / 100 Correct" at bounding box center [283, 248] width 296 height 296
click at [897, 456] on div "Your results CPC Practice Exam 1 (2025) Your score 84 % 84/100 Best category An…" at bounding box center [466, 145] width 896 height 669
click at [868, 401] on div "Your results CPC Practice Exam 1 (2025) Your score 84 % 84/100 Best category An…" at bounding box center [466, 145] width 896 height 669
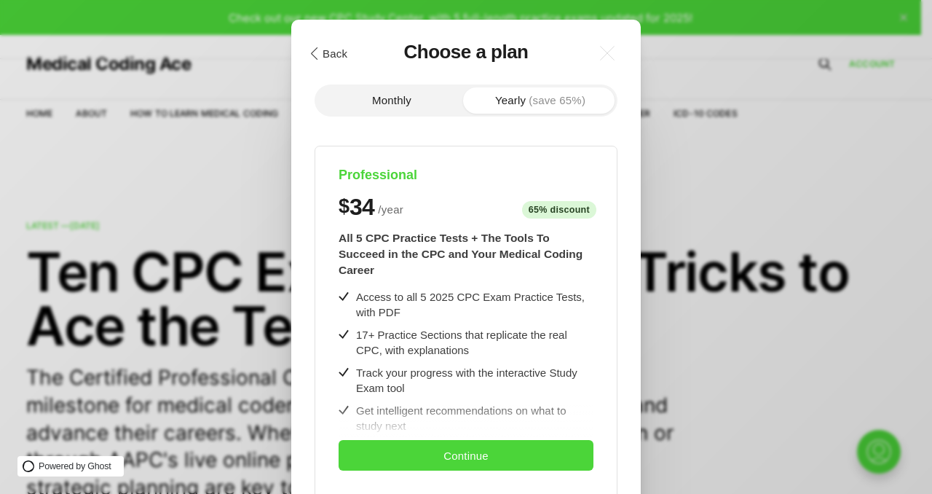
click at [352, 42] on button ".cls-1{fill:none;stroke:currentColor;stroke-linecap:round;stroke-linejoin:round…" at bounding box center [328, 53] width 50 height 25
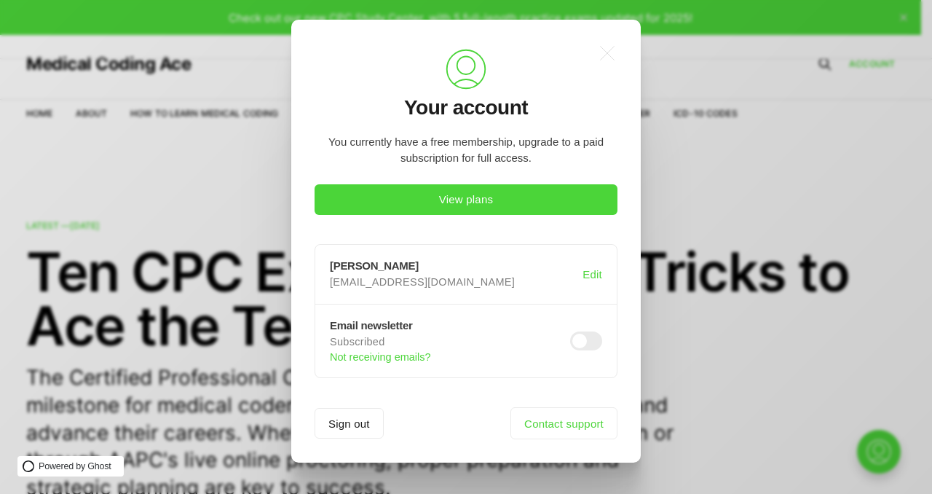
click at [670, 375] on div ".a{fill:none;stroke:currentColor;stroke-linecap:round;stroke-linejoin:round;str…" at bounding box center [477, 247] width 954 height 494
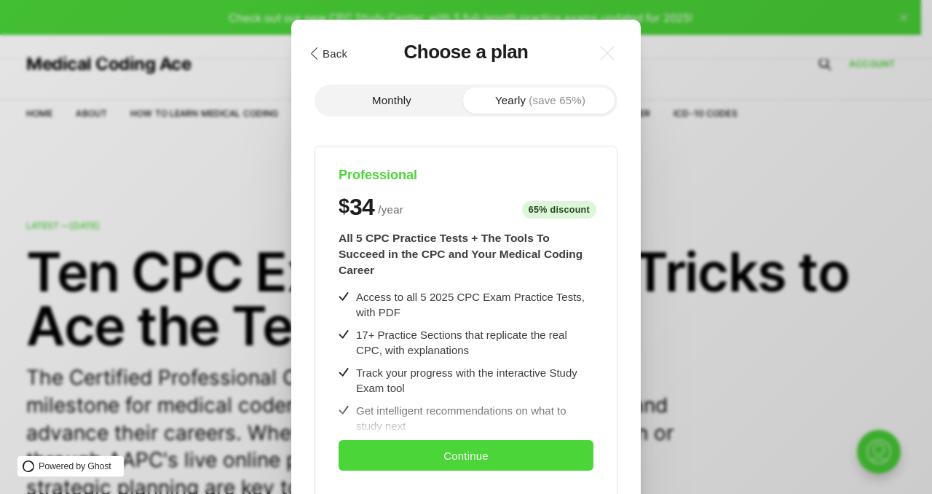
click at [343, 50] on button ".cls-1{fill:none;stroke:currentColor;stroke-linecap:round;stroke-linejoin:round…" at bounding box center [328, 53] width 50 height 25
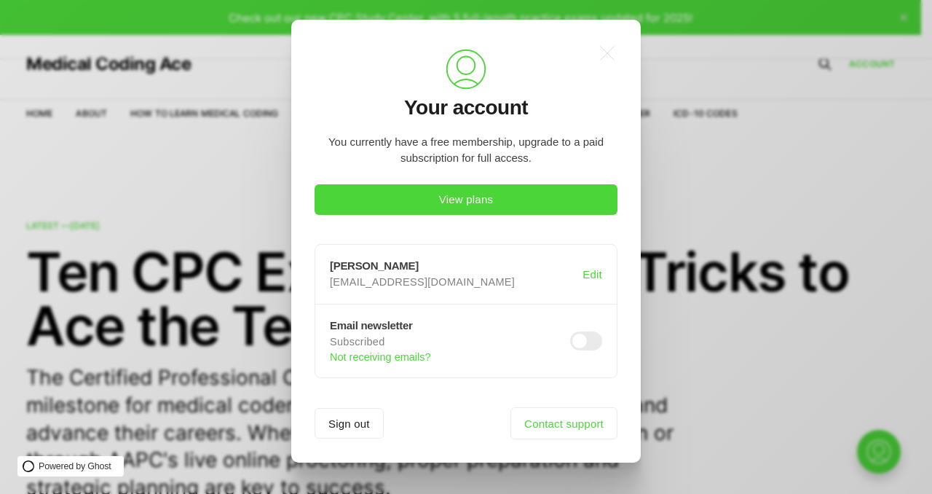
click at [713, 160] on div ".a{fill:none;stroke:currentColor;stroke-linecap:round;stroke-linejoin:round;str…" at bounding box center [477, 247] width 954 height 494
